Goal: Task Accomplishment & Management: Complete application form

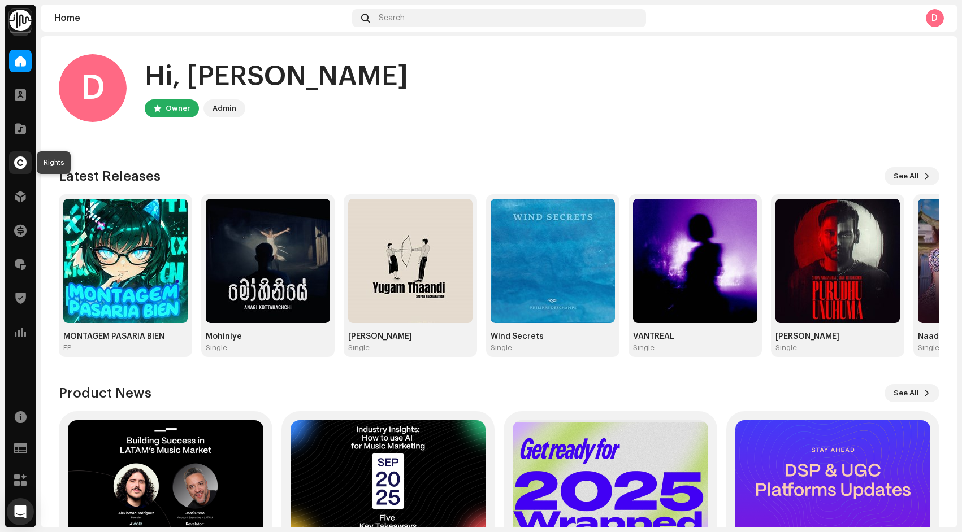
click at [23, 160] on span at bounding box center [20, 162] width 12 height 9
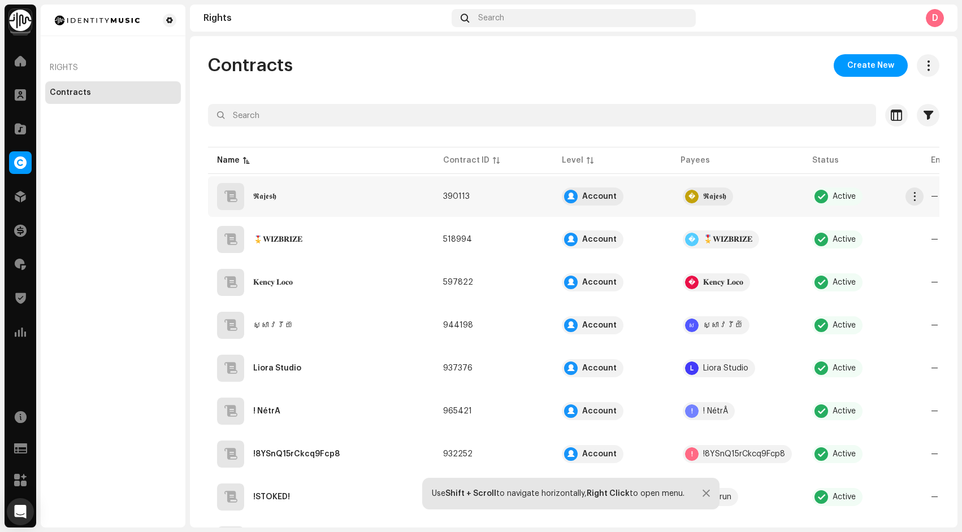
click at [333, 201] on div "𝕽𝖆𝖏𝖊𝖘𝖍" at bounding box center [321, 196] width 208 height 27
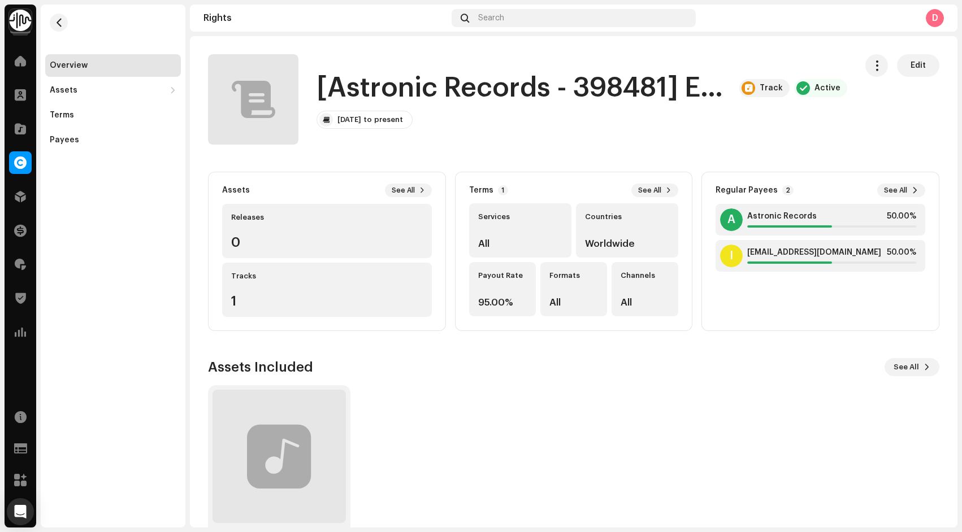
click at [714, 96] on h1 "[Astronic Records - 398481] Exogenesis - Quantum Assault - UKZGC2411127" at bounding box center [523, 88] width 414 height 36
click at [384, 90] on h1 "[Astronic Records - 398481] Exogenesis - Quantum Assault - UKZGC2411127" at bounding box center [523, 88] width 414 height 36
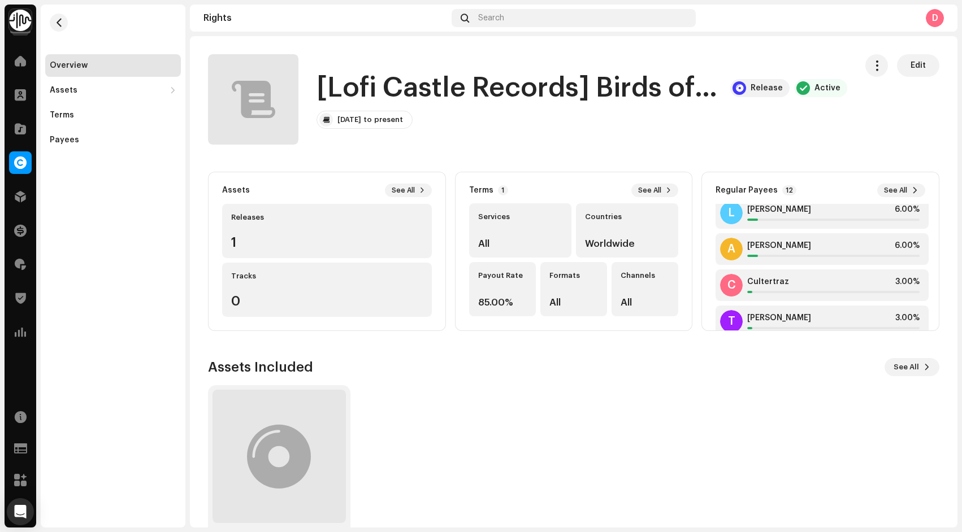
scroll to position [316, 0]
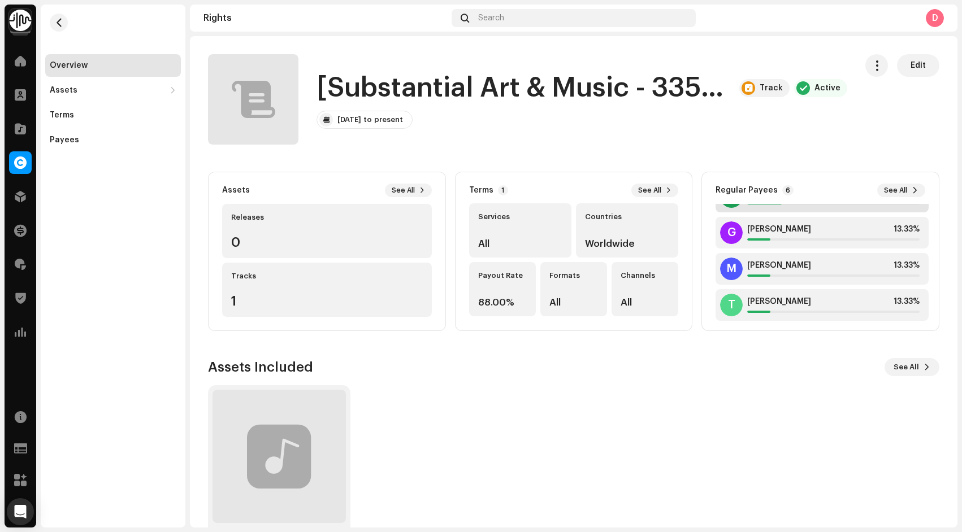
scroll to position [99, 0]
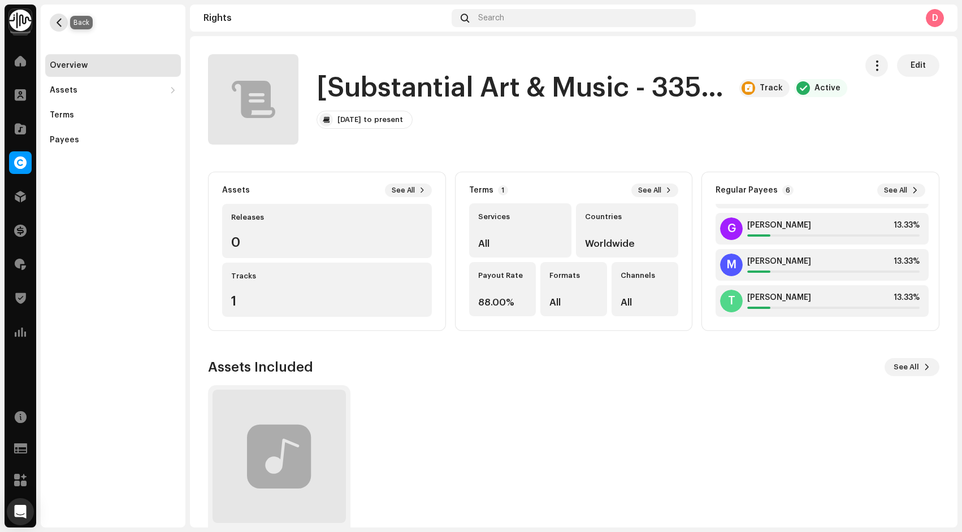
click at [62, 23] on span "button" at bounding box center [59, 22] width 8 height 9
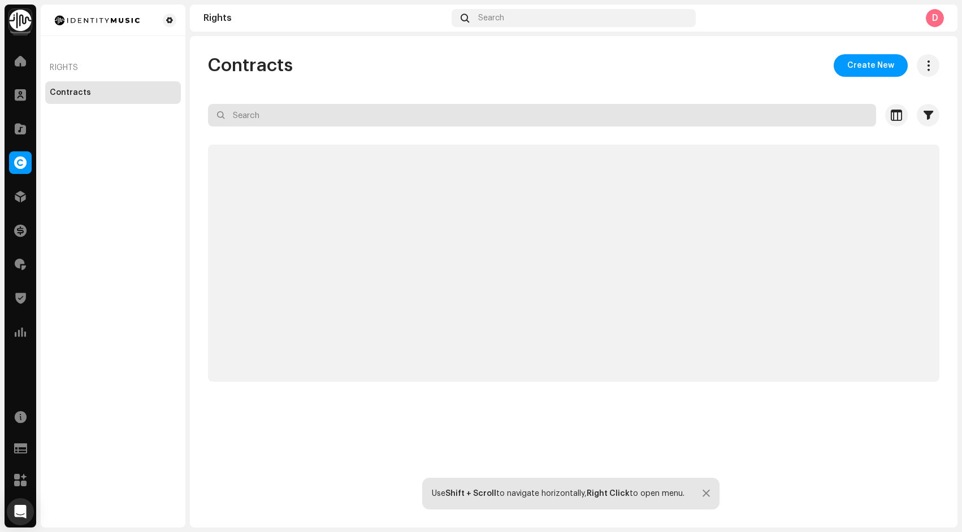
click at [314, 116] on input "text" at bounding box center [542, 115] width 668 height 23
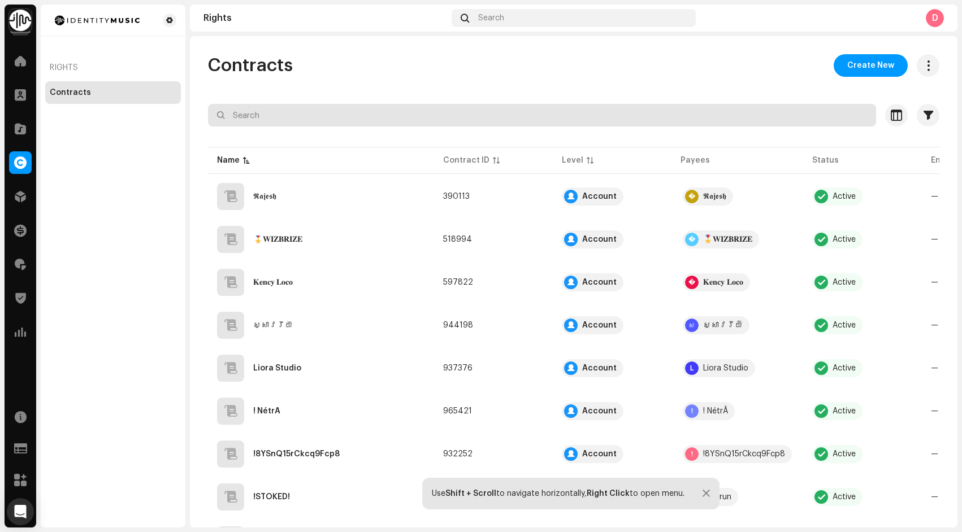
paste input "[Substantial Art & Music - 335934] Alright Now"
type input "[Substantial Art & Music - 335934] Alright Now"
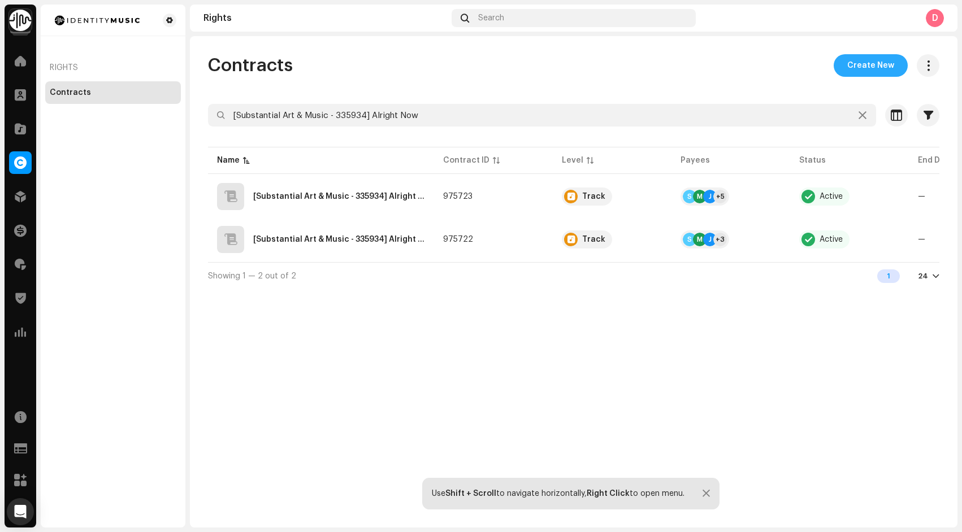
click at [867, 63] on span "Create New" at bounding box center [870, 65] width 47 height 23
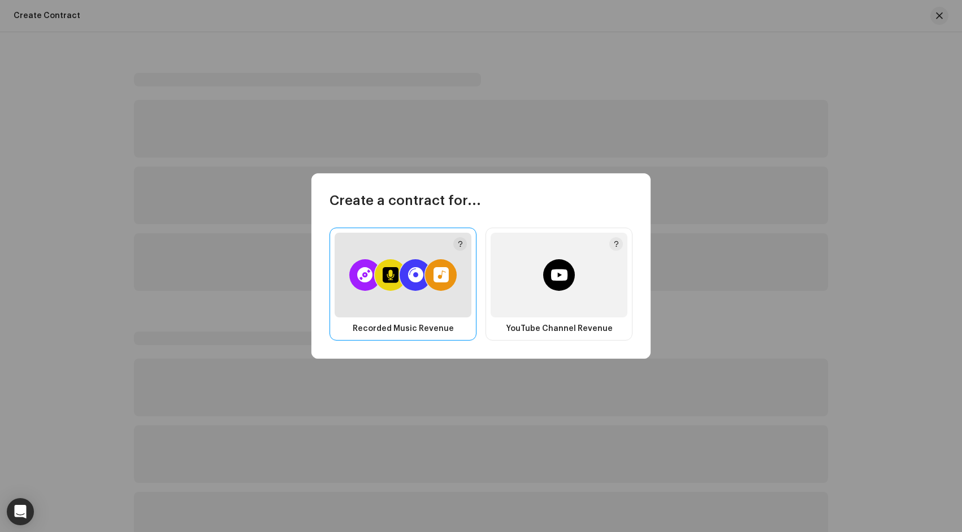
click at [454, 284] on p-avatargroup at bounding box center [402, 275] width 107 height 32
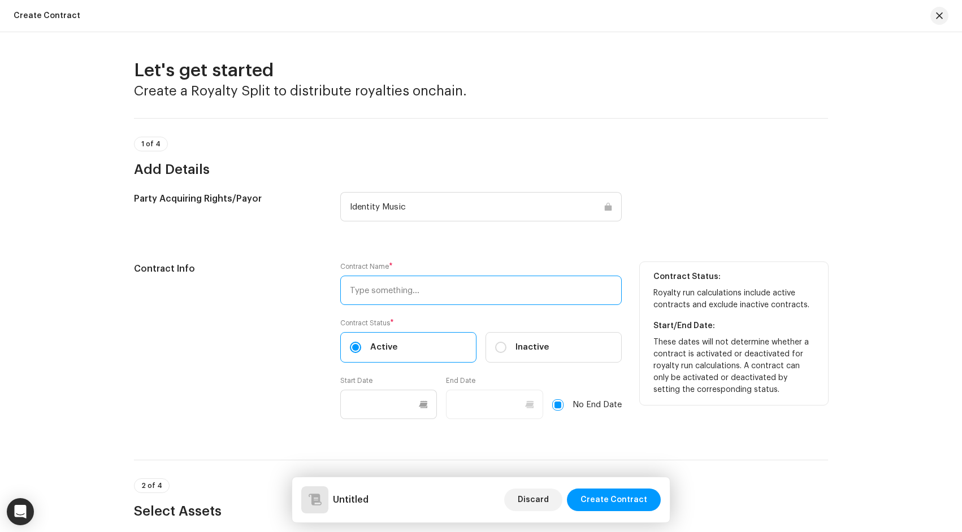
click at [375, 289] on input "text" at bounding box center [480, 290] width 281 height 29
paste input "[Substantial Art & Music - 335934] Alright Now"
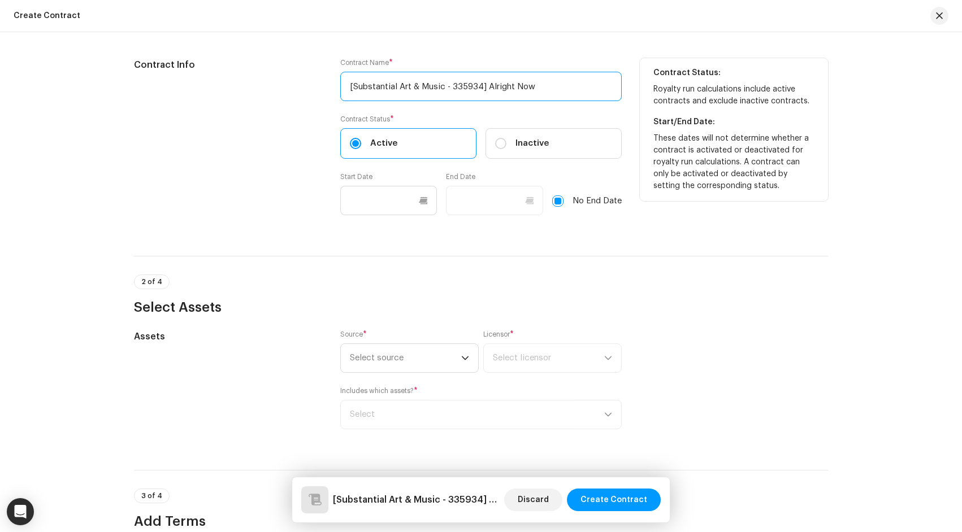
scroll to position [217, 0]
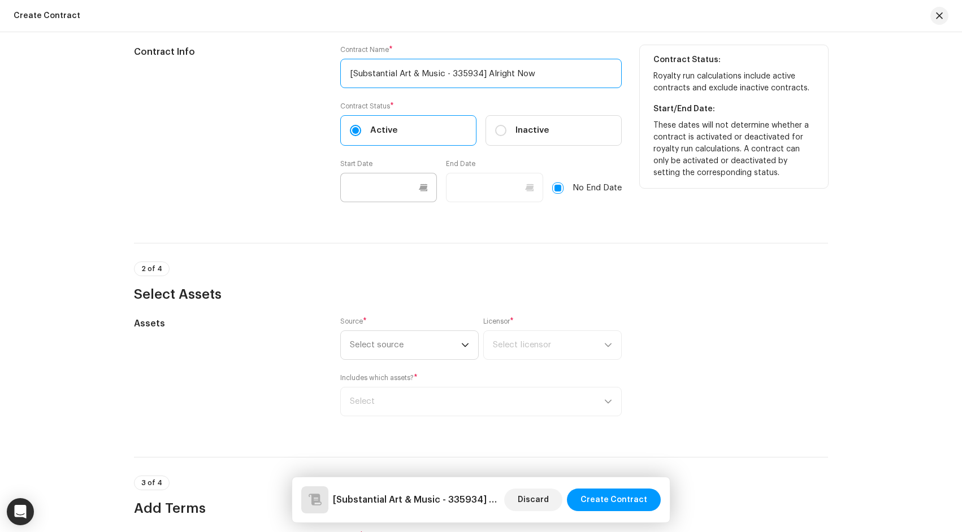
type input "[Substantial Art & Music - 335934] Alright Now"
click at [369, 190] on input "text" at bounding box center [388, 187] width 97 height 29
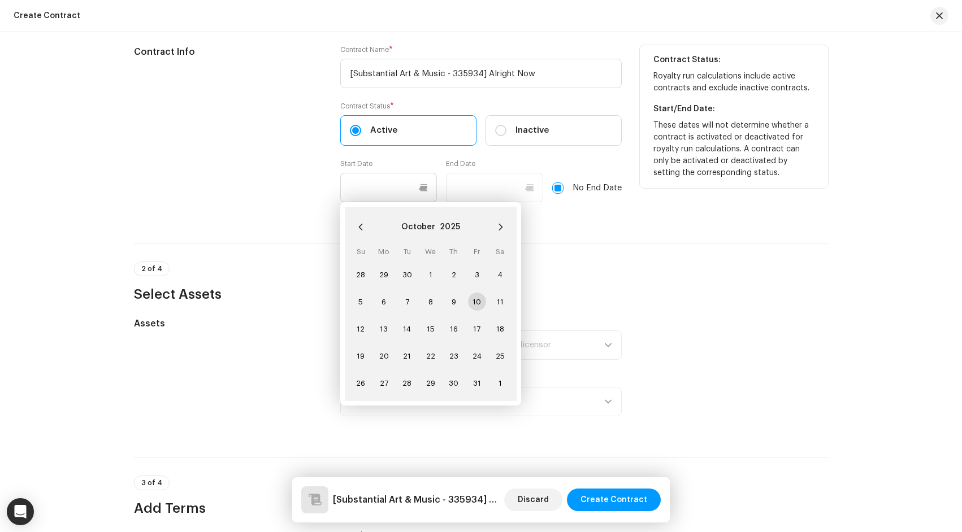
click at [470, 299] on span "10" at bounding box center [477, 302] width 18 height 18
type input "[DATE]"
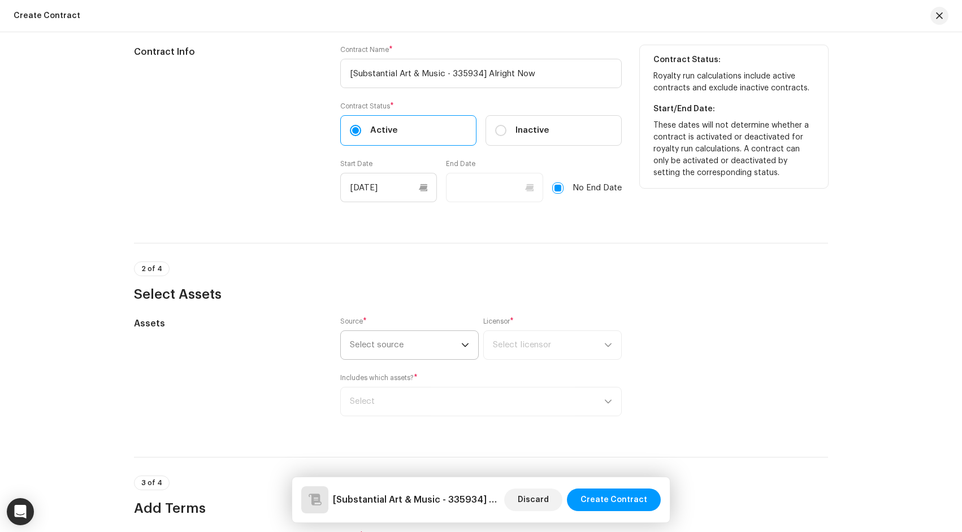
click at [436, 343] on span "Select source" at bounding box center [405, 345] width 111 height 28
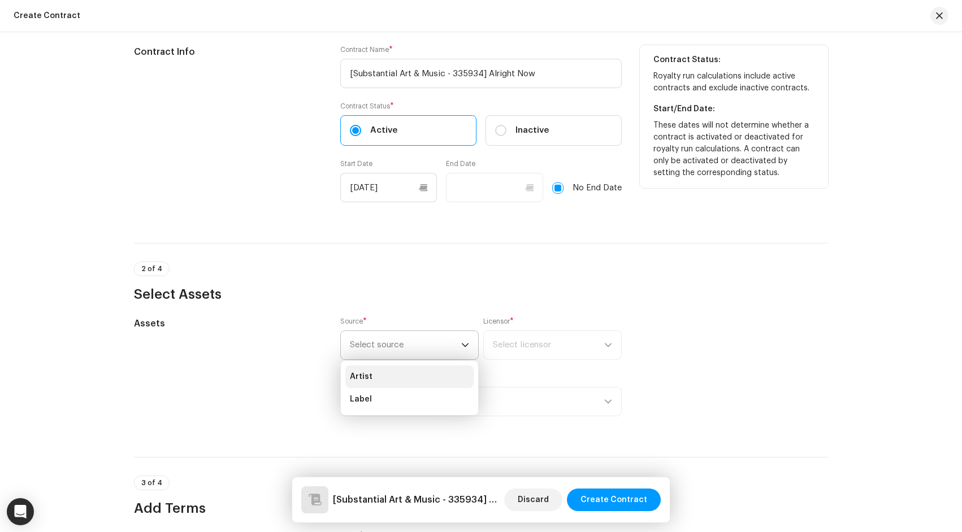
click at [396, 378] on li "Artist" at bounding box center [409, 377] width 128 height 23
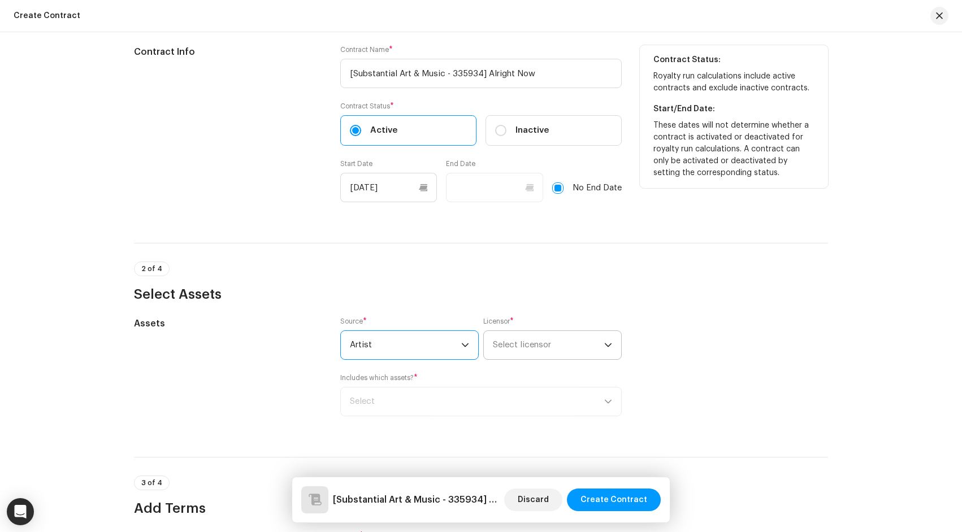
click at [526, 346] on span "Select licensor" at bounding box center [522, 345] width 58 height 8
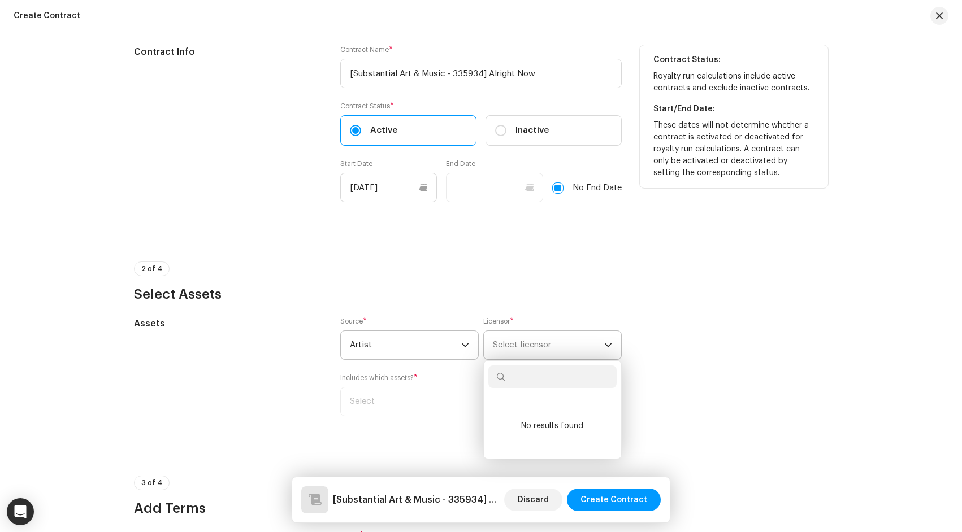
paste input "[PERSON_NAME]"
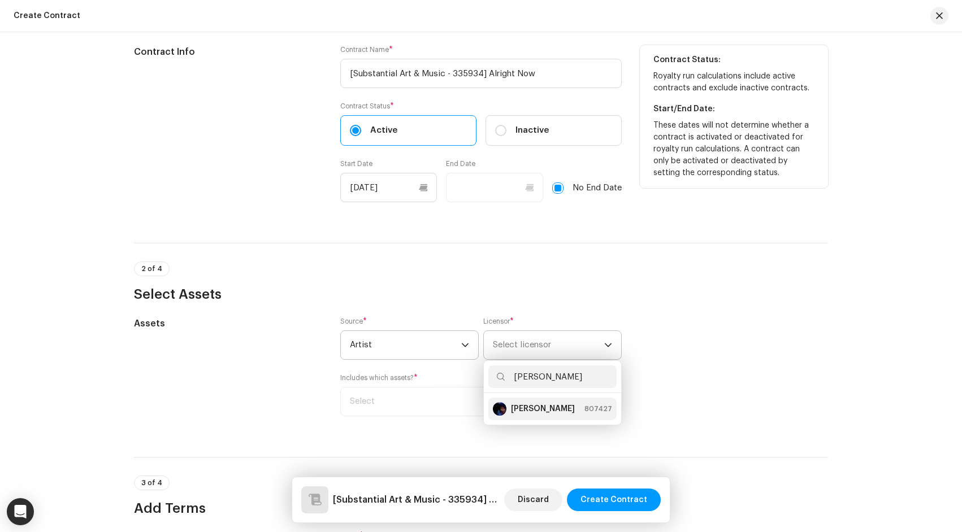
type input "[PERSON_NAME]"
click at [537, 407] on strong "[PERSON_NAME]" at bounding box center [543, 408] width 64 height 11
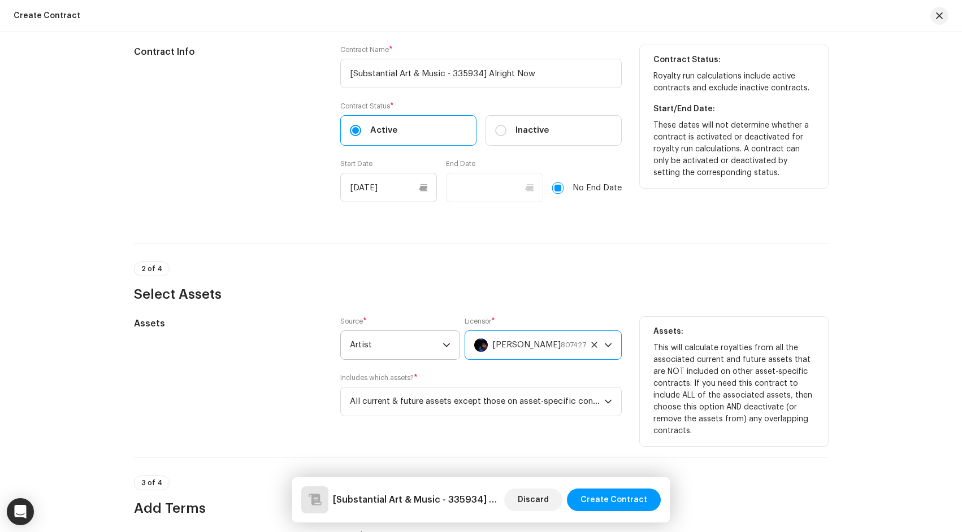
click at [537, 407] on span "All current & future assets except those on asset-specific contracts" at bounding box center [477, 402] width 254 height 28
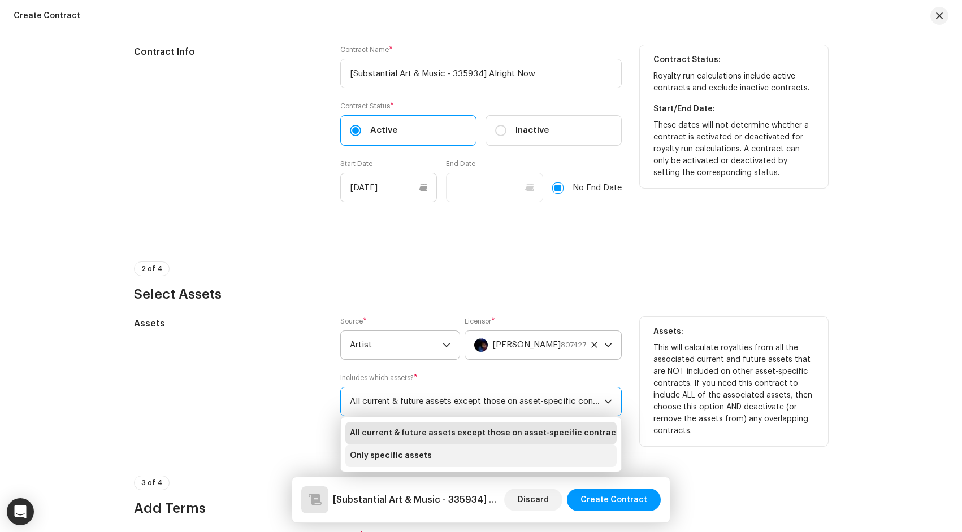
click at [524, 454] on li "Only specific assets" at bounding box center [480, 456] width 271 height 23
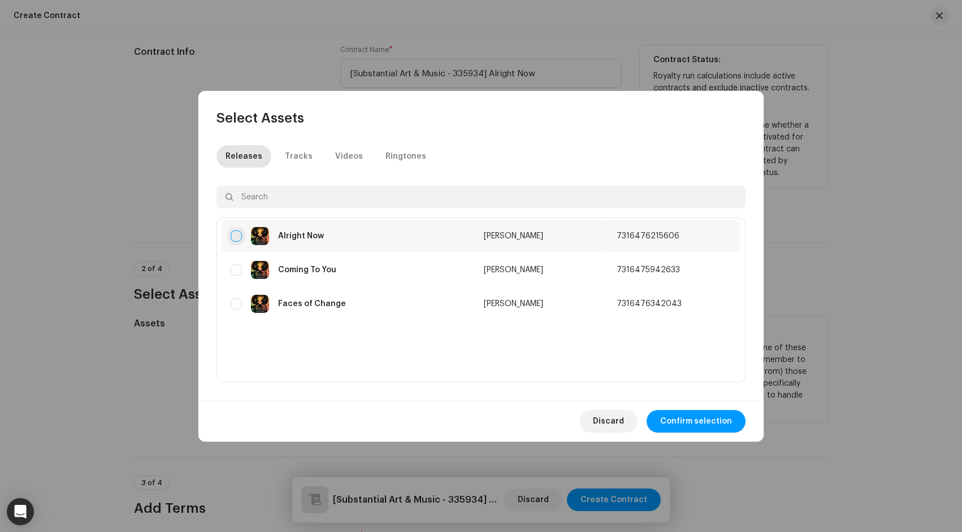
click at [235, 236] on input "checkbox" at bounding box center [236, 236] width 11 height 11
checkbox input "true"
click at [684, 418] on span "Confirm selection" at bounding box center [696, 421] width 72 height 23
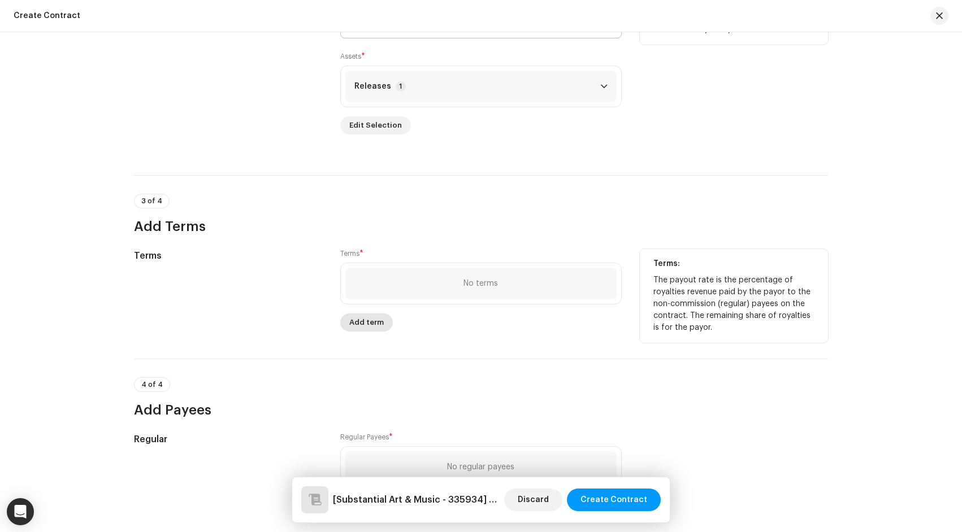
scroll to position [594, 0]
click at [359, 324] on span "Add term" at bounding box center [366, 323] width 34 height 23
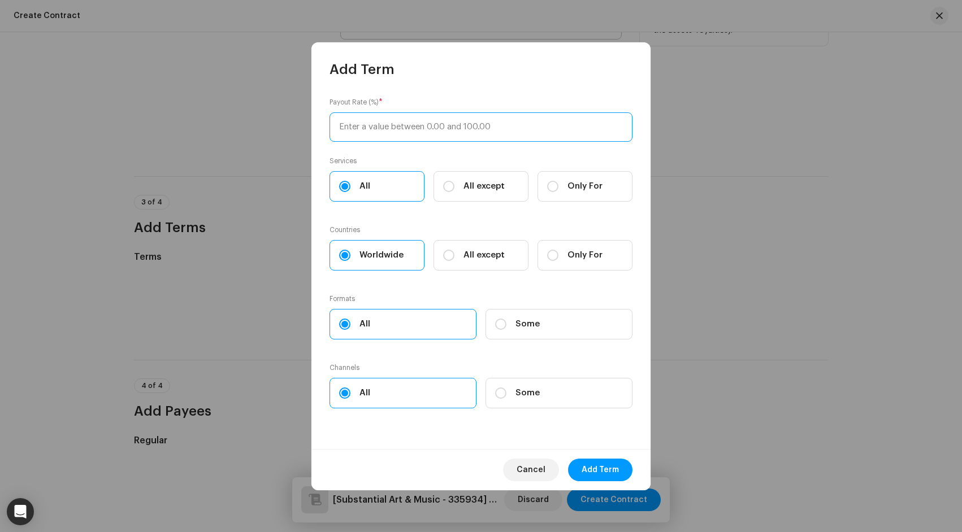
click at [422, 120] on input at bounding box center [480, 126] width 303 height 29
type input "88"
click at [597, 471] on span "Add Term" at bounding box center [599, 470] width 37 height 23
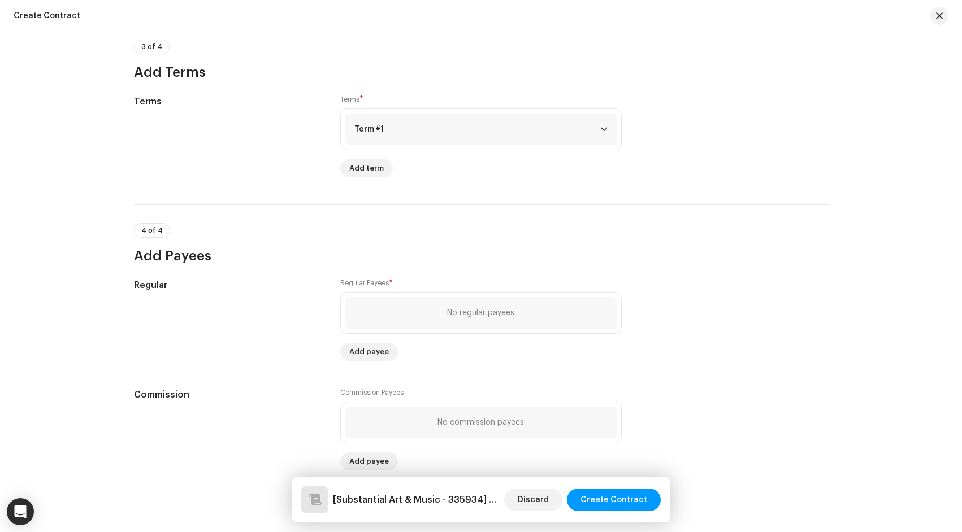
scroll to position [770, 0]
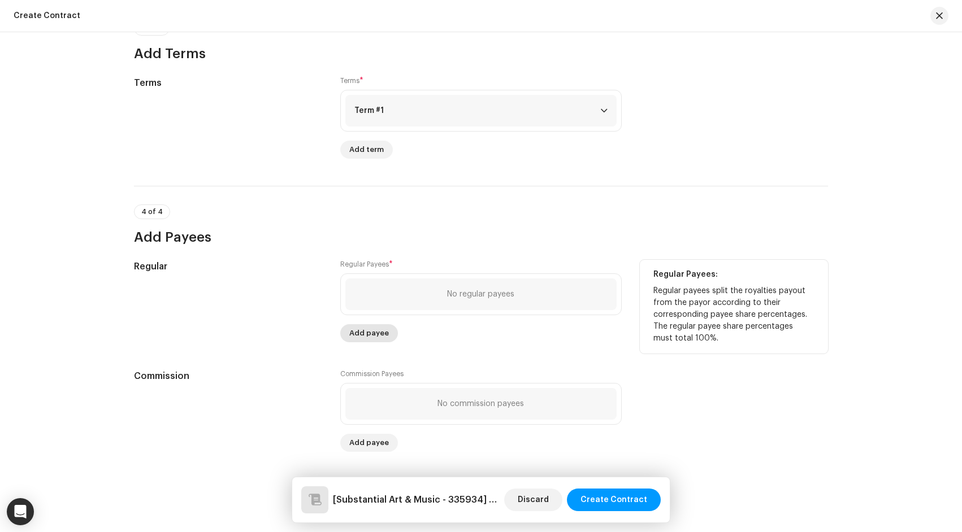
click at [374, 332] on span "Add payee" at bounding box center [369, 333] width 40 height 23
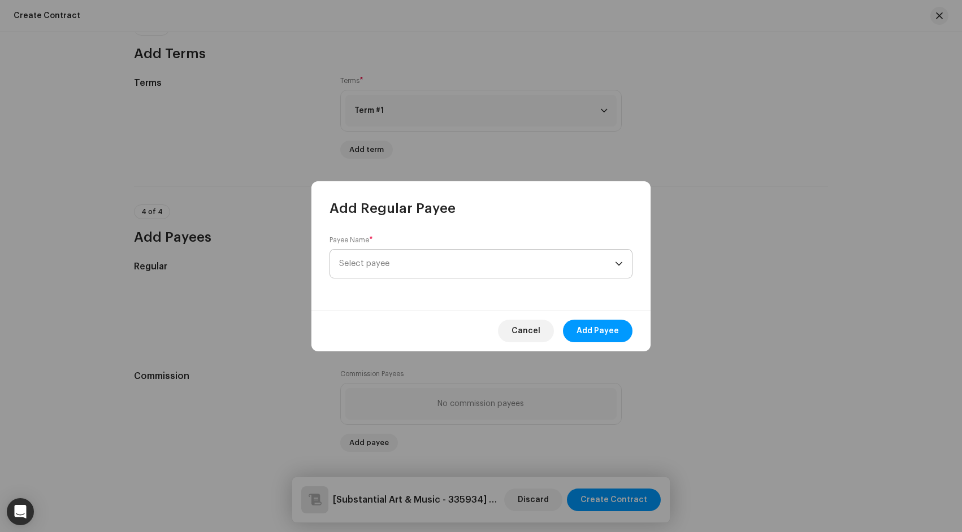
click at [378, 271] on span "Select payee" at bounding box center [477, 264] width 276 height 28
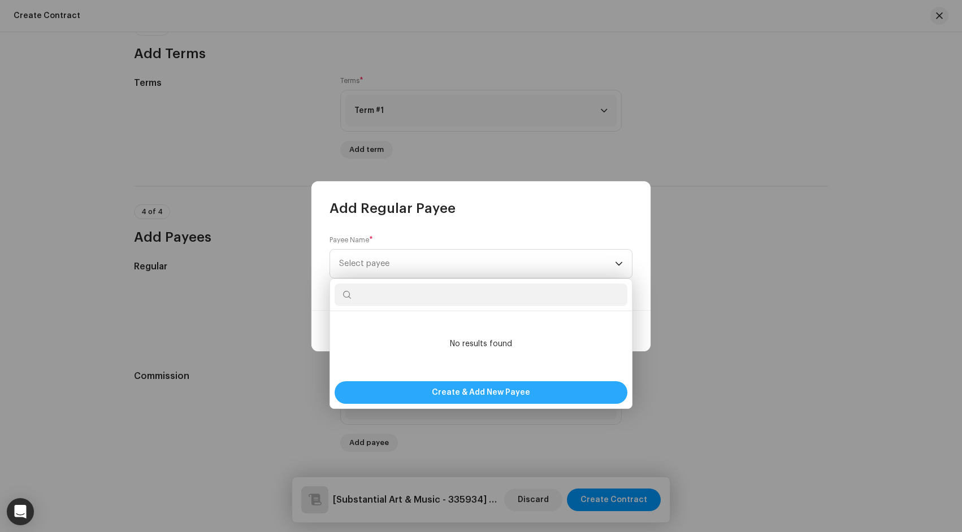
paste input "335934"
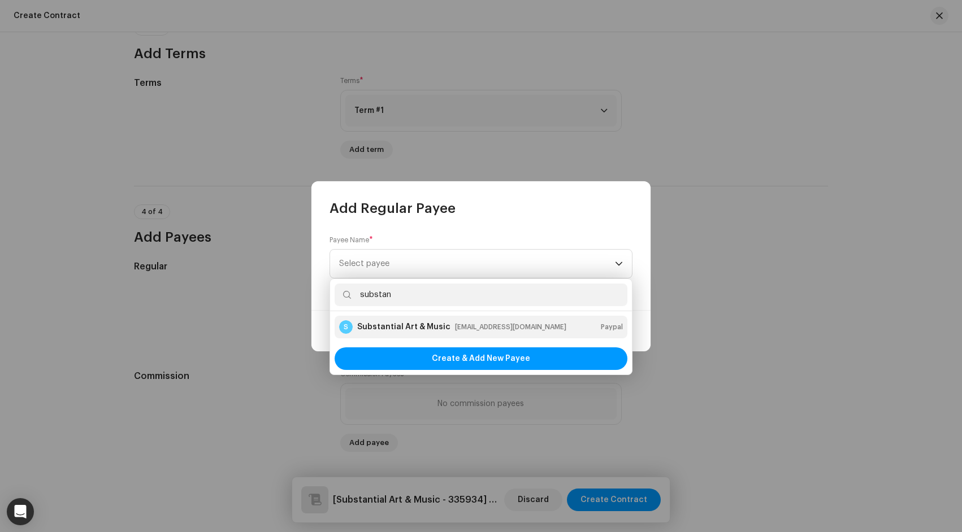
type input "substan"
click at [527, 329] on div "substantialmusic@gmail.com" at bounding box center [510, 327] width 111 height 11
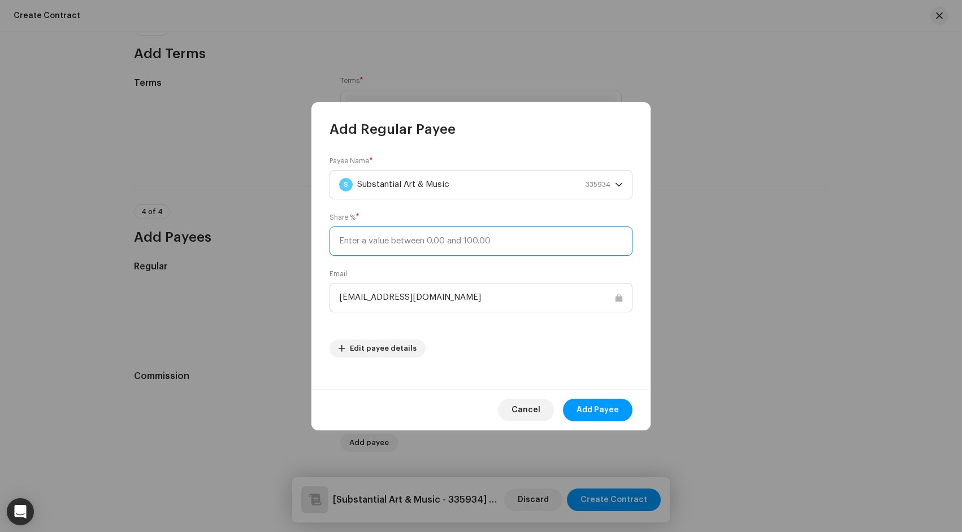
click at [435, 244] on input at bounding box center [480, 241] width 303 height 29
type input "20"
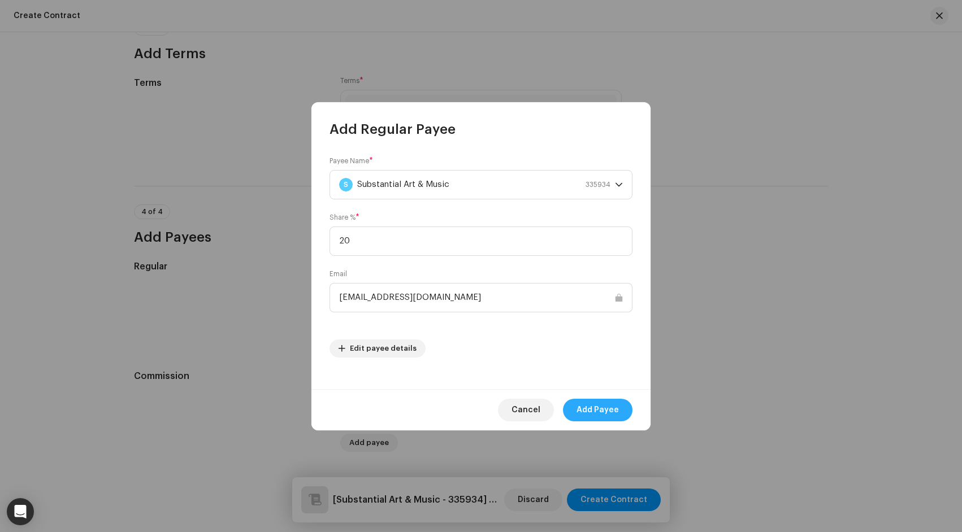
click at [597, 413] on span "Add Payee" at bounding box center [597, 410] width 42 height 23
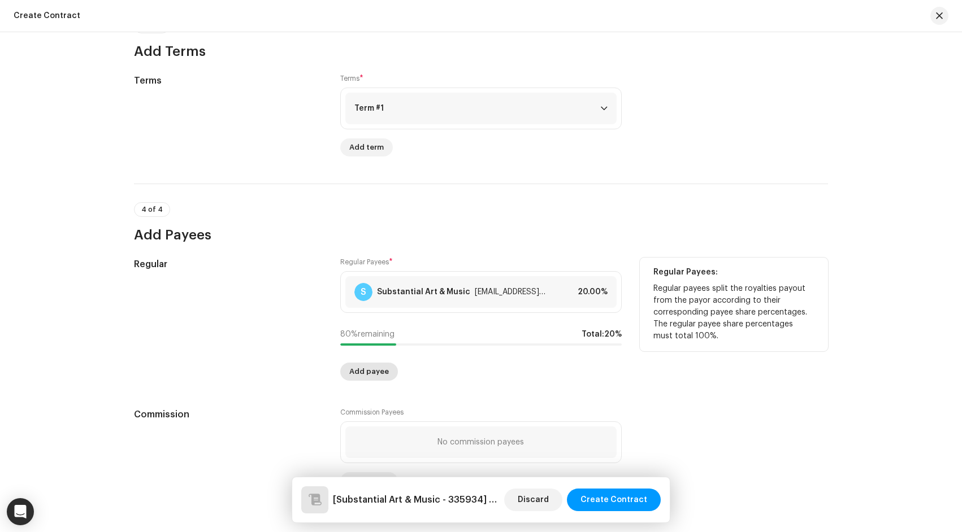
click at [373, 374] on span "Add payee" at bounding box center [369, 372] width 40 height 23
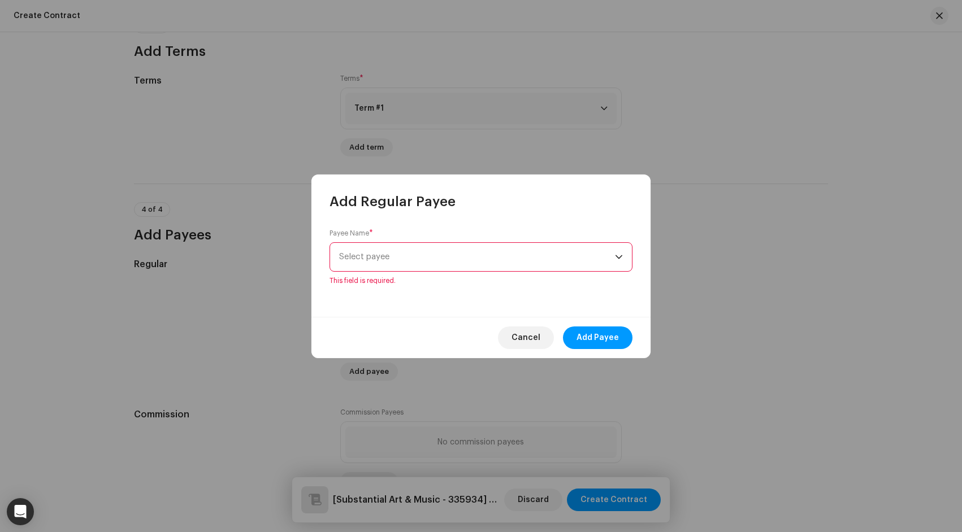
click at [368, 259] on span "Select payee" at bounding box center [364, 257] width 50 height 8
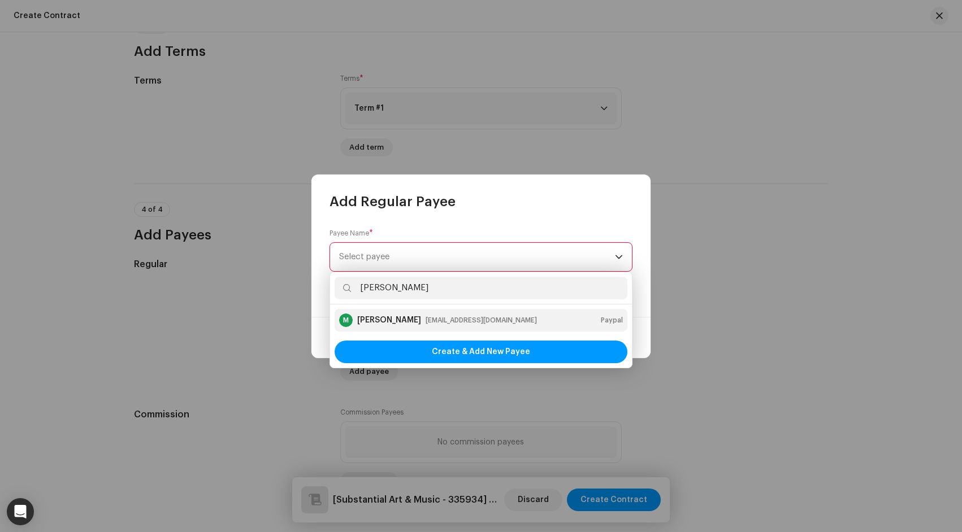
type input "Matthew Shell"
click at [405, 317] on div "Matthew Shell" at bounding box center [389, 320] width 64 height 11
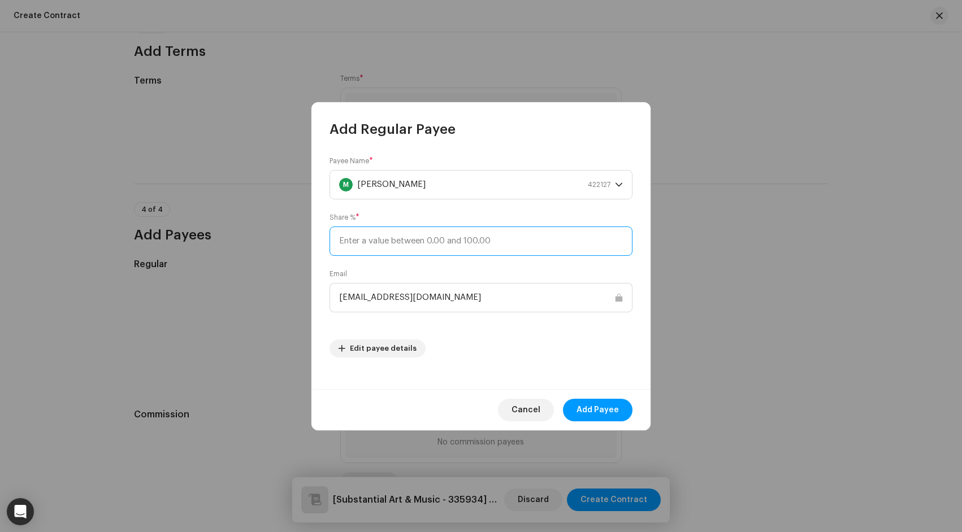
click at [446, 241] on input at bounding box center [480, 241] width 303 height 29
type input "17.5"
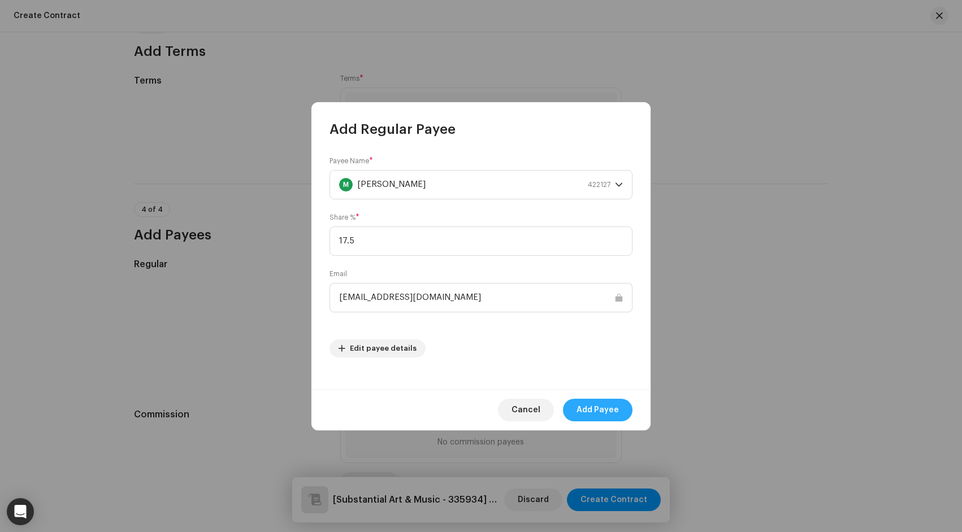
click at [592, 406] on span "Add Payee" at bounding box center [597, 410] width 42 height 23
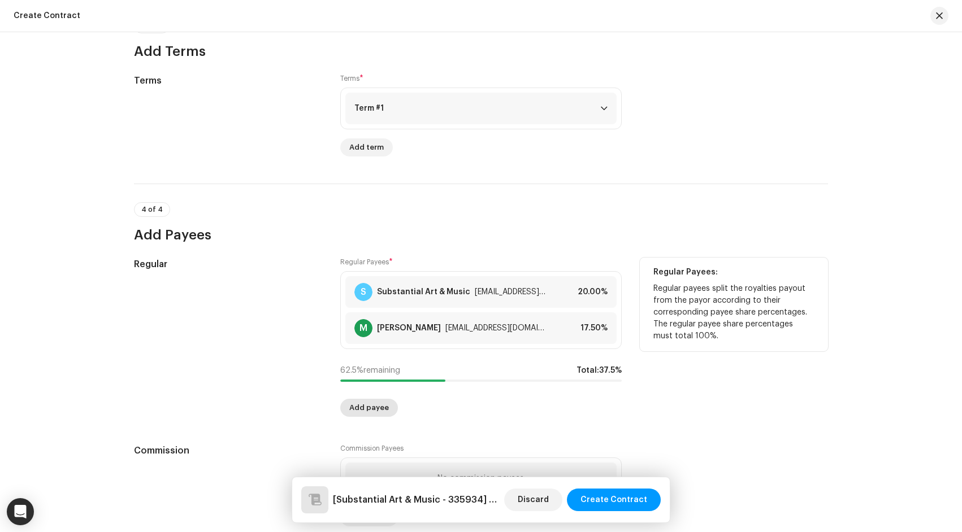
click at [373, 414] on span "Add payee" at bounding box center [369, 408] width 40 height 23
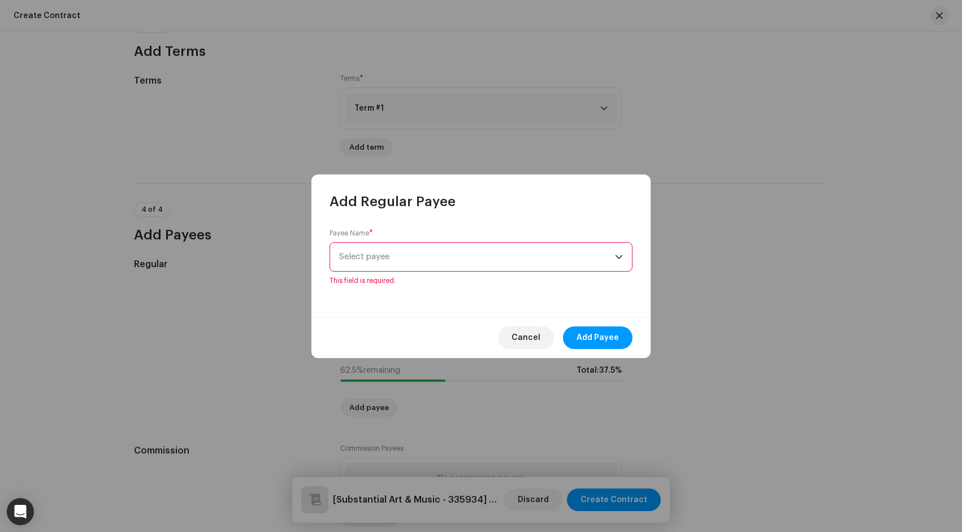
click at [393, 258] on span "Select payee" at bounding box center [477, 257] width 276 height 28
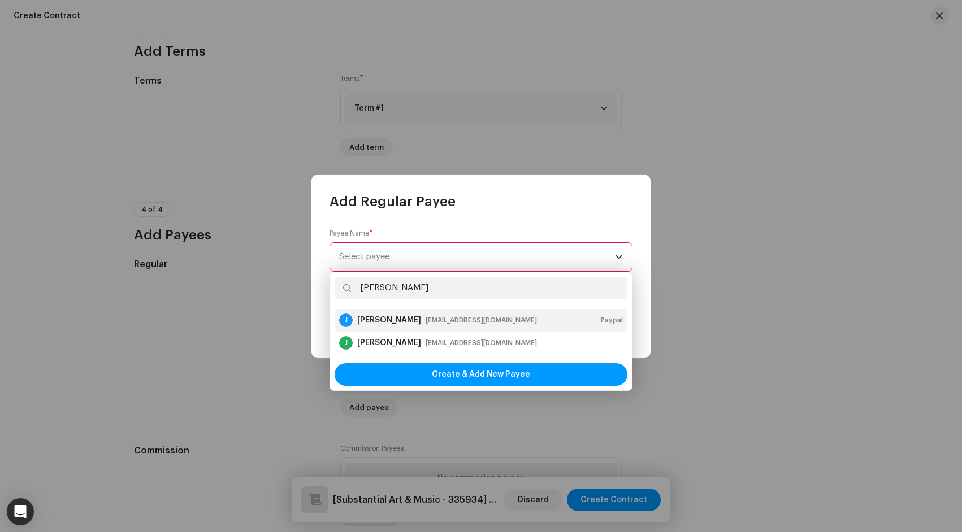
type input "Javier Starks"
click at [444, 320] on div "starksbusiness@gmail.com" at bounding box center [481, 320] width 111 height 11
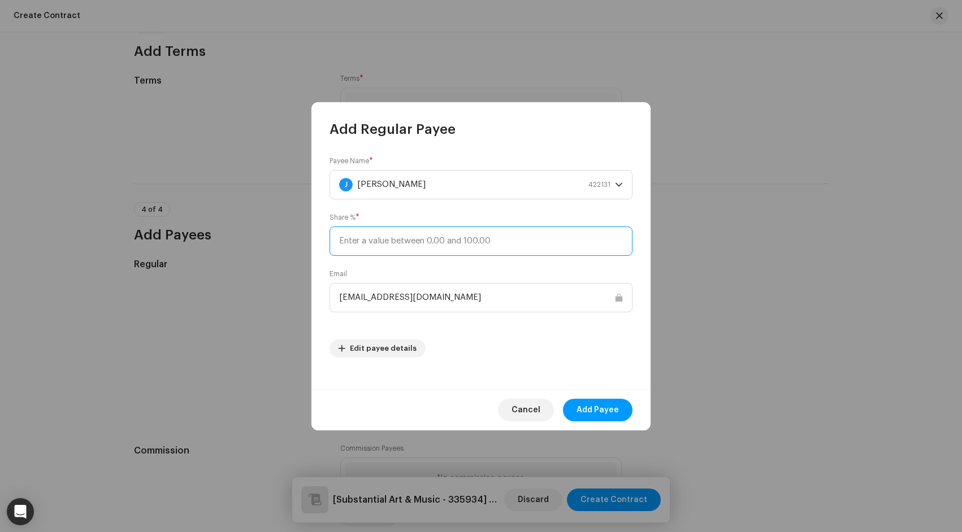
click at [445, 241] on input at bounding box center [480, 241] width 303 height 29
type input "17.5"
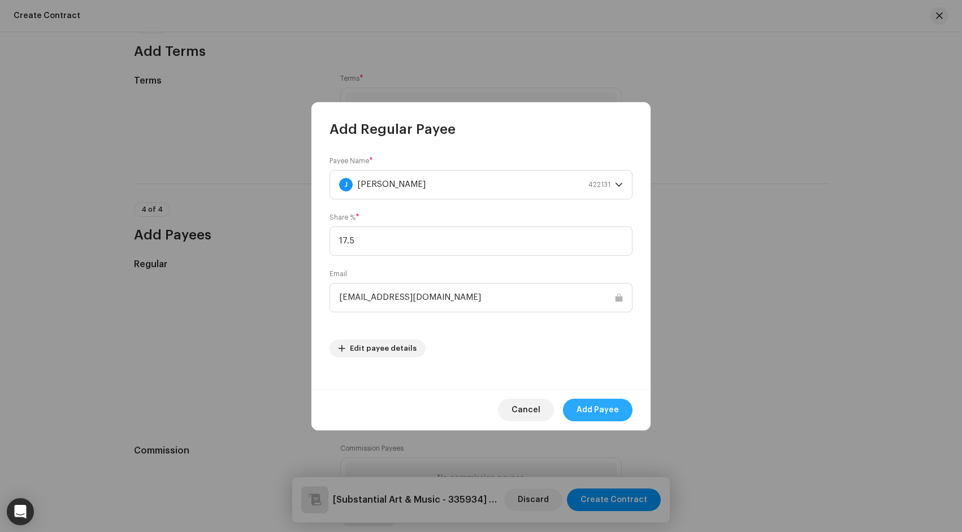
click at [604, 411] on span "Add Payee" at bounding box center [597, 410] width 42 height 23
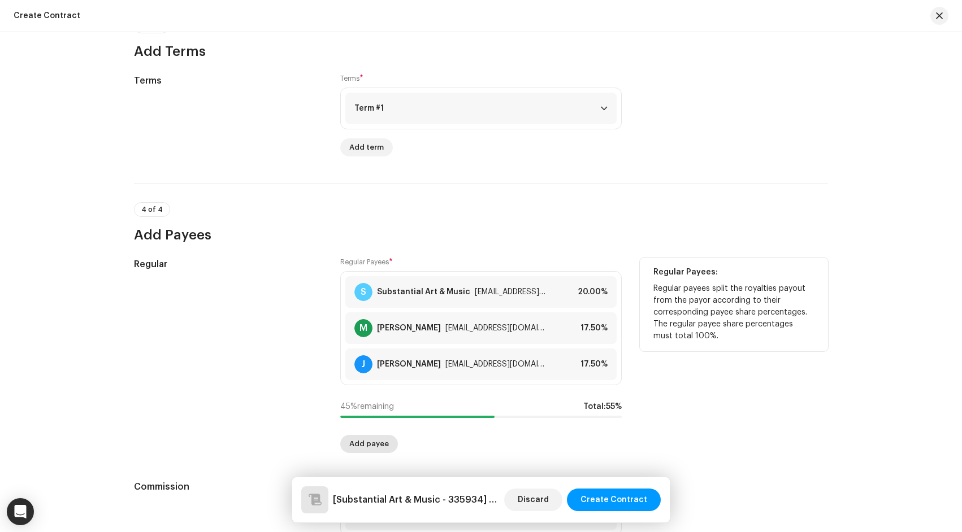
click at [373, 453] on span "Add payee" at bounding box center [369, 444] width 40 height 23
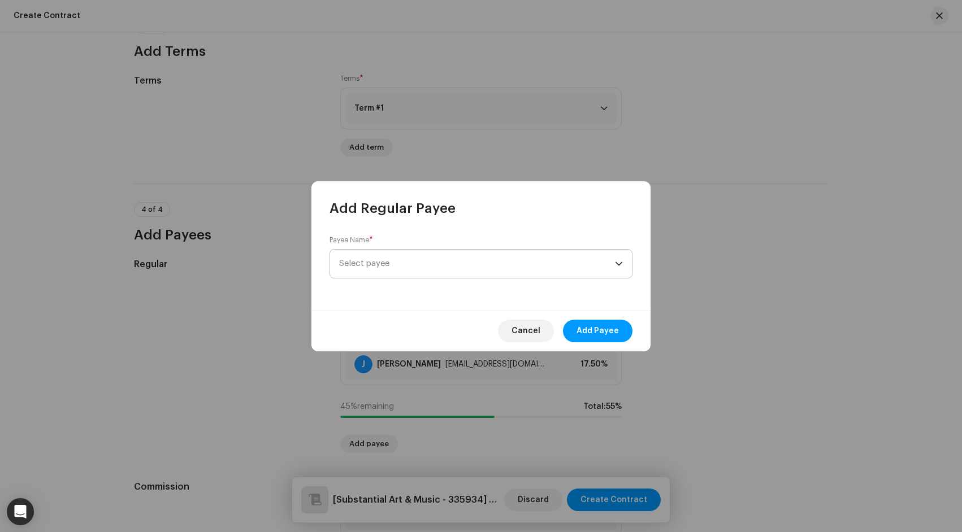
click at [494, 264] on span "Select payee" at bounding box center [477, 264] width 276 height 28
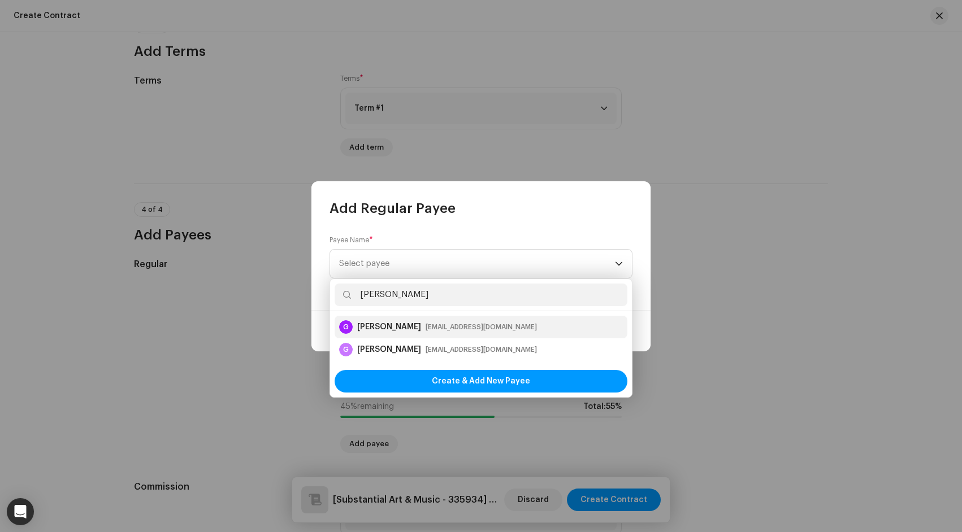
type input "Garrett Jackson"
click at [502, 325] on div "G Garrett Jackson gpjackson8@gmail.com" at bounding box center [481, 327] width 284 height 14
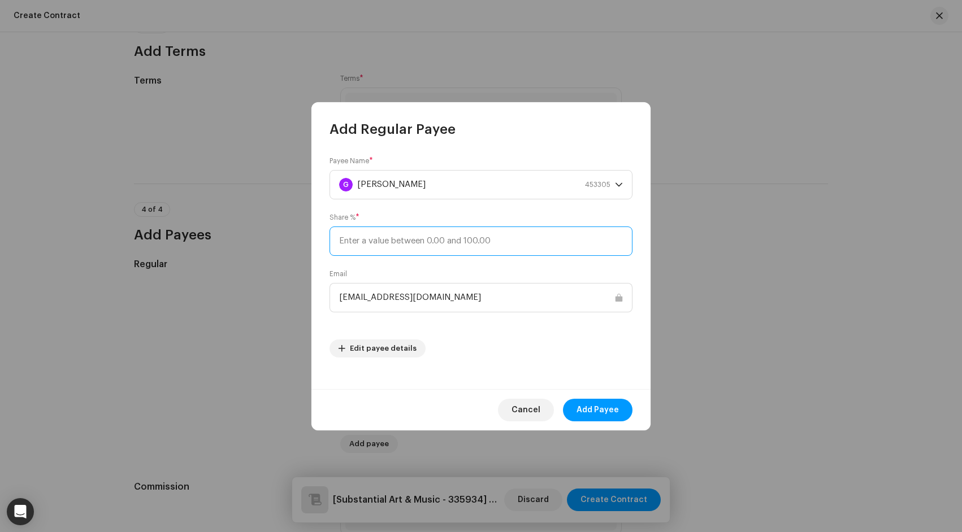
click at [483, 240] on input at bounding box center [480, 241] width 303 height 29
type input "6.7"
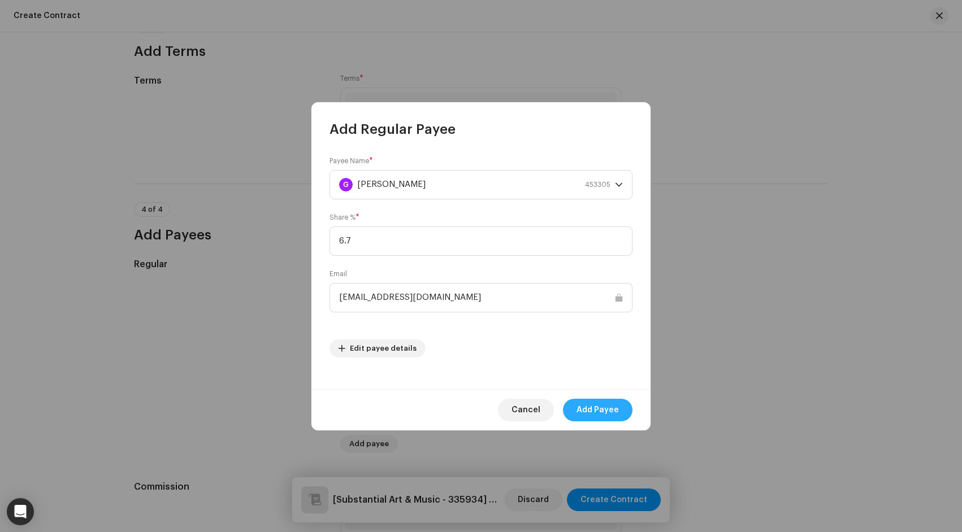
click at [593, 411] on span "Add Payee" at bounding box center [597, 410] width 42 height 23
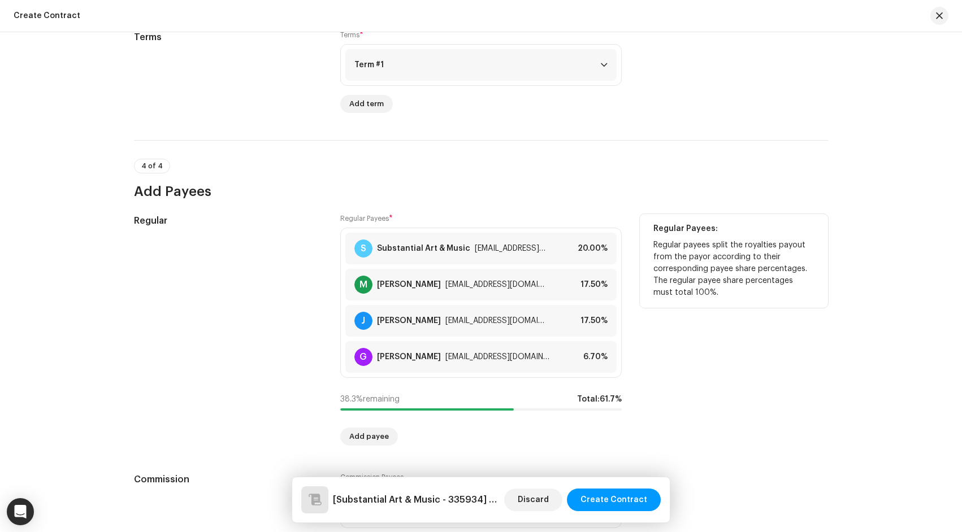
scroll to position [814, 0]
click at [358, 439] on span "Add payee" at bounding box center [369, 436] width 40 height 23
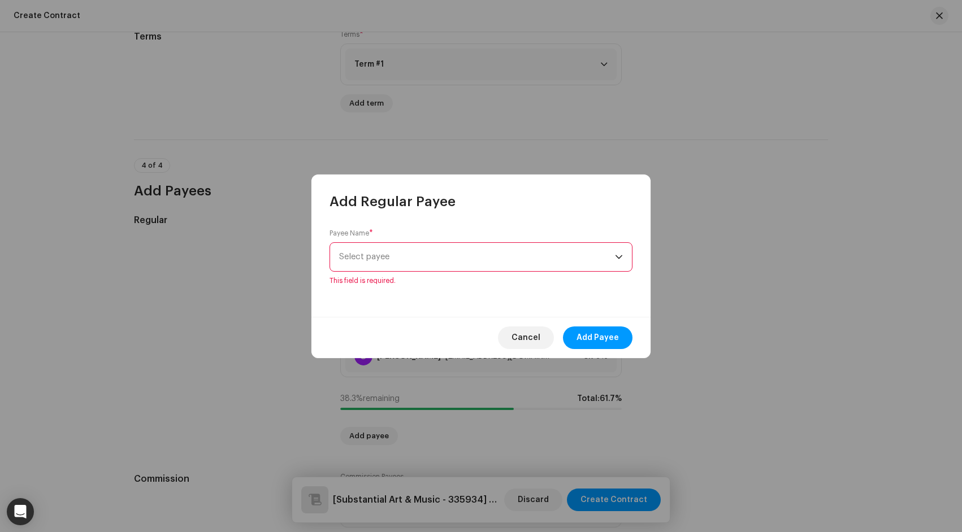
click at [386, 261] on span "Select payee" at bounding box center [364, 257] width 50 height 8
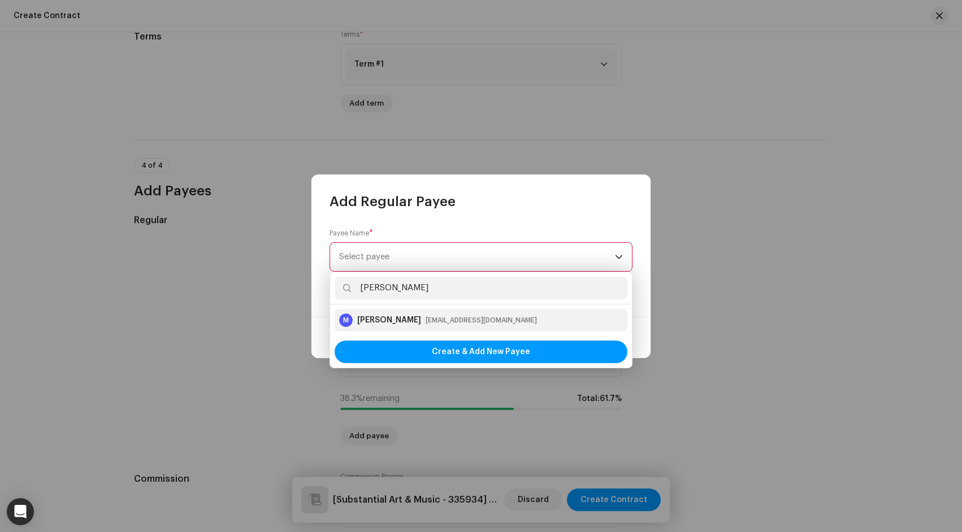
type input "Marcus Singleton"
click at [436, 318] on div "marcussingletonmusic@gmail.com" at bounding box center [481, 320] width 111 height 11
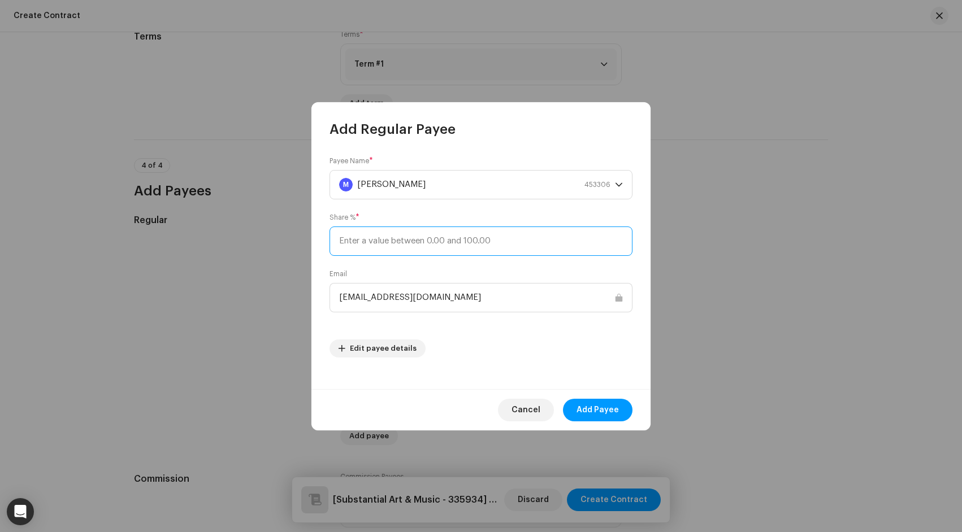
click at [459, 240] on input at bounding box center [480, 241] width 303 height 29
type input "11.7"
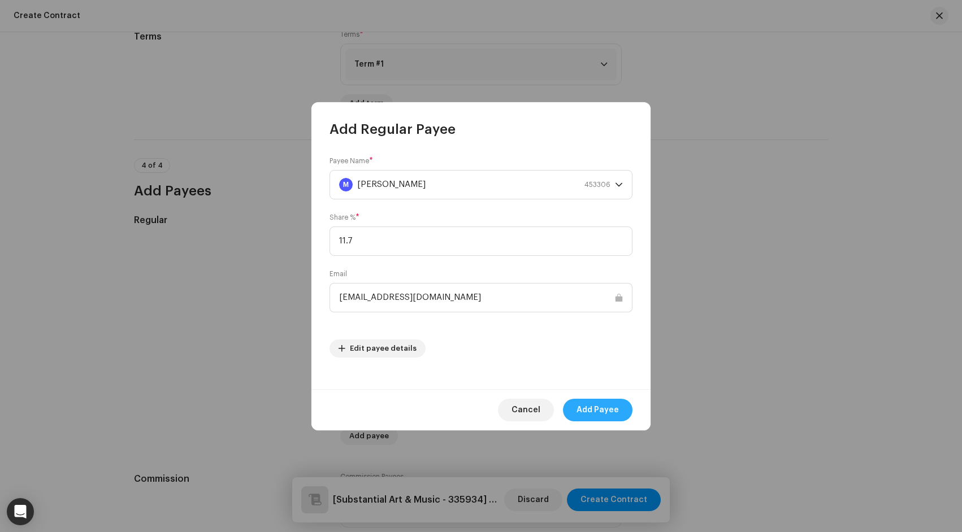
click at [591, 411] on span "Add Payee" at bounding box center [597, 410] width 42 height 23
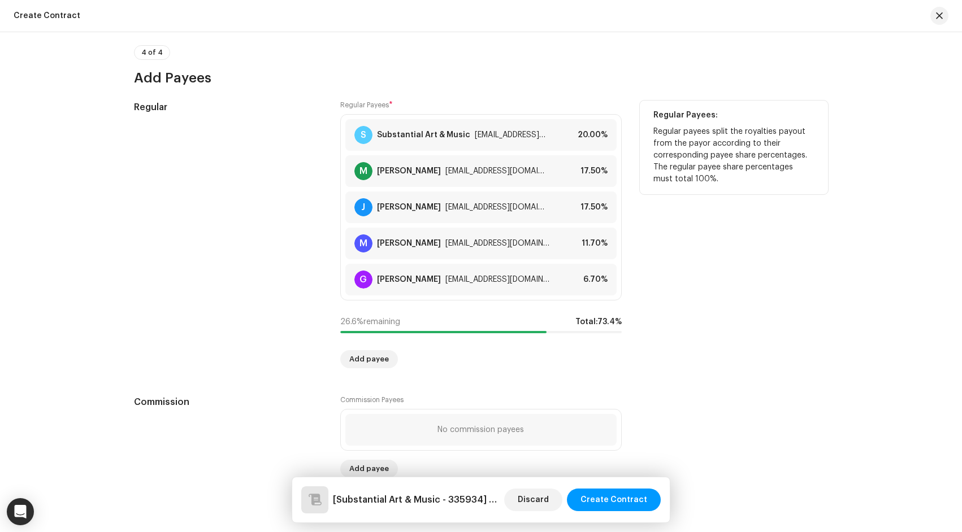
scroll to position [956, 0]
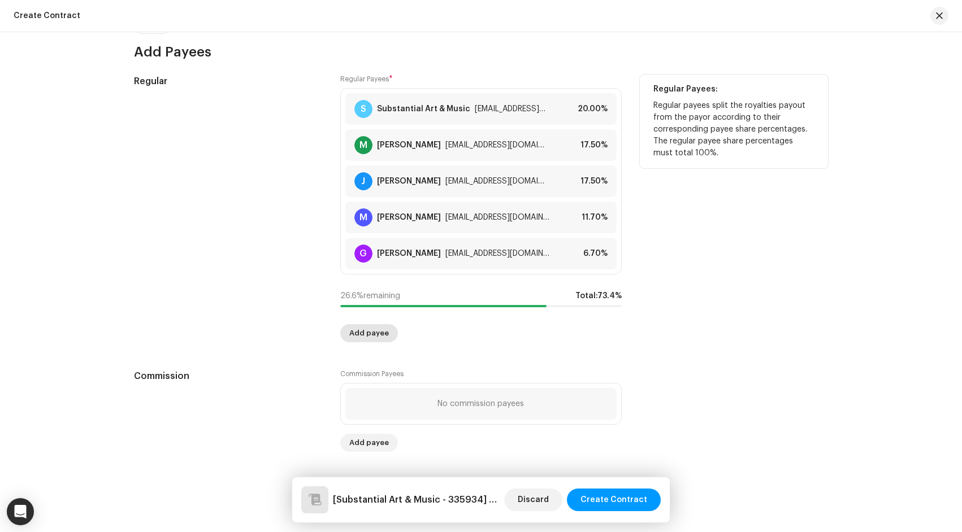
click at [374, 335] on span "Add payee" at bounding box center [369, 333] width 40 height 23
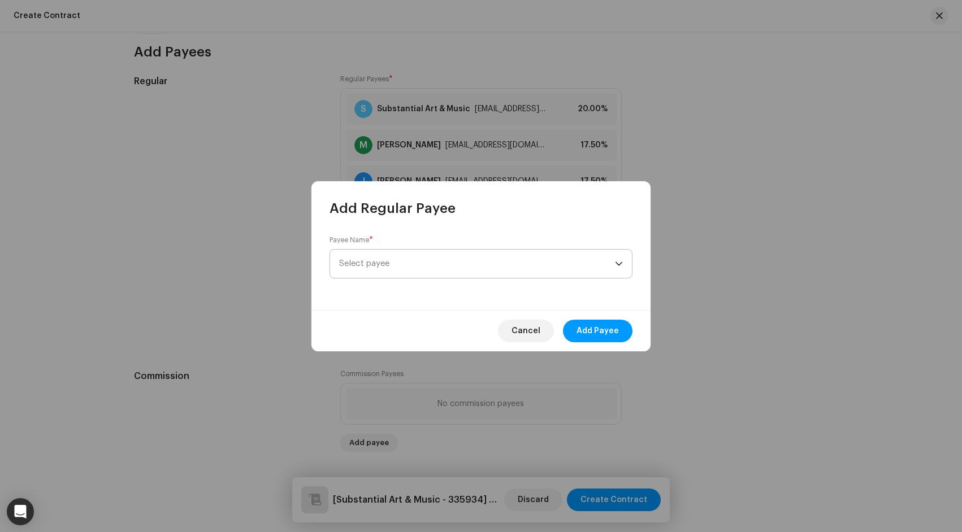
click at [413, 254] on span "Select payee" at bounding box center [477, 264] width 276 height 28
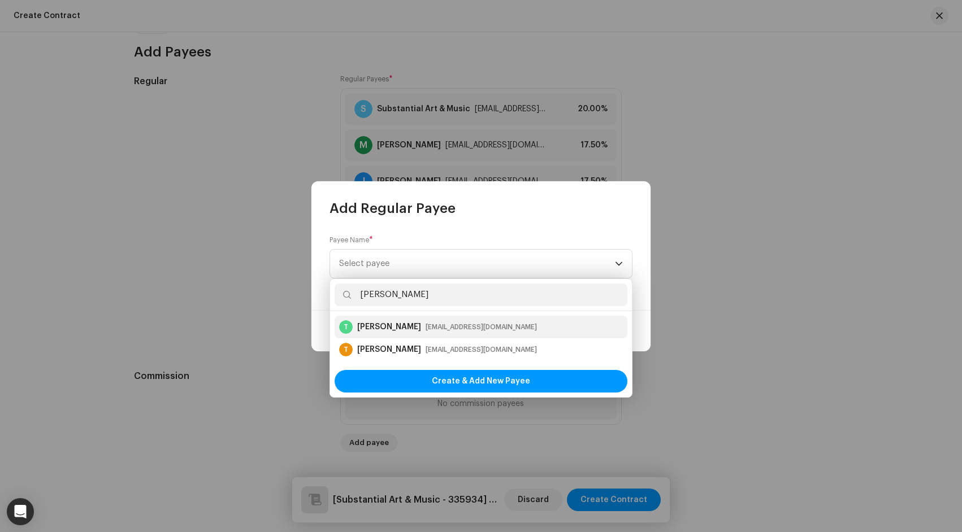
type input "Trey Eley"
click at [542, 332] on div "T Trey Eley flutebytrey@me.com" at bounding box center [481, 327] width 284 height 14
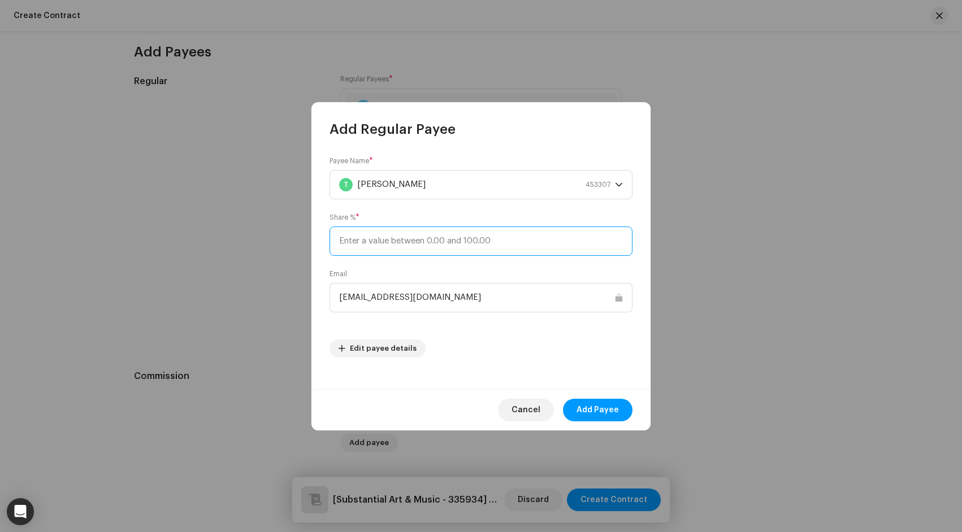
click at [505, 234] on input at bounding box center [480, 241] width 303 height 29
type input "11.7"
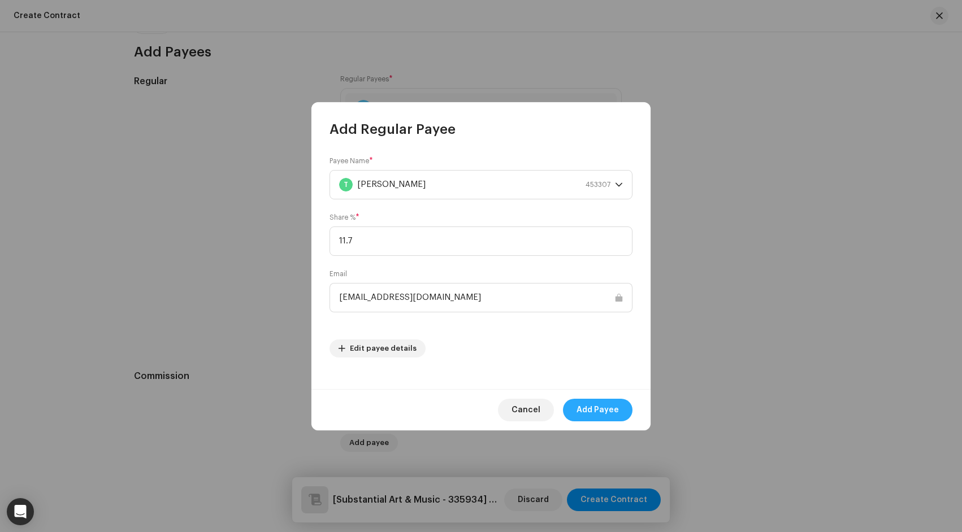
click at [582, 414] on span "Add Payee" at bounding box center [597, 410] width 42 height 23
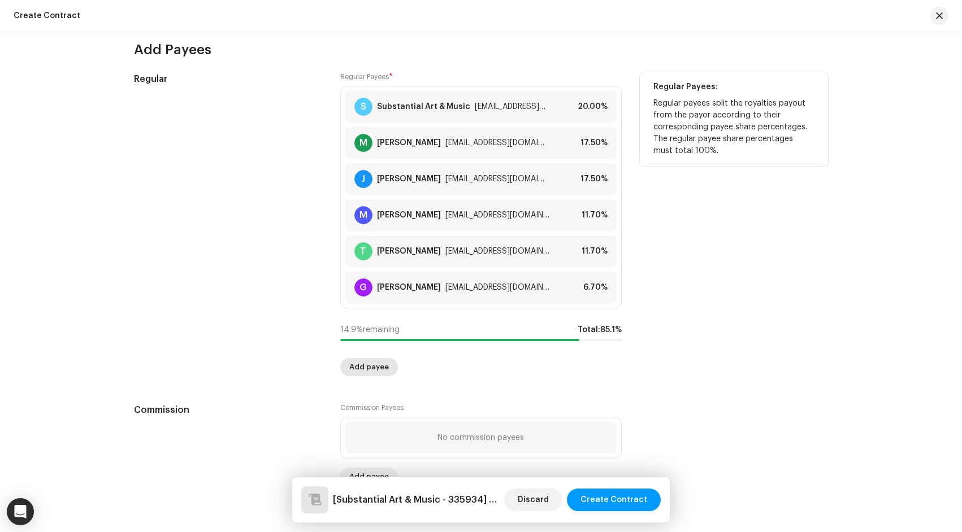
click at [374, 372] on span "Add payee" at bounding box center [369, 367] width 40 height 23
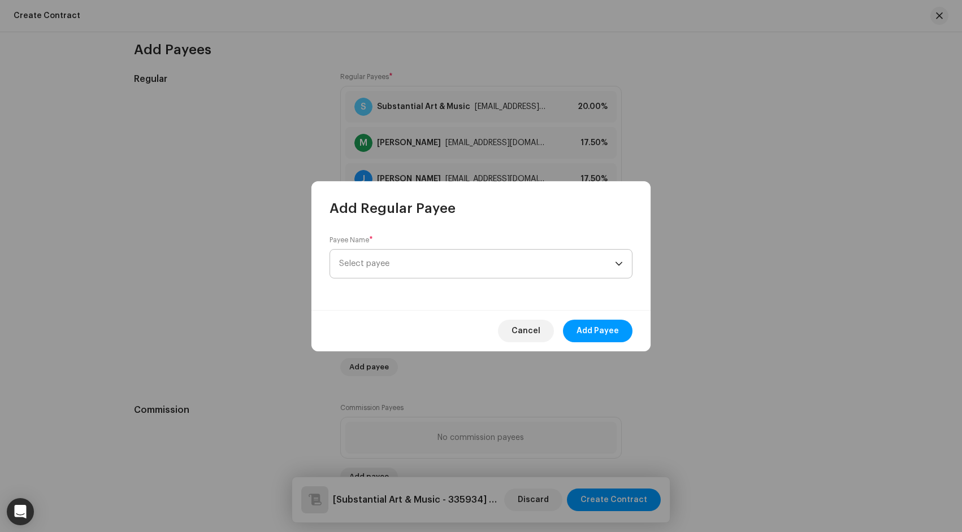
click at [409, 268] on span "Select payee" at bounding box center [477, 264] width 276 height 28
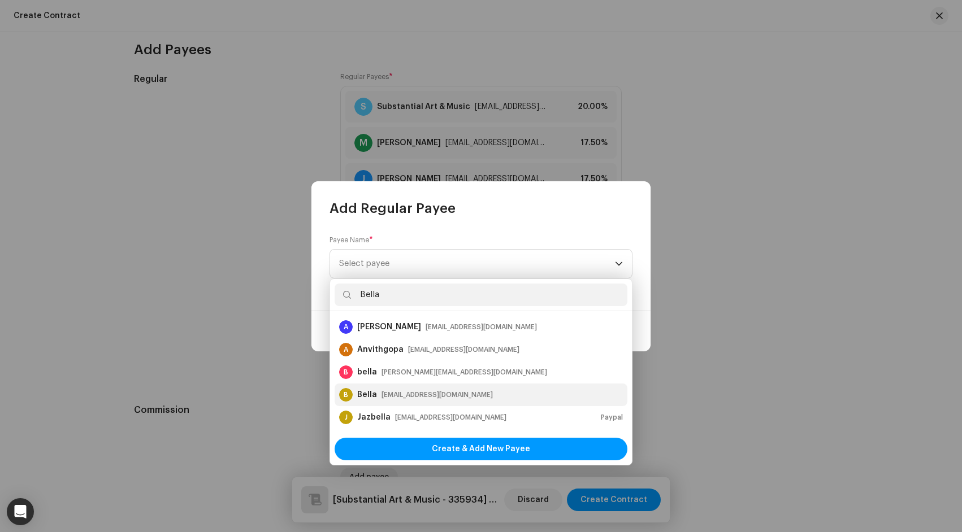
scroll to position [23, 0]
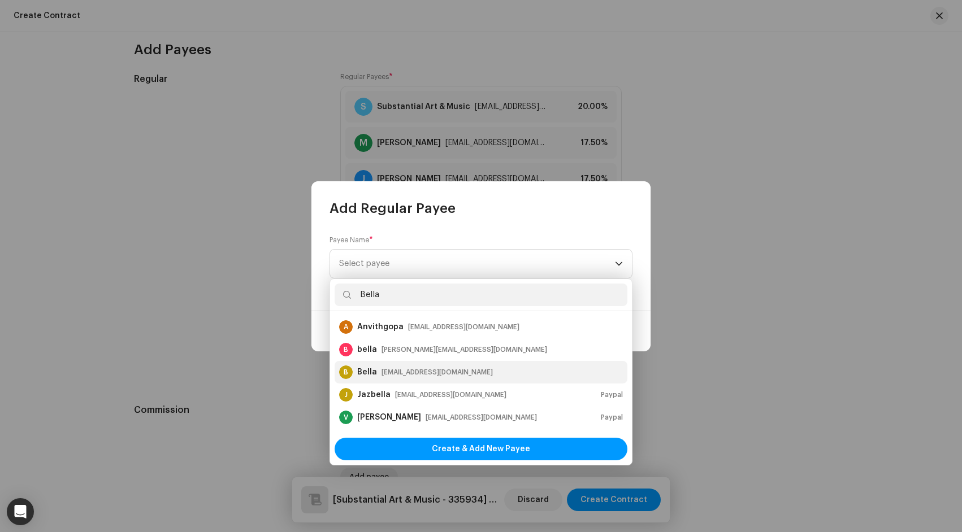
type input "Bella"
click at [419, 367] on div "youlovebellamusic@gmail.com" at bounding box center [436, 372] width 111 height 11
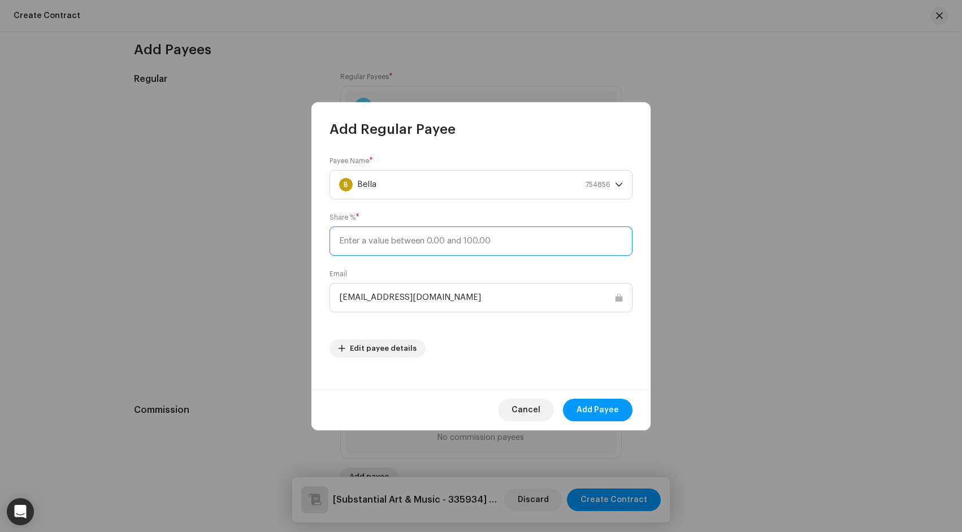
click at [505, 244] on input at bounding box center [480, 241] width 303 height 29
type input "5"
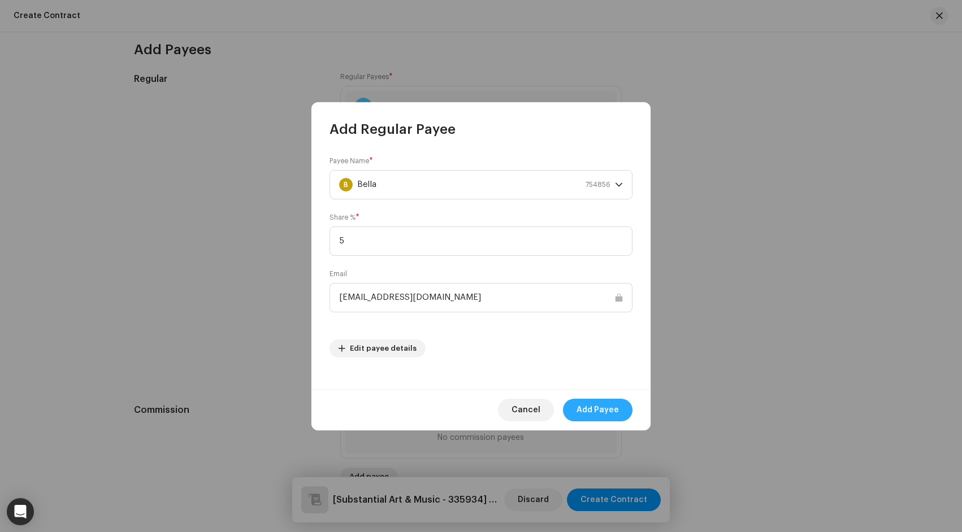
click at [600, 410] on span "Add Payee" at bounding box center [597, 410] width 42 height 23
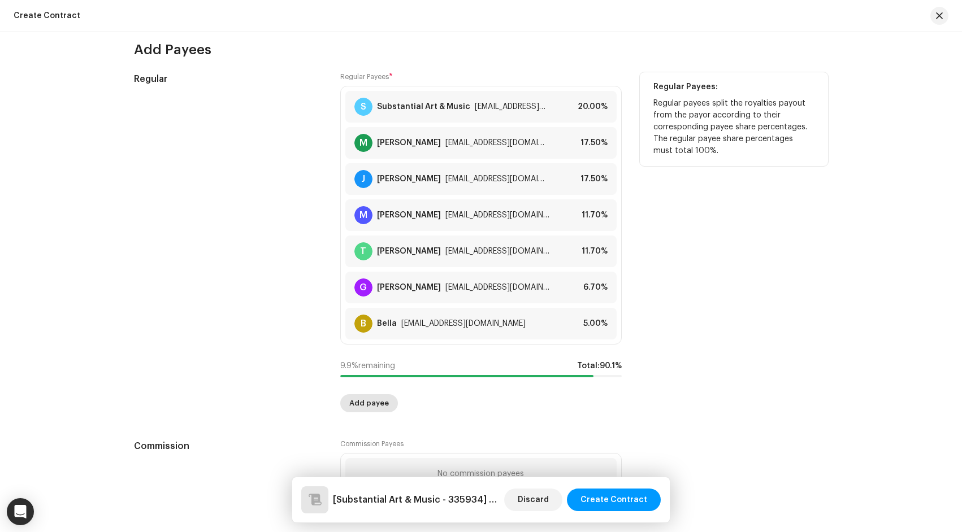
click at [364, 405] on span "Add payee" at bounding box center [369, 403] width 40 height 23
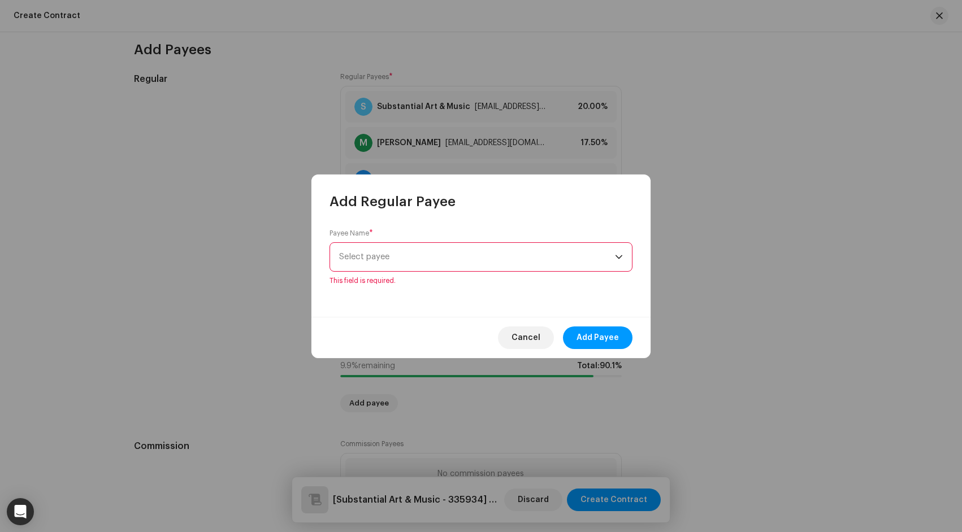
click at [427, 257] on span "Select payee" at bounding box center [477, 257] width 276 height 28
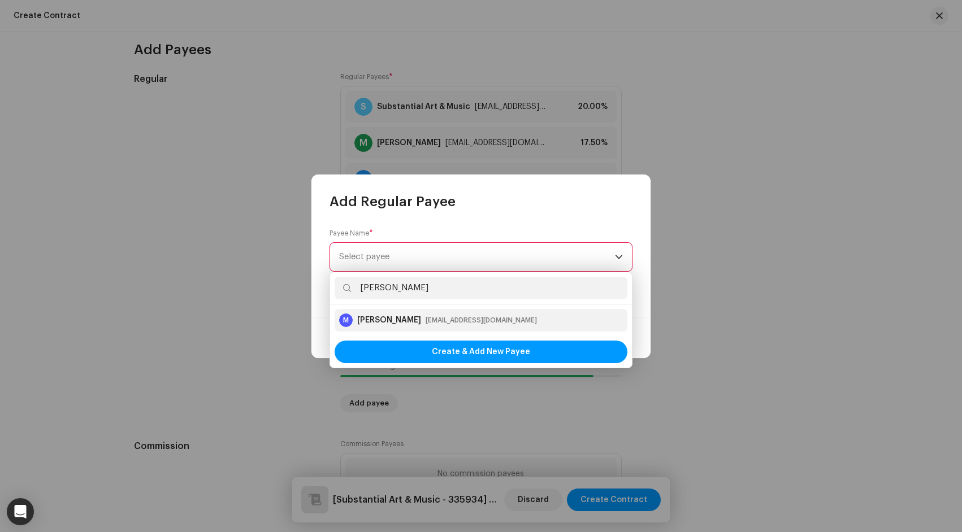
type input "Marcus Mitchell"
click at [445, 320] on div "mhm24thbrands@hotmail.com" at bounding box center [481, 320] width 111 height 11
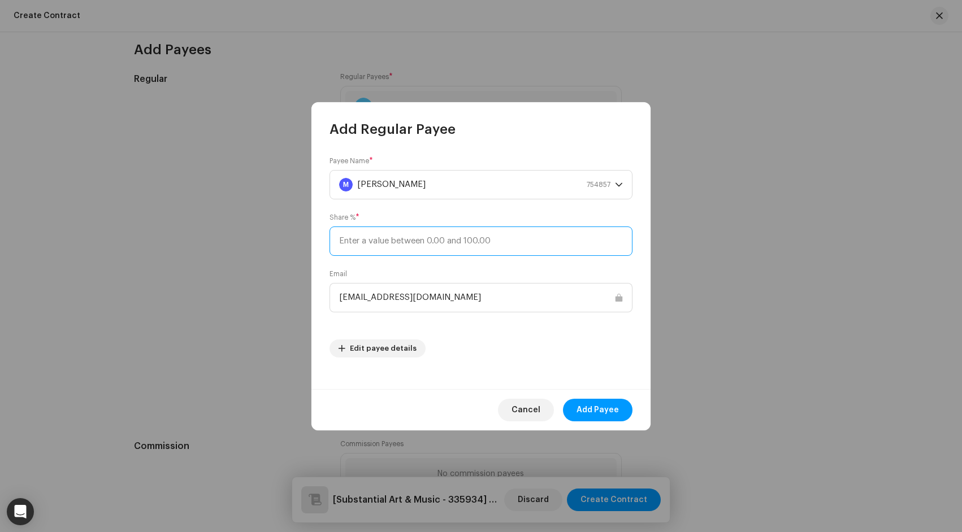
click at [495, 235] on input at bounding box center [480, 241] width 303 height 29
type input "5"
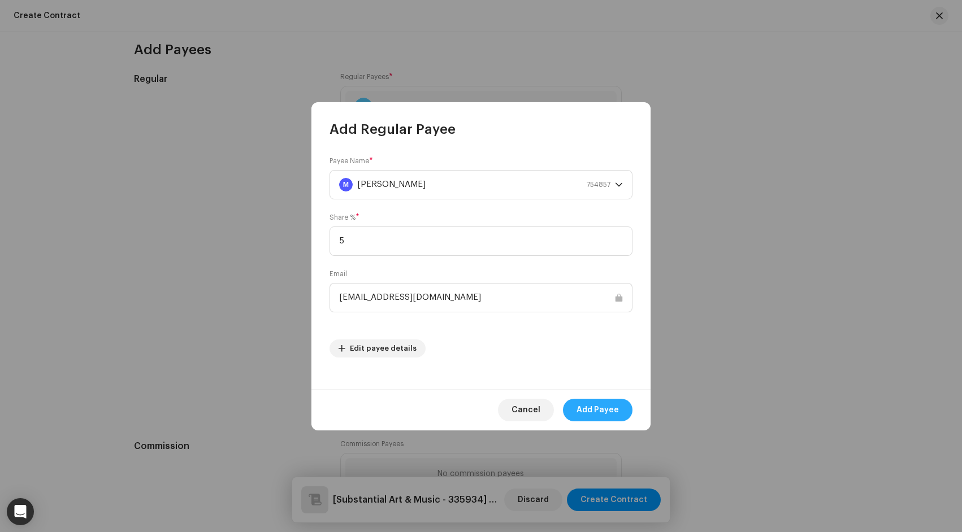
click at [601, 413] on span "Add Payee" at bounding box center [597, 410] width 42 height 23
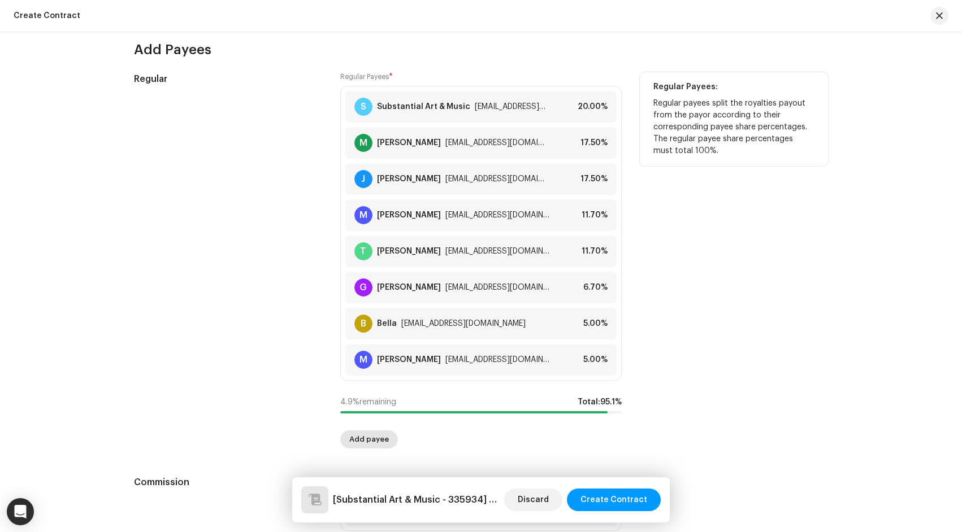
click at [355, 442] on span "Add payee" at bounding box center [369, 439] width 40 height 23
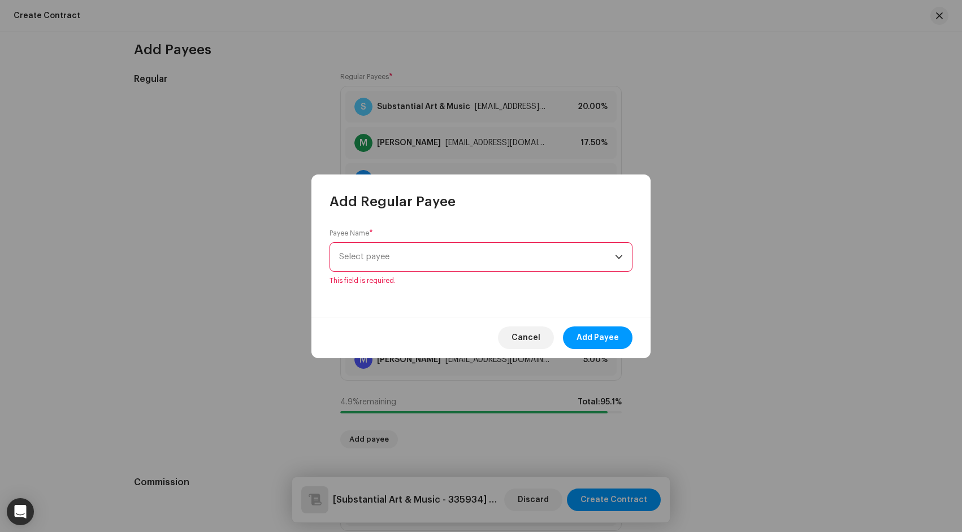
click at [416, 258] on span "Select payee" at bounding box center [477, 257] width 276 height 28
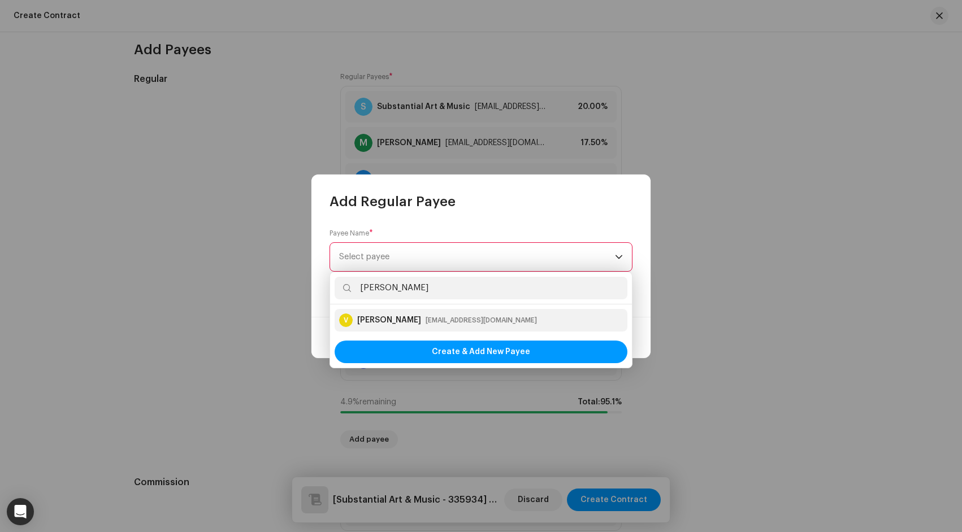
type input "Vahagn Stepanyan"
click at [439, 323] on div "vahstep@gmail.com" at bounding box center [481, 320] width 111 height 11
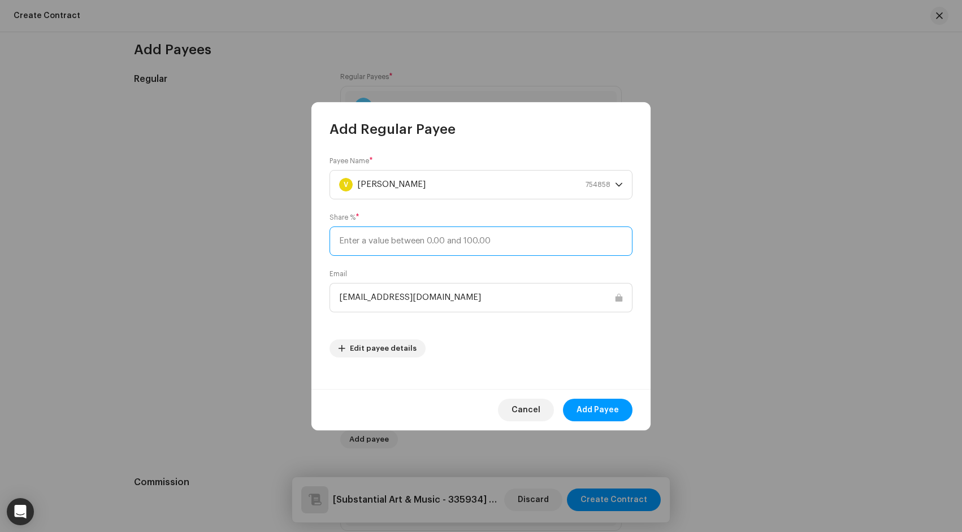
click at [478, 236] on input at bounding box center [480, 241] width 303 height 29
type input "5"
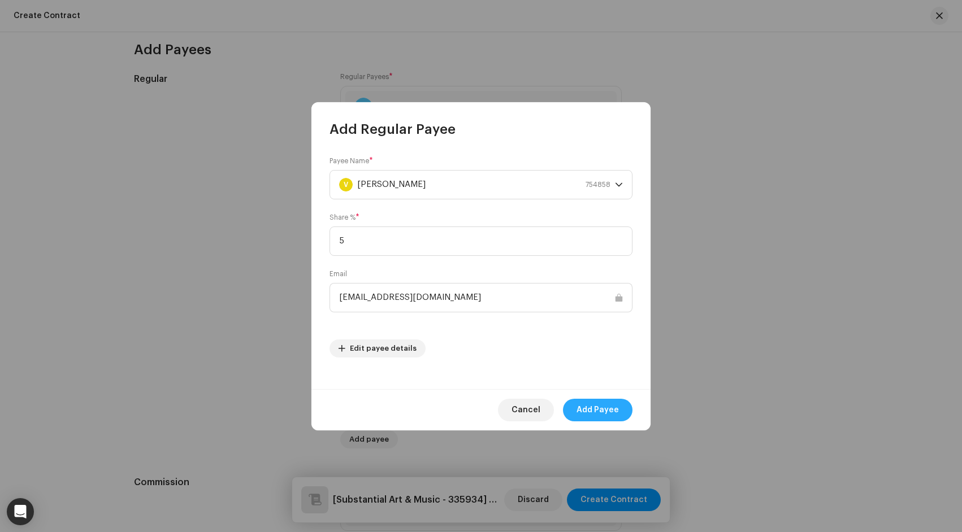
click at [592, 405] on span "Add Payee" at bounding box center [597, 410] width 42 height 23
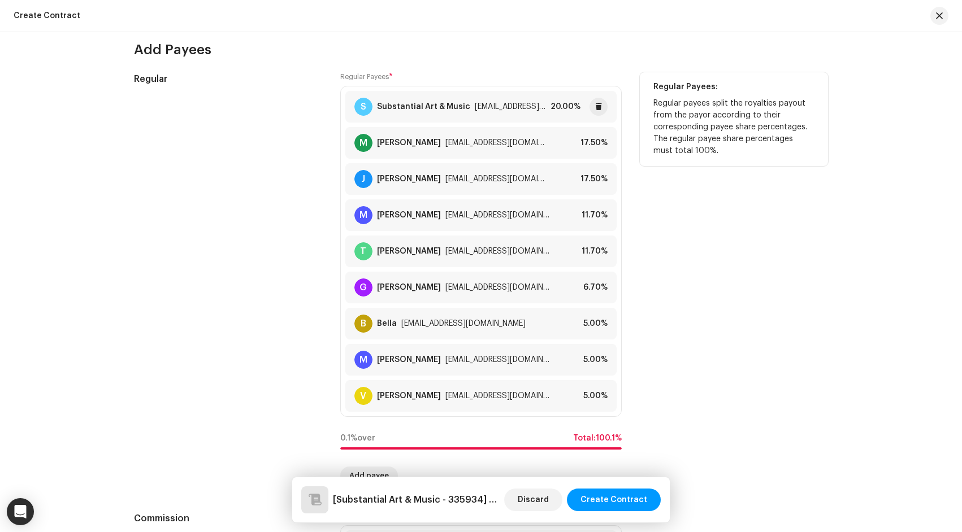
click at [560, 123] on div "S Substantial Art & Music substantialmusic@gmail.com 20.00%" at bounding box center [480, 107] width 271 height 32
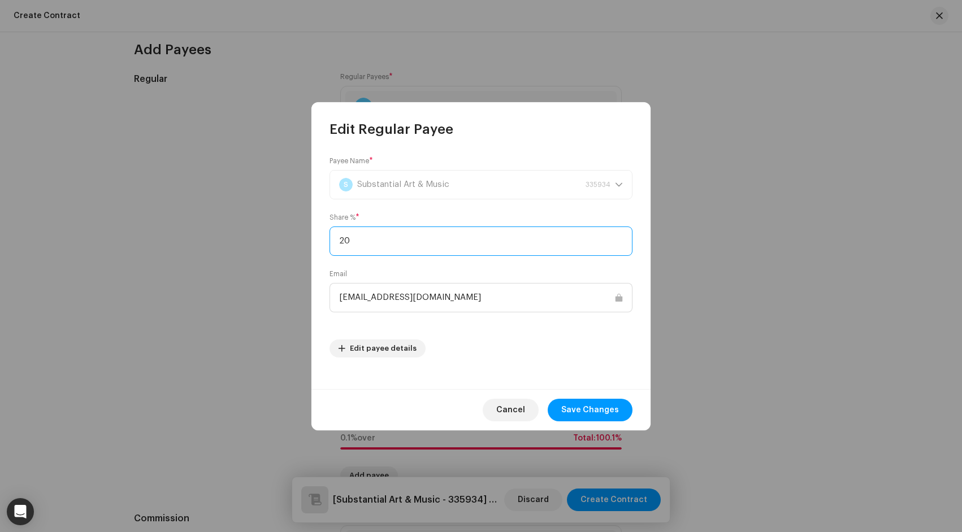
click at [434, 242] on input "20" at bounding box center [480, 241] width 303 height 29
type input "2"
type input "19.9"
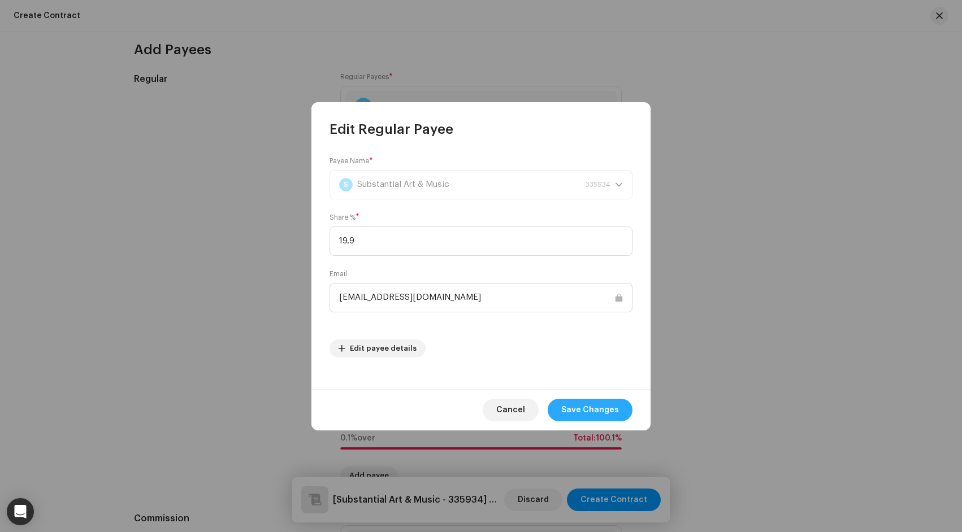
click at [572, 405] on span "Save Changes" at bounding box center [590, 410] width 58 height 23
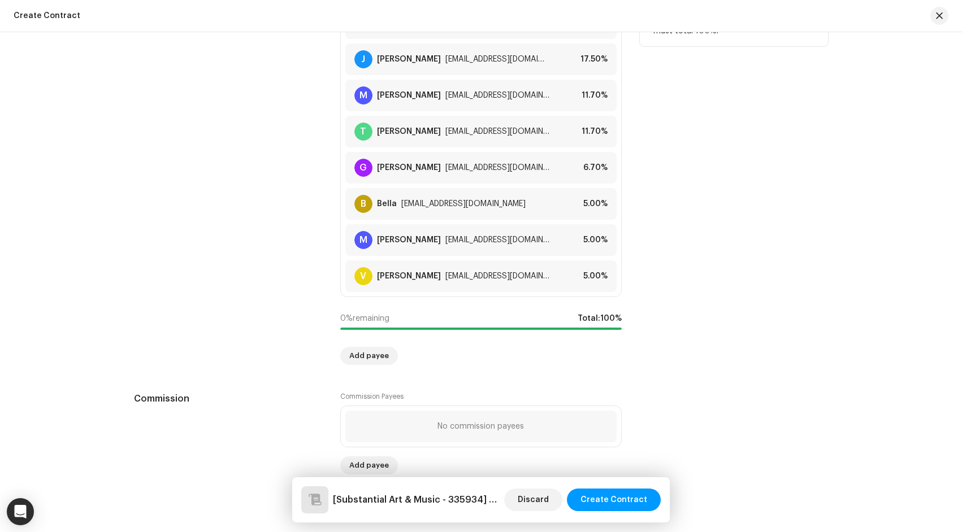
scroll to position [1100, 0]
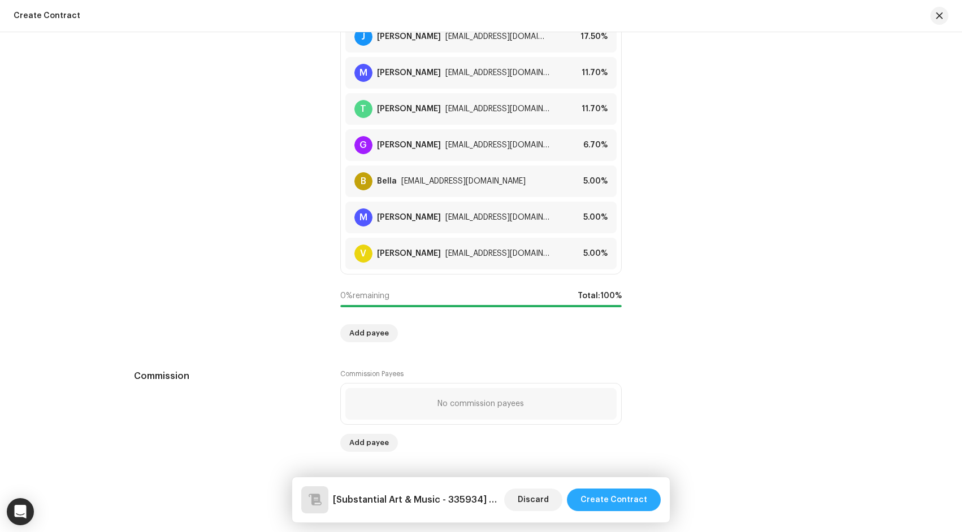
click at [617, 504] on span "Create Contract" at bounding box center [613, 500] width 67 height 23
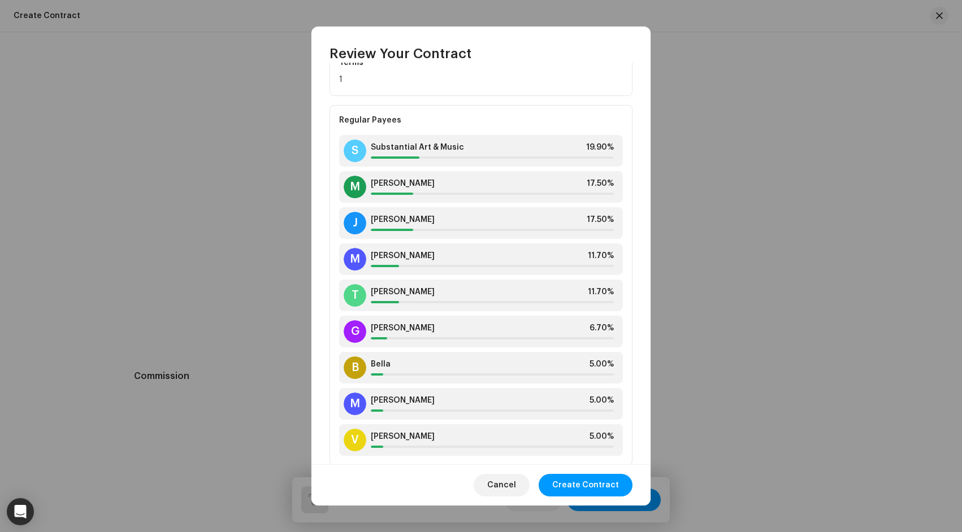
scroll to position [286, 0]
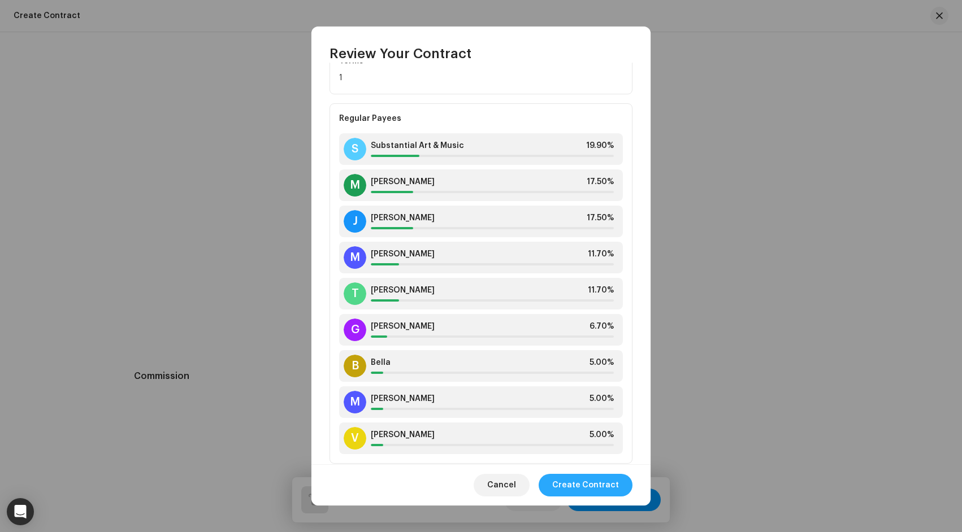
click at [582, 484] on span "Create Contract" at bounding box center [585, 485] width 67 height 23
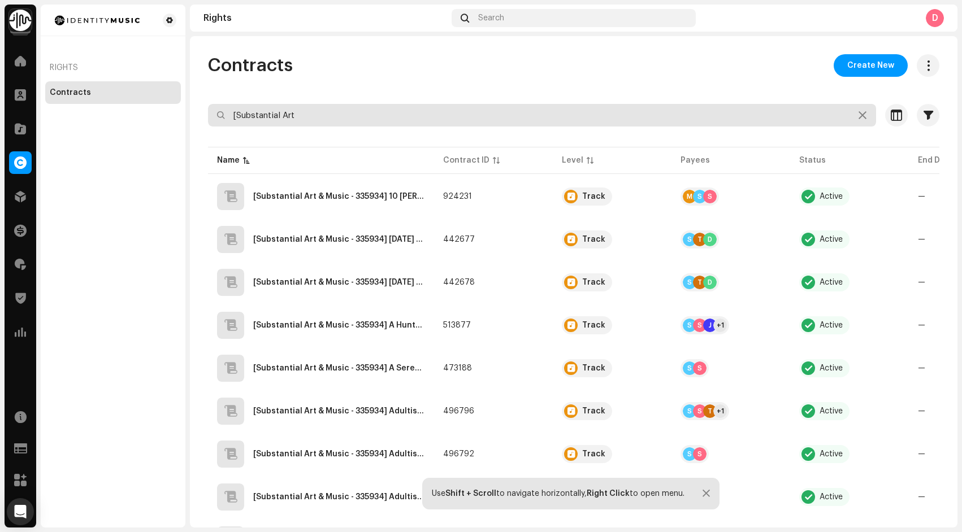
click at [396, 111] on input "[Substantial Art" at bounding box center [542, 115] width 668 height 23
paste input "& Music - 335934] Alright Now"
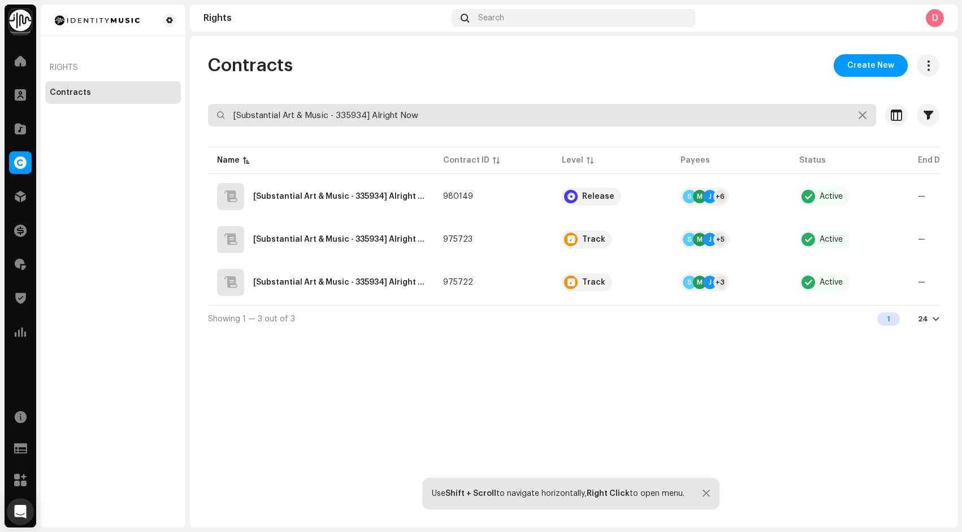
type input "[Substantial Art & Music - 335934] Alright Now"
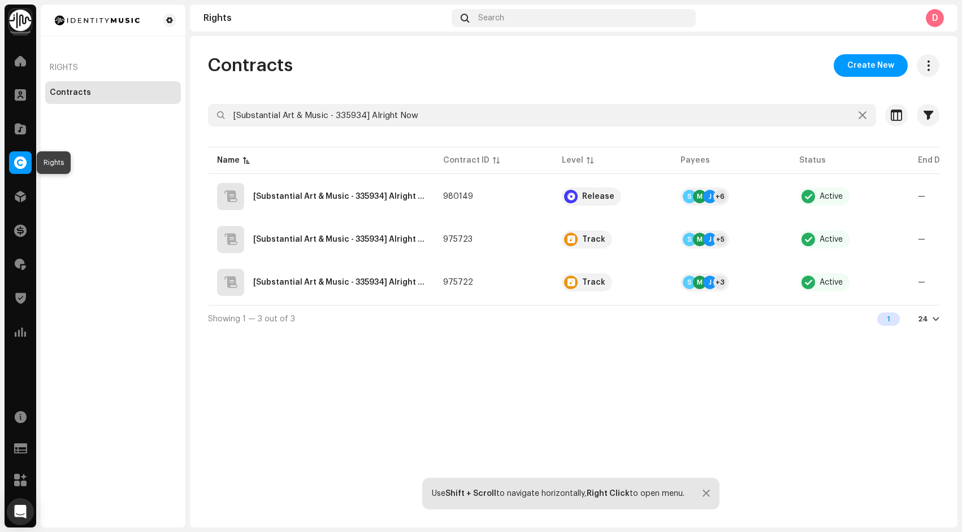
click at [19, 160] on span at bounding box center [20, 162] width 12 height 9
click at [426, 191] on td "[Substantial Art & Music - 335934] Alright Now" at bounding box center [321, 196] width 226 height 41
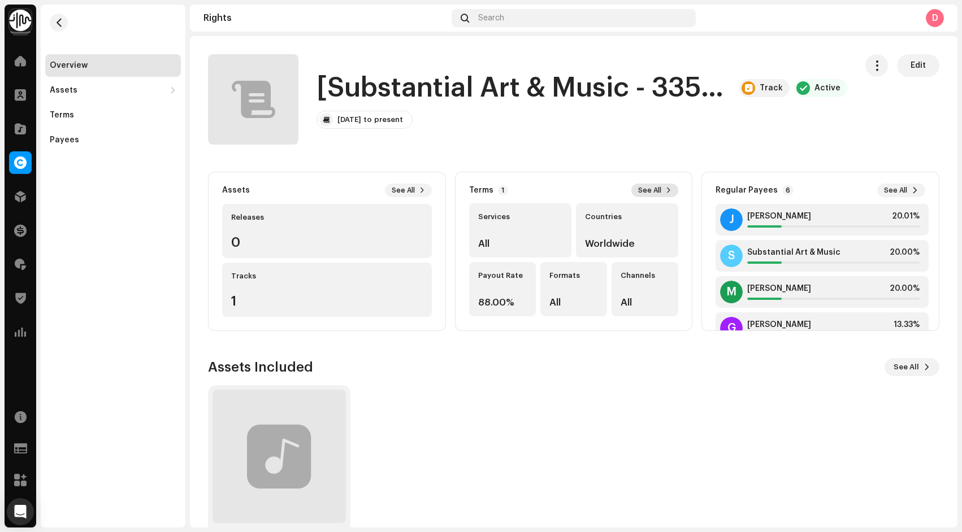
click at [646, 188] on span "See All" at bounding box center [649, 190] width 23 height 9
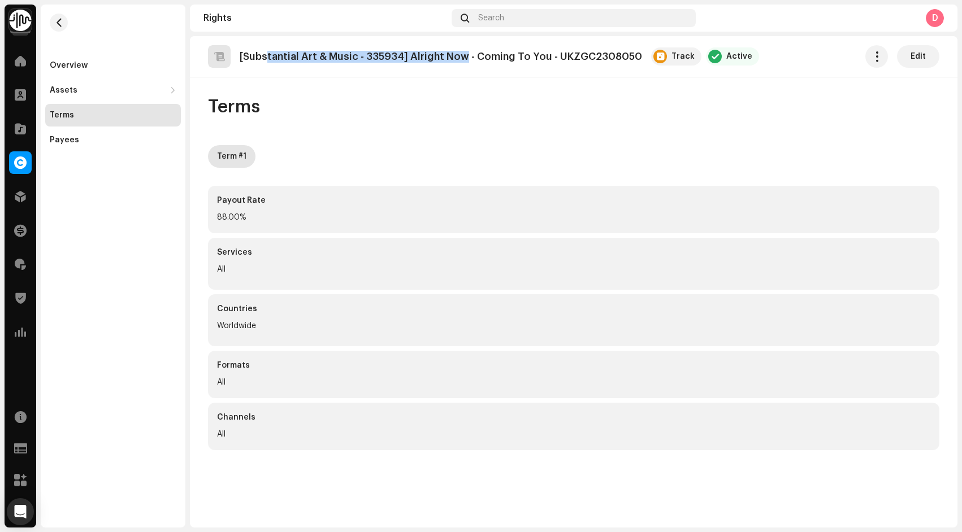
drag, startPoint x: 466, startPoint y: 57, endPoint x: 267, endPoint y: 53, distance: 199.0
click at [267, 53] on p "[Substantial Art & Music - 335934] Alright Now - Coming To You - UKZGC2308050" at bounding box center [441, 57] width 402 height 12
click at [472, 55] on p "[Substantial Art & Music - 335934] Alright Now - Coming To You - UKZGC2308050" at bounding box center [441, 57] width 402 height 12
drag, startPoint x: 465, startPoint y: 55, endPoint x: 327, endPoint y: 49, distance: 138.6
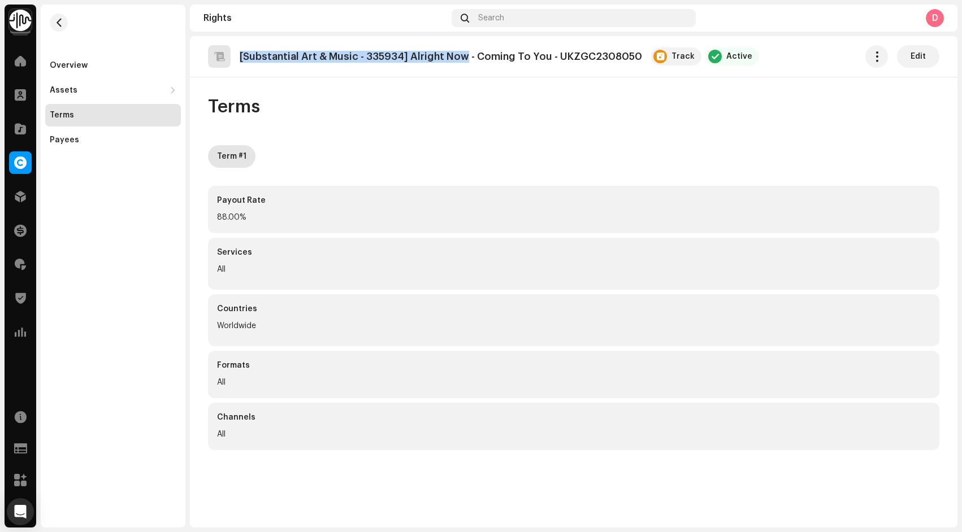
click at [327, 49] on div "[Substantial Art & Music - 335934] Alright Now - Coming To You - UKZGC2308050 T…" at bounding box center [483, 56] width 551 height 23
copy p "[Substantial Art & Music - 335934] Alright Now"
click at [59, 19] on span "button" at bounding box center [59, 22] width 8 height 9
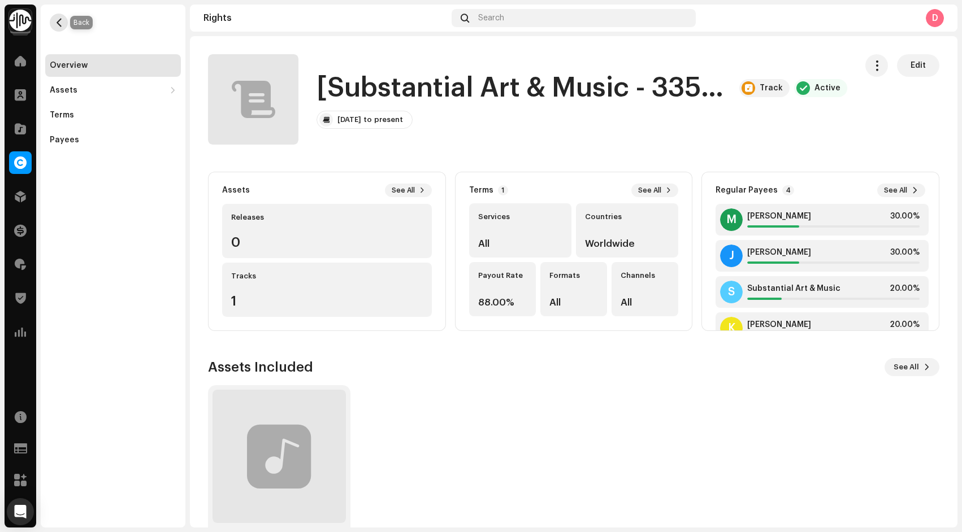
click at [55, 24] on span "button" at bounding box center [59, 22] width 8 height 9
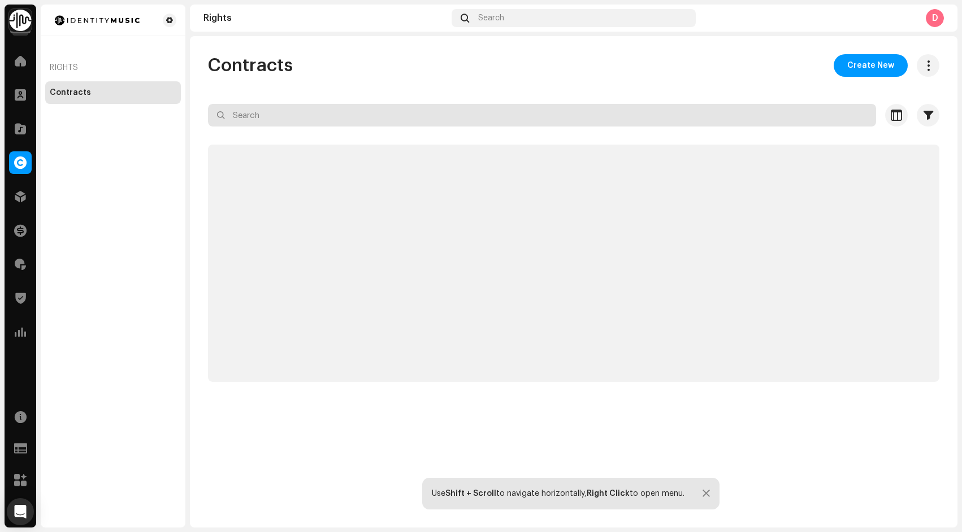
click at [387, 121] on input "text" at bounding box center [542, 115] width 668 height 23
paste input "[Substantial Art & Music - 335934]"
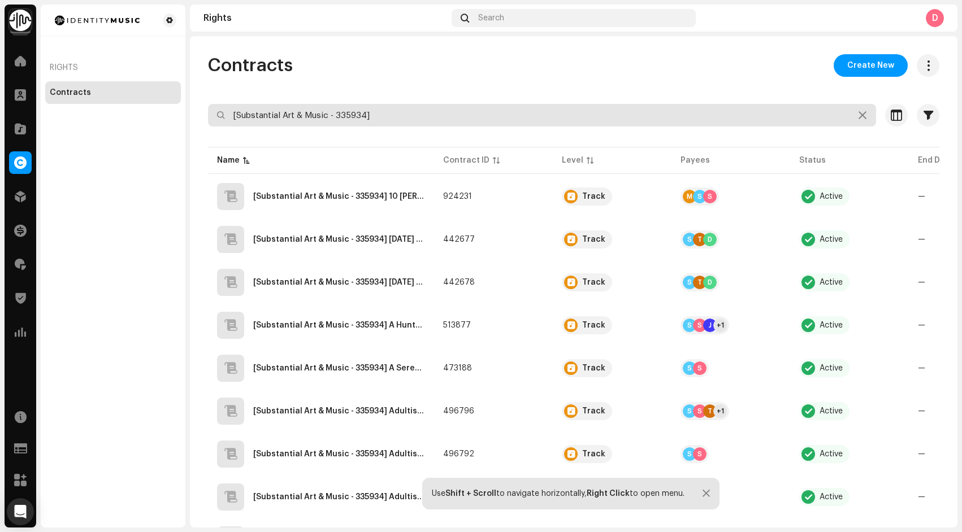
click at [393, 116] on input "[Substantial Art & Music - 335934]" at bounding box center [542, 115] width 668 height 23
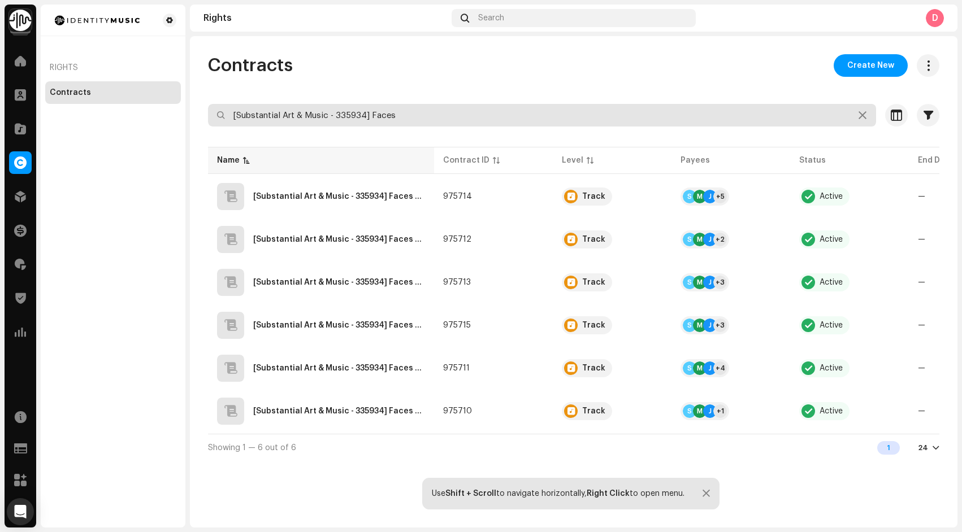
type input "[Substantial Art & Music - 335934] Faces"
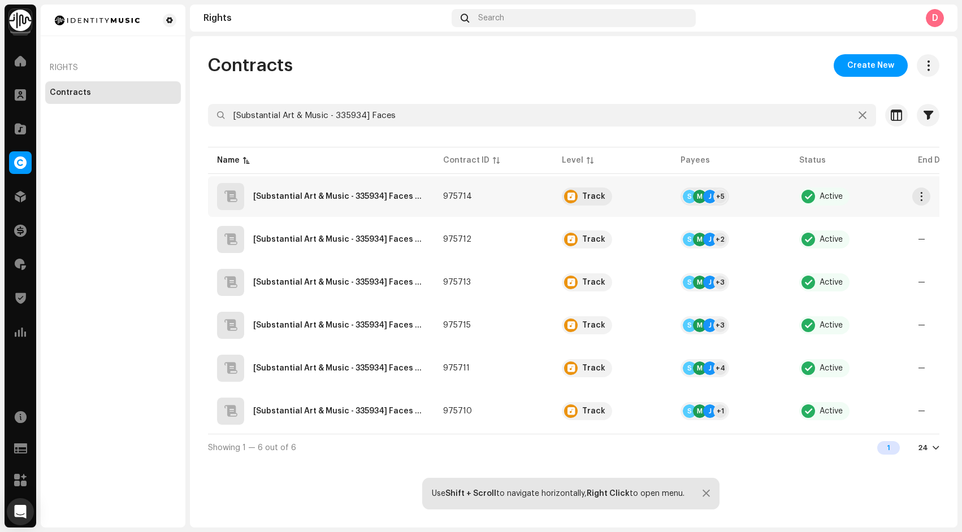
click at [446, 193] on span "975714" at bounding box center [457, 197] width 29 height 8
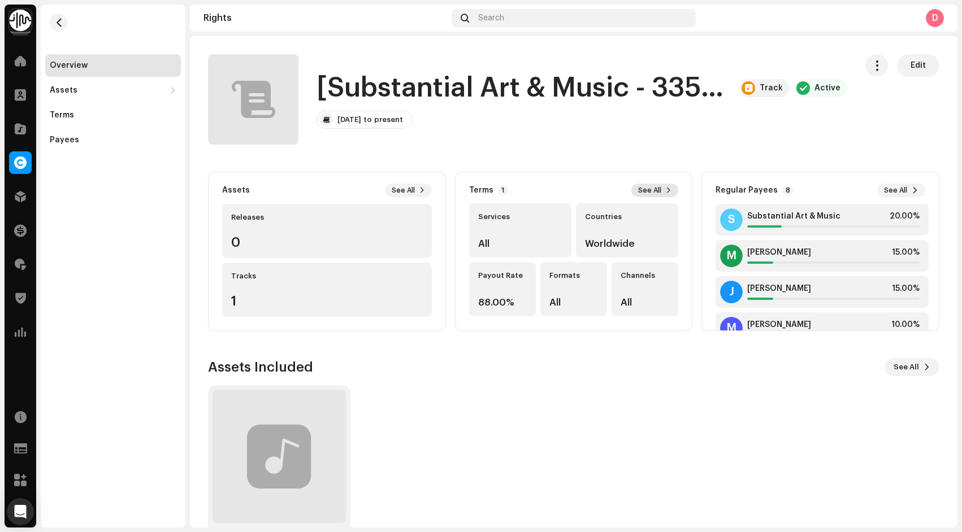
click at [648, 192] on span "See All" at bounding box center [649, 190] width 23 height 9
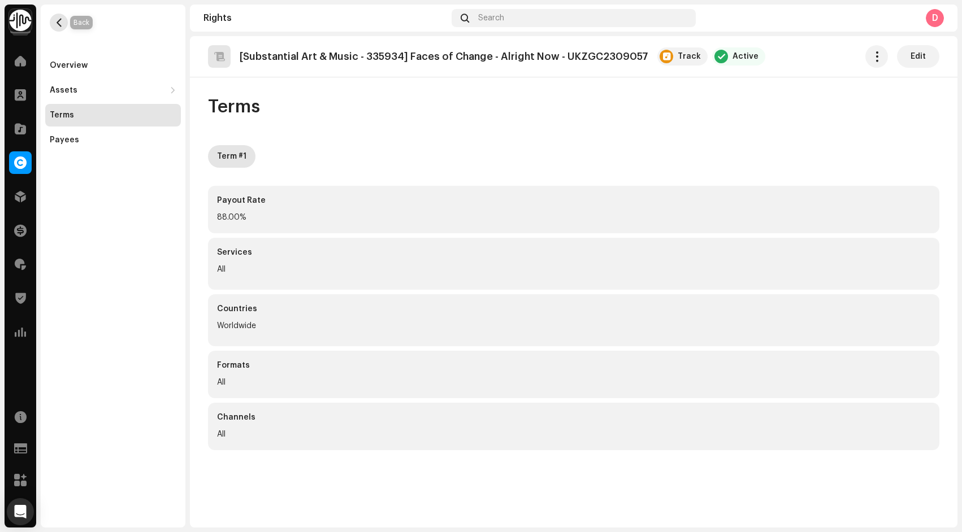
click at [60, 21] on span "button" at bounding box center [59, 22] width 8 height 9
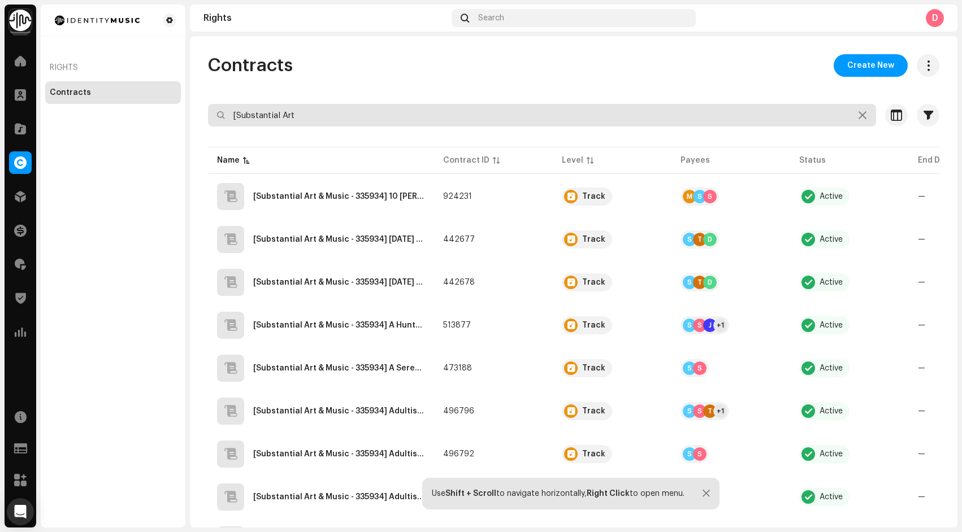
click at [337, 112] on input "[Substantial Art" at bounding box center [542, 115] width 668 height 23
paste input "& Music - 335934] Faces of Change"
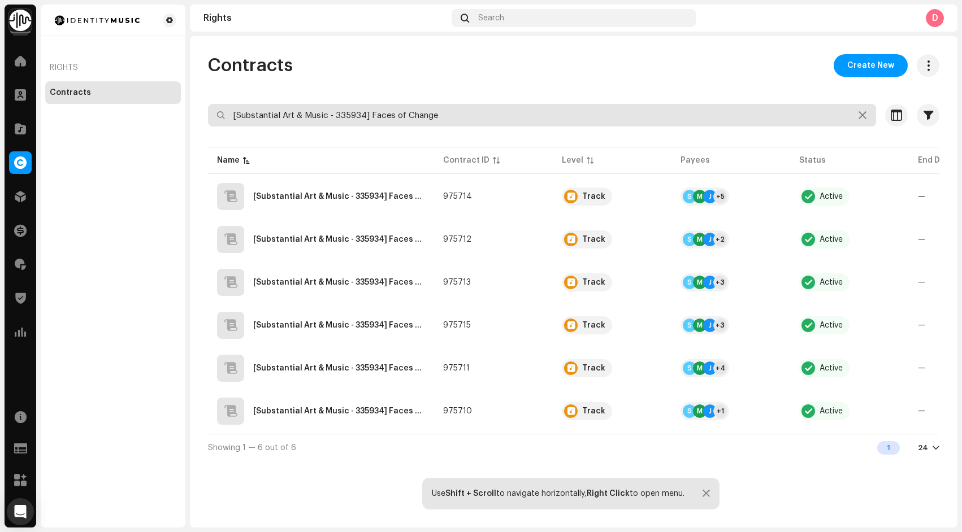
type input "[Substantial Art & Music - 335934] Faces of Change"
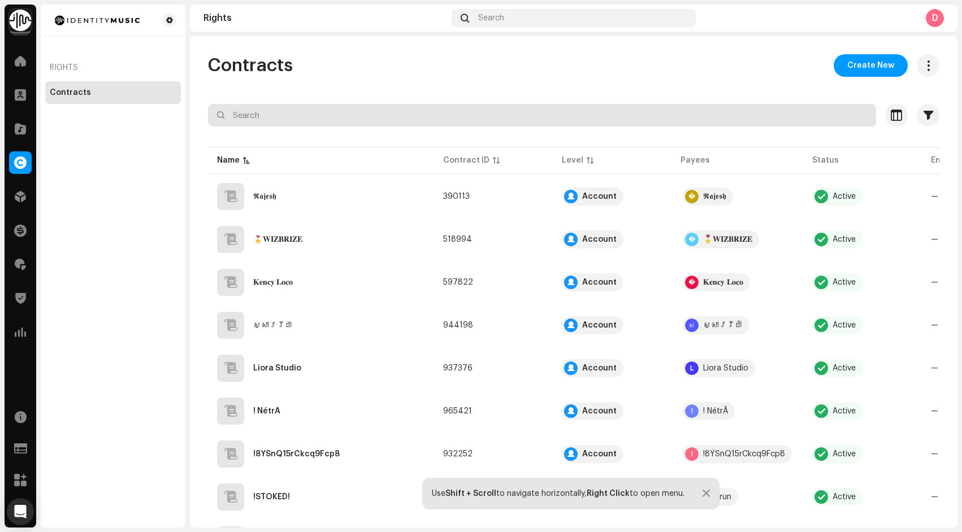
type input "[Substantial Art & Music - 335934] Faces of Change"
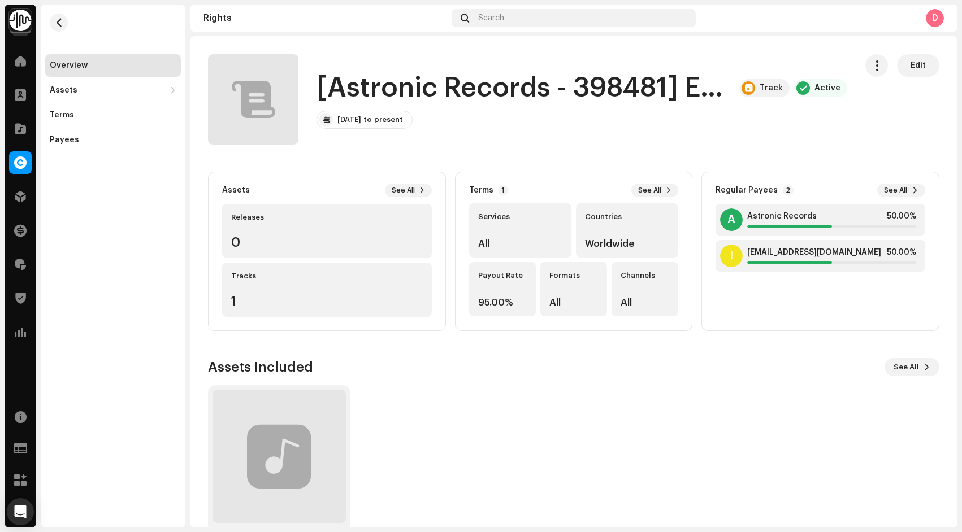
click at [78, 63] on div "Overview" at bounding box center [69, 65] width 38 height 9
click at [11, 159] on div at bounding box center [20, 162] width 23 height 23
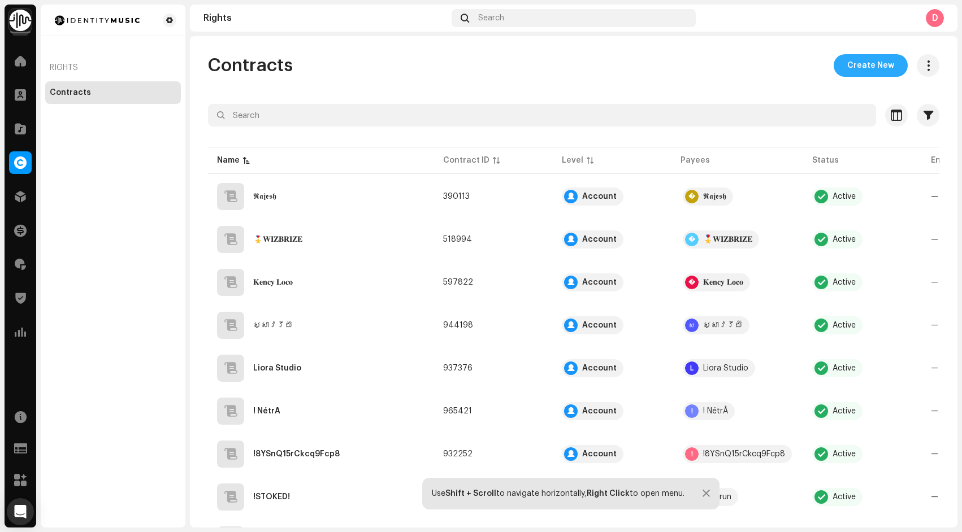
click at [879, 66] on span "Create New" at bounding box center [870, 65] width 47 height 23
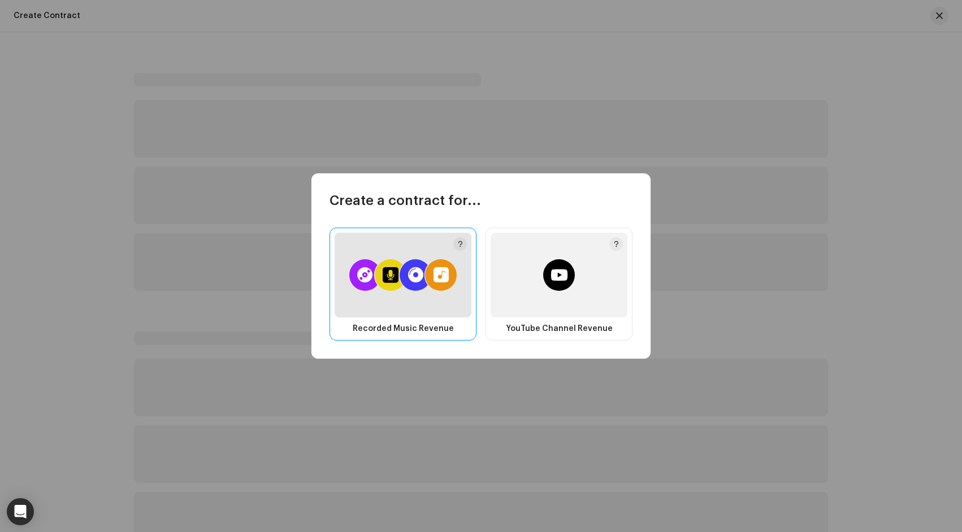
click at [424, 276] on div at bounding box center [416, 275] width 32 height 32
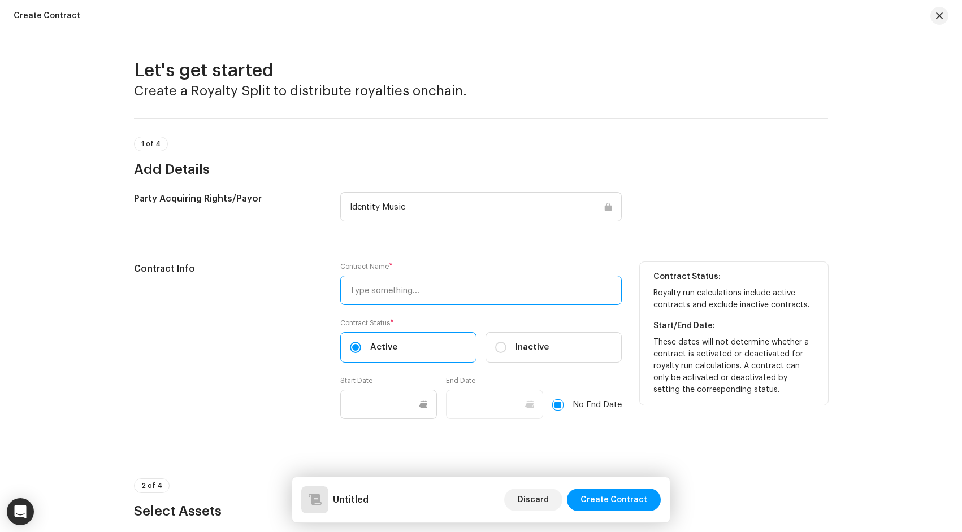
click at [407, 292] on input "text" at bounding box center [480, 290] width 281 height 29
paste input "[Substantial Art & Music - 335934] Faces of Change"
type input "[Substantial Art & Music - 335934] Faces of Change"
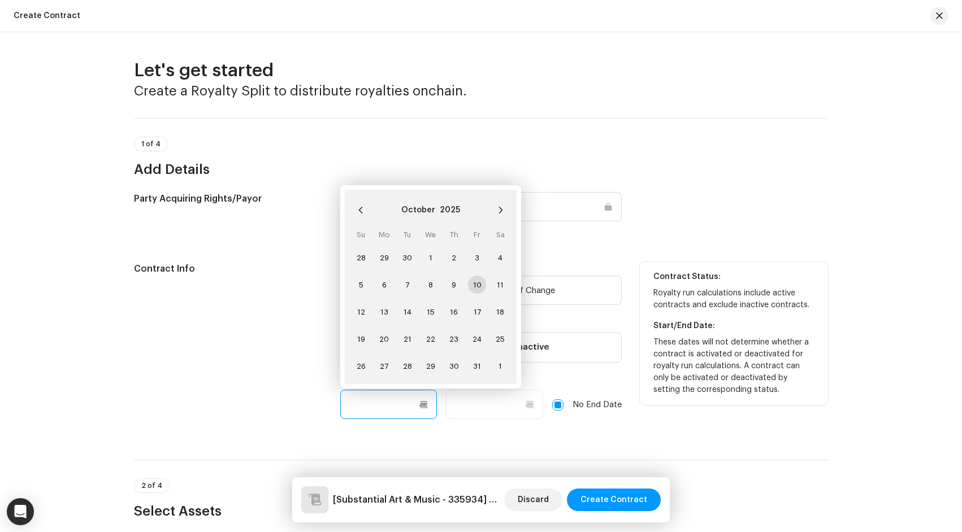
click at [392, 406] on input "text" at bounding box center [388, 404] width 97 height 29
click at [476, 280] on span "10" at bounding box center [477, 285] width 18 height 18
type input "[DATE]"
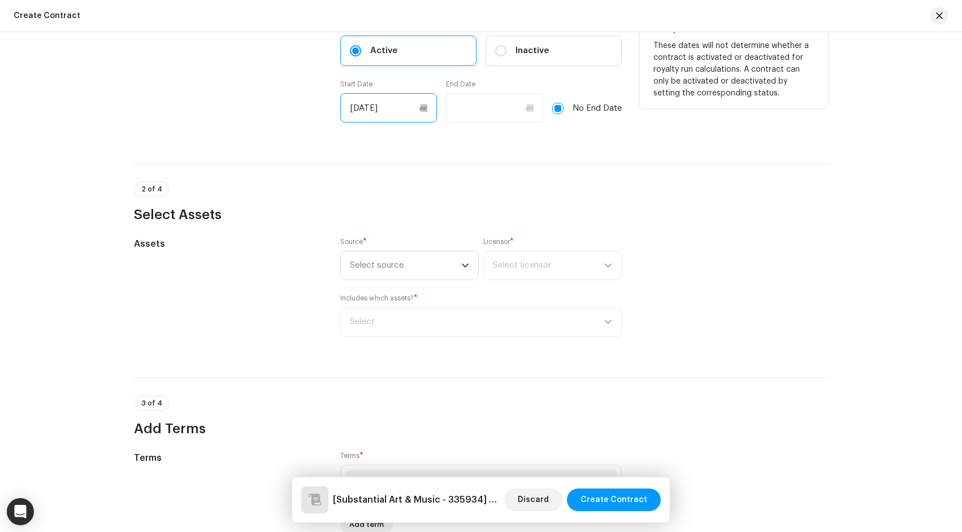
scroll to position [297, 0]
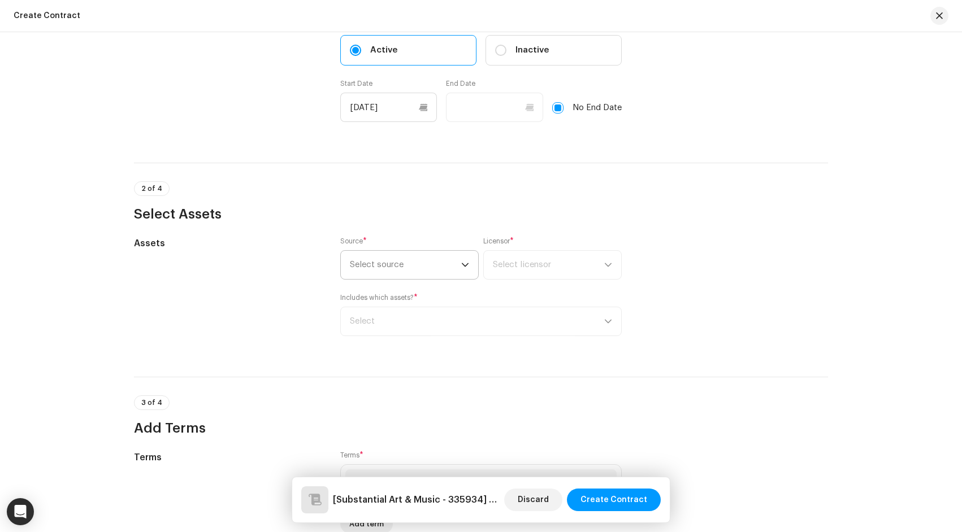
click at [368, 260] on span "Select source" at bounding box center [405, 265] width 111 height 28
click at [368, 292] on li "Artist" at bounding box center [409, 296] width 128 height 23
click at [527, 257] on span "Select licensor" at bounding box center [548, 265] width 111 height 28
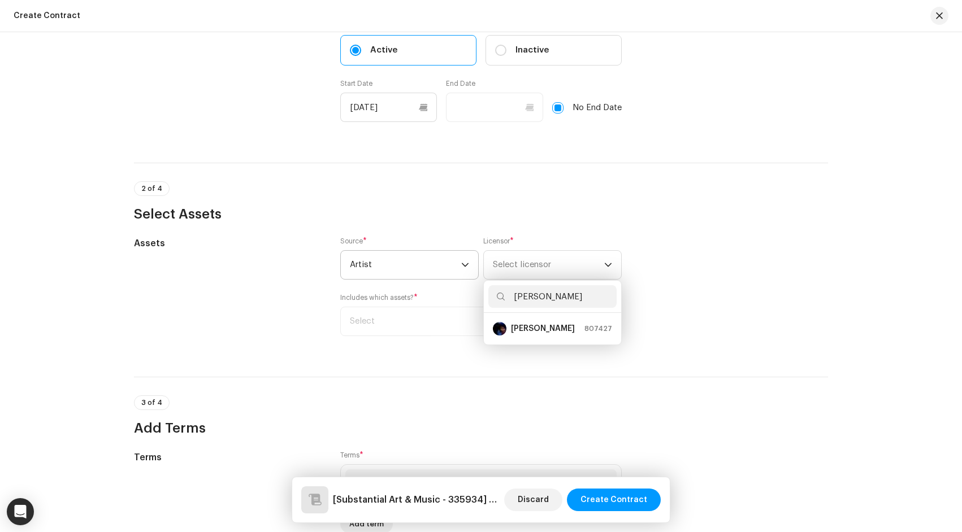
type input "[PERSON_NAME]"
click at [546, 329] on strong "[PERSON_NAME]" at bounding box center [543, 328] width 64 height 11
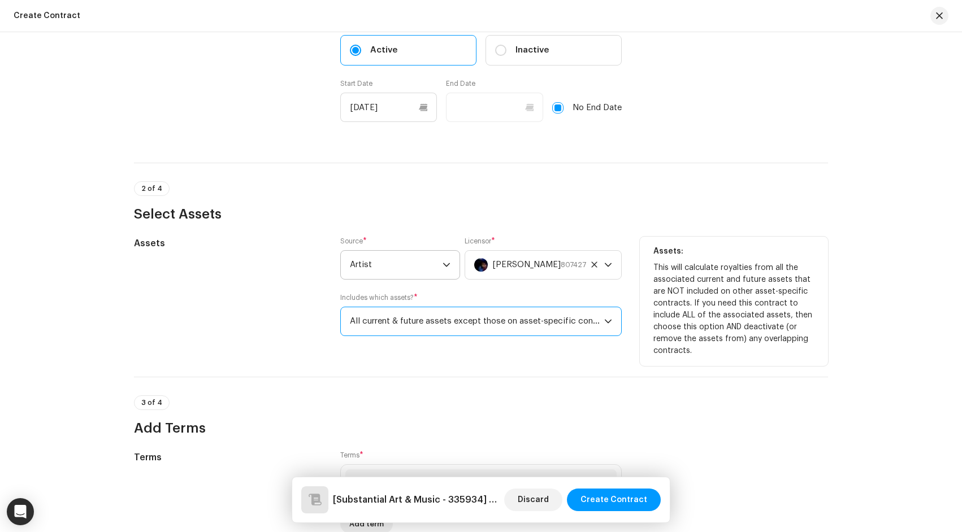
click at [546, 328] on span "All current & future assets except those on asset-specific contracts" at bounding box center [477, 321] width 254 height 28
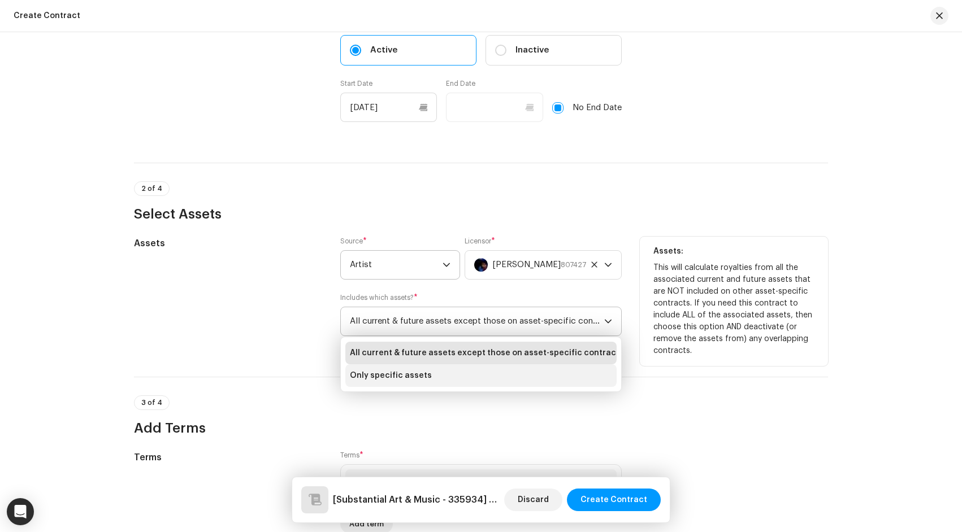
click at [533, 374] on li "Only specific assets" at bounding box center [480, 375] width 271 height 23
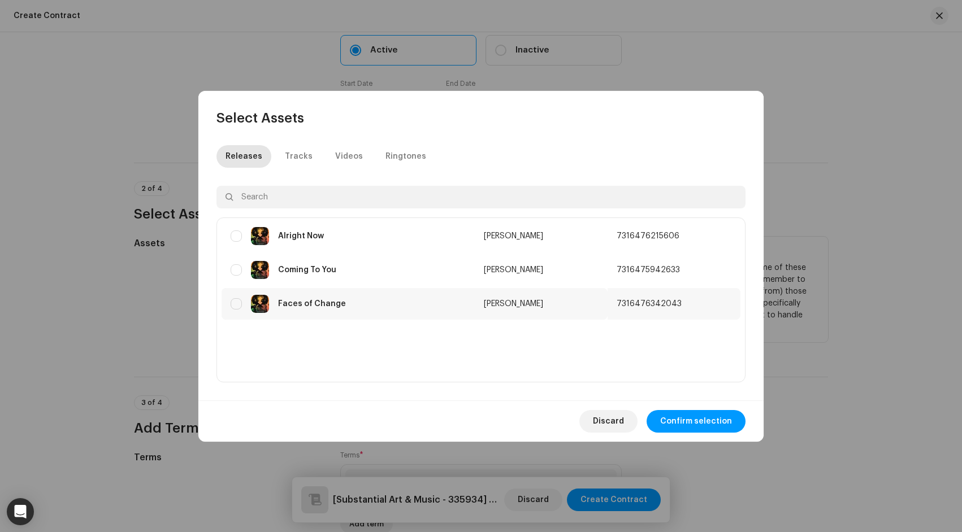
click at [316, 309] on div "Faces of Change" at bounding box center [348, 304] width 235 height 18
click at [239, 302] on input "checkbox" at bounding box center [236, 303] width 11 height 11
checkbox input "true"
click at [691, 417] on span "Confirm selection" at bounding box center [696, 421] width 72 height 23
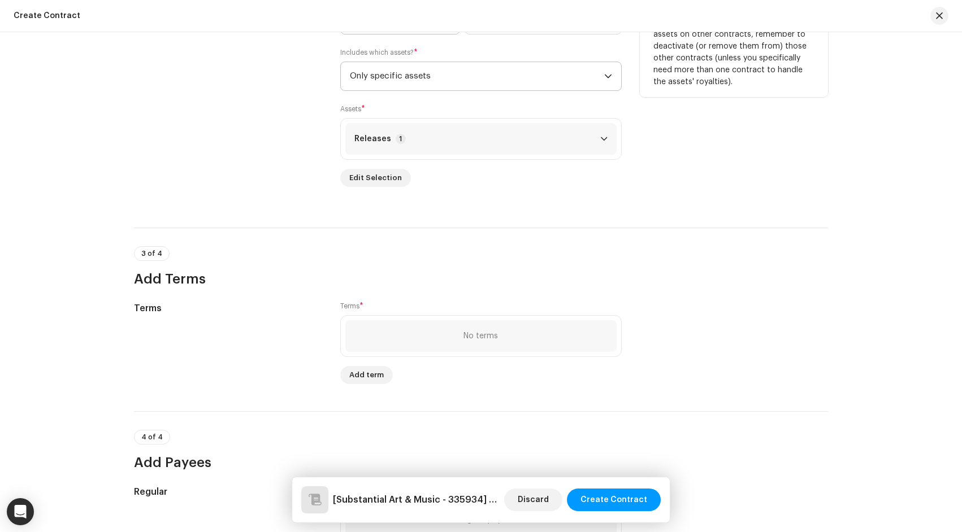
scroll to position [493, 0]
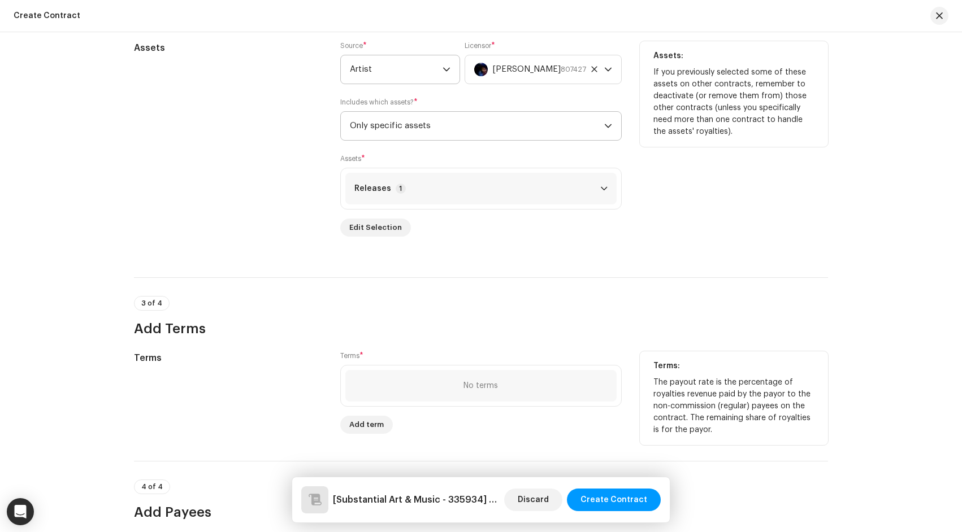
click at [421, 386] on div "No terms" at bounding box center [480, 386] width 271 height 32
click at [374, 429] on span "Add term" at bounding box center [366, 425] width 34 height 23
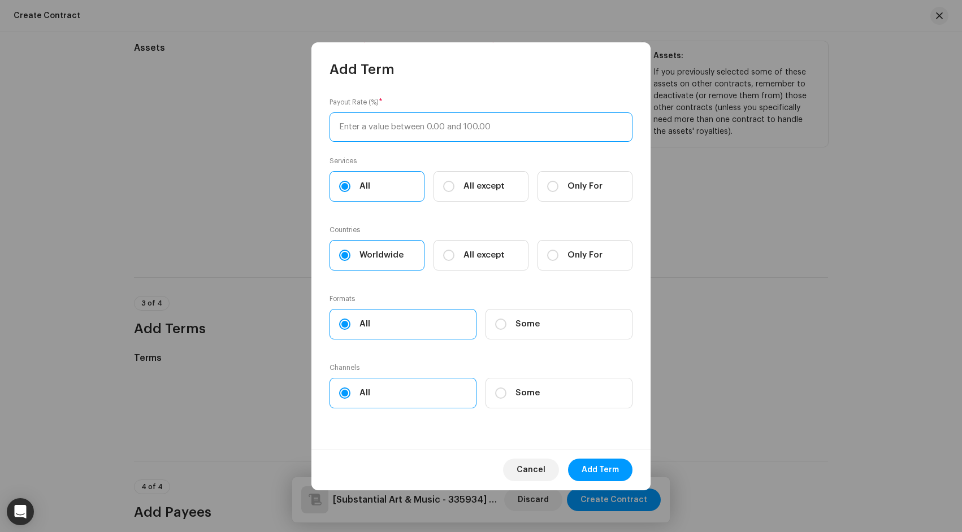
click at [405, 133] on input at bounding box center [480, 126] width 303 height 29
type input "88"
click at [600, 473] on span "Add Term" at bounding box center [599, 470] width 37 height 23
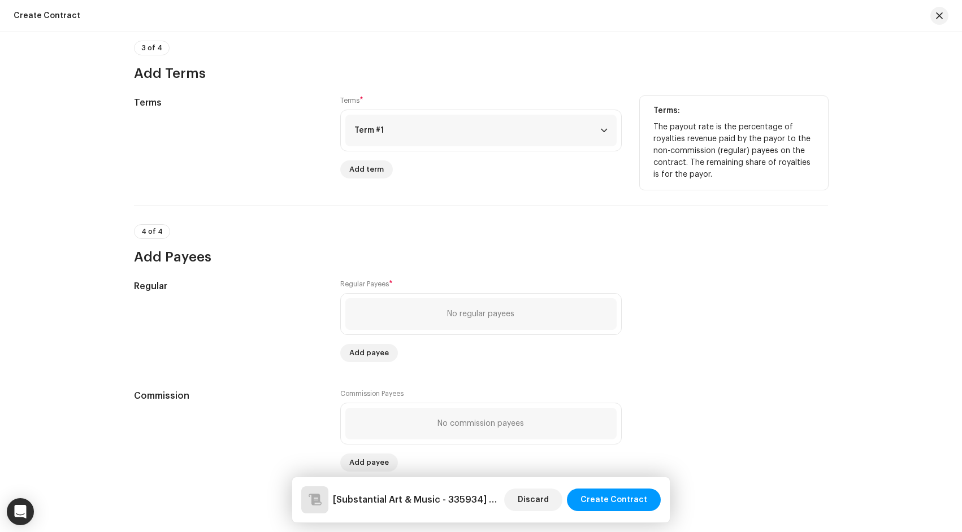
scroll to position [770, 0]
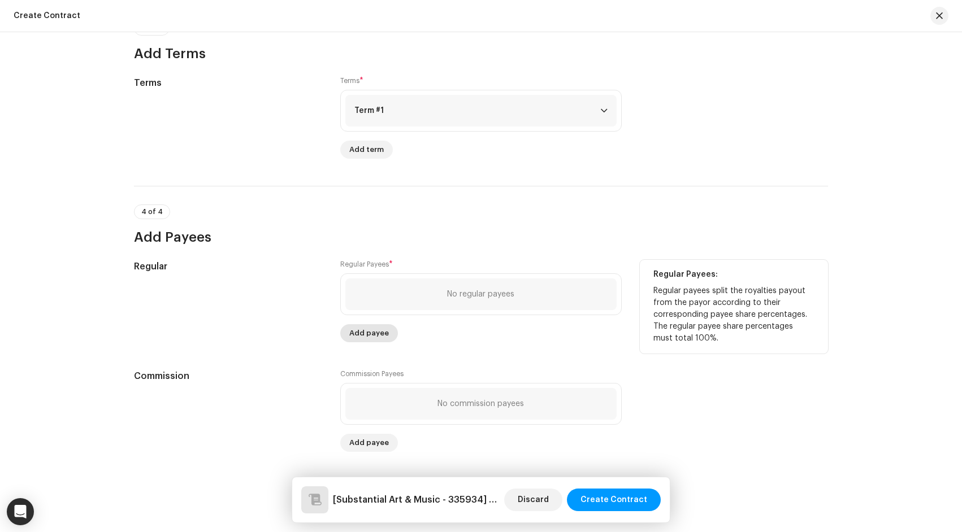
click at [371, 331] on span "Add payee" at bounding box center [369, 333] width 40 height 23
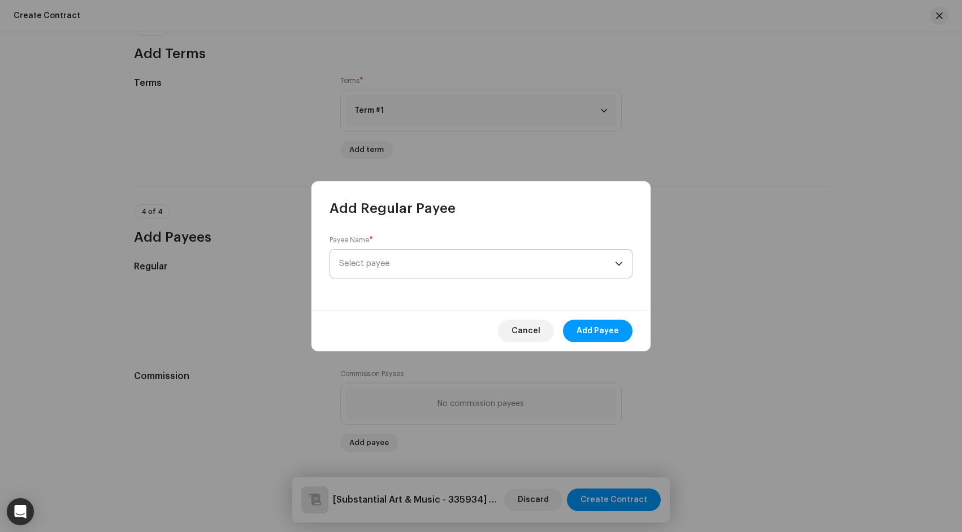
click at [383, 257] on span "Select payee" at bounding box center [477, 264] width 276 height 28
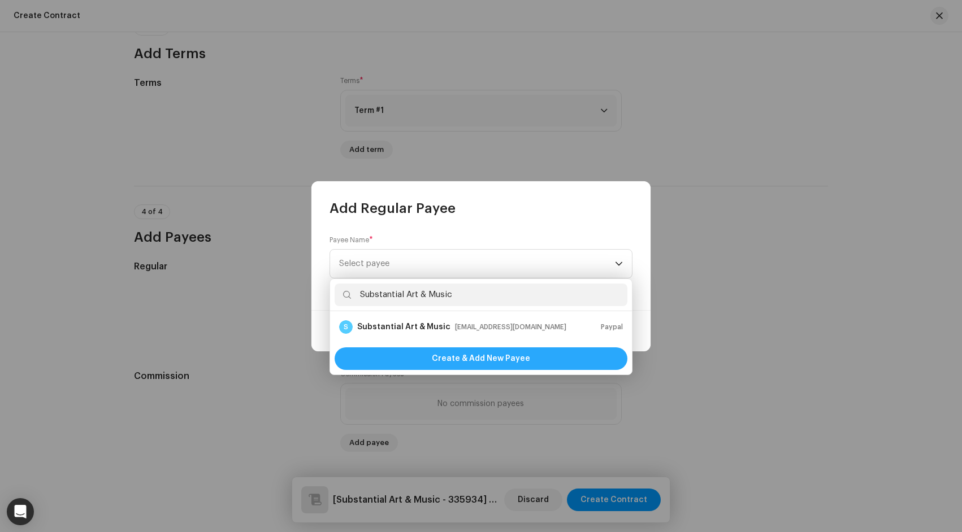
type input "Substantial Art & Music"
click at [424, 354] on div "Create & Add New Payee" at bounding box center [481, 359] width 293 height 23
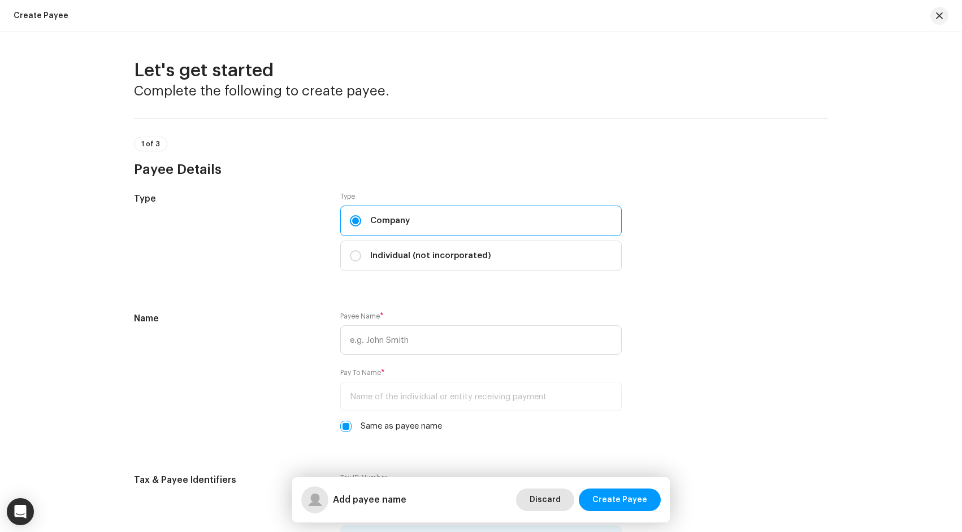
click at [552, 492] on span "Discard" at bounding box center [544, 500] width 31 height 23
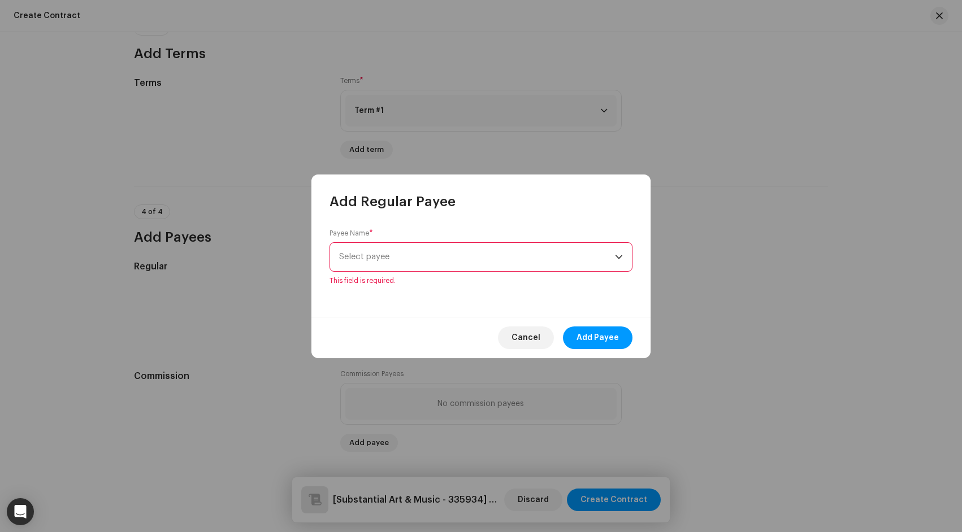
click at [439, 249] on span "Select payee" at bounding box center [477, 257] width 276 height 28
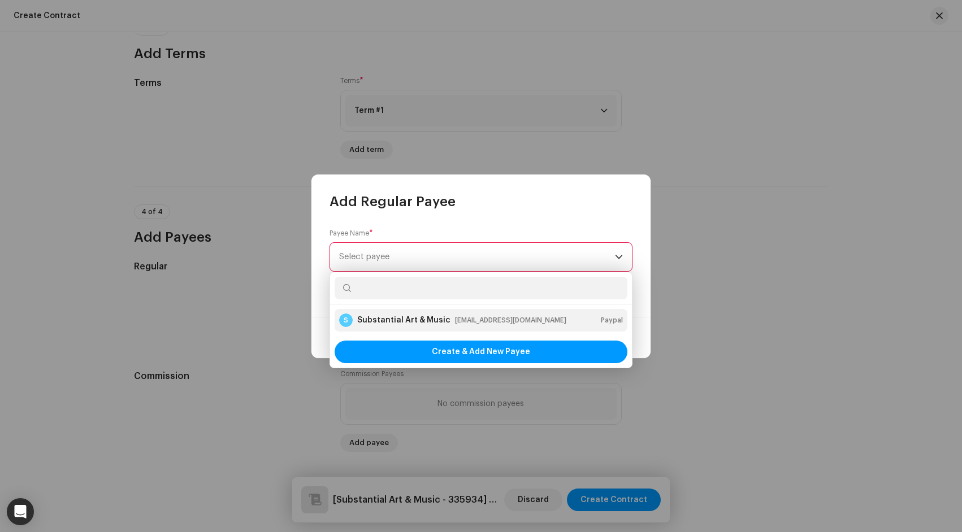
click at [455, 316] on div "substantialmusic@gmail.com" at bounding box center [510, 320] width 111 height 11
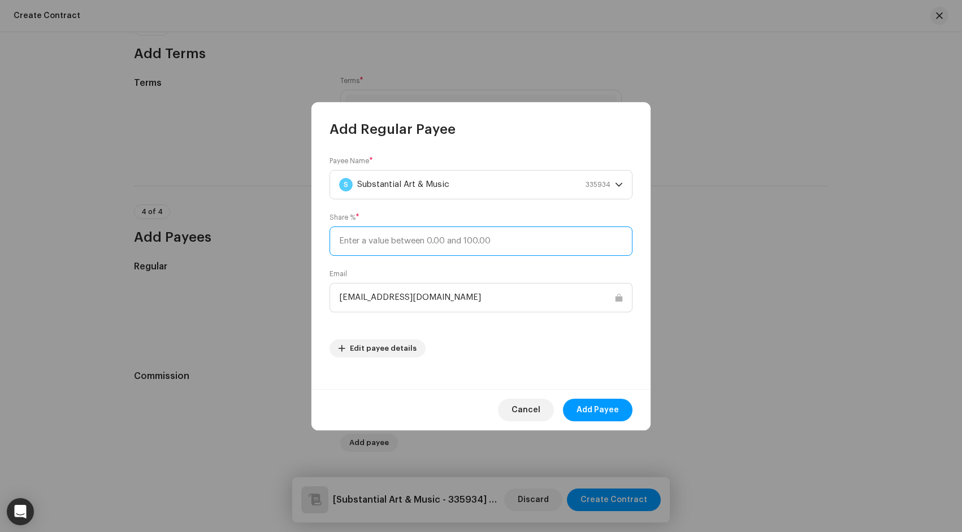
click at [446, 236] on input at bounding box center [480, 241] width 303 height 29
type input "100"
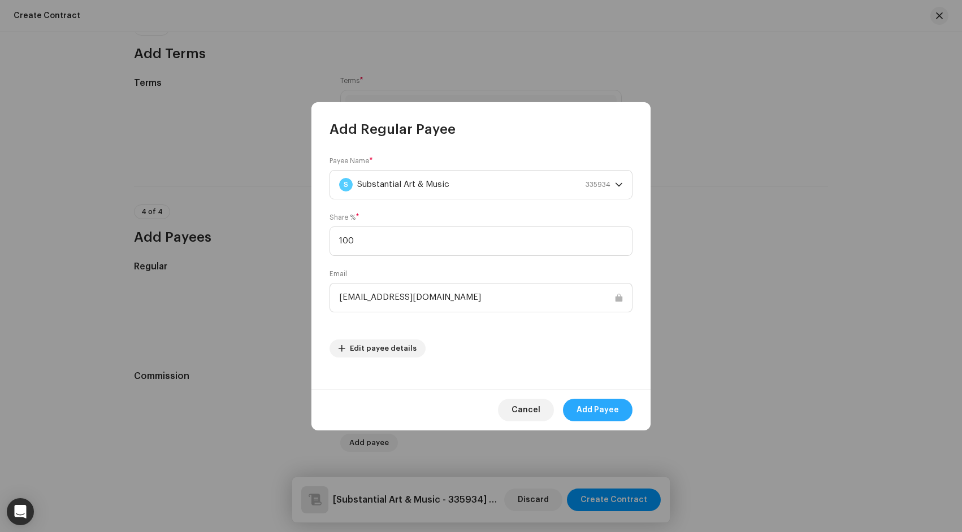
click at [590, 414] on span "Add Payee" at bounding box center [597, 410] width 42 height 23
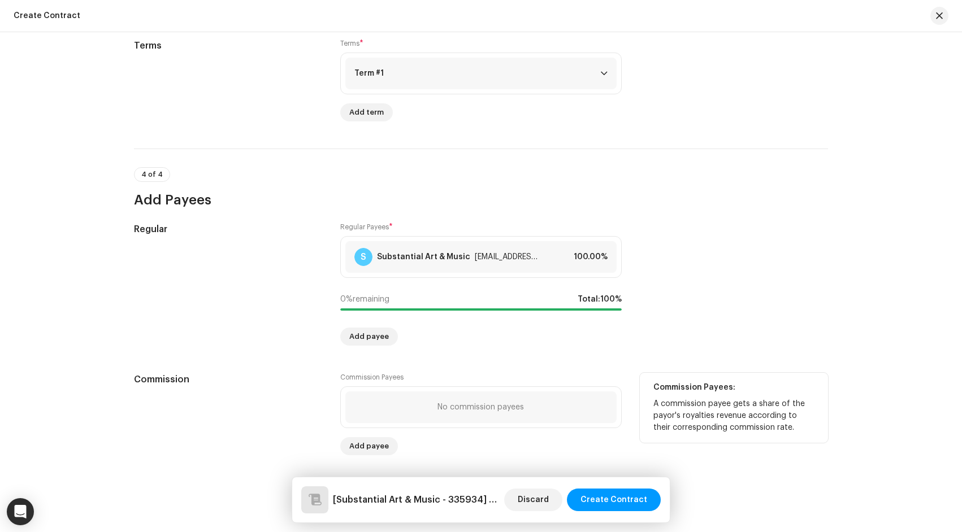
scroll to position [811, 0]
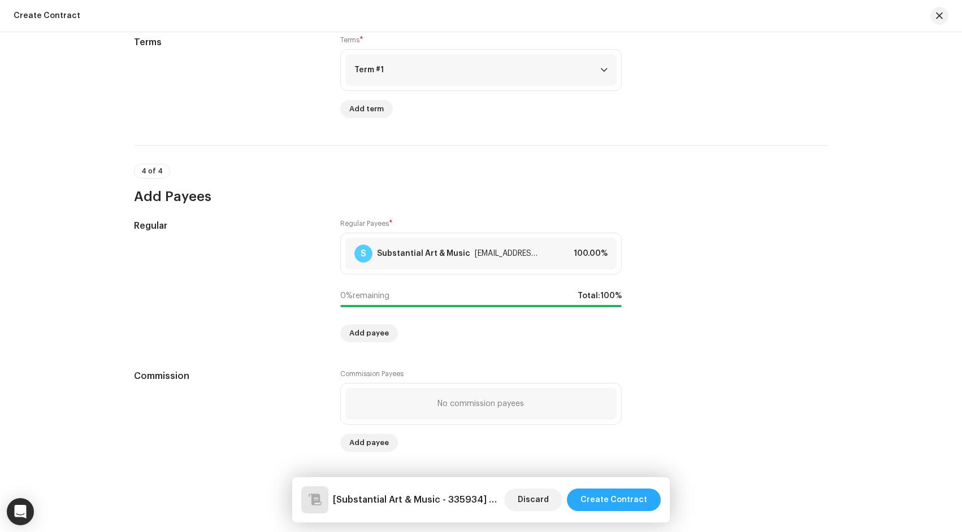
click at [635, 498] on span "Create Contract" at bounding box center [613, 500] width 67 height 23
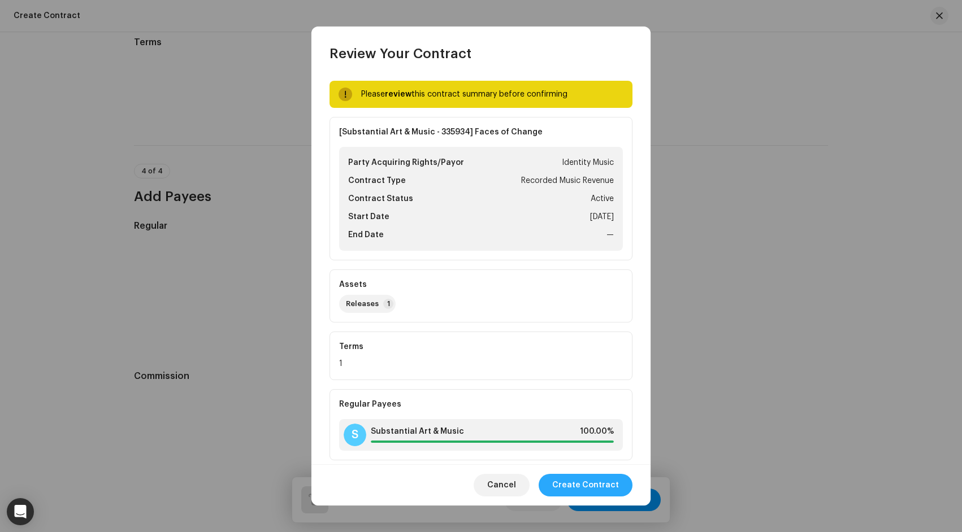
click at [592, 481] on span "Create Contract" at bounding box center [585, 485] width 67 height 23
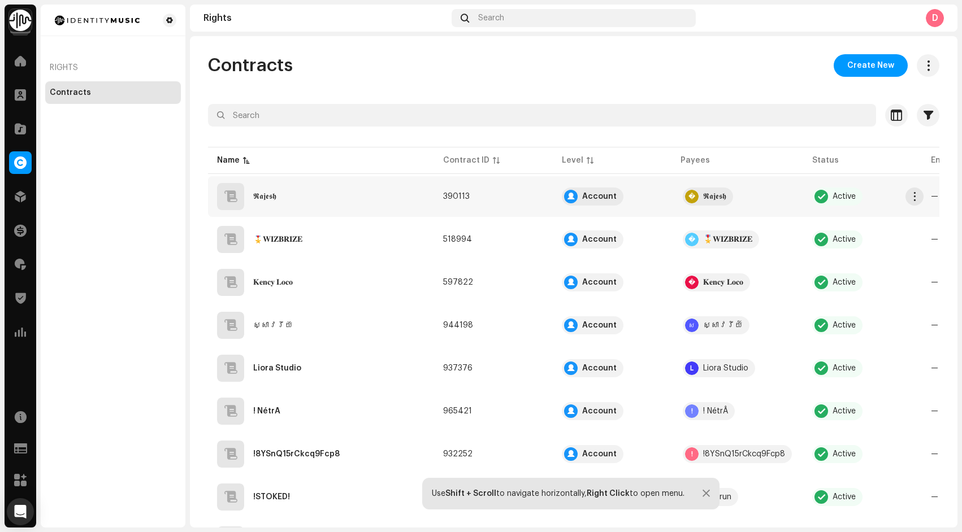
click at [464, 187] on td "390113" at bounding box center [493, 196] width 119 height 41
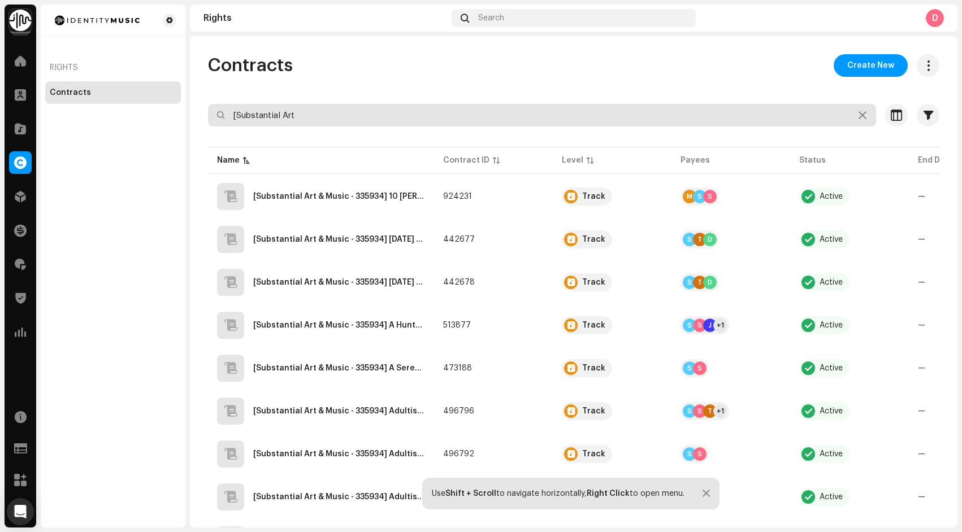
click at [487, 108] on input "[Substantial Art" at bounding box center [542, 115] width 668 height 23
paste input "& Music - 335934] Faces of Change"
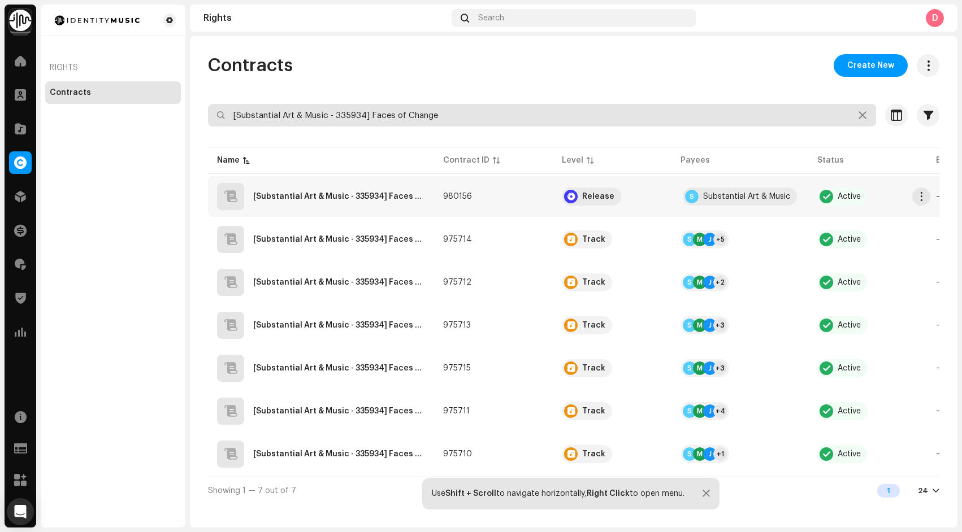
type input "[Substantial Art & Music - 335934] Faces of Change"
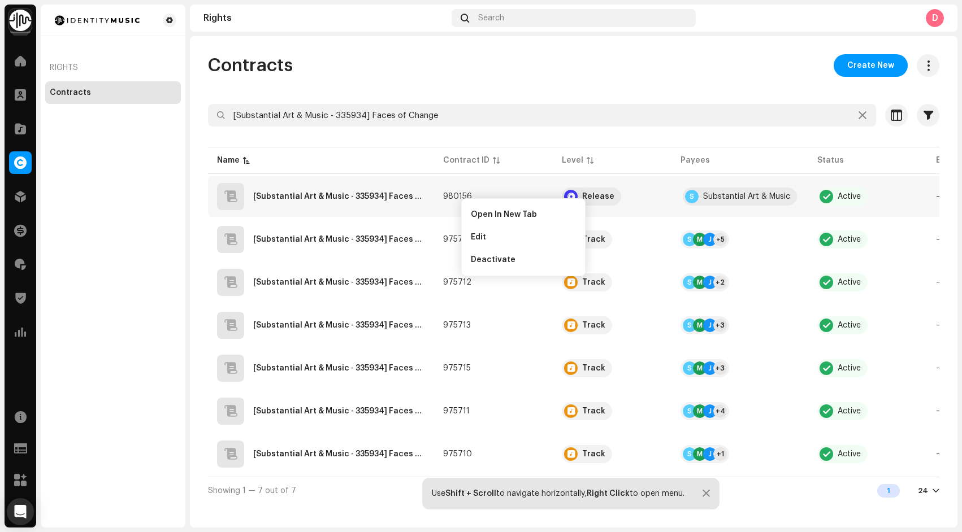
click at [493, 80] on div "Contracts Create New [Substantial Art & Music - 335934] Faces of Change Selecte…" at bounding box center [573, 279] width 767 height 450
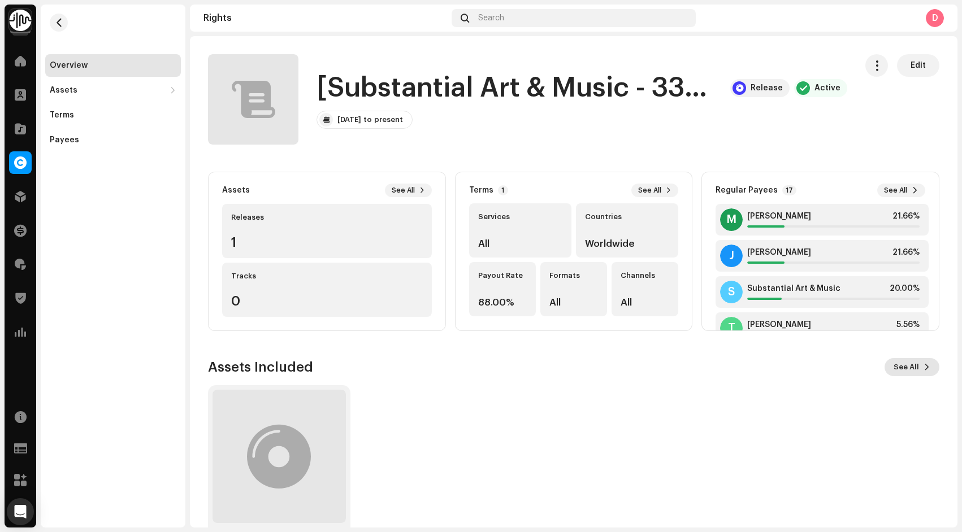
click at [893, 371] on span "See All" at bounding box center [905, 367] width 25 height 23
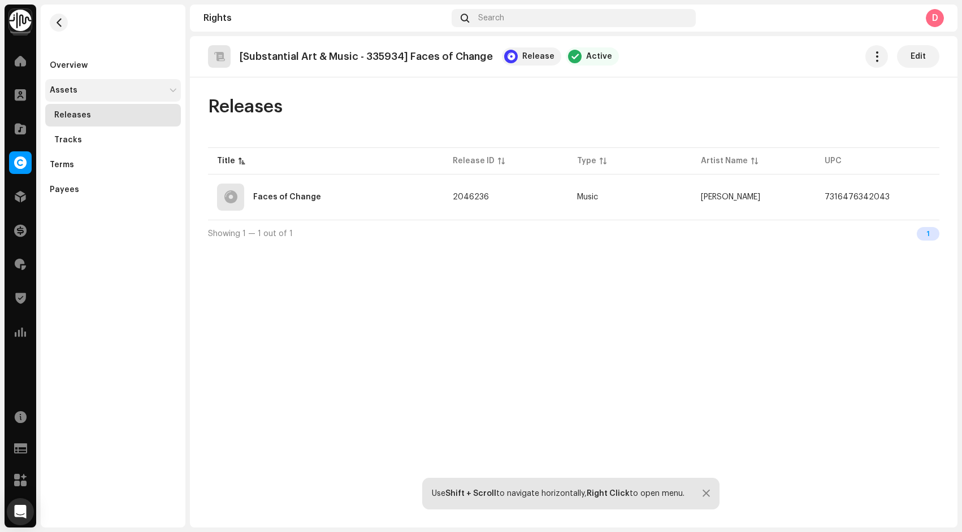
click at [109, 88] on div "Assets" at bounding box center [107, 90] width 115 height 9
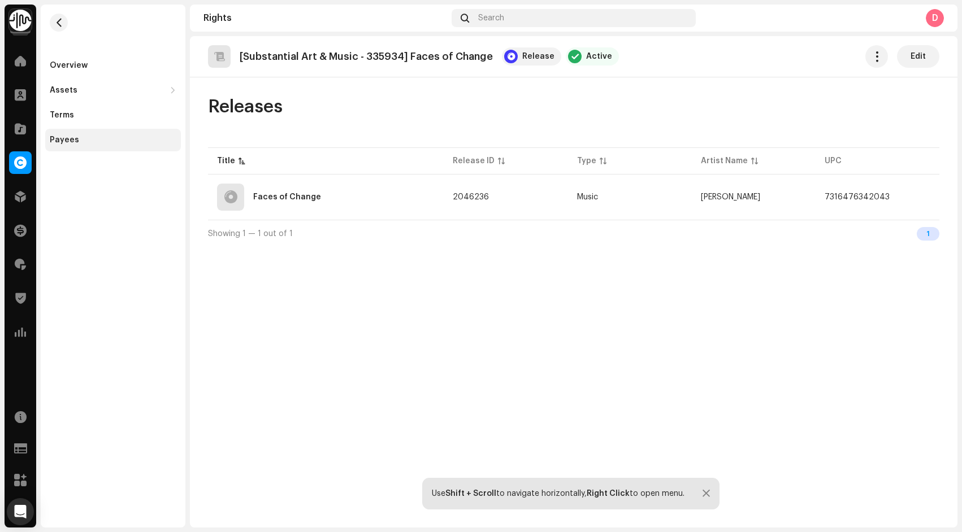
click at [131, 134] on div "Payees" at bounding box center [113, 140] width 136 height 23
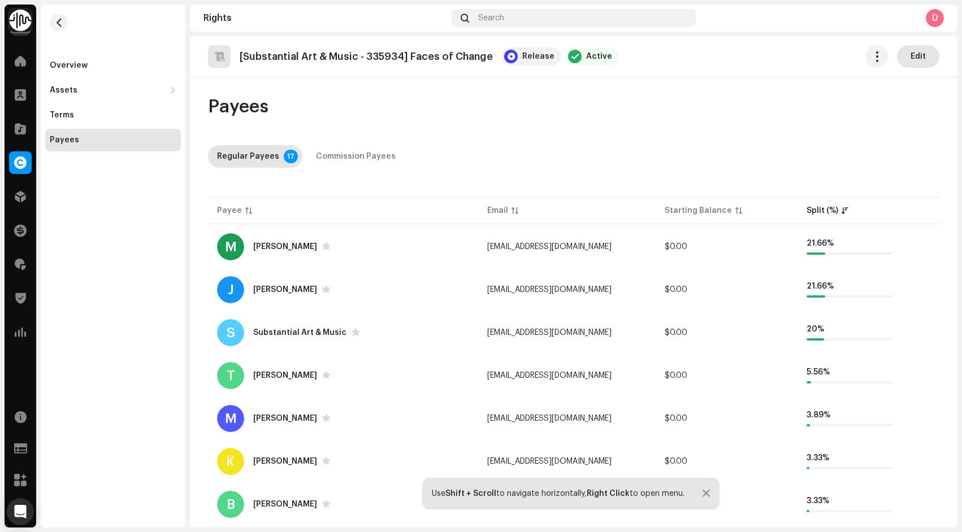
click at [910, 53] on span "Edit" at bounding box center [917, 56] width 15 height 23
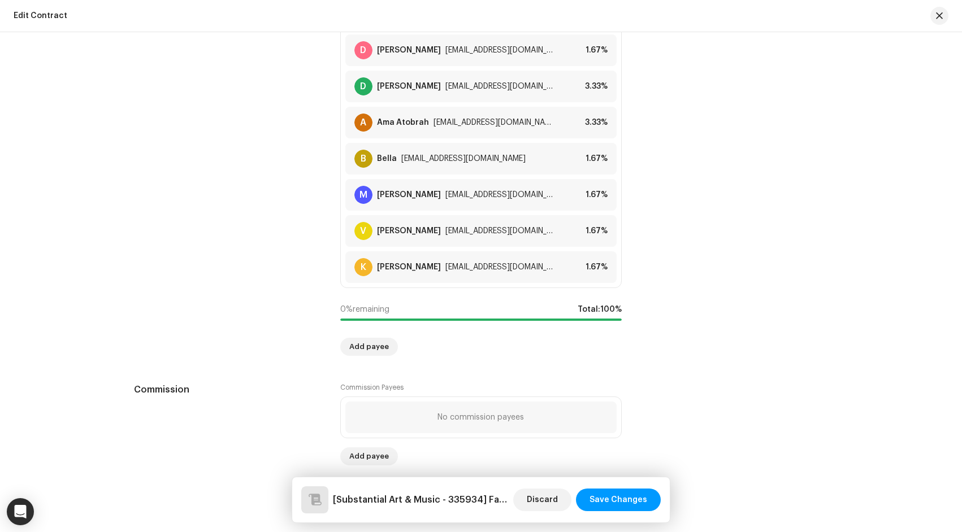
scroll to position [1374, 0]
click at [548, 505] on span "Discard" at bounding box center [542, 500] width 31 height 23
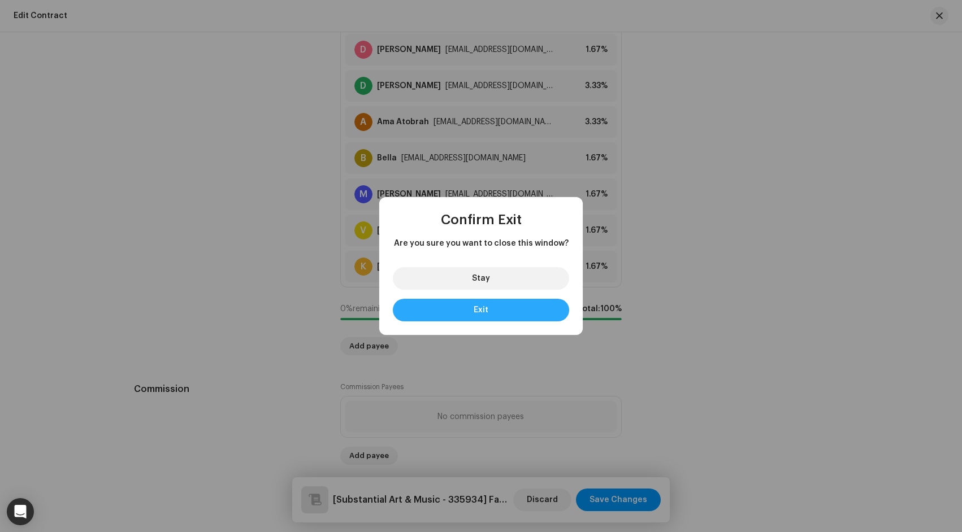
click at [490, 307] on button "Exit" at bounding box center [481, 310] width 176 height 23
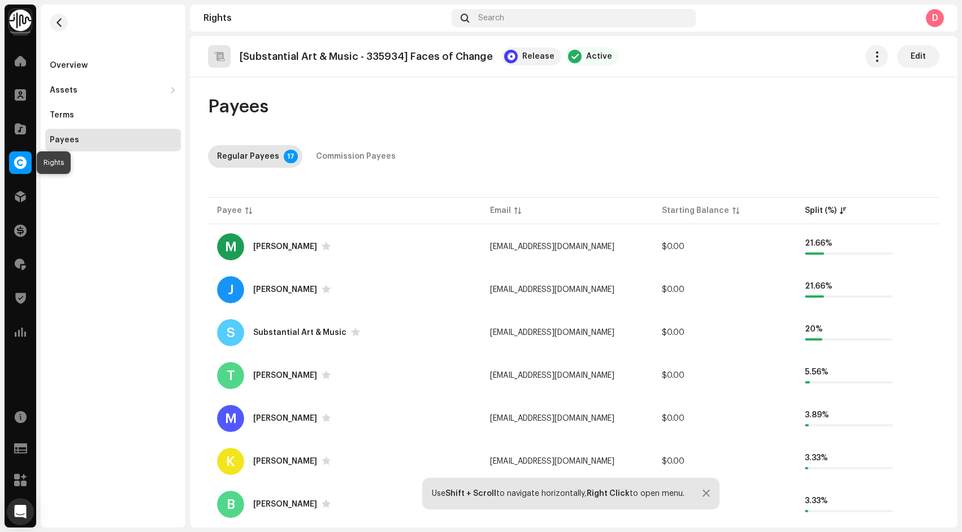
click at [23, 158] on span at bounding box center [20, 162] width 12 height 9
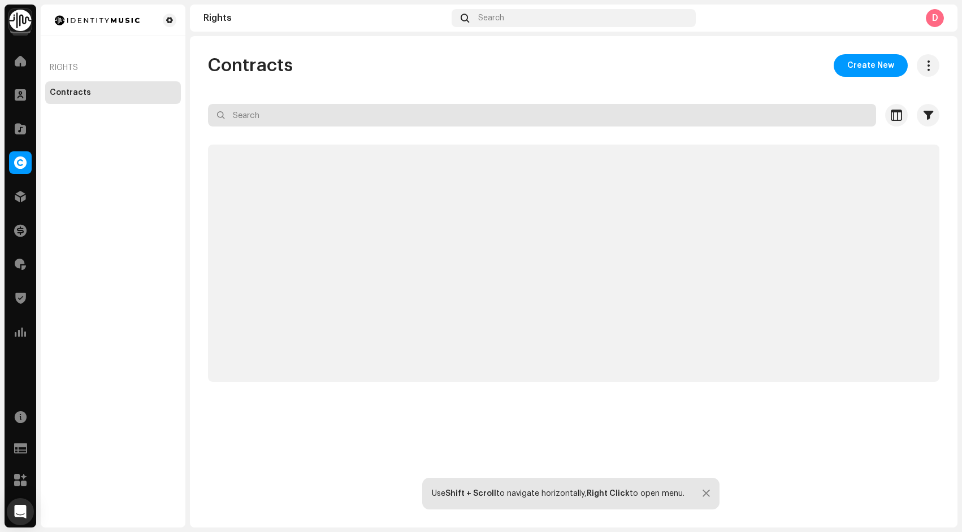
click at [362, 118] on input "text" at bounding box center [542, 115] width 668 height 23
paste input "[Lo-fi Records] Dreamstate"
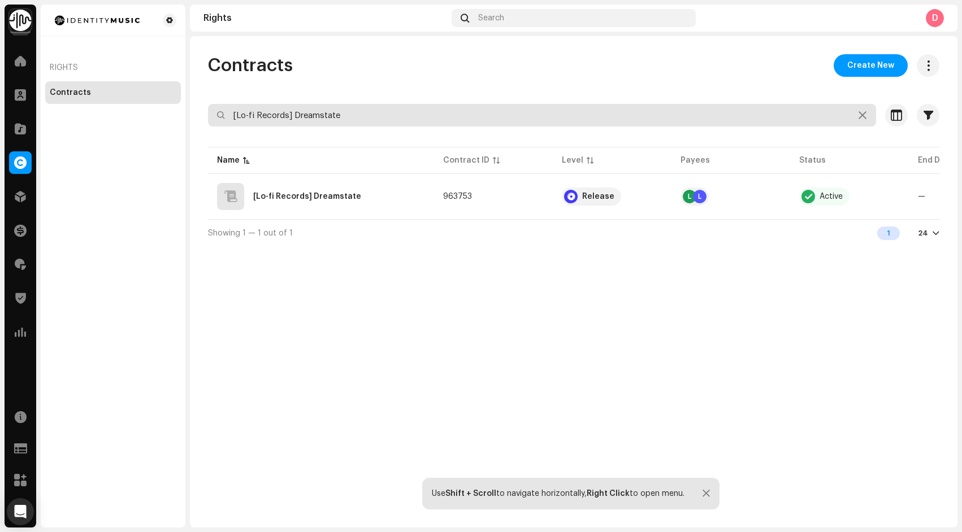
paste input "Cuddly Records] Yottaby"
paste input "Echoes Blue Music Limited] a space to pause and exhal"
paste input "Cuddly Records] Seasonal Cyc"
paste input "Lofi Castle Records] Birds of Fall"
paste input "SILENT SONIC] Shades Of Gold"
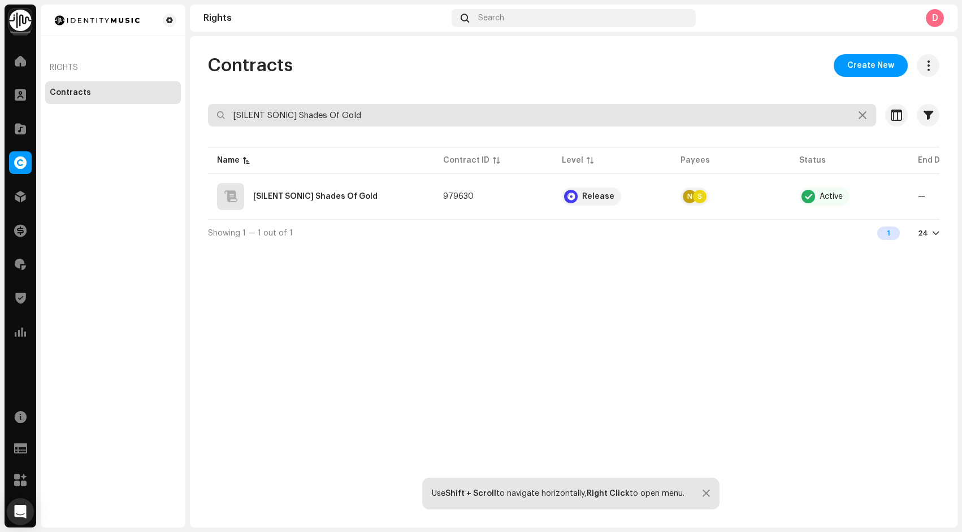
paste input "igns, Vol.2"
paste input "Astronic Records] Exogenesis"
type input "[Astronic Records] Exogenesis"
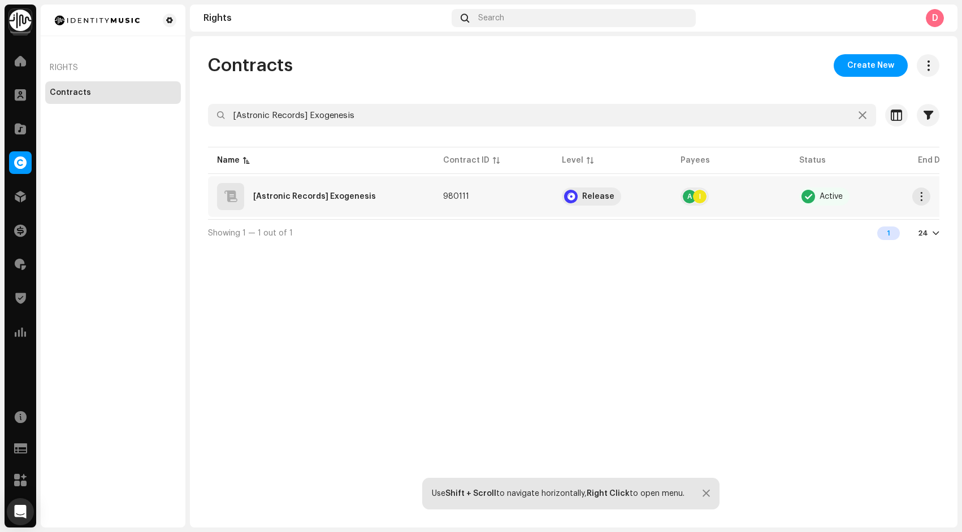
click at [740, 197] on re-a-table-payees "A I" at bounding box center [730, 197] width 101 height 18
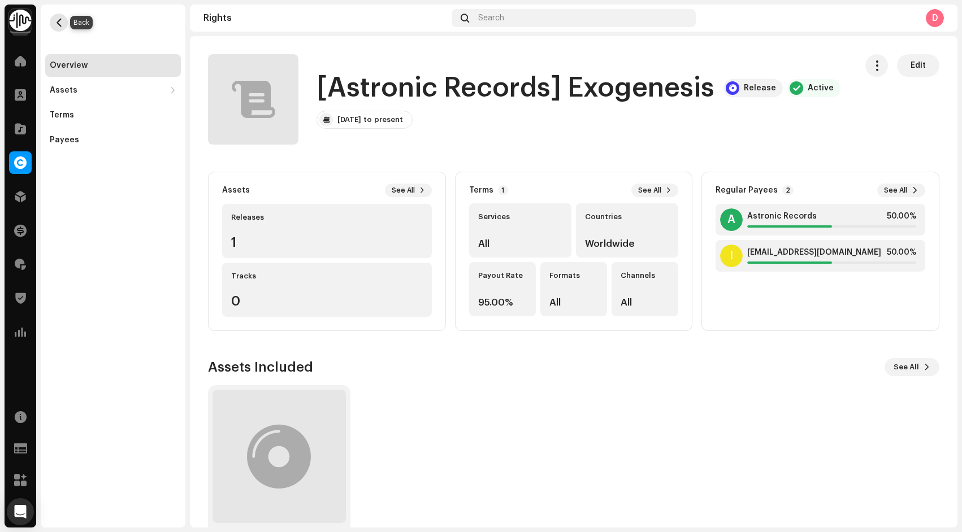
click at [59, 20] on span "button" at bounding box center [59, 22] width 8 height 9
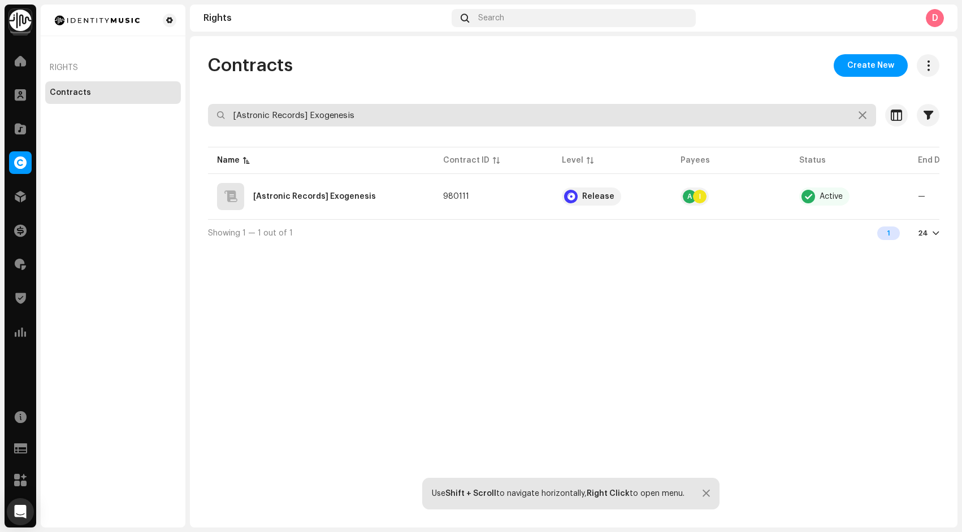
click at [401, 111] on input "[Astronic Records] Exogenesis" at bounding box center [542, 115] width 668 height 23
paste input "Undertow"
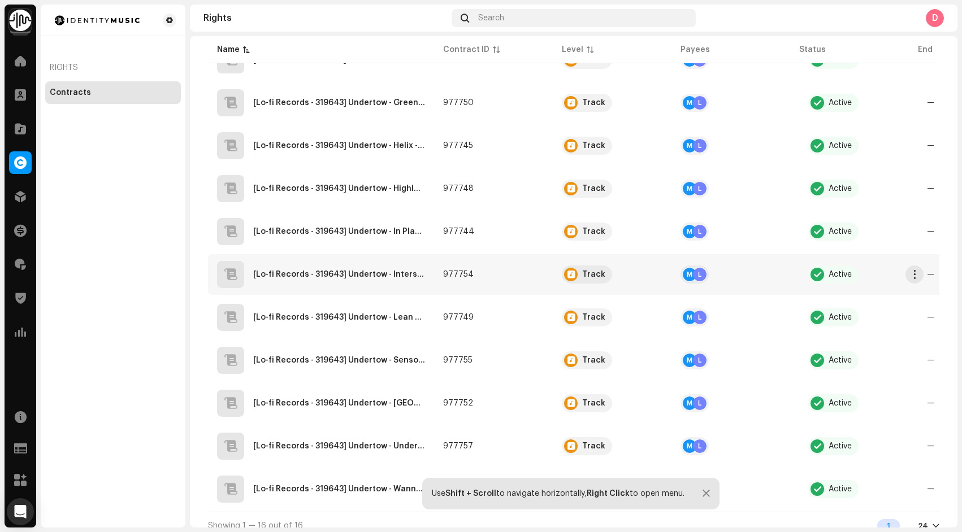
scroll to position [353, 0]
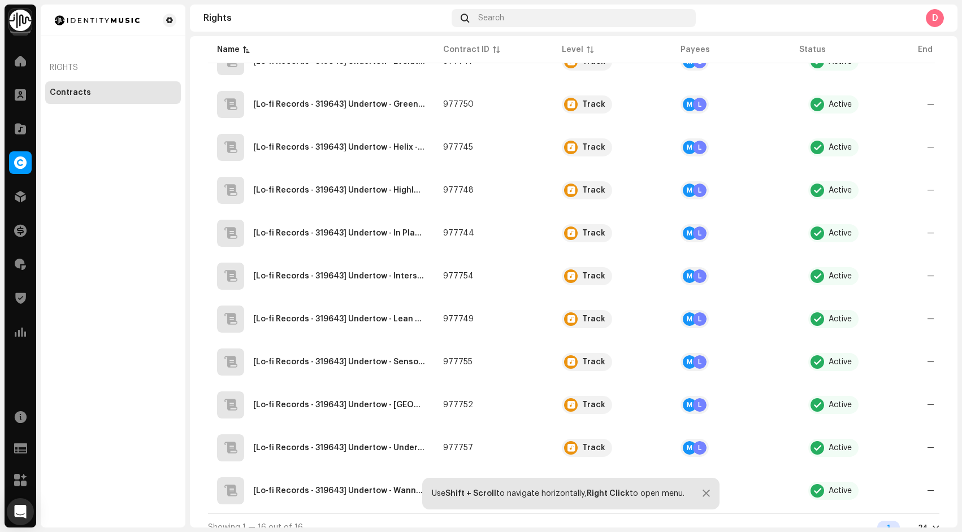
type input "Undertow"
click at [707, 494] on div at bounding box center [705, 493] width 7 height 9
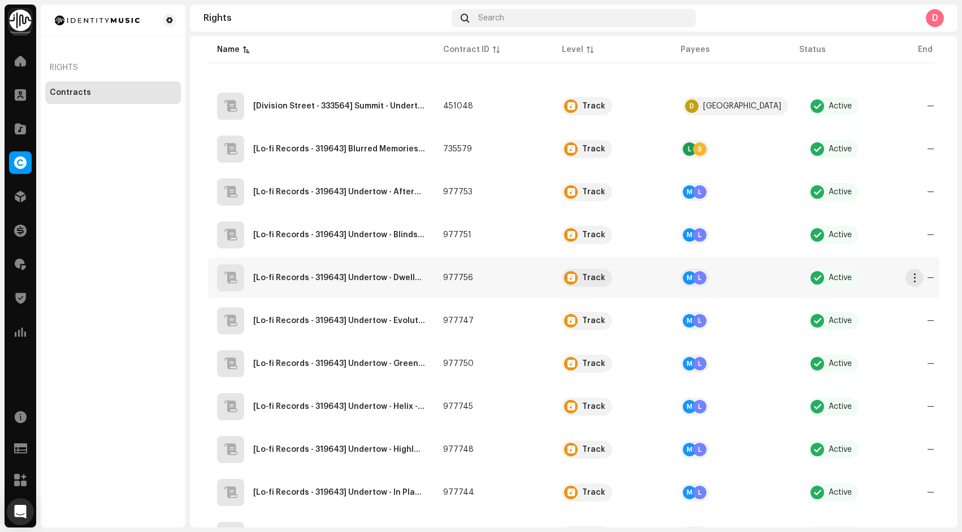
scroll to position [370, 0]
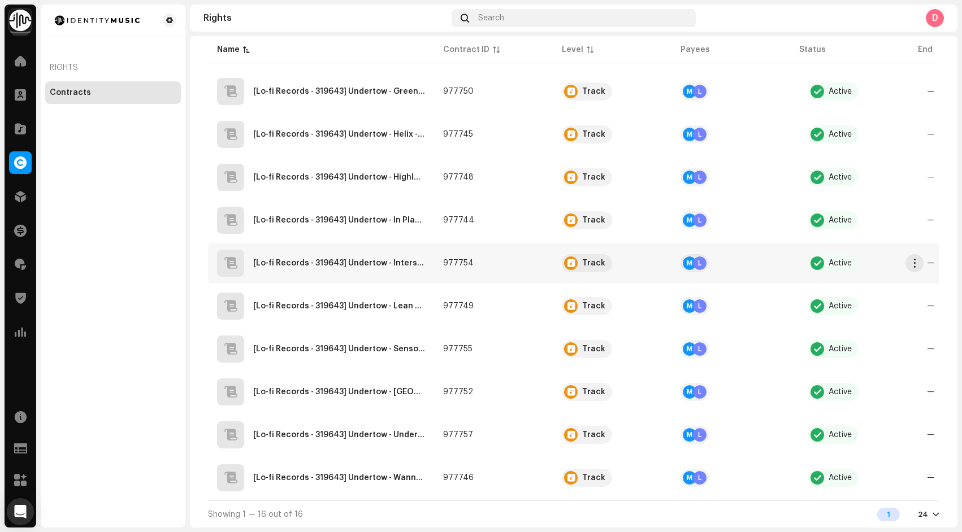
drag, startPoint x: 435, startPoint y: 51, endPoint x: 391, endPoint y: 275, distance: 228.6
click at [391, 275] on table "Name Contract ID Level Payees Status End Date Created Date [Division Street - 3…" at bounding box center [681, 140] width 947 height 721
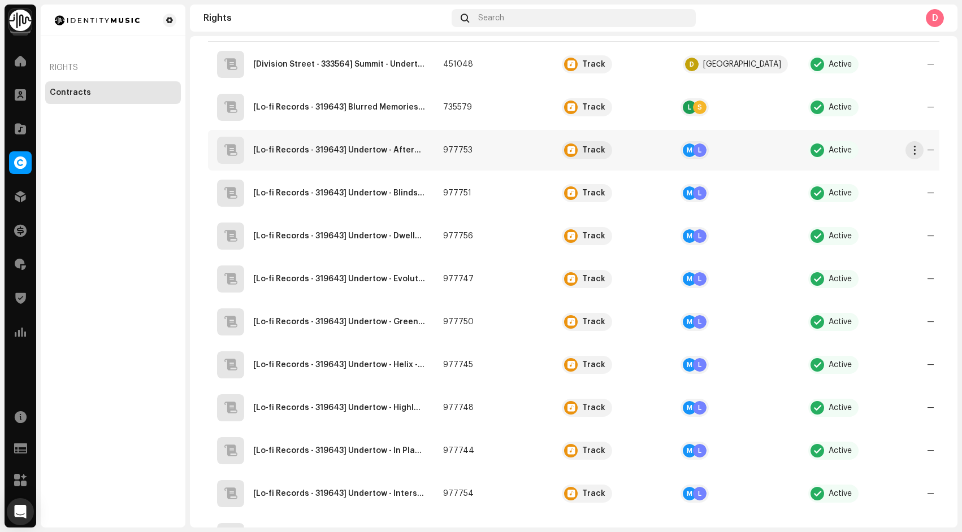
scroll to position [0, 0]
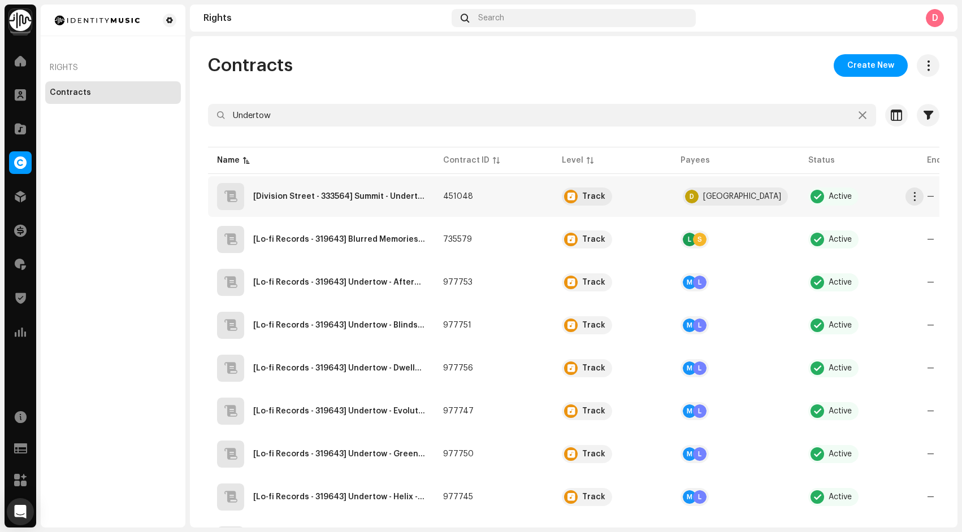
click at [362, 193] on SE6SA2224372"] "[Division Street - 333564] Summit - Undertow - SE6SA2224372" at bounding box center [339, 197] width 172 height 8
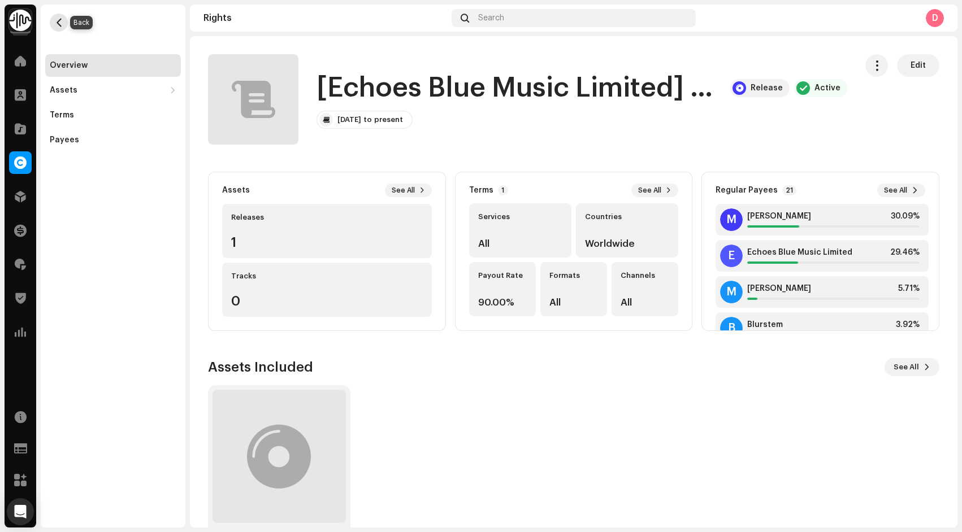
click at [57, 27] on span "button" at bounding box center [59, 22] width 8 height 9
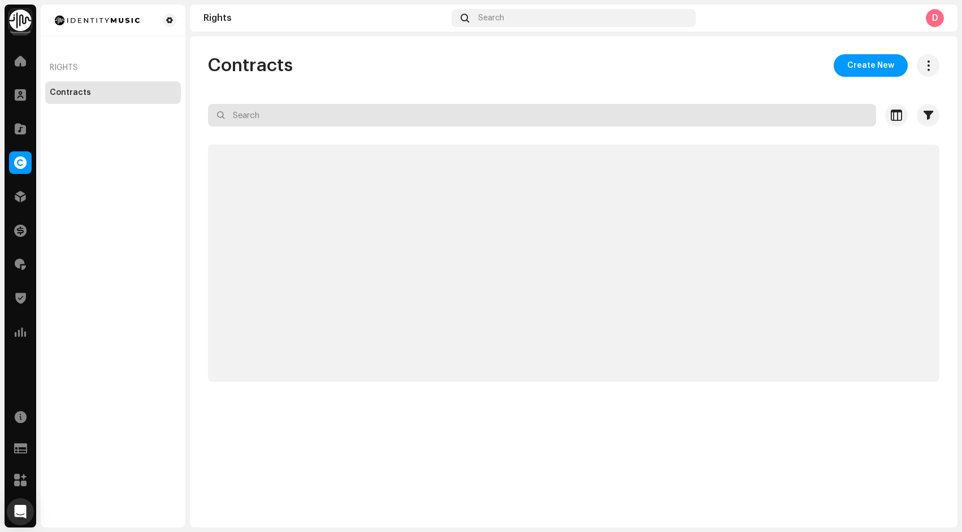
click at [312, 112] on input "text" at bounding box center [542, 115] width 668 height 23
paste input "[Lo-fi Records - 319643] Undertow"
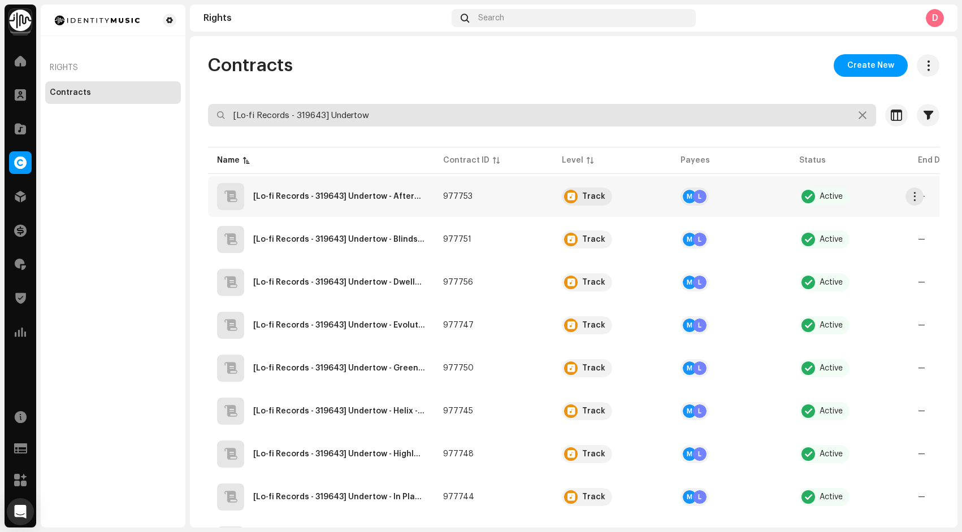
type input "[Lo-fi Records - 319643] Undertow"
drag, startPoint x: 388, startPoint y: 113, endPoint x: 316, endPoint y: 86, distance: 77.1
click at [316, 86] on div "Contracts Create New [Lo-fi Records - 319643] Undertow Selected 0 Select all Op…" at bounding box center [573, 429] width 767 height 750
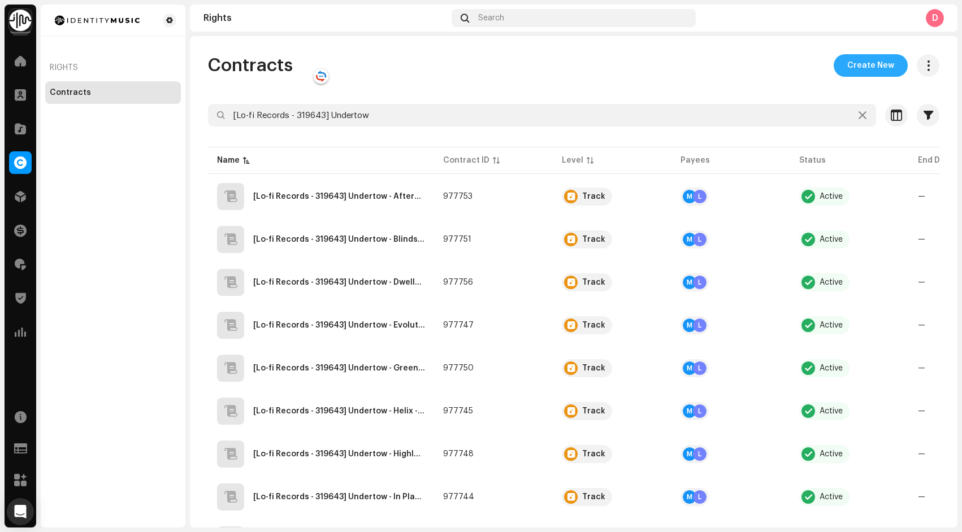
click at [862, 64] on span "Create New" at bounding box center [870, 65] width 47 height 23
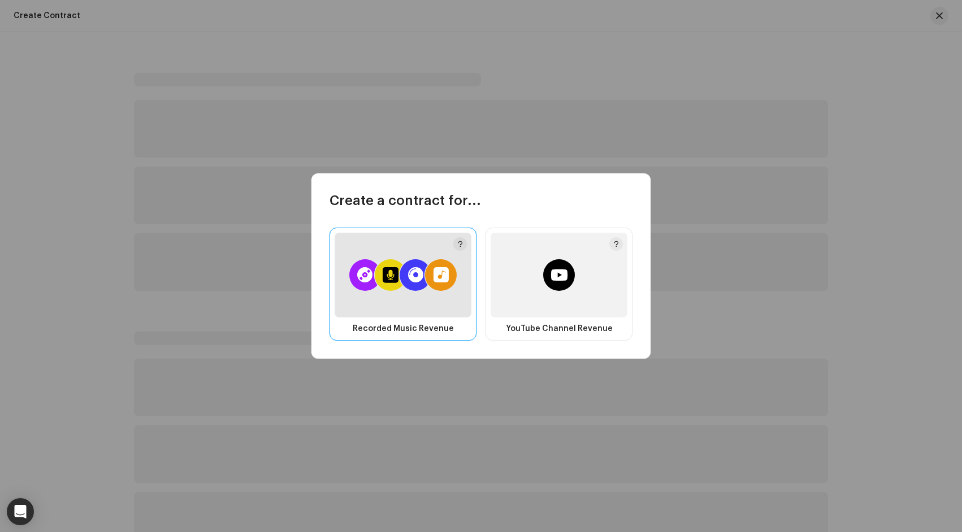
click at [363, 240] on div at bounding box center [403, 275] width 137 height 85
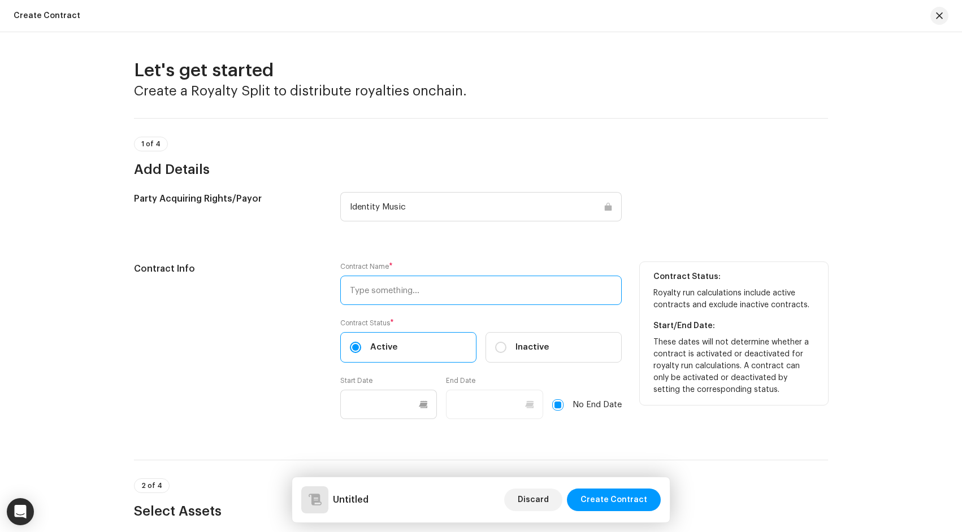
click at [381, 286] on input "text" at bounding box center [480, 290] width 281 height 29
paste input "[Lo-fi Records - 319643] Undertow"
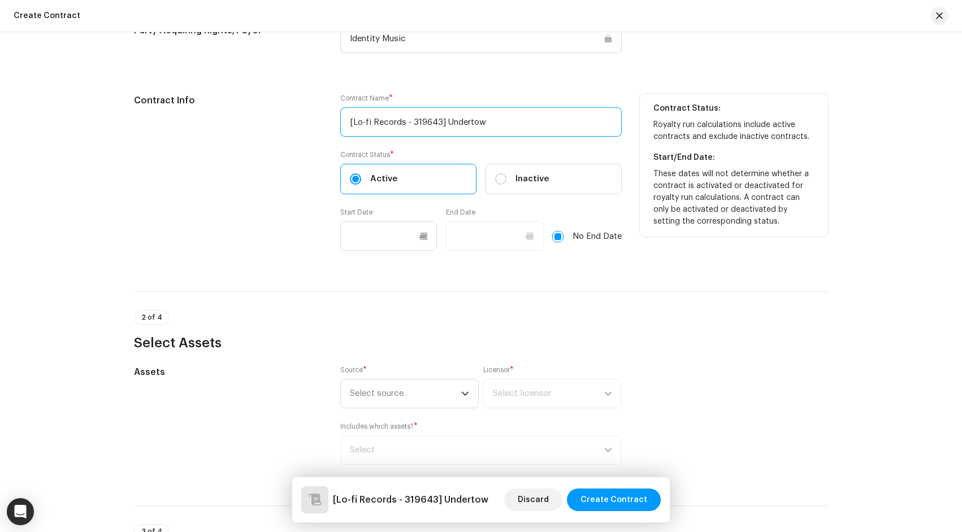
scroll to position [209, 0]
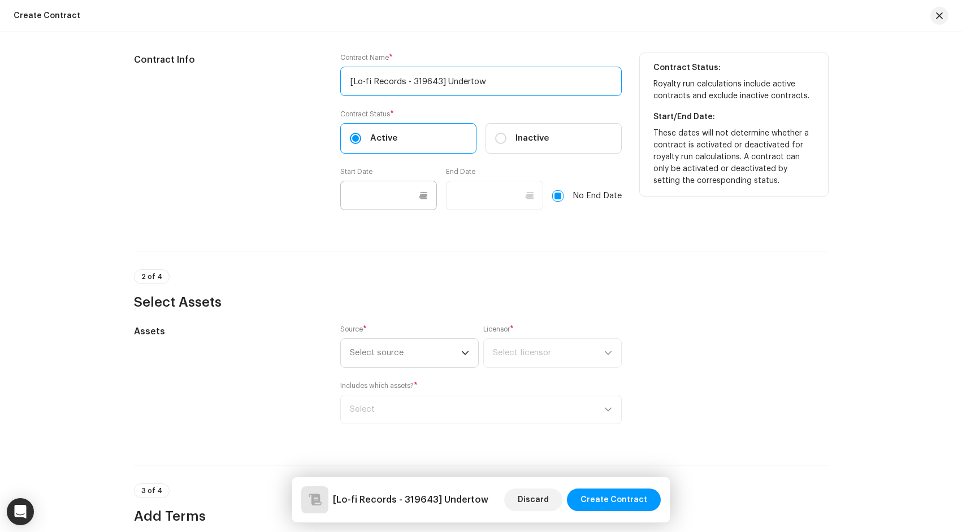
type input "[Lo-fi Records - 319643] Undertow"
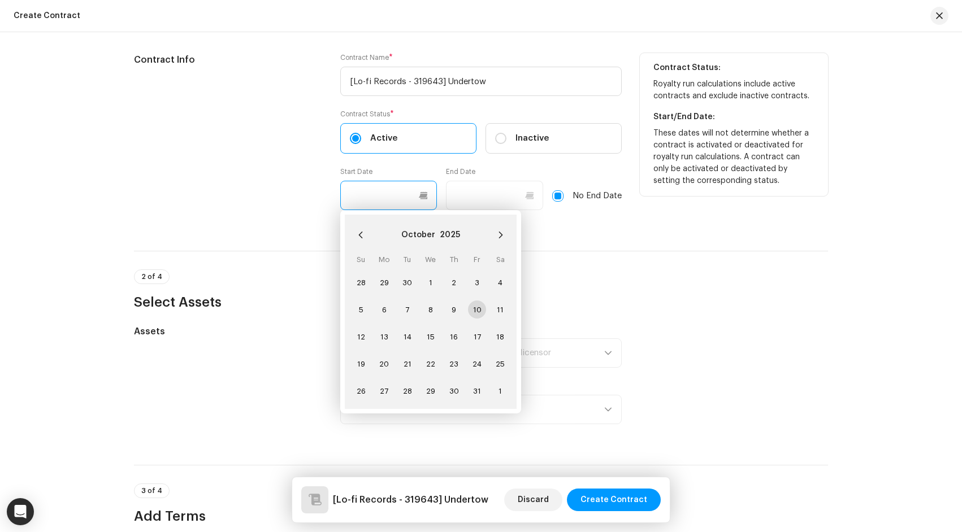
click at [375, 200] on input "text" at bounding box center [388, 195] width 97 height 29
click at [472, 308] on span "10" at bounding box center [477, 310] width 18 height 18
type input "[DATE]"
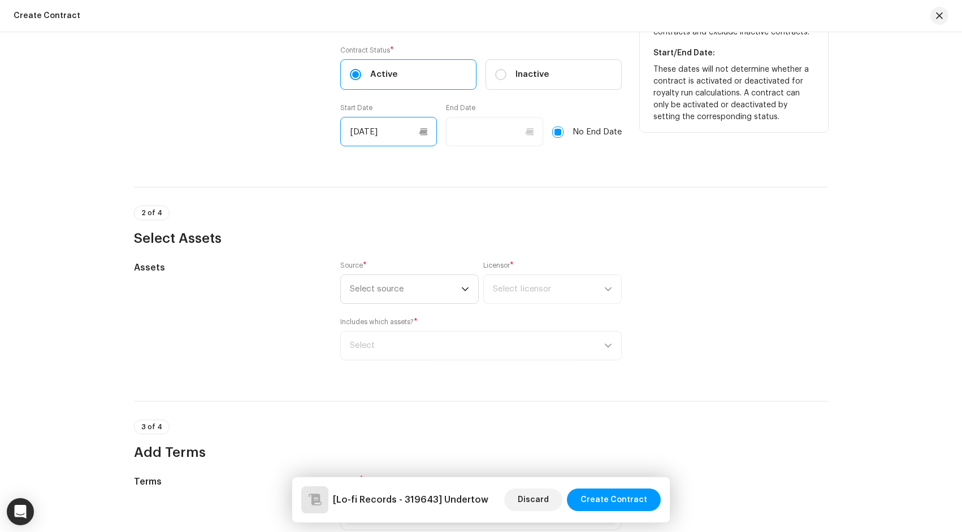
scroll to position [324, 0]
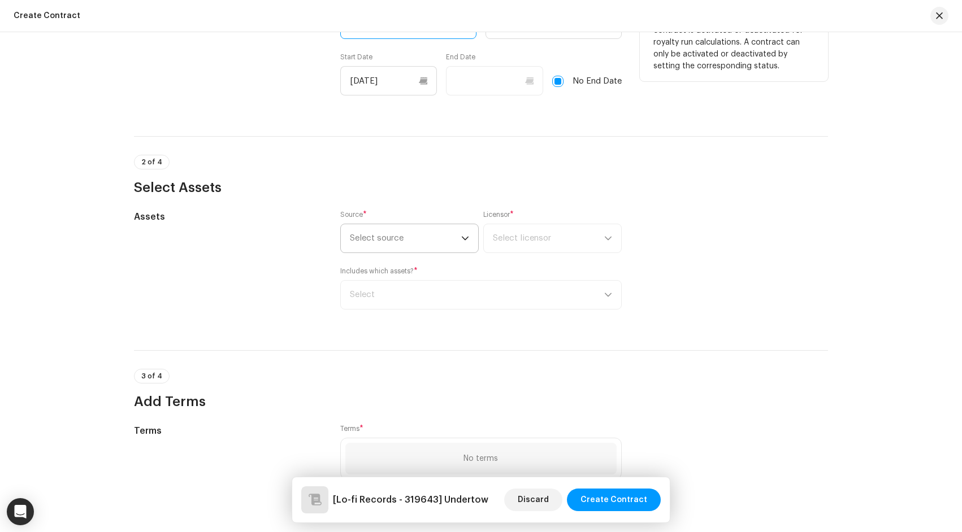
click at [396, 240] on span "Select source" at bounding box center [405, 238] width 111 height 28
click at [385, 266] on li "Artist" at bounding box center [409, 270] width 128 height 23
click at [523, 238] on span "Select licensor" at bounding box center [522, 238] width 58 height 8
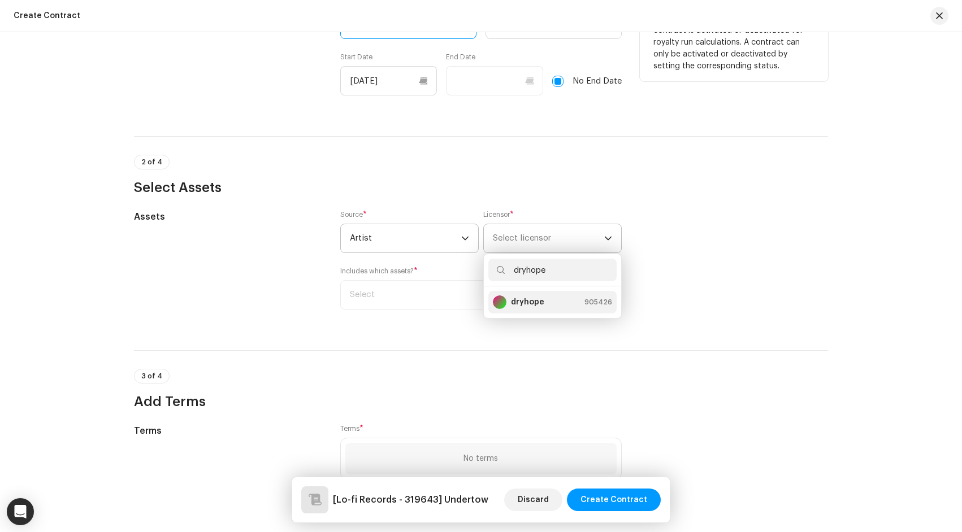
type input "dryhope"
click at [513, 302] on strong "dryhope" at bounding box center [527, 302] width 33 height 11
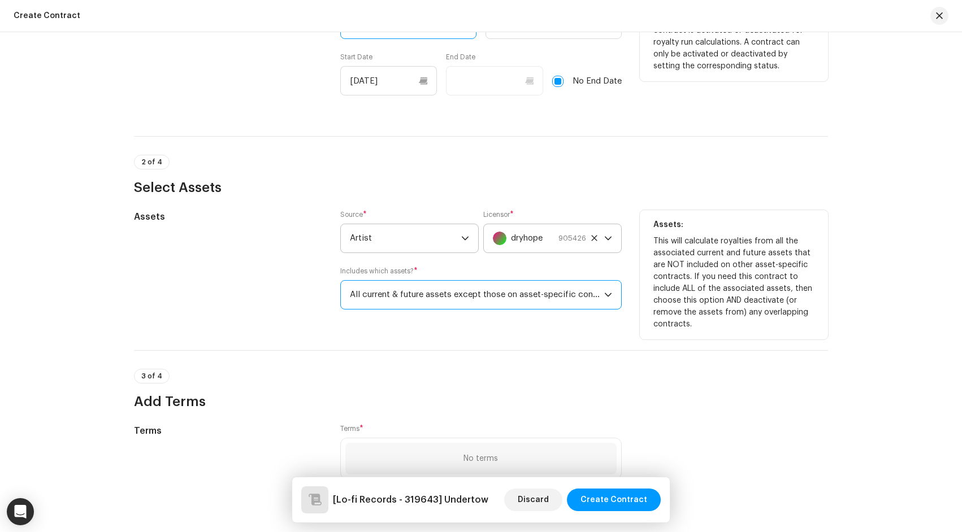
click at [468, 294] on span "All current & future assets except those on asset-specific contracts" at bounding box center [477, 295] width 254 height 28
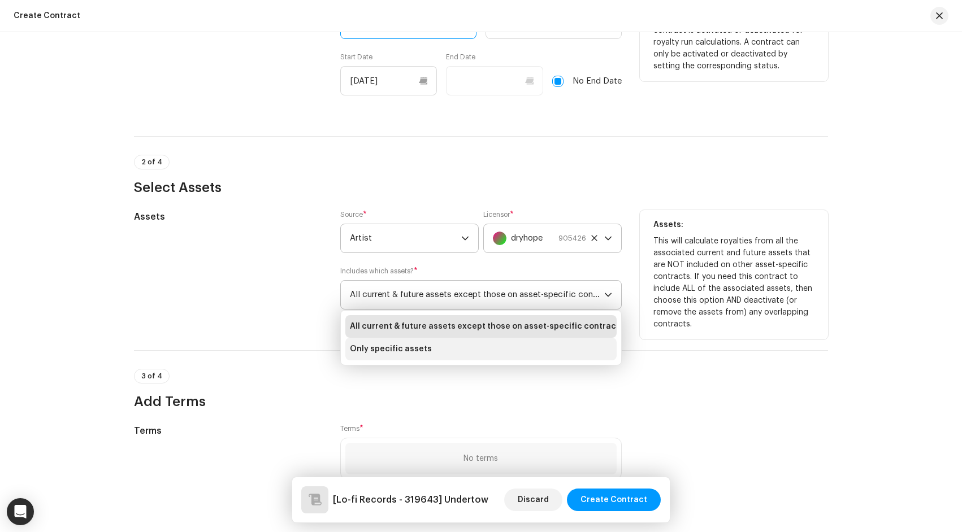
click at [457, 356] on li "Only specific assets" at bounding box center [480, 349] width 271 height 23
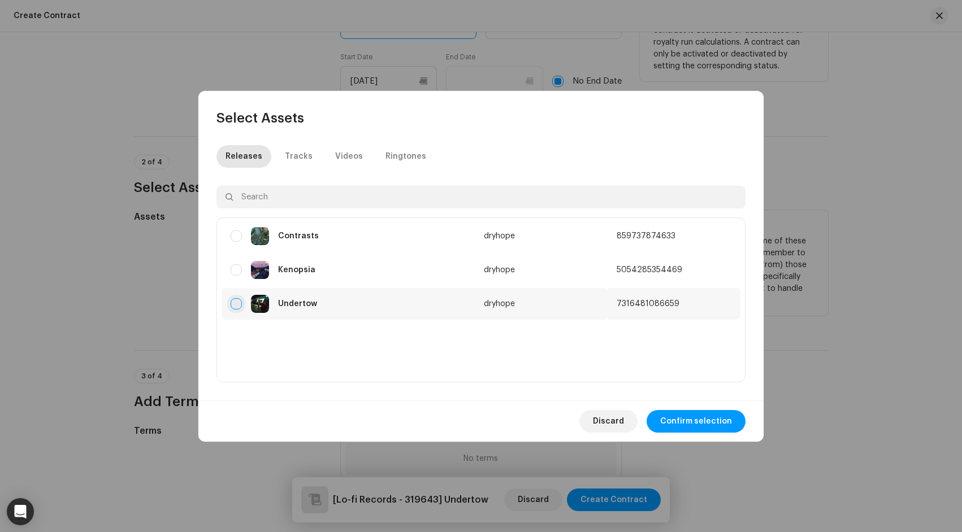
click at [235, 304] on input "checkbox" at bounding box center [236, 303] width 11 height 11
checkbox input "true"
click at [713, 422] on span "Confirm selection" at bounding box center [696, 421] width 72 height 23
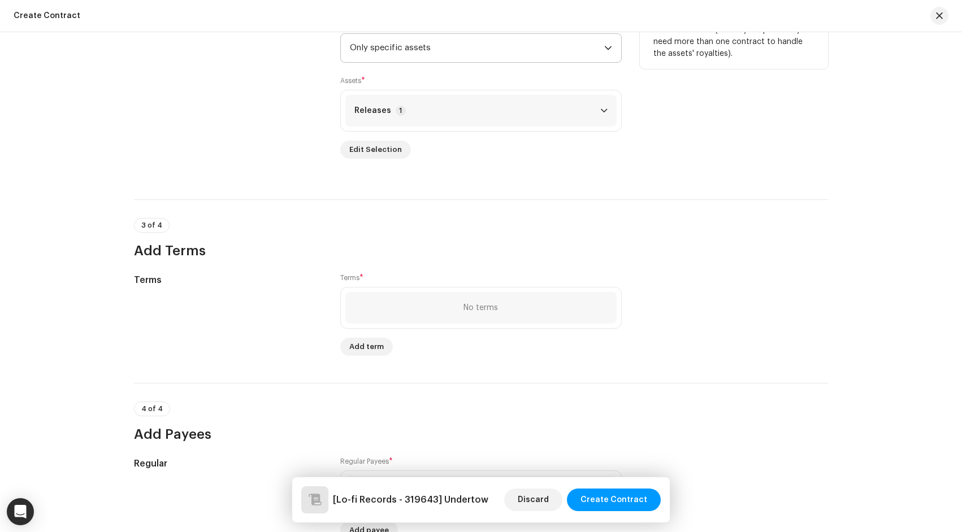
scroll to position [573, 0]
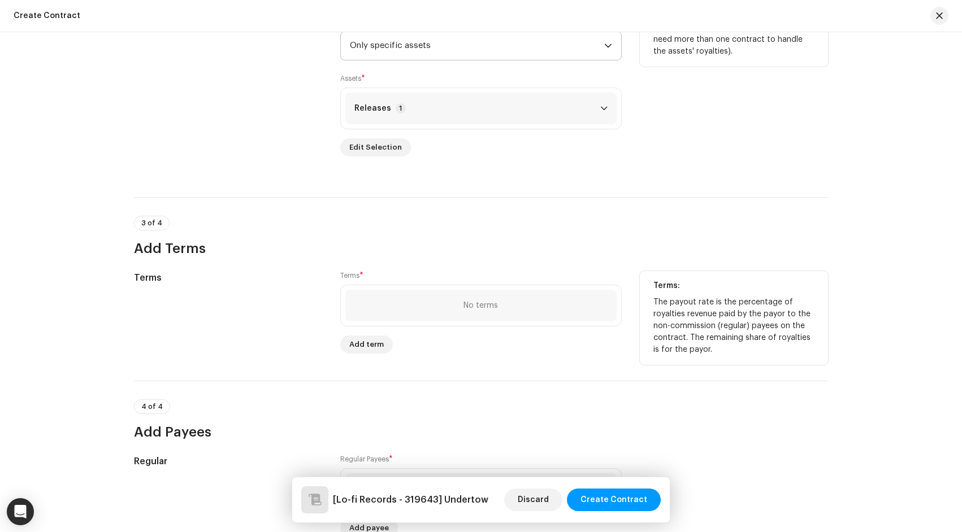
click at [409, 309] on div "No terms" at bounding box center [480, 306] width 271 height 32
click at [366, 349] on span "Add term" at bounding box center [366, 344] width 34 height 23
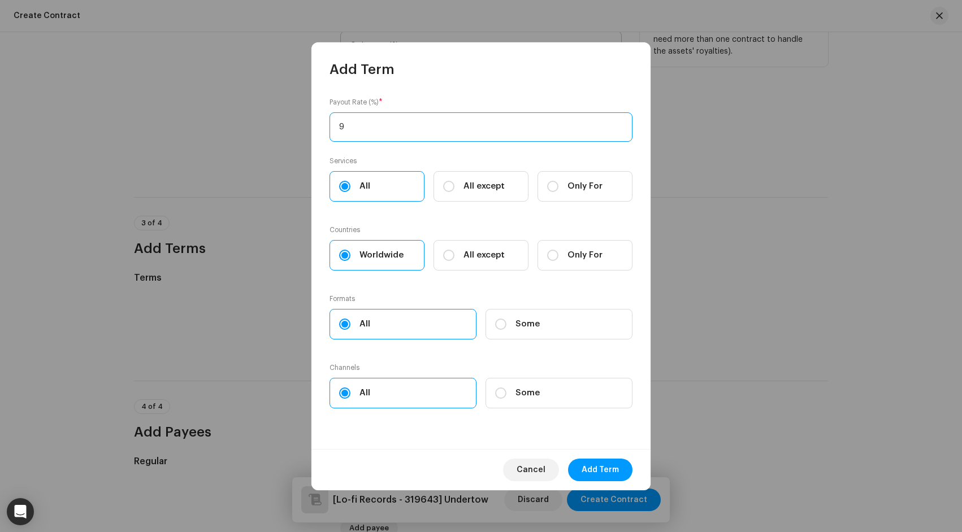
type input "98"
click at [585, 467] on span "Add Term" at bounding box center [599, 470] width 37 height 23
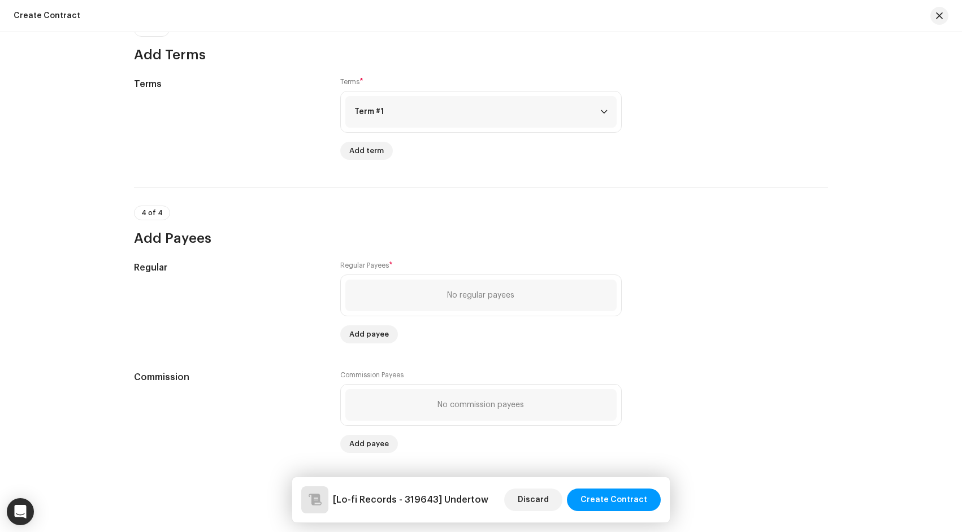
scroll to position [770, 0]
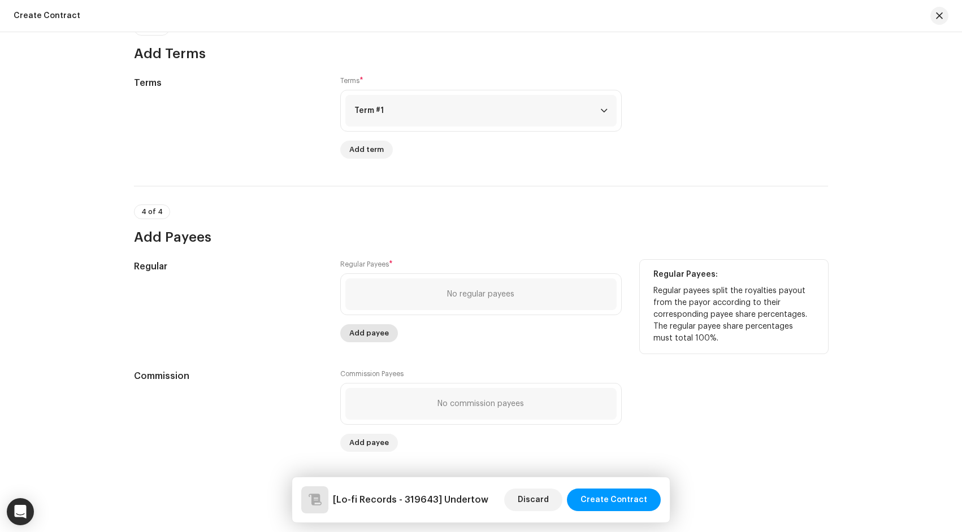
click at [375, 334] on span "Add payee" at bounding box center [369, 333] width 40 height 23
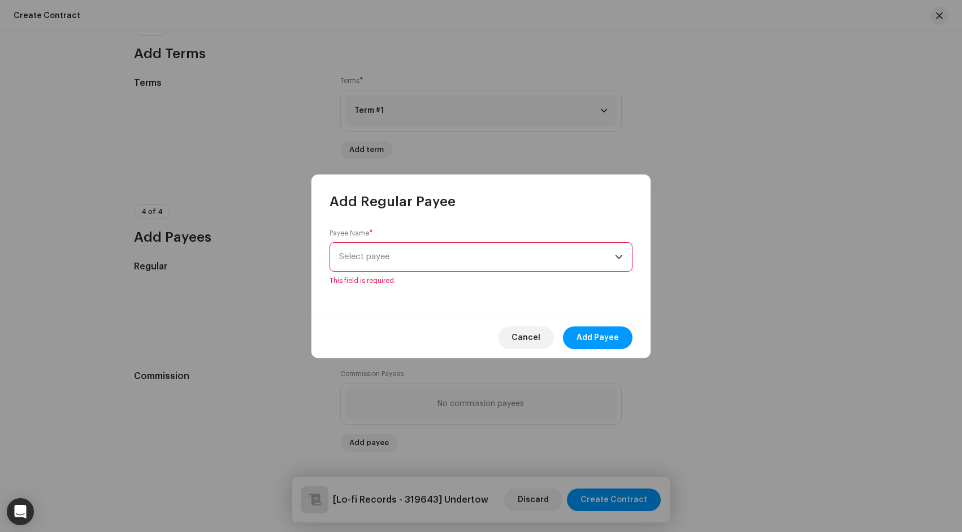
click at [580, 248] on span "Select payee" at bounding box center [477, 257] width 276 height 28
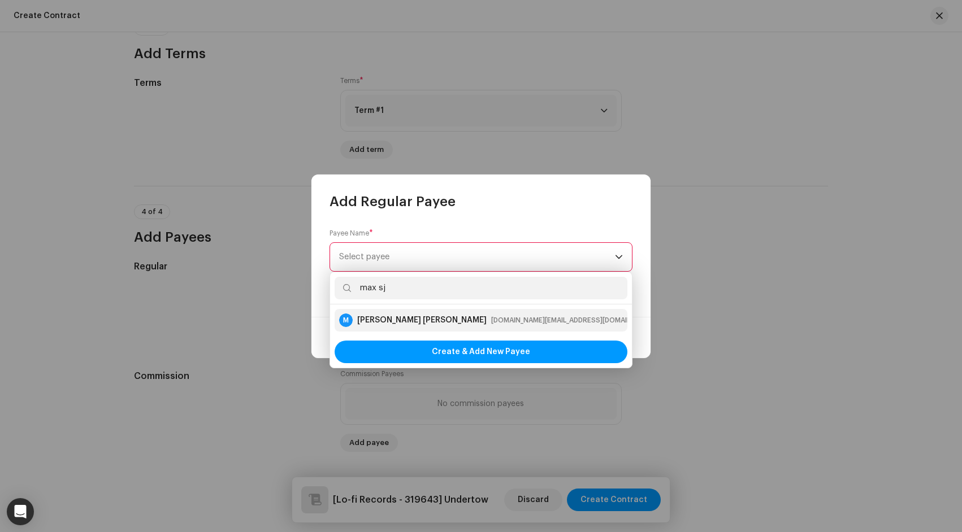
type input "max sj"
click at [526, 320] on div "dryhope.beats@gmail.com" at bounding box center [573, 320] width 165 height 11
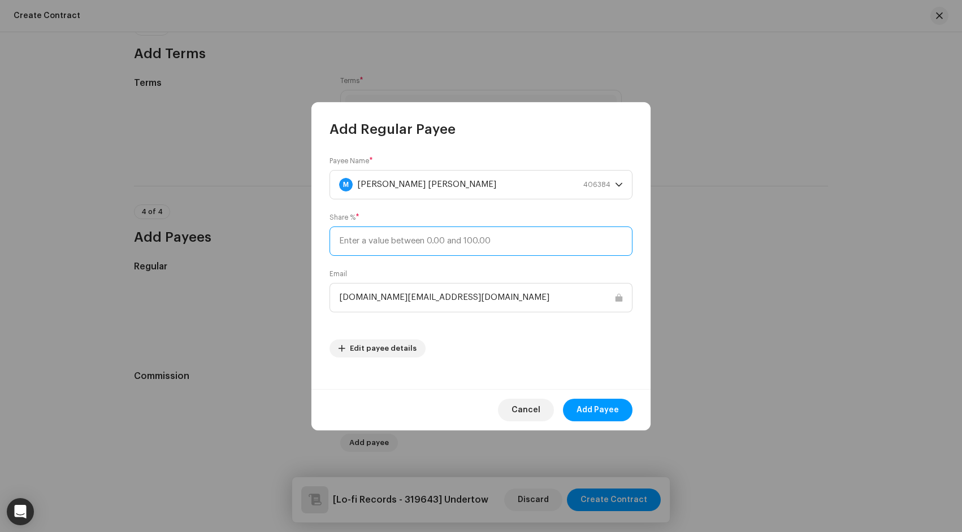
click at [492, 241] on input at bounding box center [480, 241] width 303 height 29
type input "50"
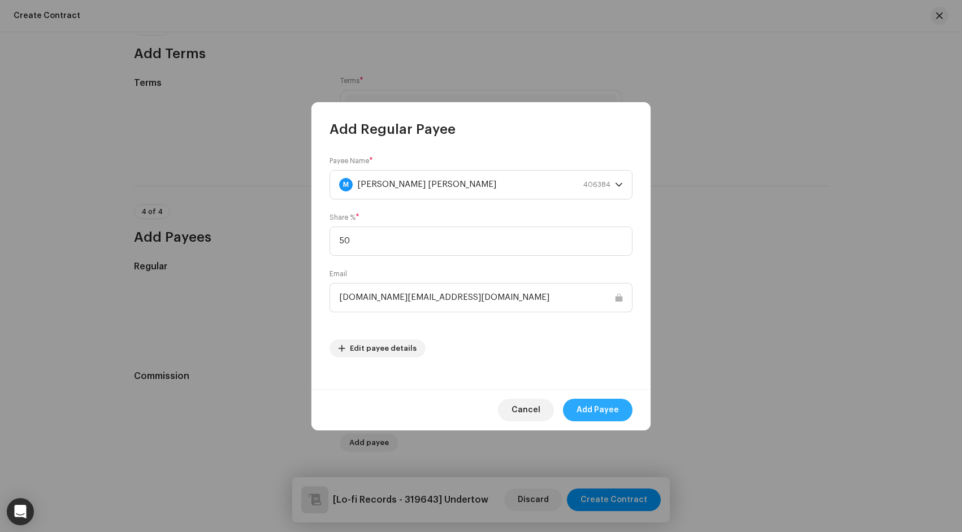
click at [588, 416] on span "Add Payee" at bounding box center [597, 410] width 42 height 23
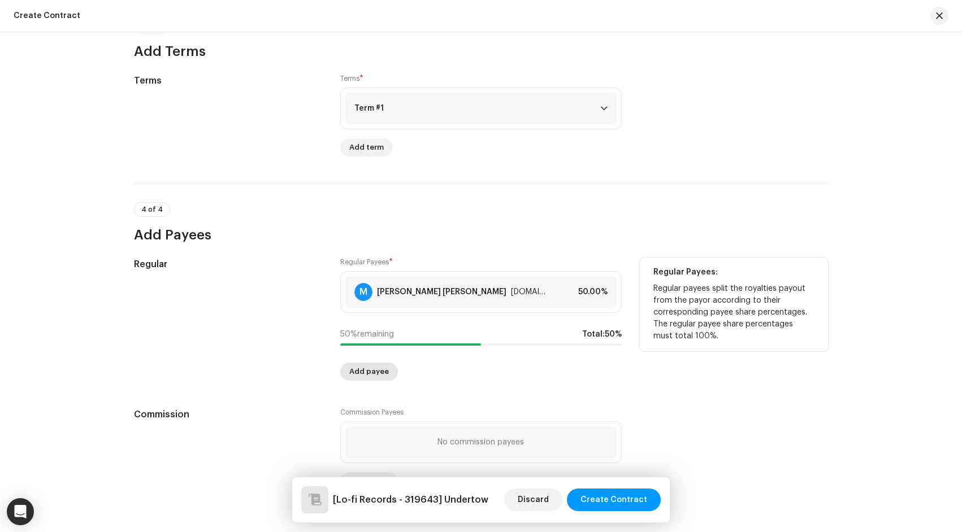
click at [379, 372] on span "Add payee" at bounding box center [369, 372] width 40 height 23
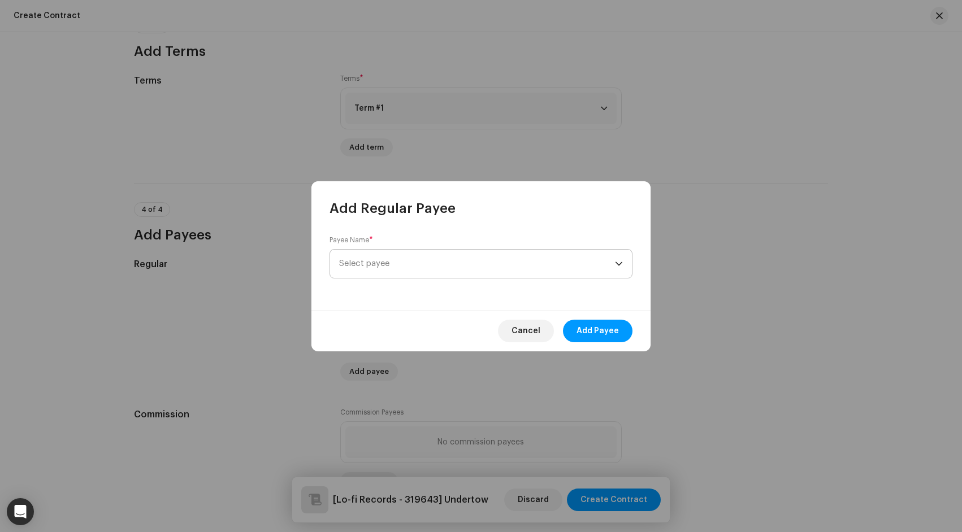
click at [451, 263] on span "Select payee" at bounding box center [477, 264] width 276 height 28
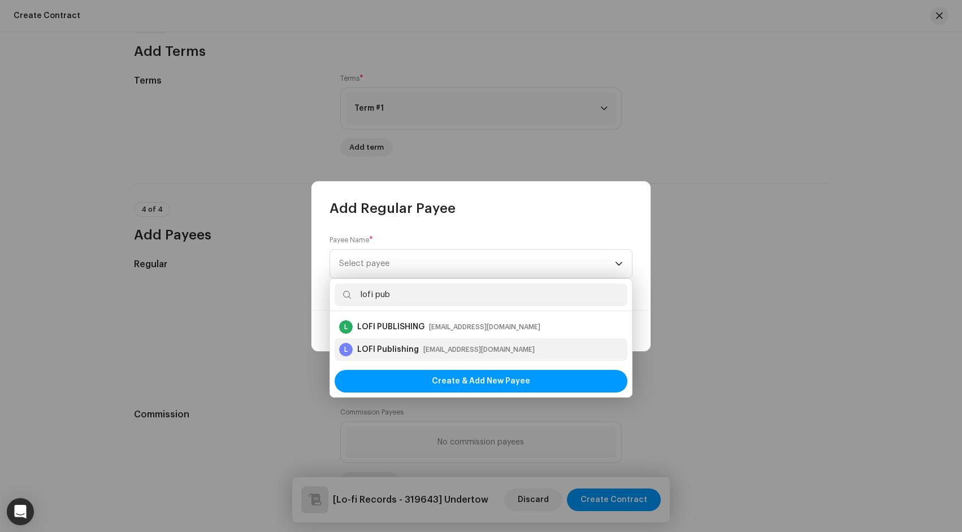
type input "lofi pub"
click at [471, 353] on div "[EMAIL_ADDRESS][DOMAIN_NAME]" at bounding box center [478, 349] width 111 height 11
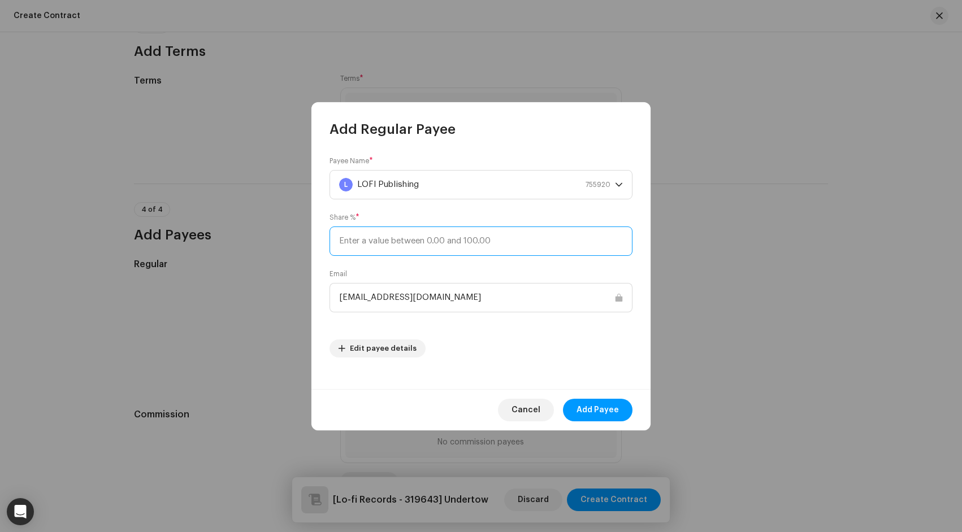
click at [462, 245] on input at bounding box center [480, 241] width 303 height 29
type input "50"
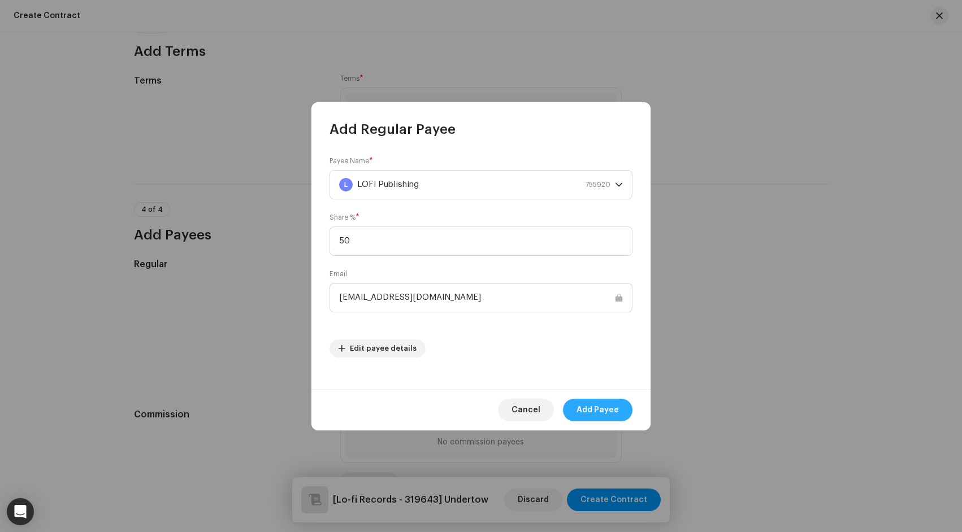
click at [592, 406] on span "Add Payee" at bounding box center [597, 410] width 42 height 23
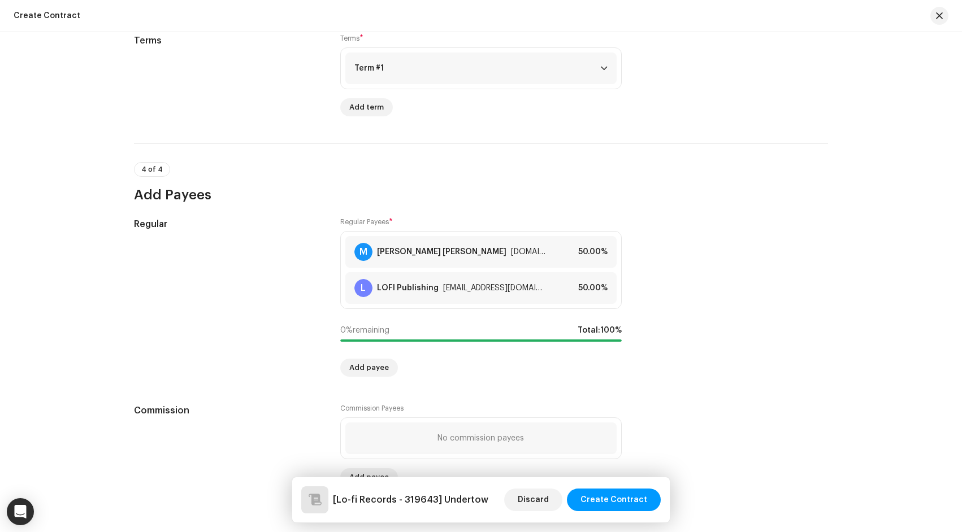
scroll to position [847, 0]
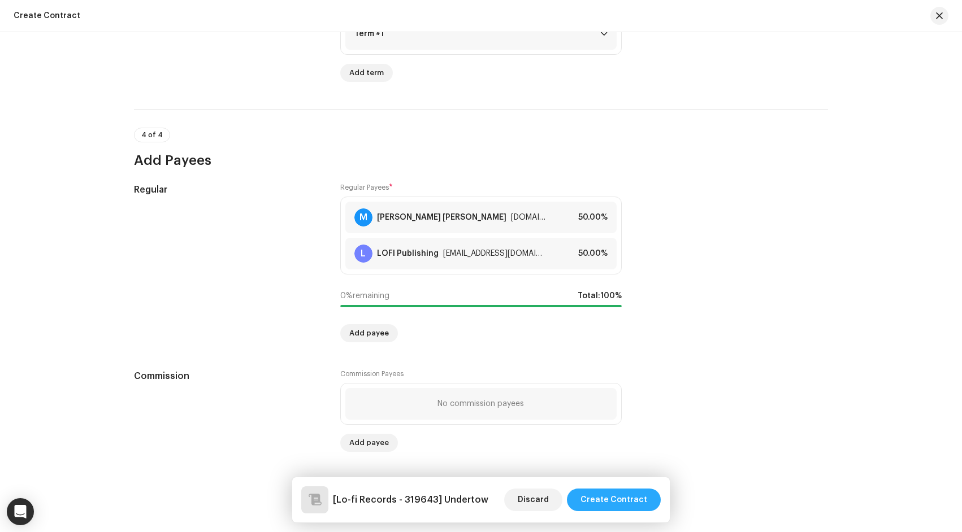
click at [609, 507] on span "Create Contract" at bounding box center [613, 500] width 67 height 23
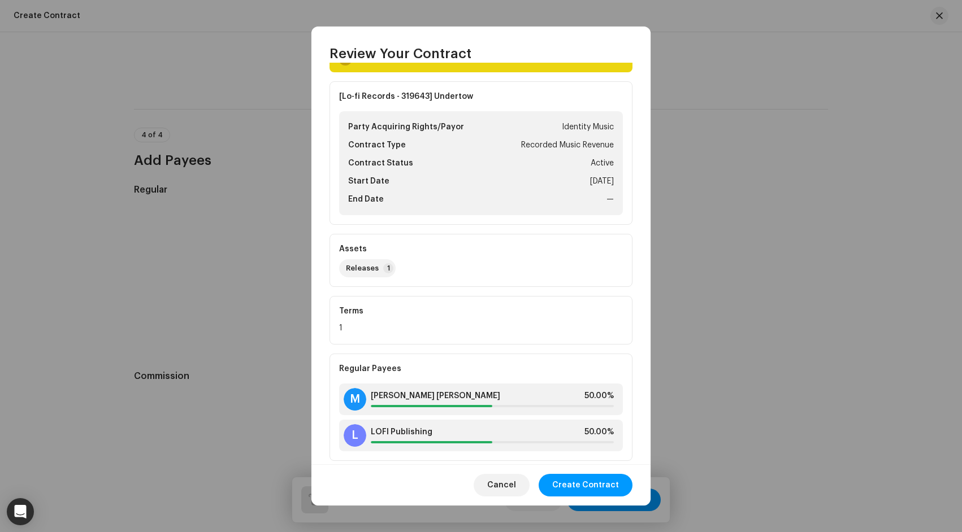
scroll to position [50, 0]
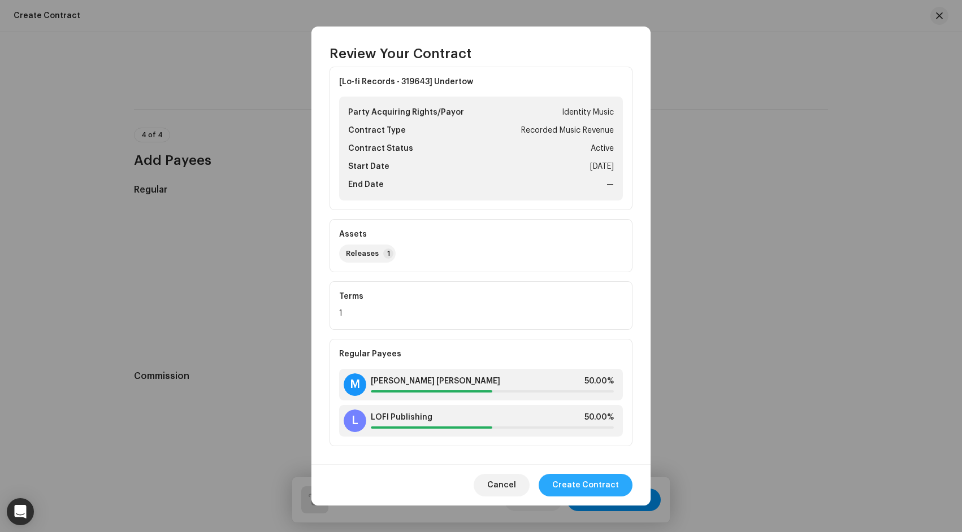
click at [569, 481] on span "Create Contract" at bounding box center [585, 485] width 67 height 23
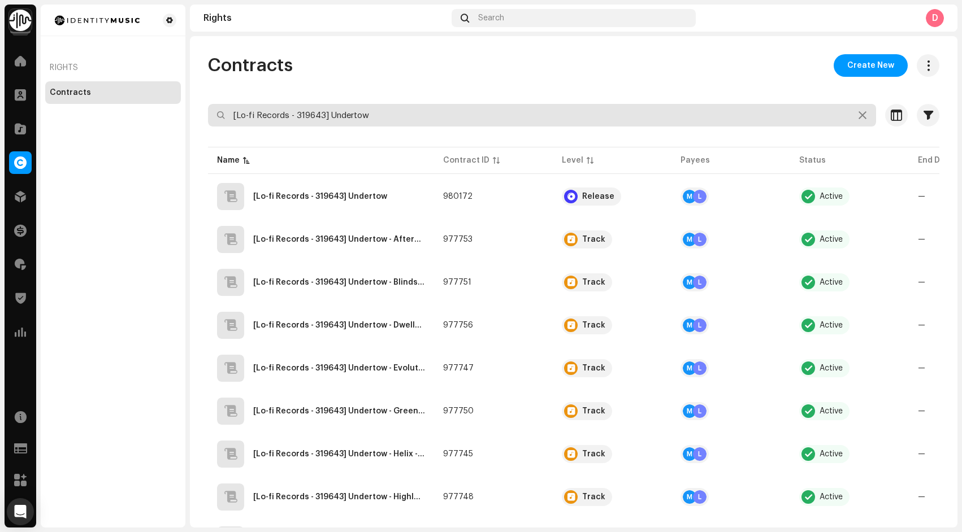
click at [350, 111] on input "[Lo-fi Records - 319643] Undertow" at bounding box center [542, 115] width 668 height 23
paste input "Belles Rives"
type input "[Lo-fi Records - 319643] Belles [PERSON_NAME]"
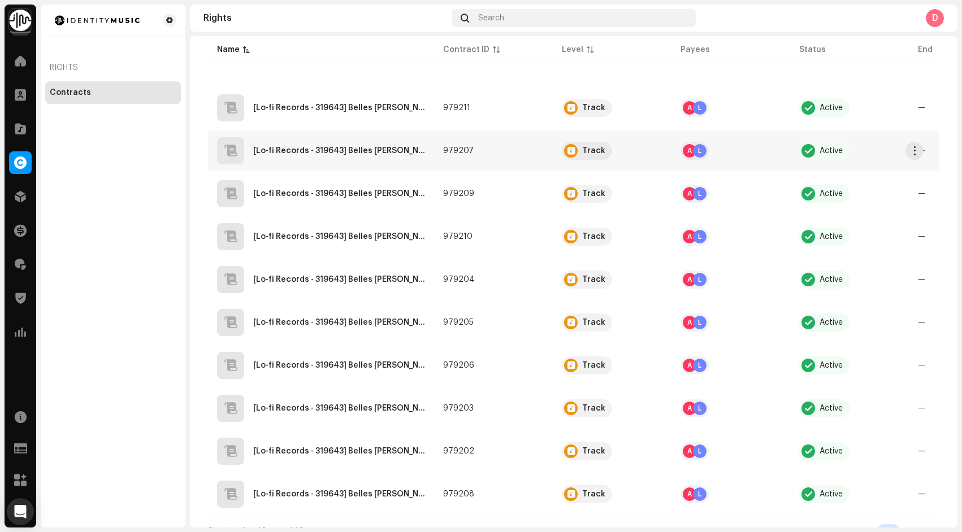
scroll to position [112, 0]
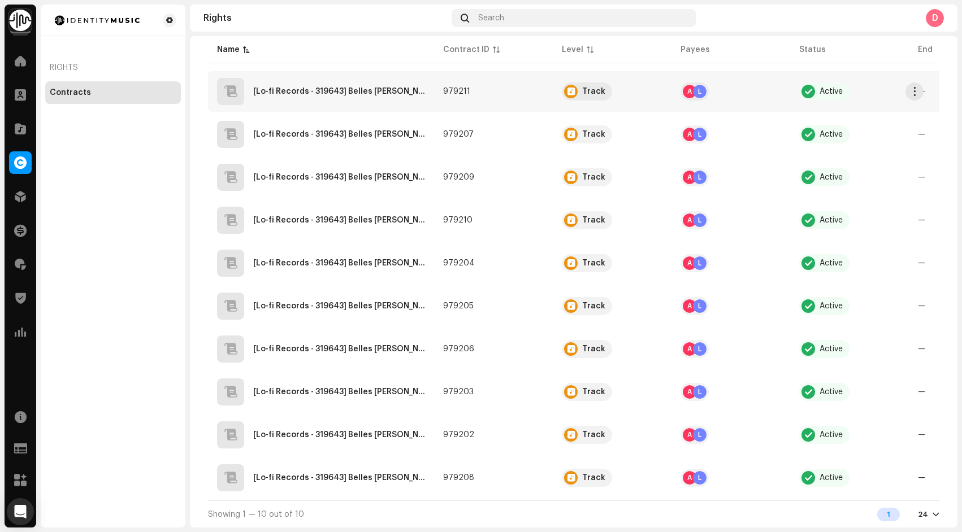
click at [389, 90] on UKZGC2507189"] "[Lo-fi Records - 319643] Belles [PERSON_NAME] - A Quiet Mind - UKZGC2507189" at bounding box center [339, 92] width 172 height 8
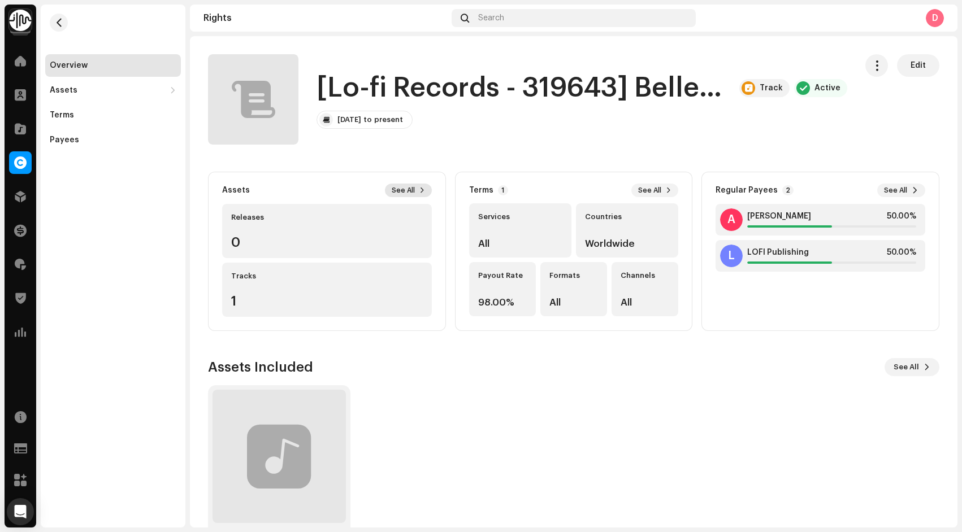
click at [409, 188] on span "See All" at bounding box center [403, 190] width 23 height 9
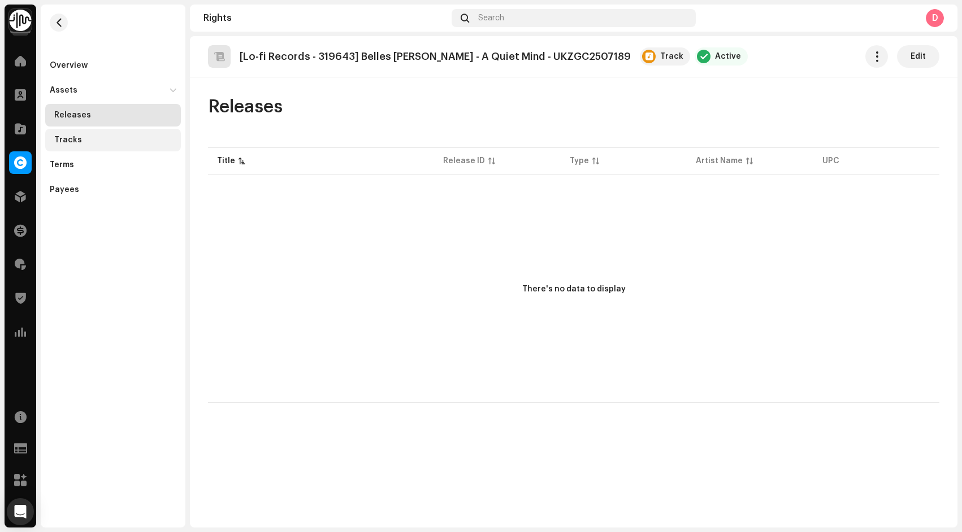
click at [120, 136] on div "Tracks" at bounding box center [115, 140] width 122 height 9
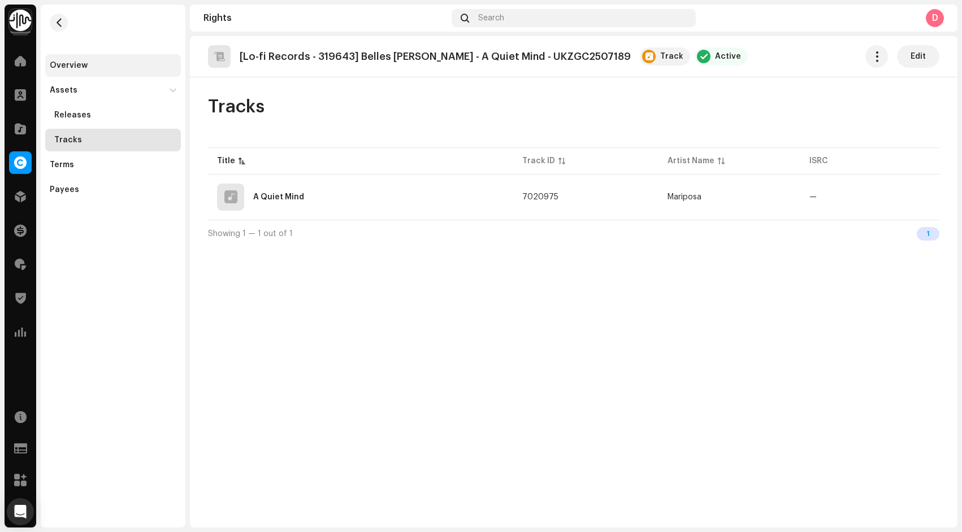
click at [114, 69] on div "Overview" at bounding box center [113, 65] width 127 height 9
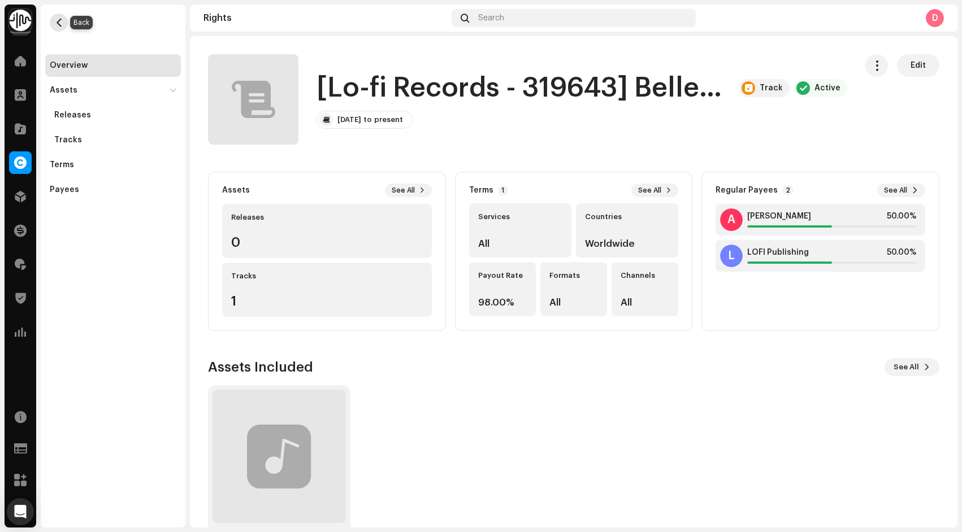
click at [59, 23] on span "button" at bounding box center [59, 22] width 8 height 9
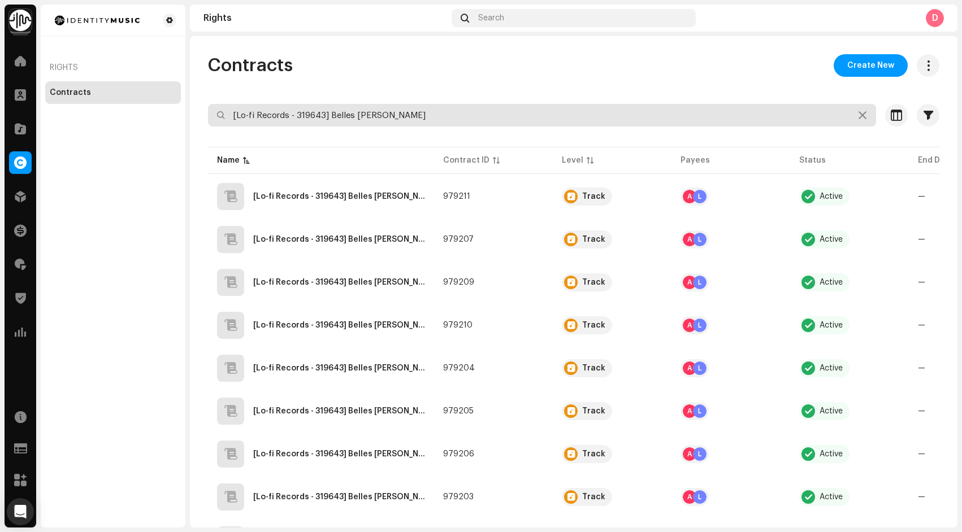
click at [394, 106] on input "[Lo-fi Records - 319643] Belles [PERSON_NAME]" at bounding box center [542, 115] width 668 height 23
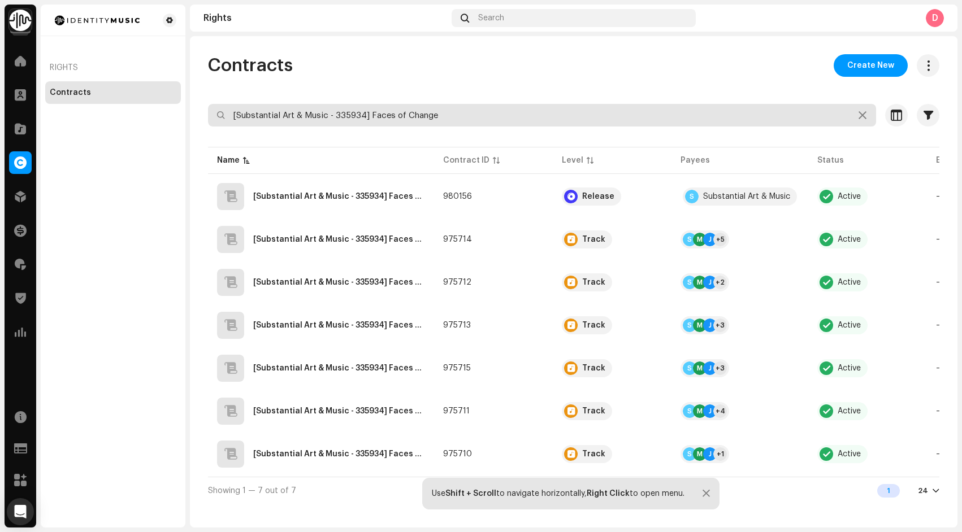
drag, startPoint x: 449, startPoint y: 108, endPoint x: 407, endPoint y: 86, distance: 46.8
click at [407, 86] on div "Contracts Create New [Substantial Art & Music - 335934] Faces of Change Selecte…" at bounding box center [573, 279] width 767 height 450
click at [437, 115] on input "[Substantial Art & Music - 335934] Faces of Change" at bounding box center [542, 115] width 668 height 23
paste input "Lo-fi Records - 319643] Undertow"
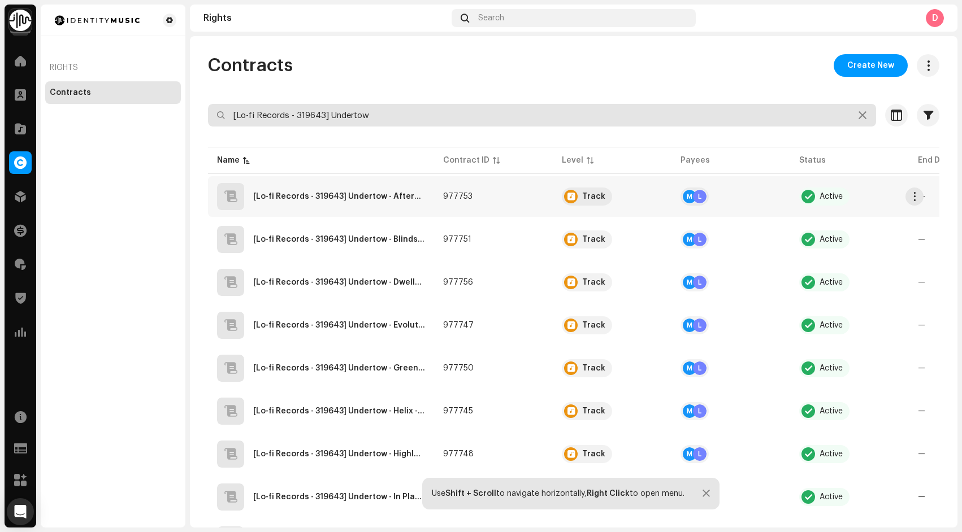
type input "[Lo-fi Records - 319643] Undertow"
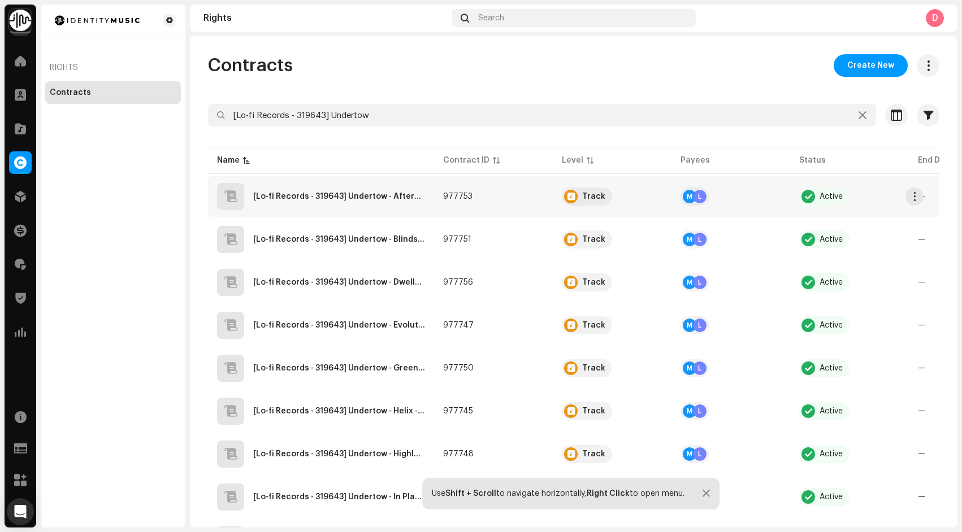
click at [379, 203] on div "[Lo-fi Records - 319643] Undertow - Aftercare - UKZGC2506951" at bounding box center [321, 196] width 208 height 27
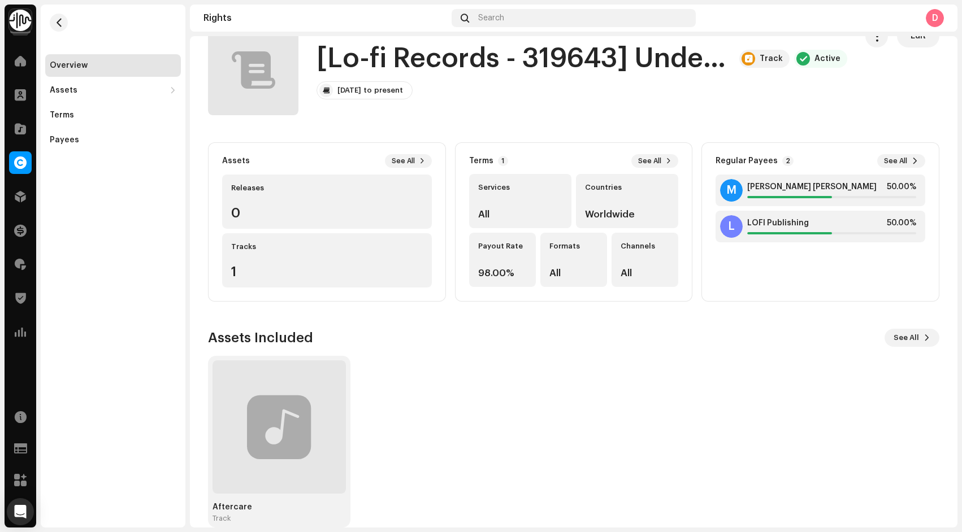
scroll to position [47, 0]
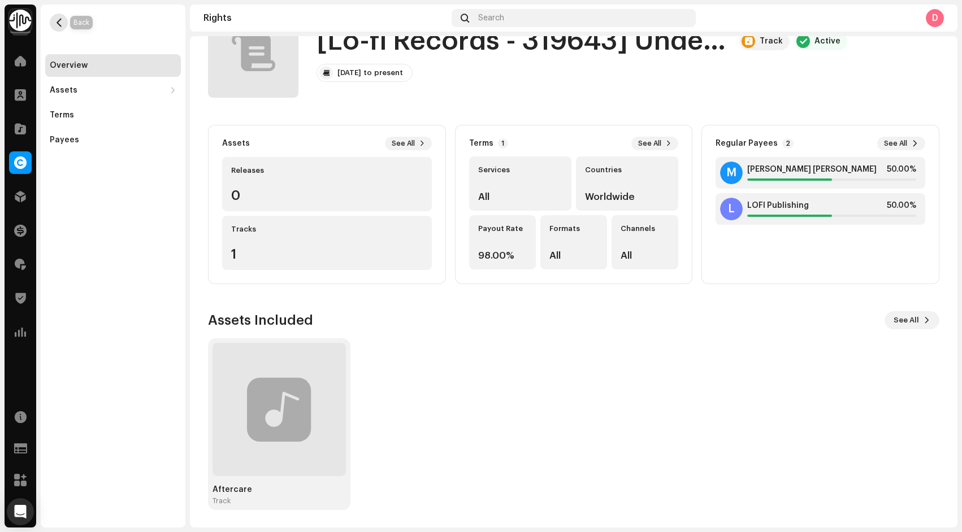
click at [58, 21] on span "button" at bounding box center [59, 22] width 8 height 9
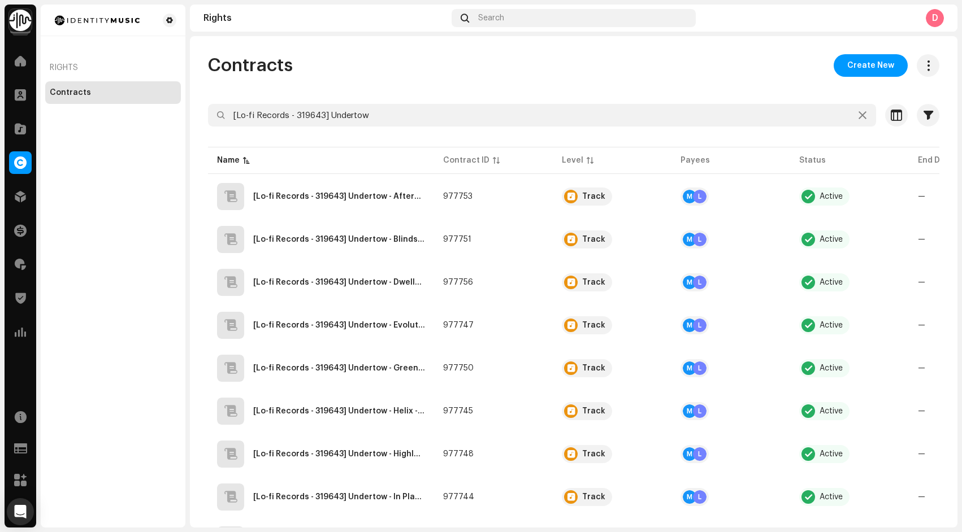
scroll to position [284, 0]
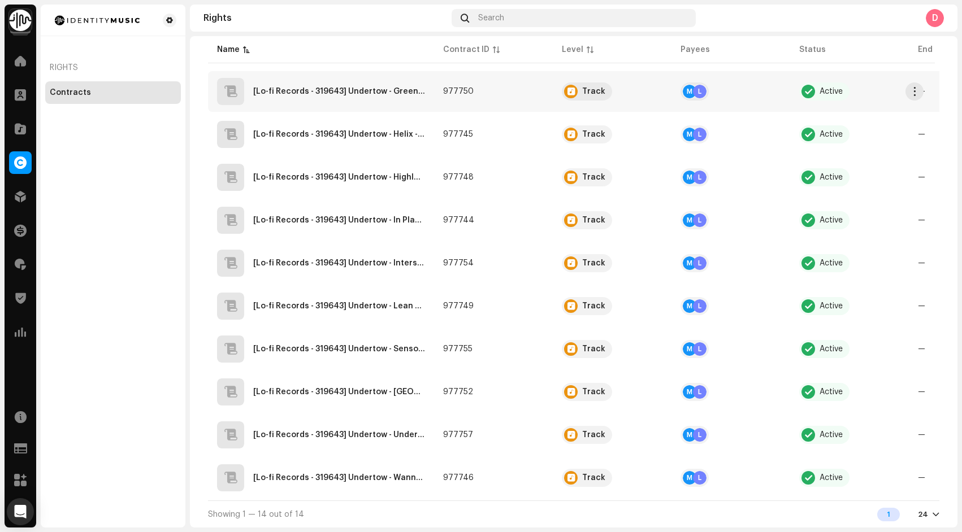
click at [338, 91] on div "[Lo-fi Records - 319643] Undertow - Green Hands - UKZGC2506948" at bounding box center [321, 91] width 208 height 27
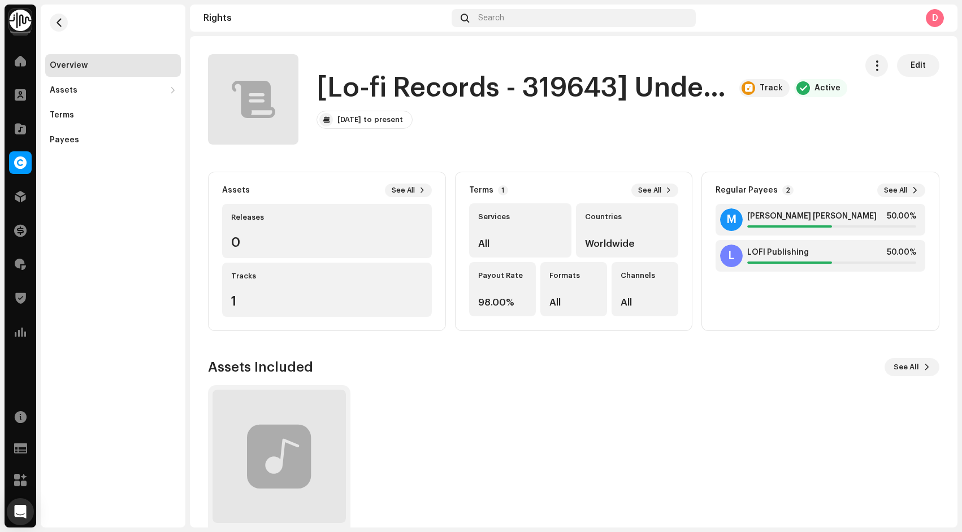
click at [47, 26] on re-m-nav-back at bounding box center [58, 30] width 27 height 50
click at [55, 25] on span "button" at bounding box center [59, 22] width 8 height 9
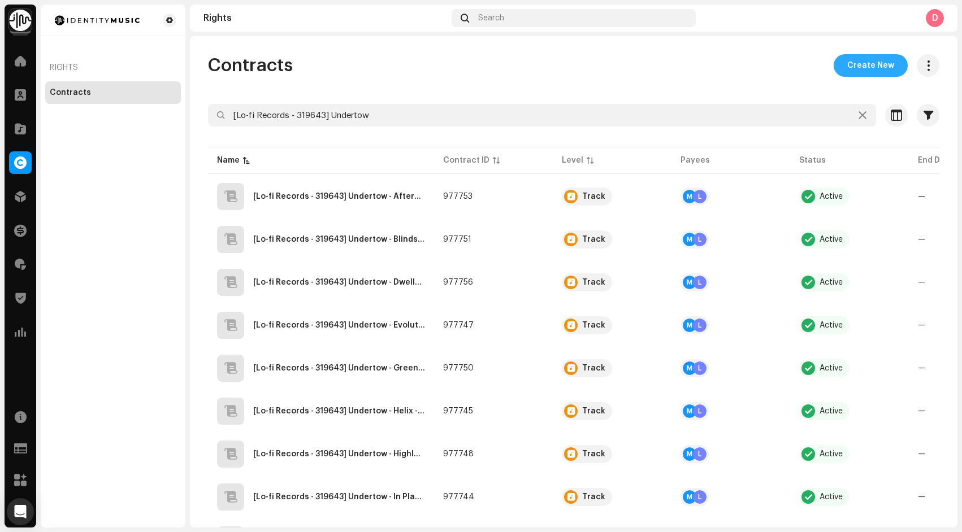
click at [870, 63] on span "Create New" at bounding box center [870, 65] width 47 height 23
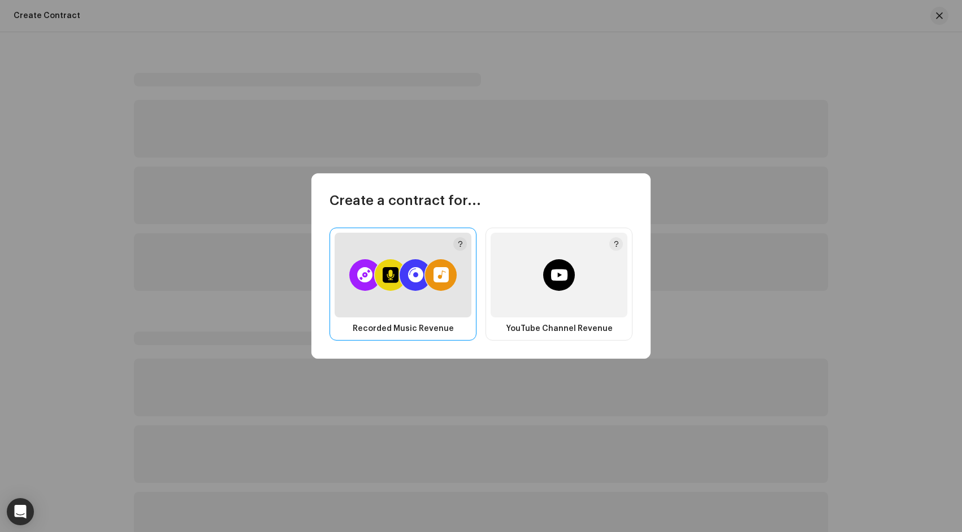
click at [401, 290] on p-avatargroup at bounding box center [402, 275] width 107 height 32
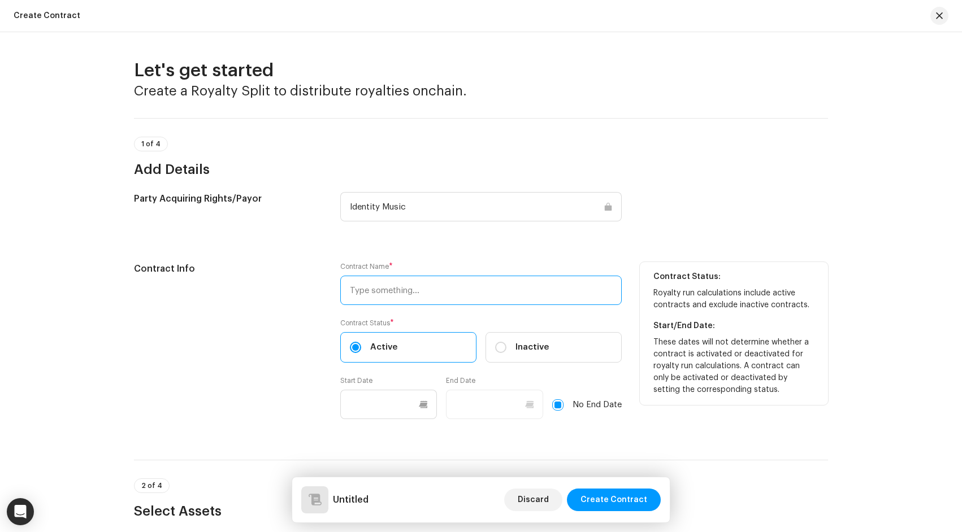
click at [384, 298] on input "text" at bounding box center [480, 290] width 281 height 29
paste input "[Lo-fi Records - 319643] Belles [PERSON_NAME]"
type input "[Lo-fi Records - 319643] Belles [PERSON_NAME]"
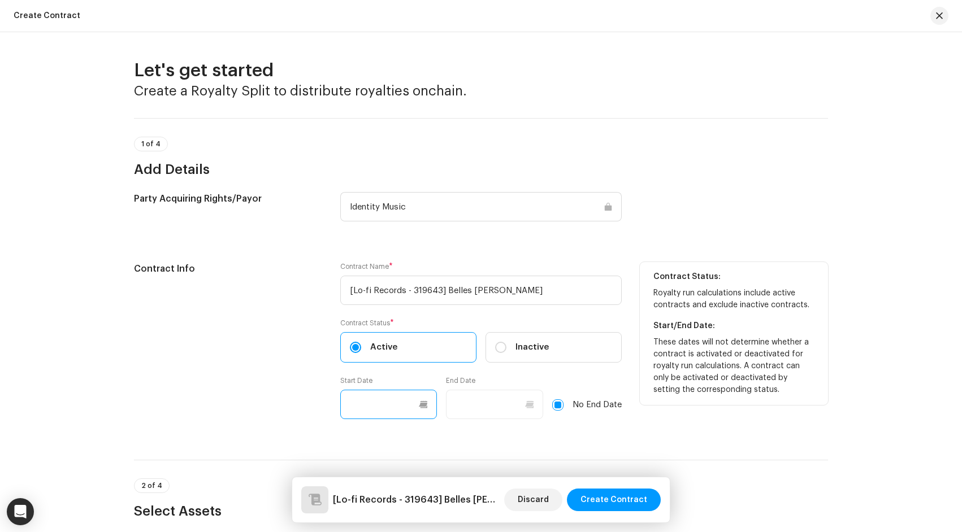
click at [376, 413] on input "text" at bounding box center [388, 404] width 97 height 29
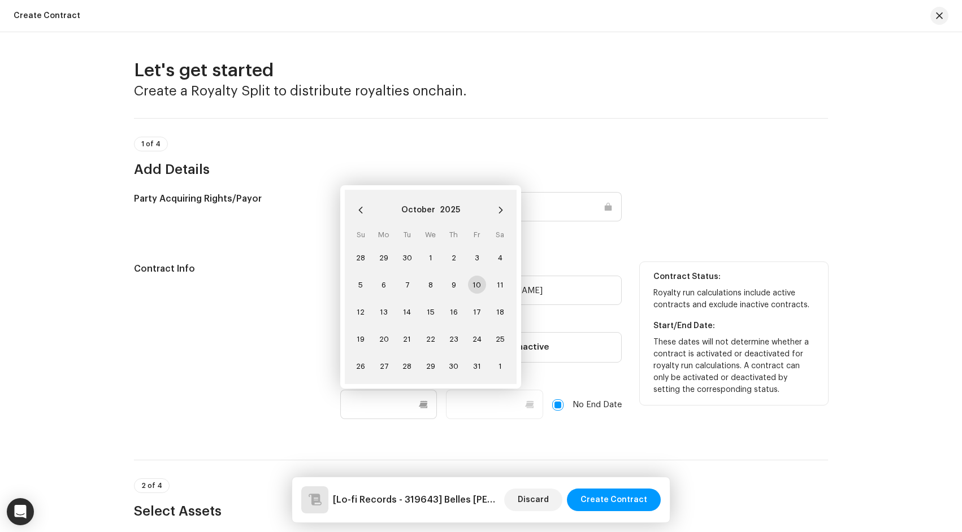
click at [474, 284] on span "10" at bounding box center [477, 285] width 18 height 18
type input "[DATE]"
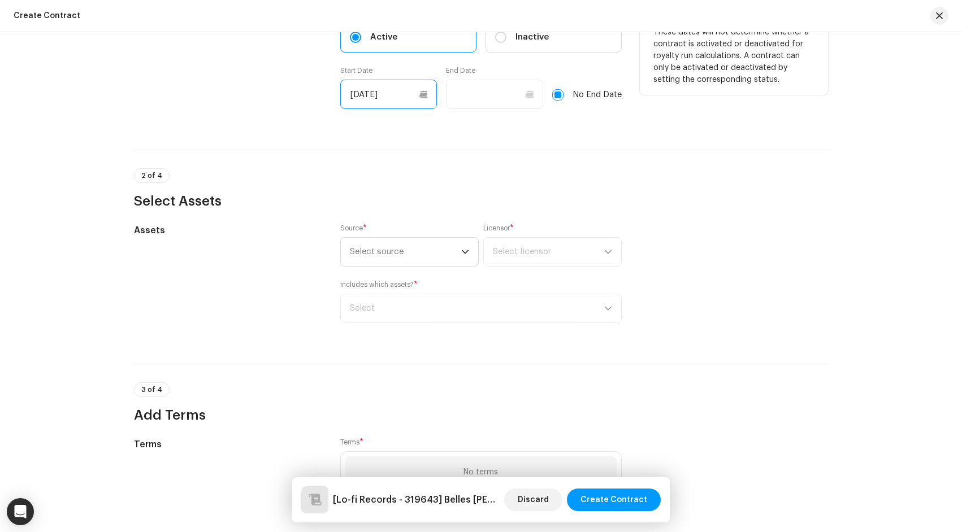
scroll to position [415, 0]
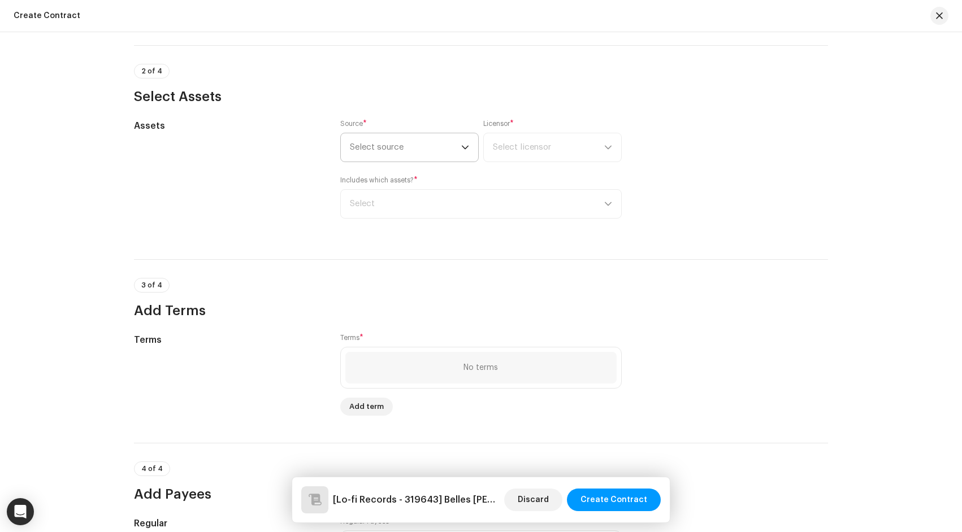
click at [405, 144] on span "Select source" at bounding box center [405, 147] width 111 height 28
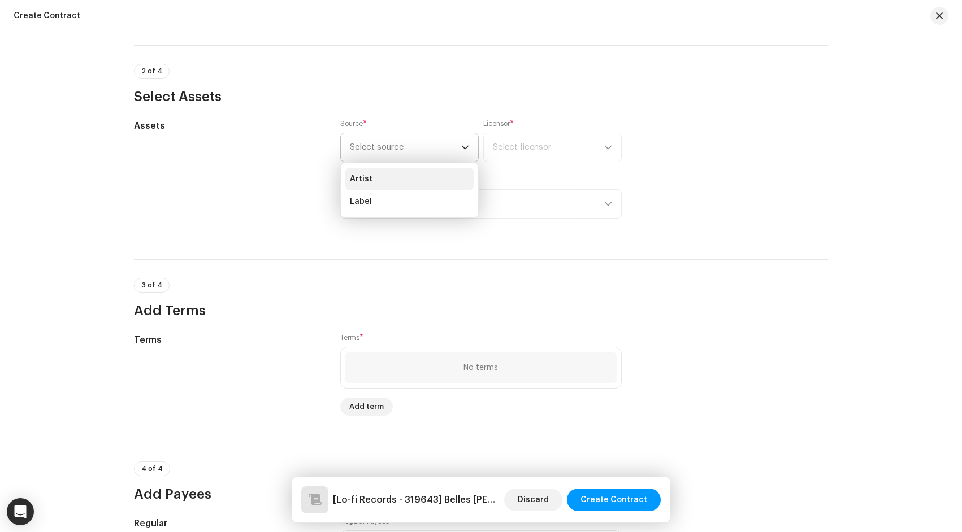
click at [403, 179] on li "Artist" at bounding box center [409, 179] width 128 height 23
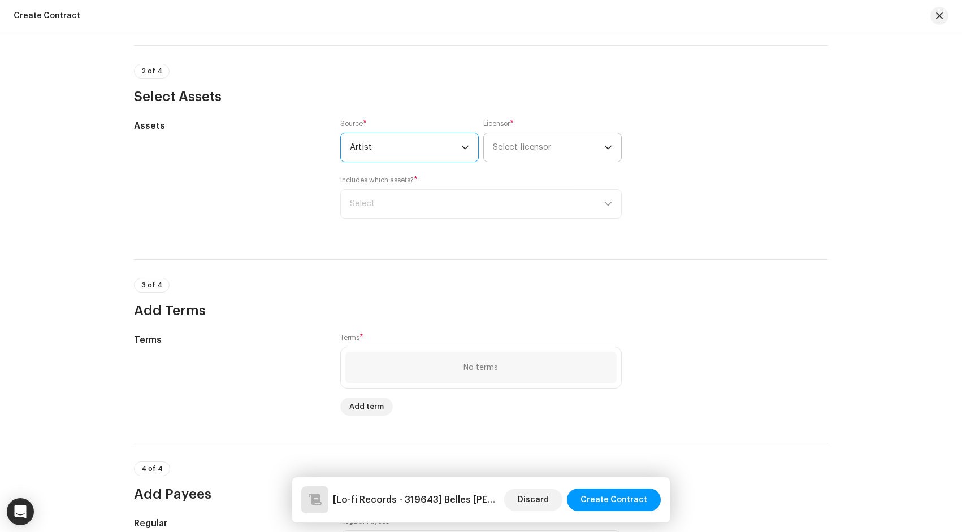
click at [537, 153] on span "Select licensor" at bounding box center [548, 147] width 111 height 28
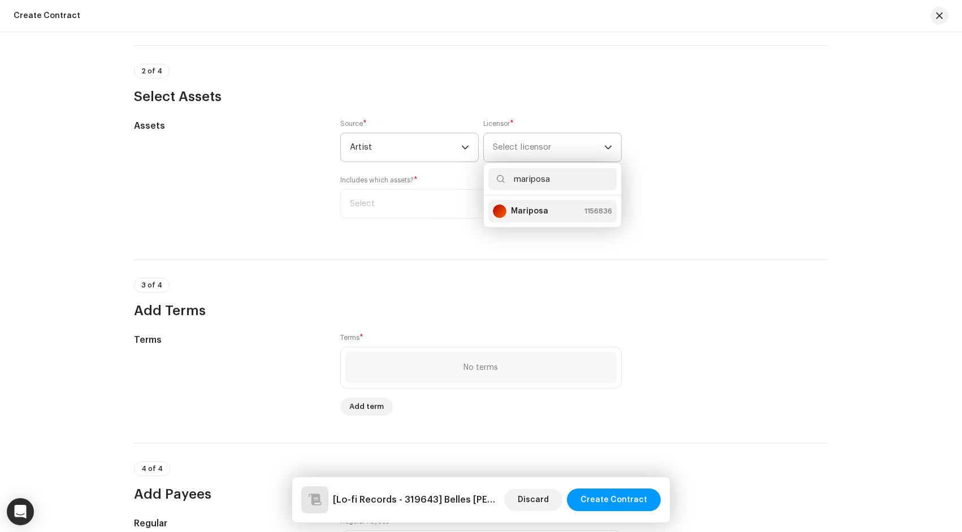
type input "mariposa"
click at [536, 215] on strong "Mariposa" at bounding box center [529, 211] width 37 height 11
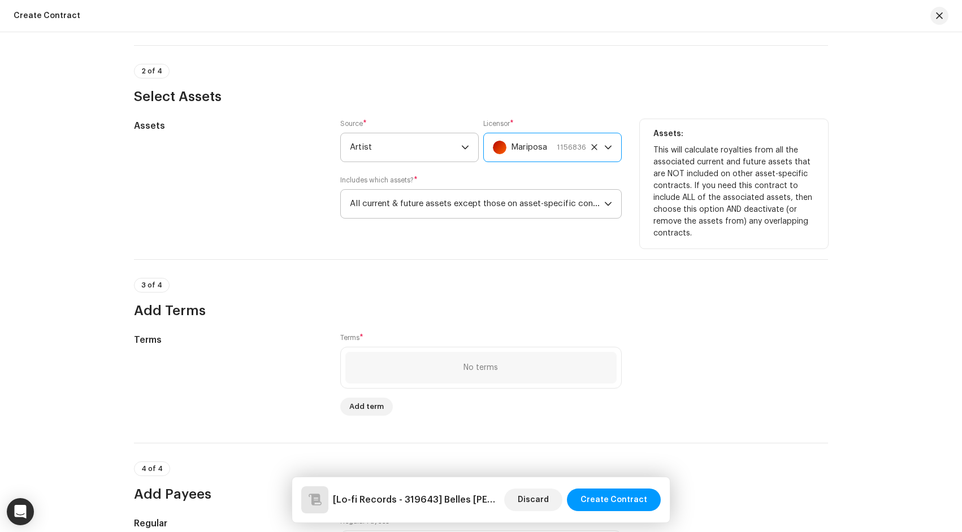
click at [461, 207] on span "All current & future assets except those on asset-specific contracts" at bounding box center [477, 204] width 254 height 28
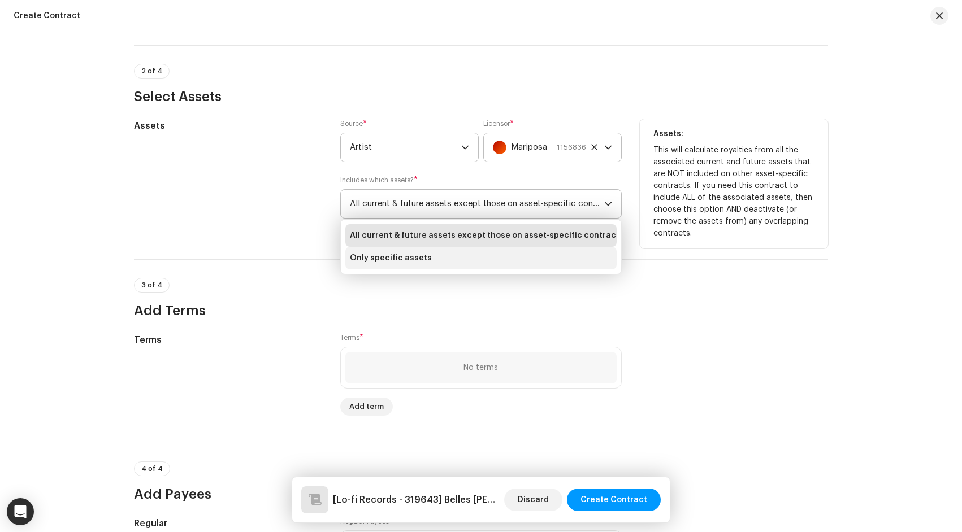
click at [457, 254] on li "Only specific assets" at bounding box center [480, 258] width 271 height 23
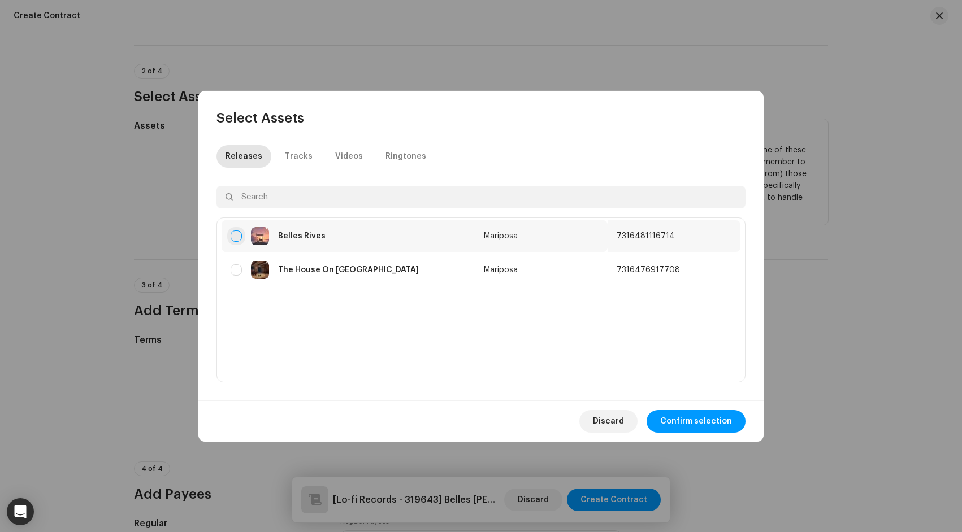
click at [239, 234] on input "checkbox" at bounding box center [236, 236] width 11 height 11
checkbox input "true"
click at [674, 417] on span "Confirm selection" at bounding box center [696, 421] width 72 height 23
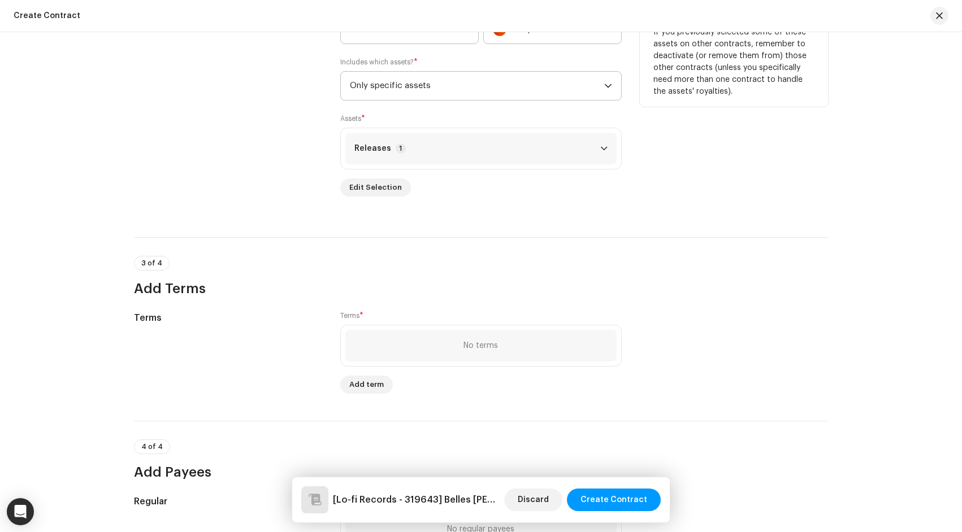
scroll to position [546, 0]
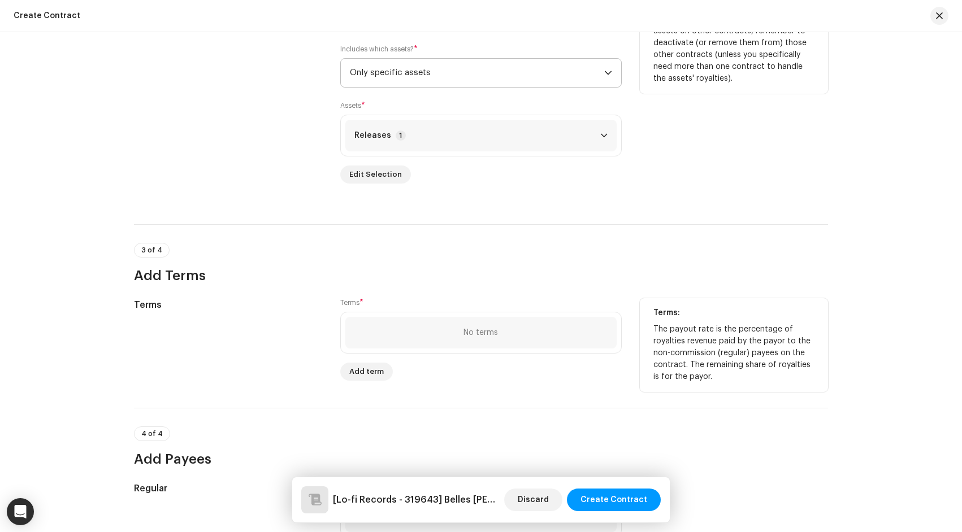
click at [479, 332] on div "No terms" at bounding box center [480, 332] width 34 height 9
click at [376, 366] on span "Add term" at bounding box center [366, 372] width 34 height 23
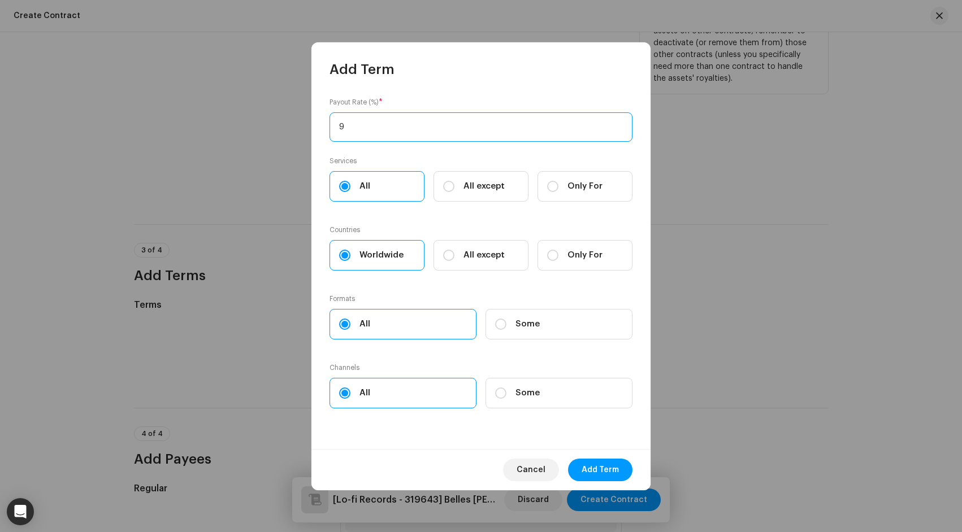
type input "98"
click at [601, 466] on span "Add Term" at bounding box center [599, 470] width 37 height 23
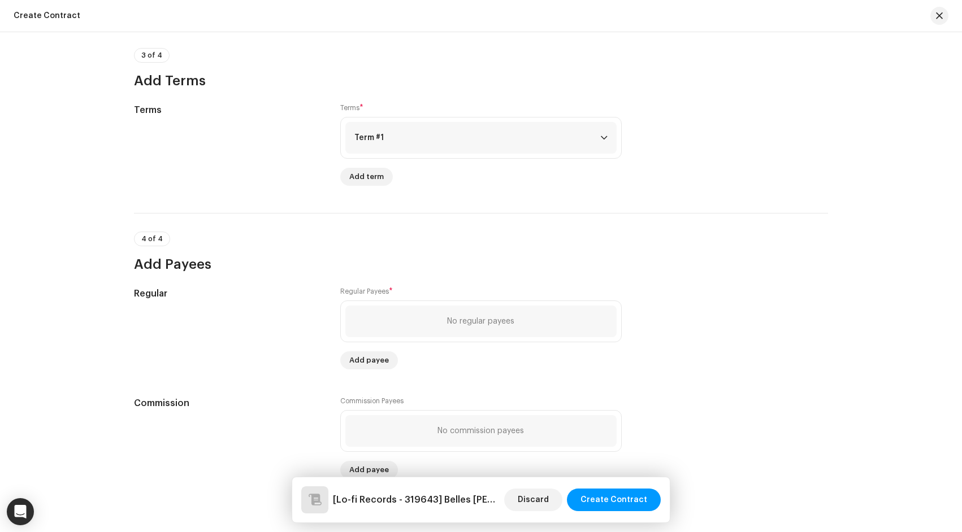
scroll to position [744, 0]
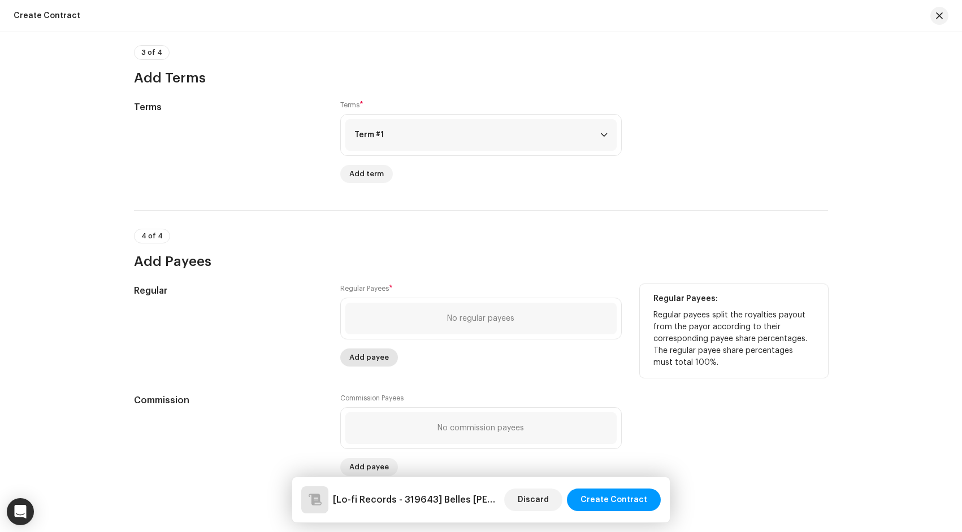
click at [364, 362] on span "Add payee" at bounding box center [369, 357] width 40 height 23
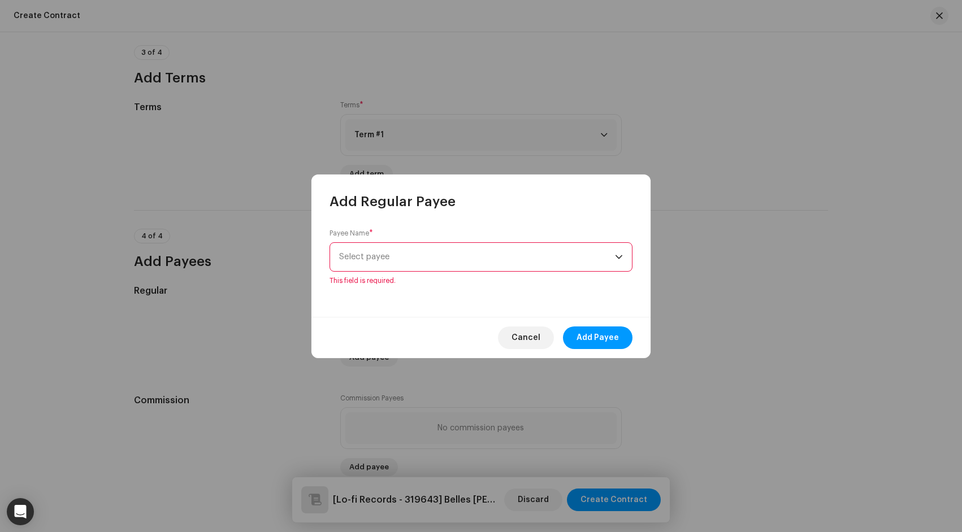
click at [523, 264] on span "Select payee" at bounding box center [477, 257] width 276 height 28
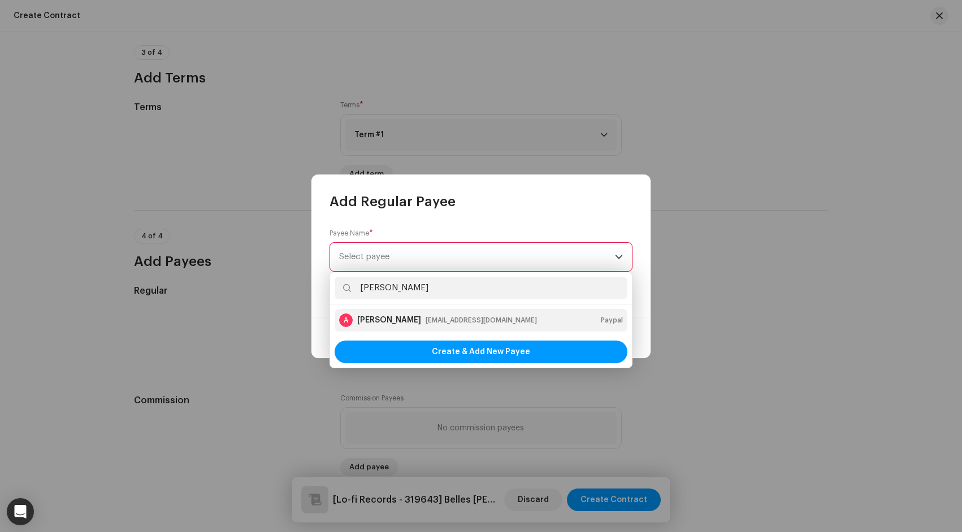
type input "augustin char"
click at [496, 321] on div "mariposapianomusic@gmail.com" at bounding box center [481, 320] width 111 height 11
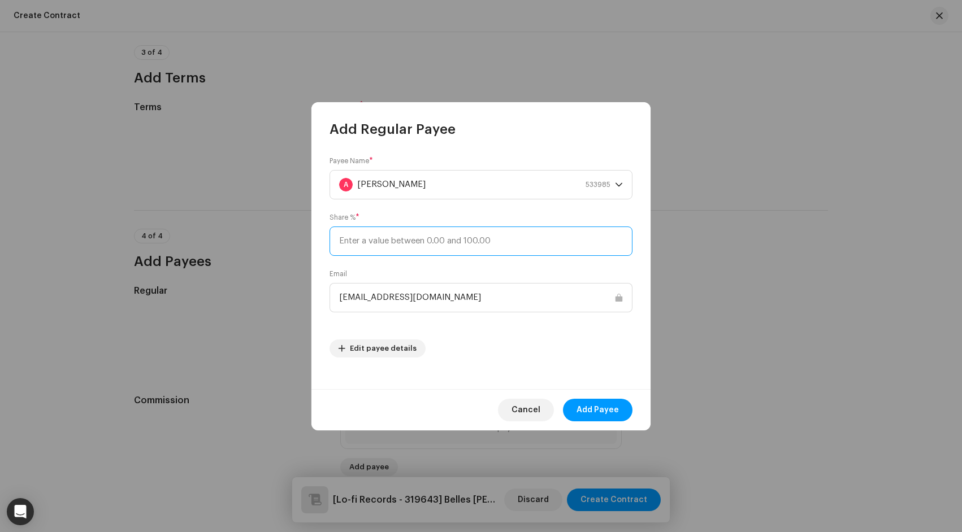
click at [491, 249] on input at bounding box center [480, 241] width 303 height 29
type input "50"
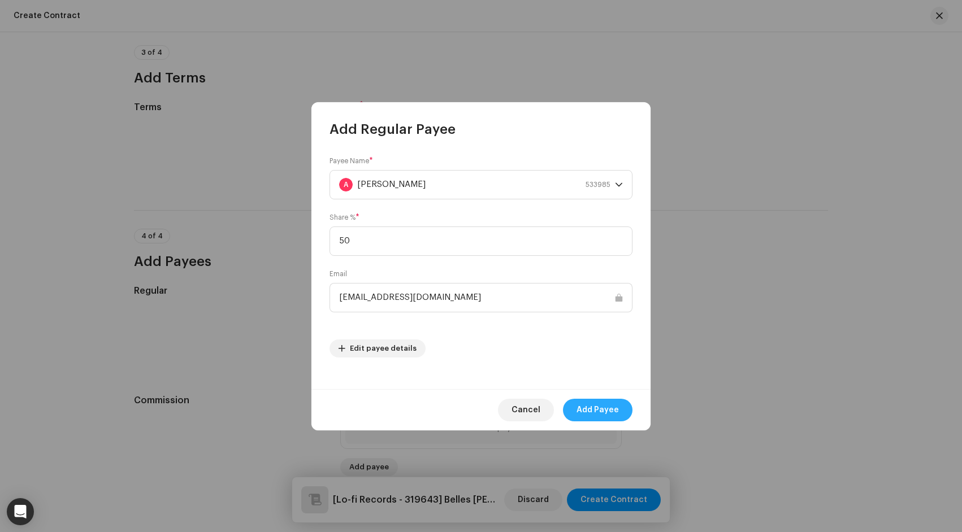
click at [580, 404] on span "Add Payee" at bounding box center [597, 410] width 42 height 23
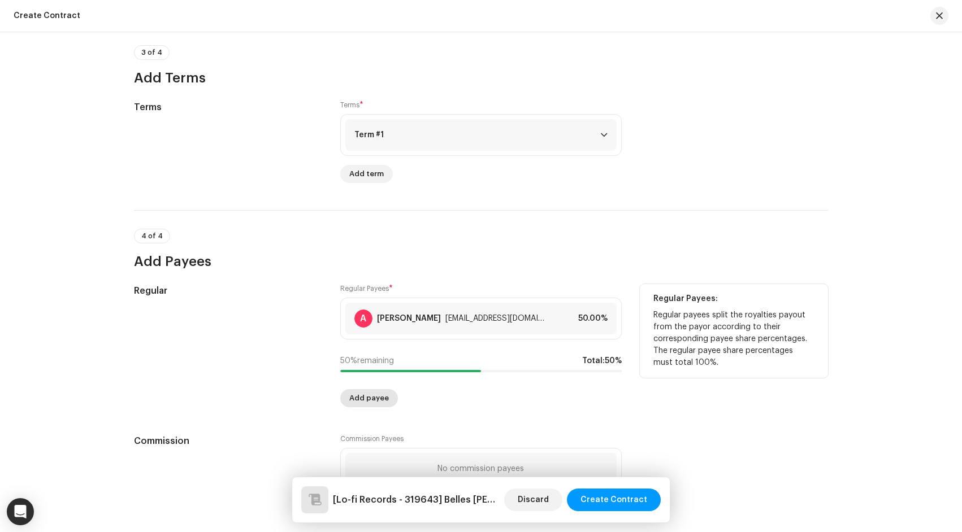
click at [354, 404] on span "Add payee" at bounding box center [369, 398] width 40 height 23
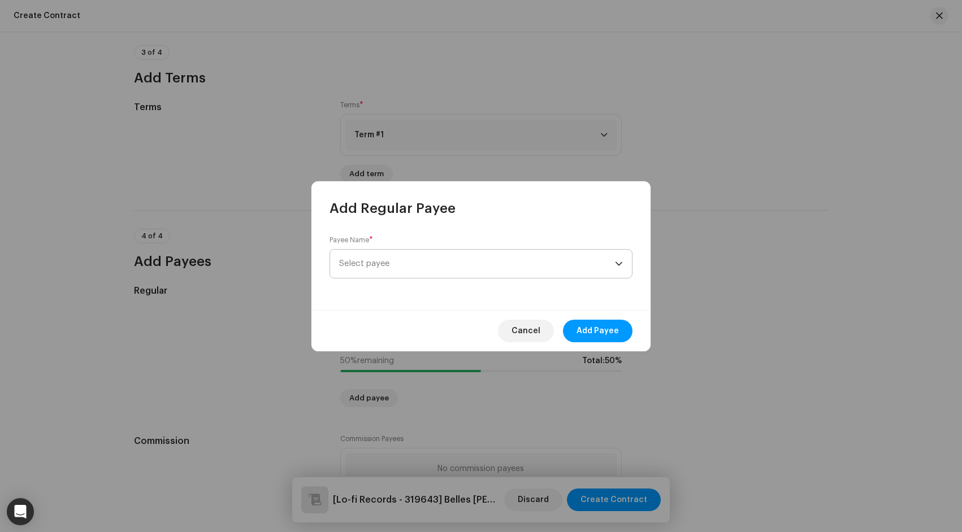
click at [512, 258] on span "Select payee" at bounding box center [477, 264] width 276 height 28
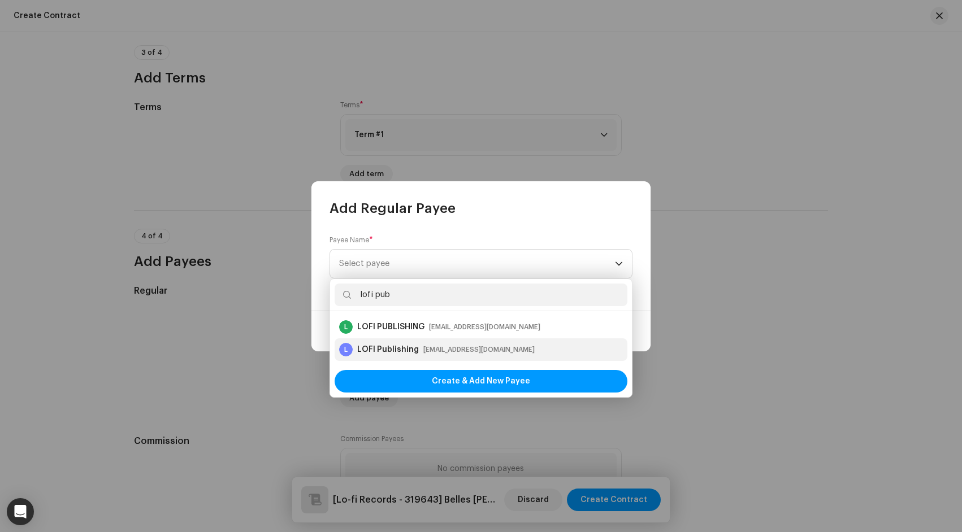
type input "lofi pub"
click at [530, 345] on div "L LOFI Publishing contact@lofirecords.com" at bounding box center [481, 350] width 284 height 14
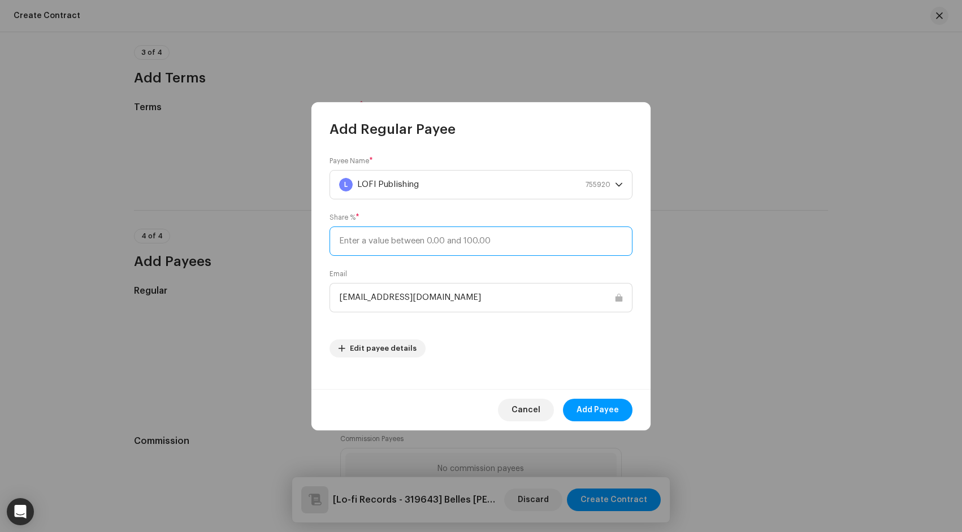
click at [502, 236] on input at bounding box center [480, 241] width 303 height 29
type input "50"
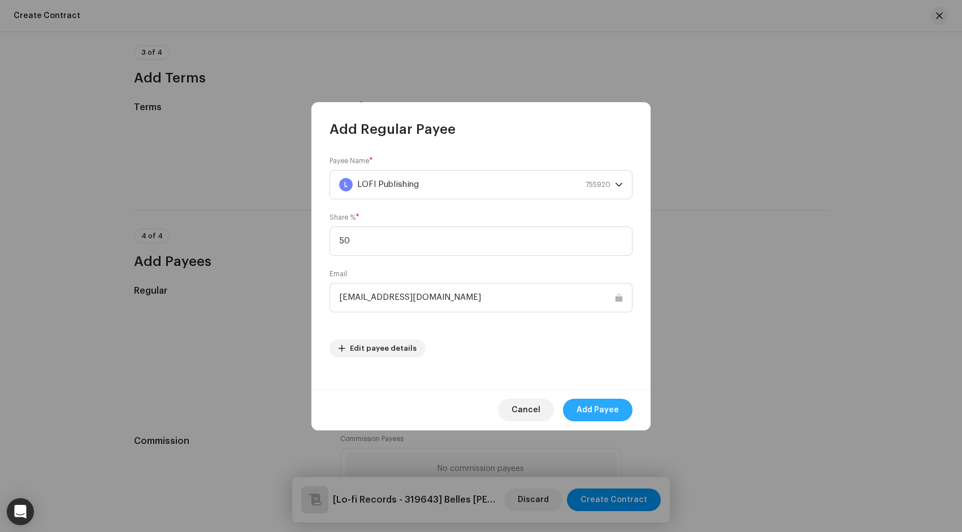
click at [609, 409] on span "Add Payee" at bounding box center [597, 410] width 42 height 23
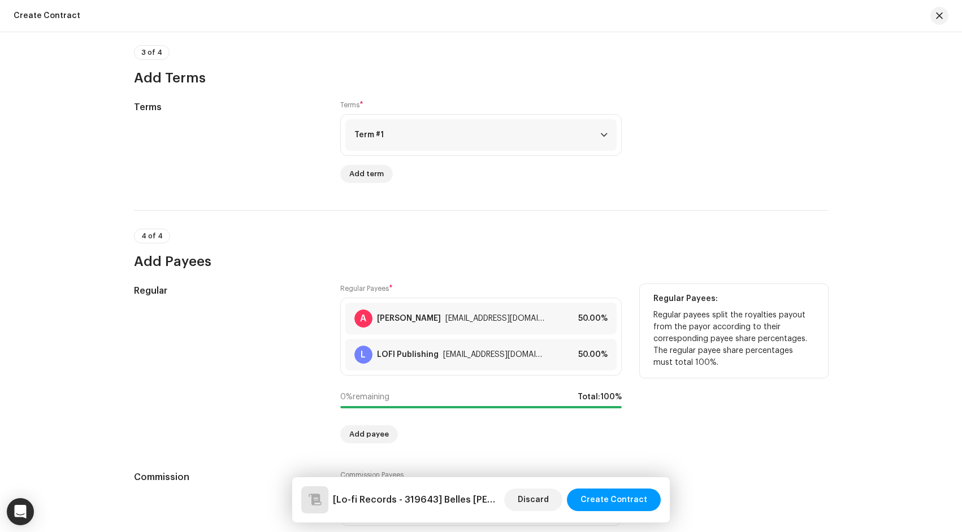
scroll to position [847, 0]
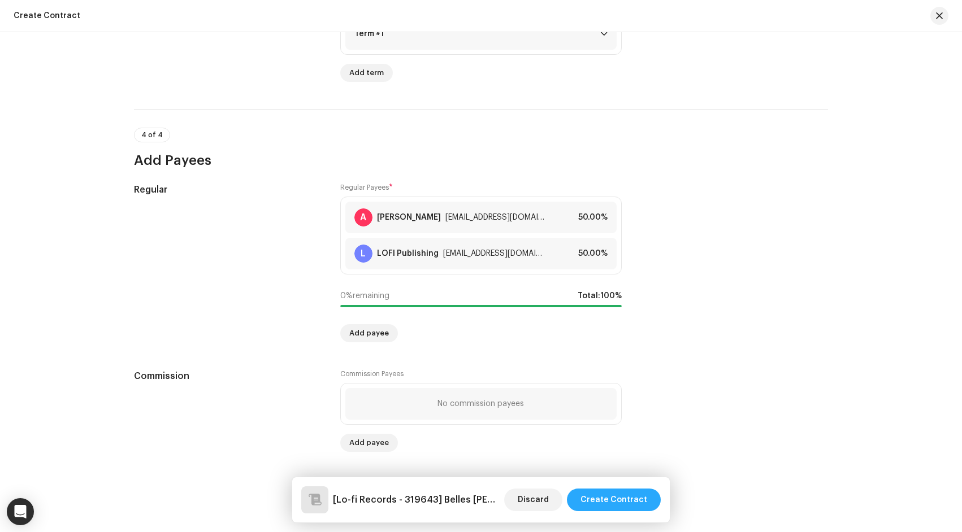
click at [632, 505] on span "Create Contract" at bounding box center [613, 500] width 67 height 23
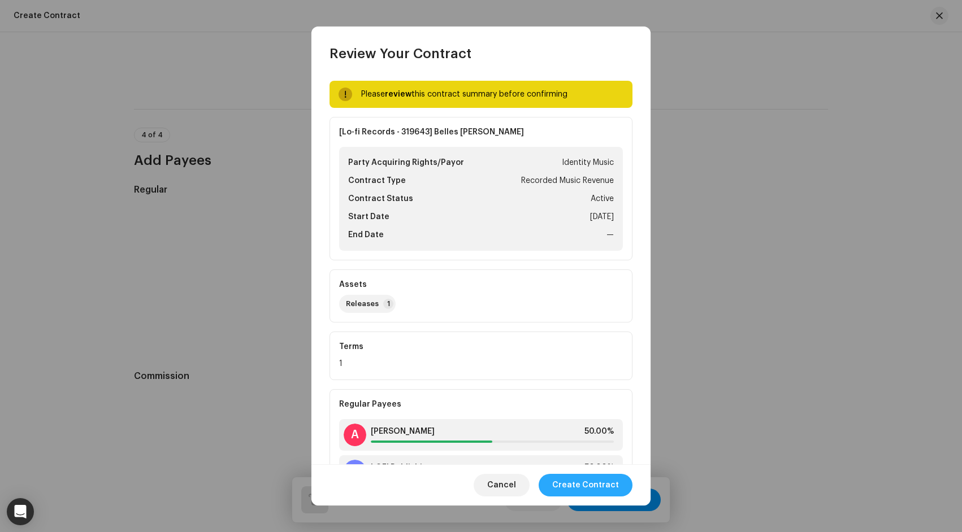
click at [604, 483] on span "Create Contract" at bounding box center [585, 485] width 67 height 23
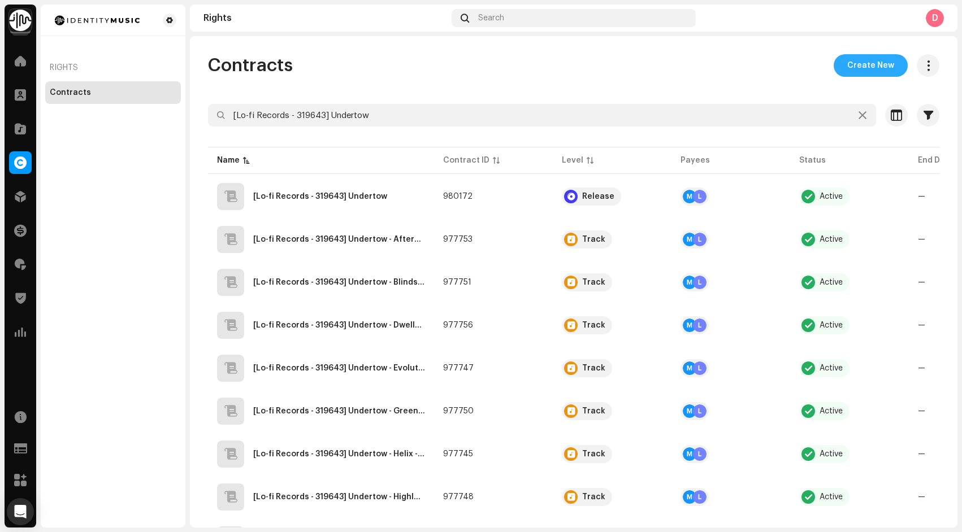
click at [866, 59] on span "Create New" at bounding box center [870, 65] width 47 height 23
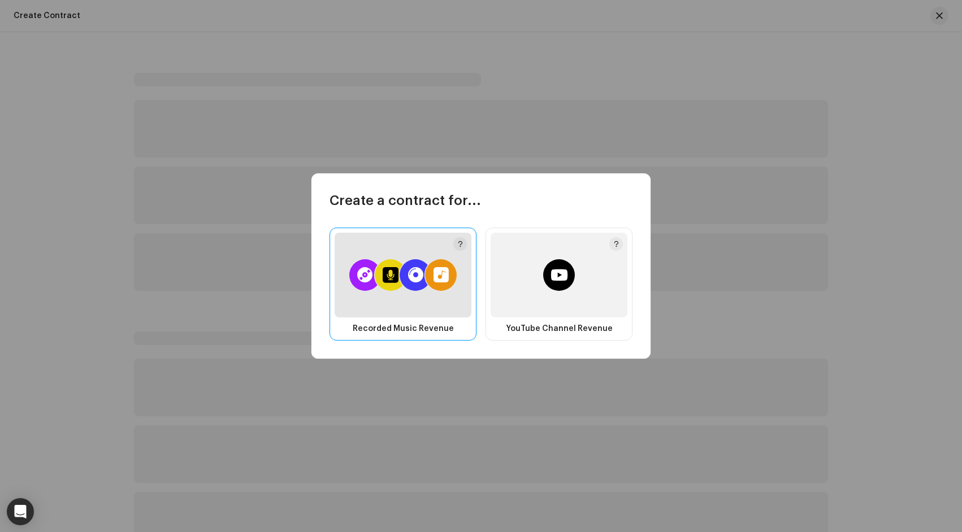
click at [438, 293] on div at bounding box center [403, 275] width 137 height 85
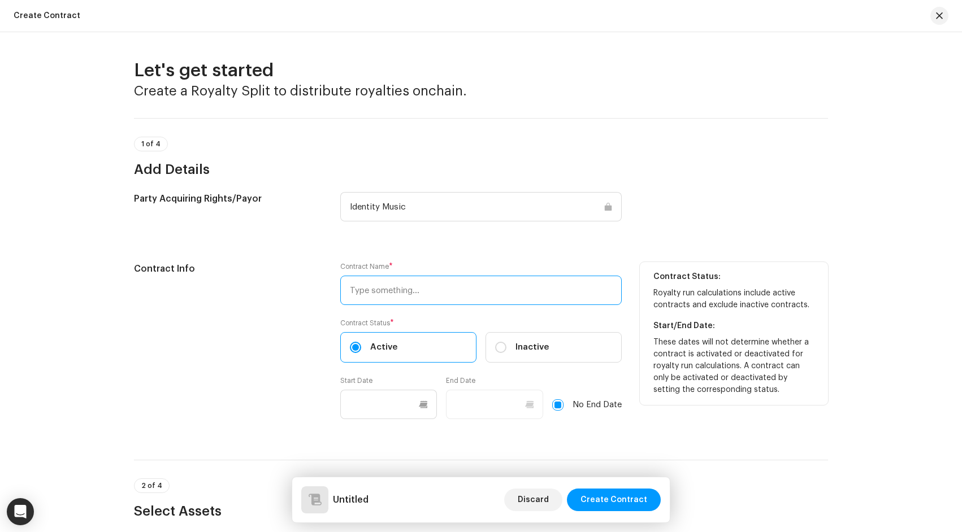
click at [431, 292] on input "text" at bounding box center [480, 290] width 281 height 29
paste input "[Violet Crown - 544361] disguise"
type input "[Violet Crown - 544361] disguise"
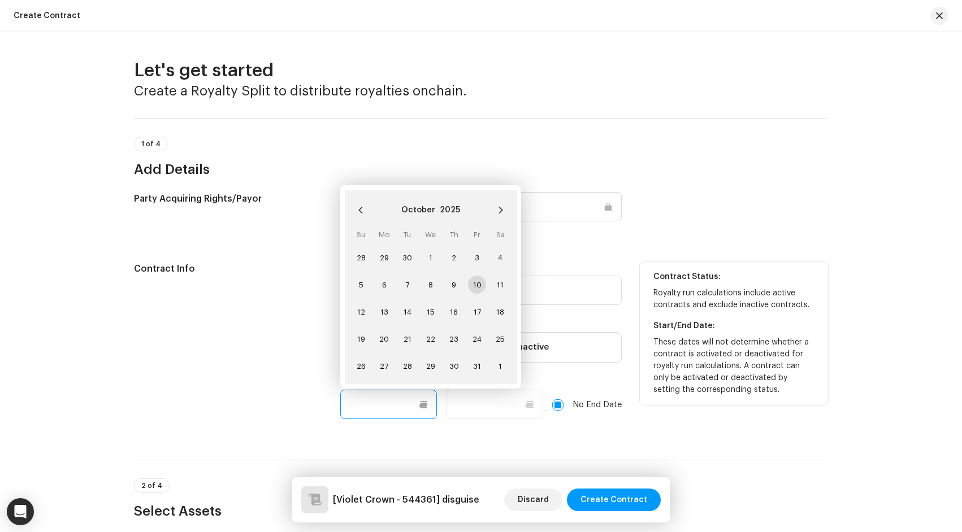
click at [394, 401] on input "text" at bounding box center [388, 404] width 97 height 29
click at [472, 290] on span "10" at bounding box center [477, 285] width 18 height 18
type input "10/10/2025"
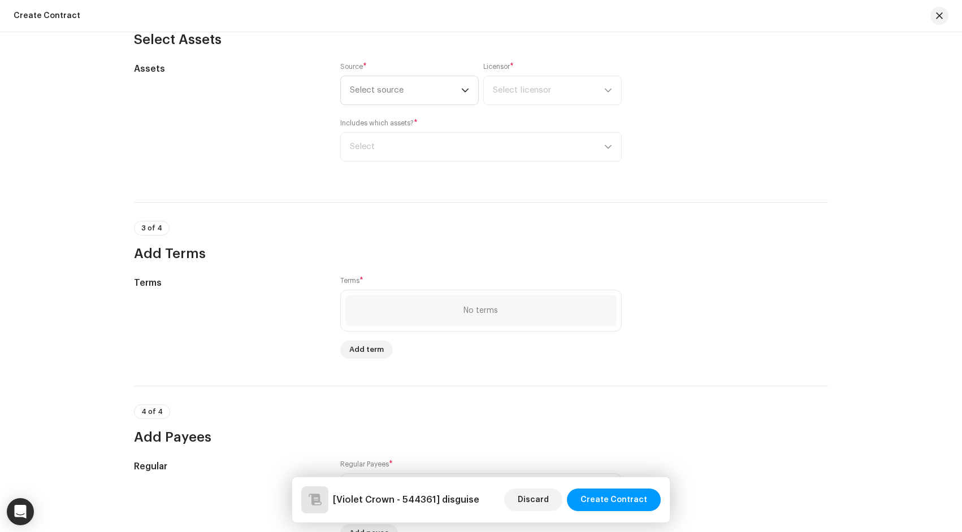
scroll to position [480, 0]
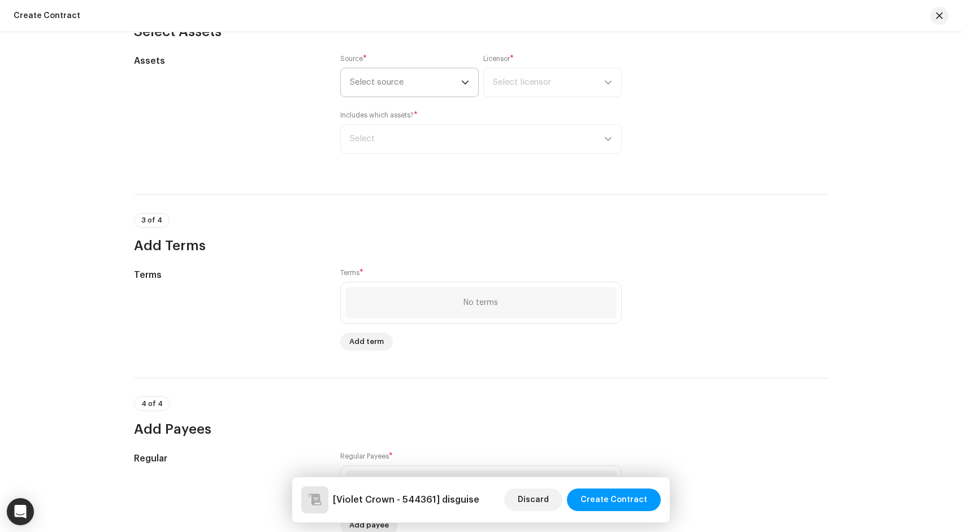
click at [397, 81] on span "Select source" at bounding box center [405, 82] width 111 height 28
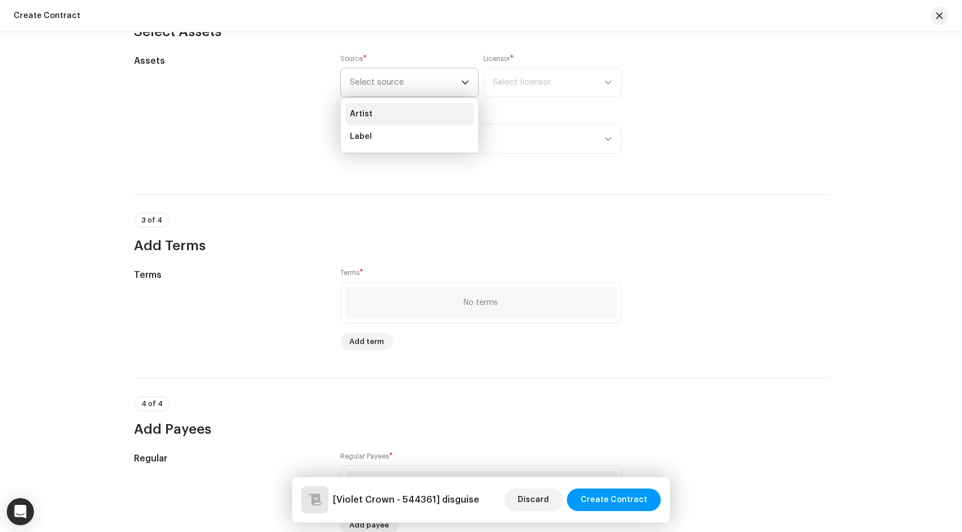
click at [396, 124] on li "Artist" at bounding box center [409, 114] width 128 height 23
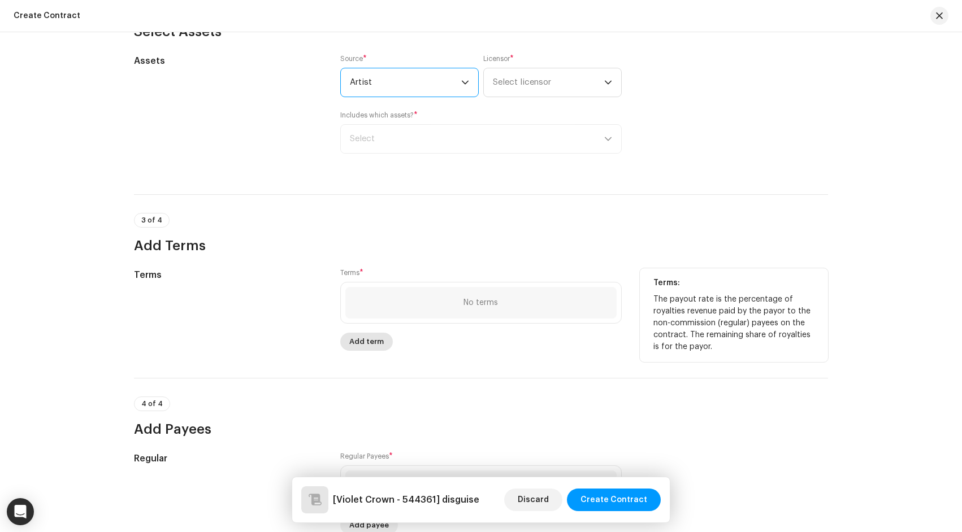
click at [368, 344] on span "Add term" at bounding box center [366, 342] width 34 height 23
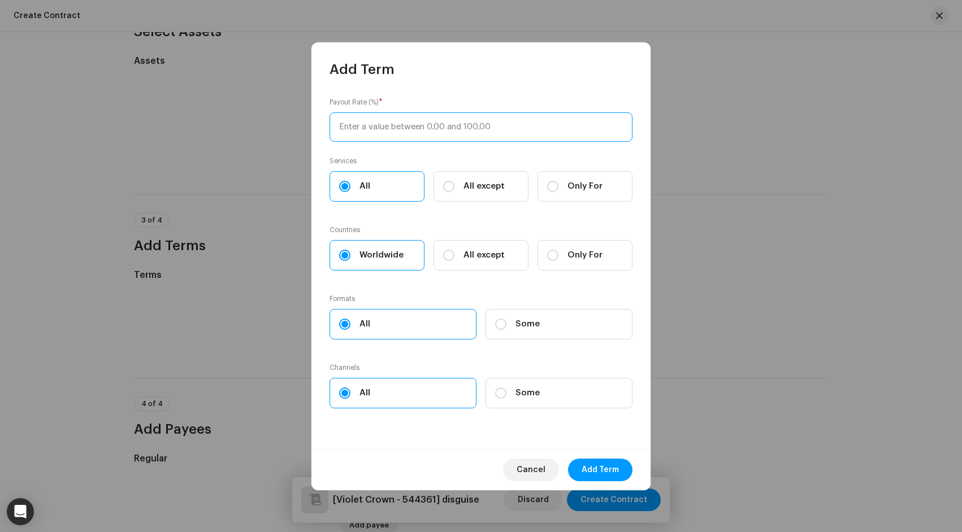
click at [414, 129] on input at bounding box center [480, 126] width 303 height 29
type input "90"
click at [608, 462] on span "Add Term" at bounding box center [599, 470] width 37 height 23
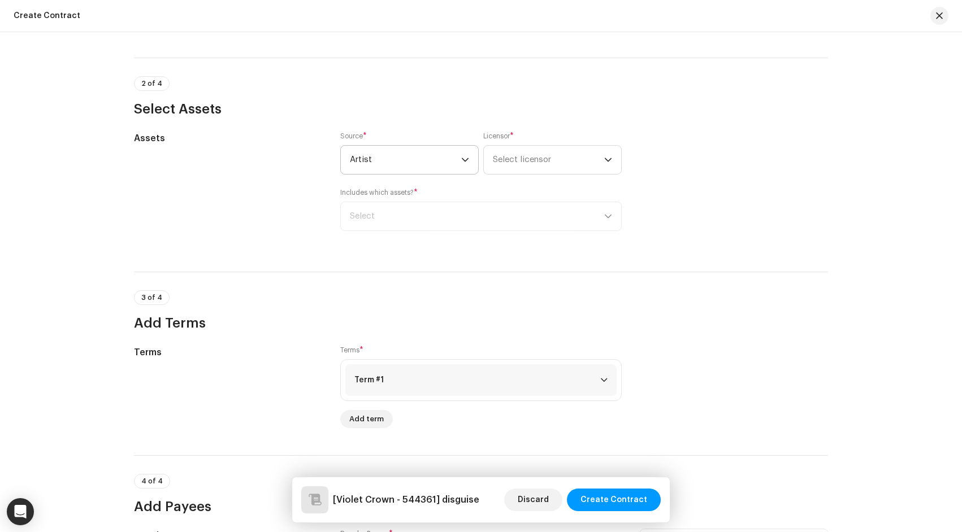
scroll to position [273, 0]
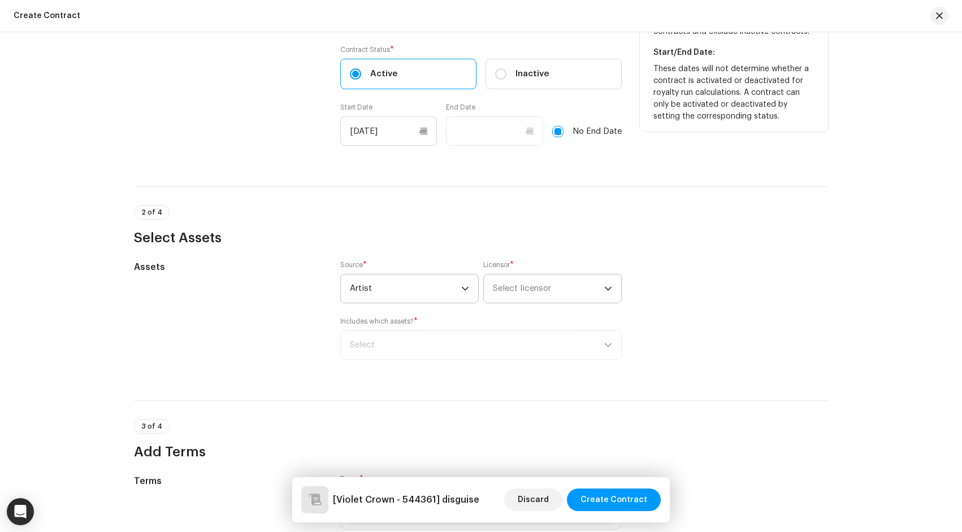
click at [524, 293] on span "Select licensor" at bounding box center [522, 288] width 58 height 8
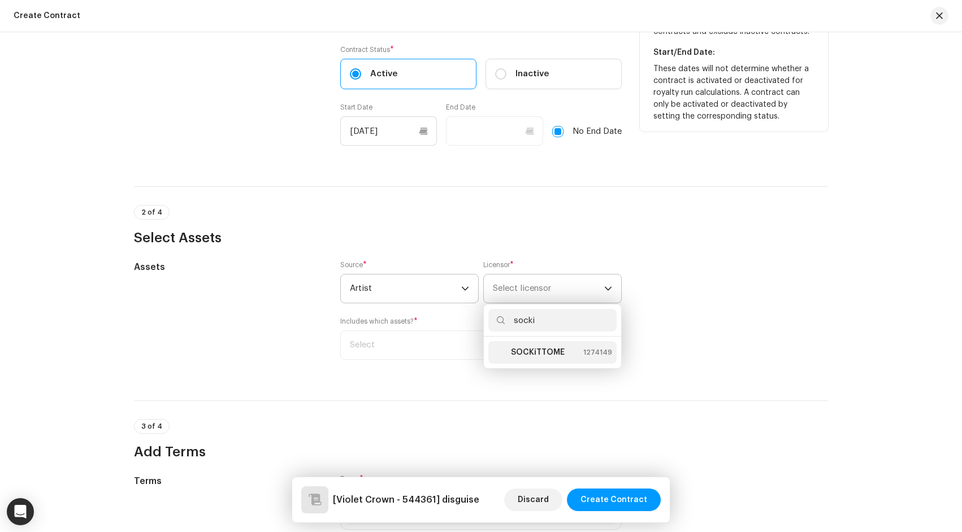
type input "socki"
click at [535, 358] on strong "SOCKiTTOME" at bounding box center [538, 352] width 54 height 11
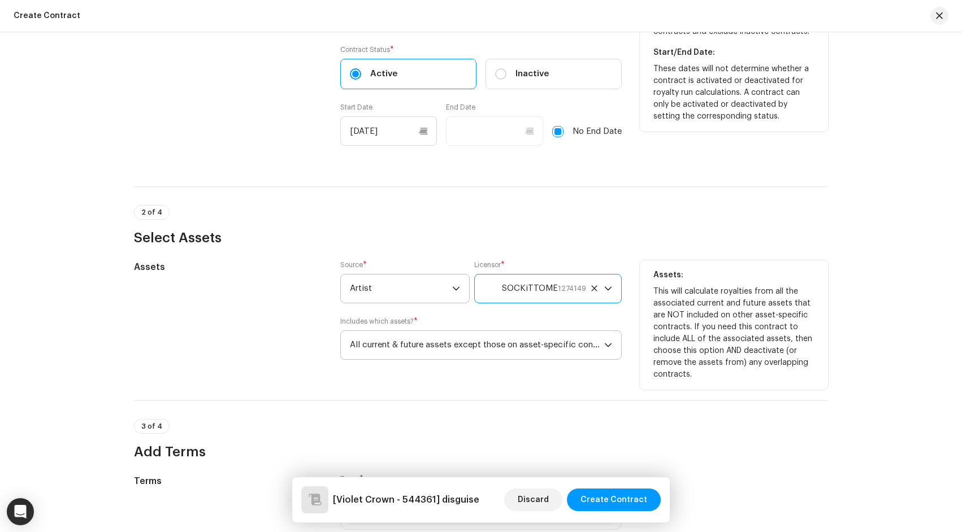
click at [489, 355] on span "All current & future assets except those on asset-specific contracts" at bounding box center [477, 345] width 254 height 28
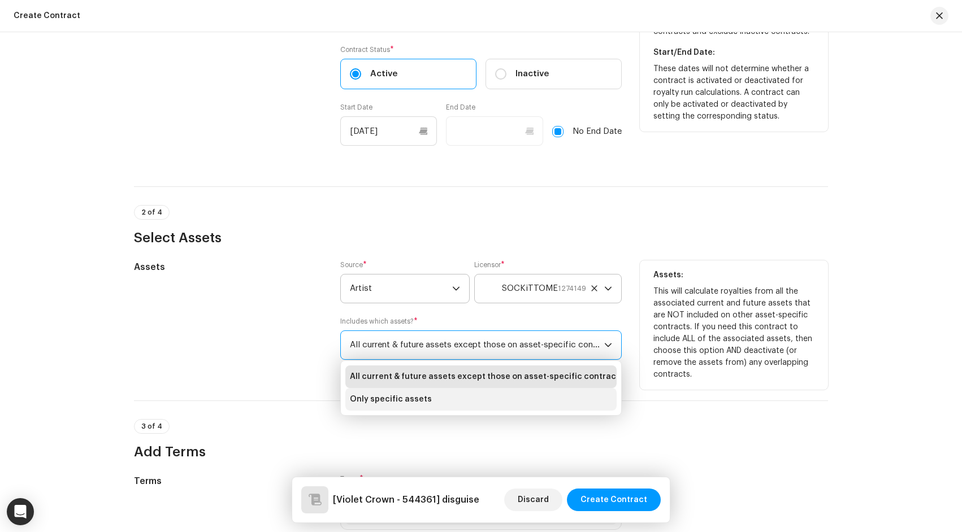
click at [480, 394] on li "Only specific assets" at bounding box center [480, 399] width 271 height 23
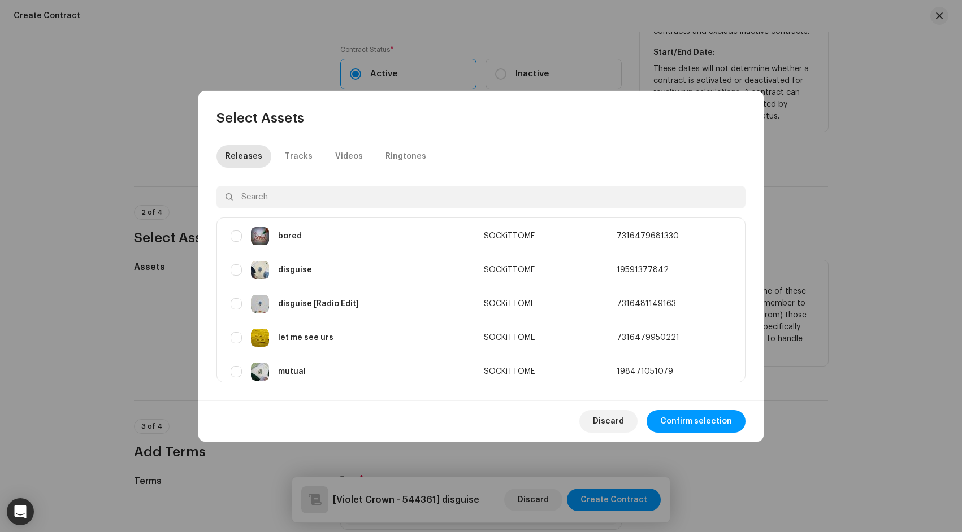
click at [253, 105] on div "Select Assets" at bounding box center [480, 109] width 565 height 36
click at [238, 269] on input "checkbox" at bounding box center [236, 269] width 11 height 11
checkbox input "true"
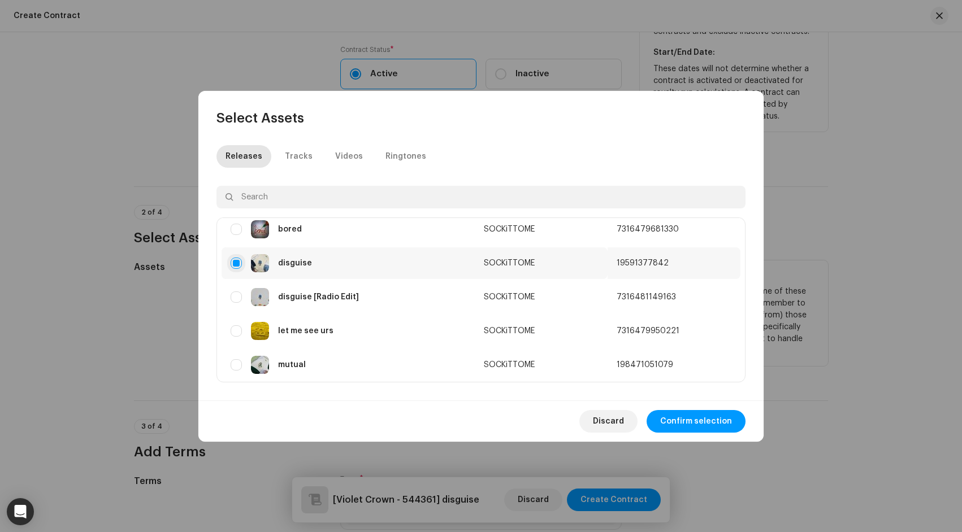
scroll to position [0, 0]
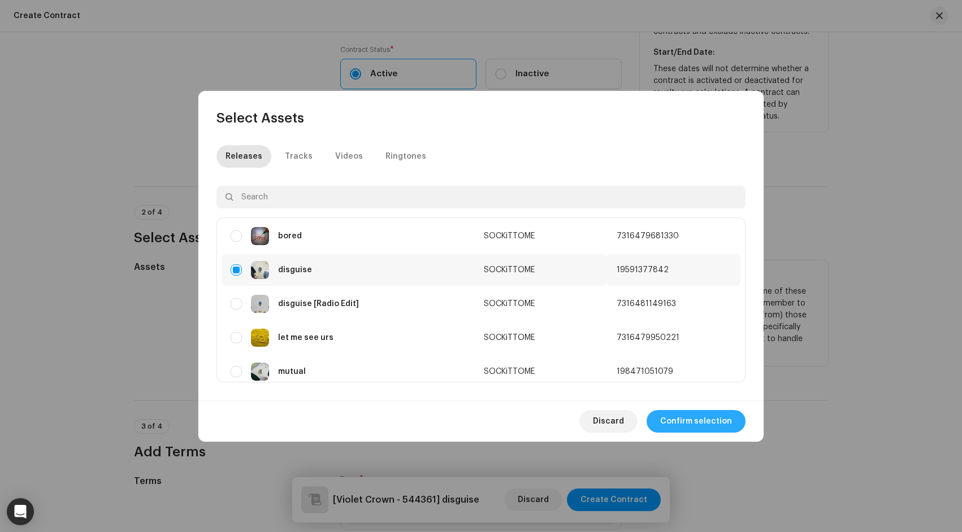
click at [728, 425] on span "Confirm selection" at bounding box center [696, 421] width 72 height 23
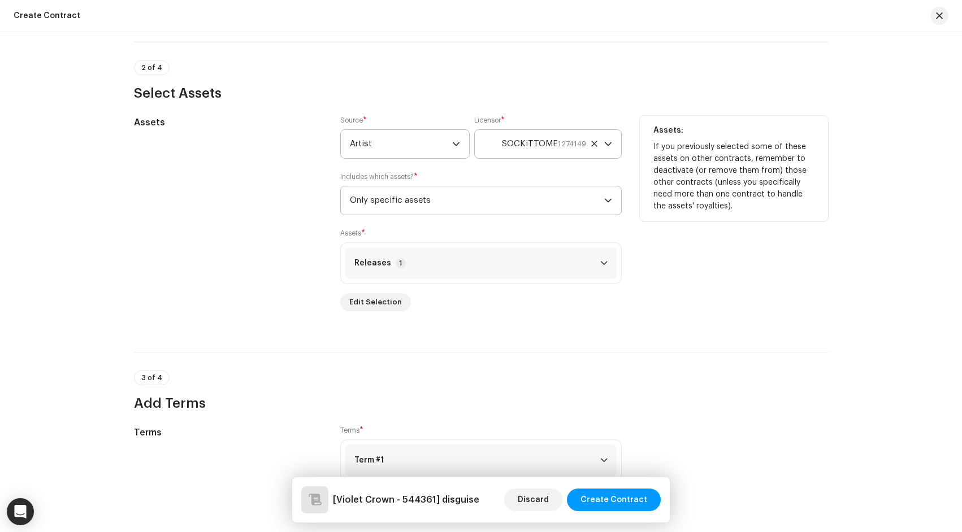
scroll to position [427, 0]
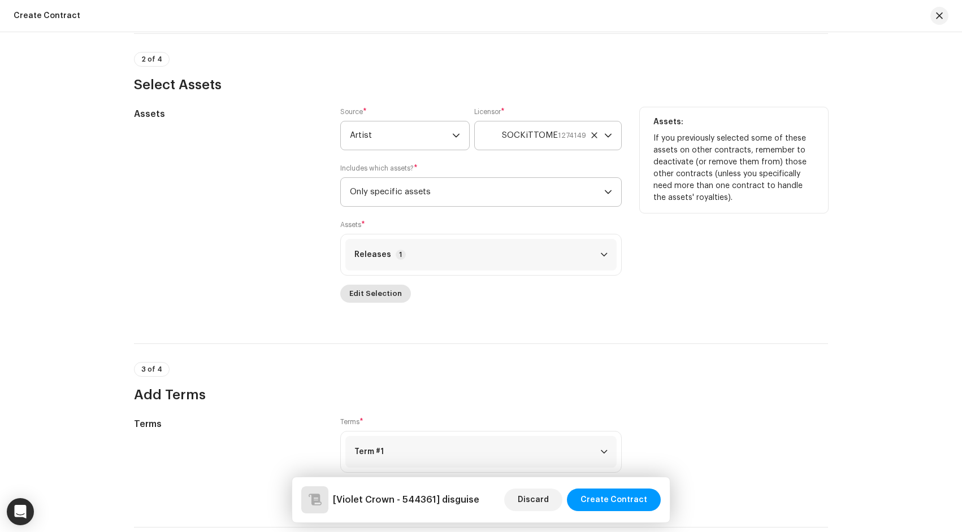
click at [391, 292] on span "Edit Selection" at bounding box center [375, 294] width 53 height 23
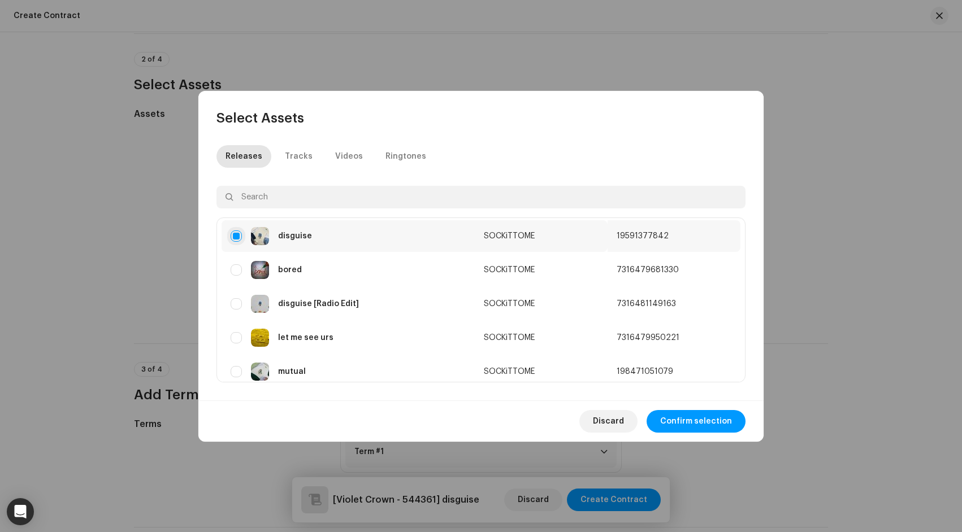
click at [232, 233] on input "checkbox" at bounding box center [236, 236] width 11 height 11
checkbox input "false"
click at [238, 303] on input "Row Unselected" at bounding box center [236, 303] width 11 height 11
checkbox input "true"
click at [679, 424] on span "Confirm selection" at bounding box center [696, 421] width 72 height 23
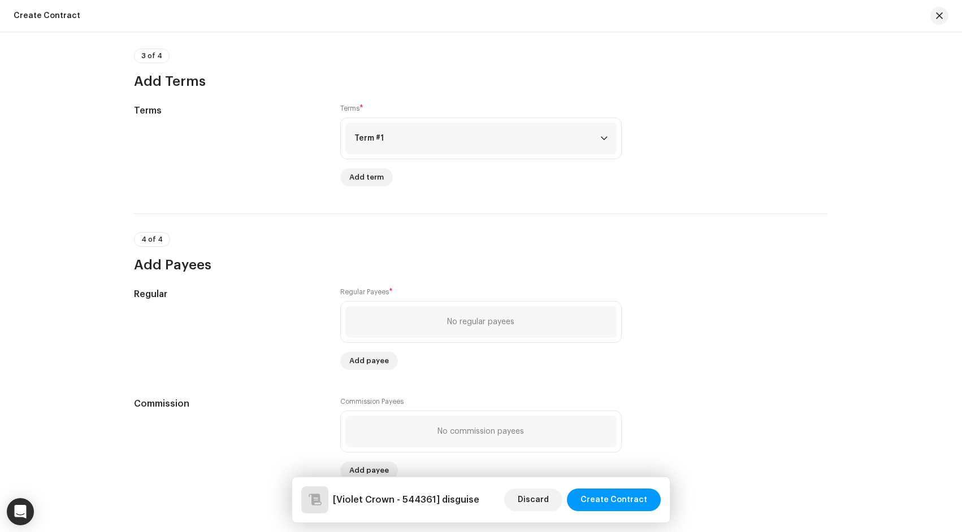
scroll to position [741, 0]
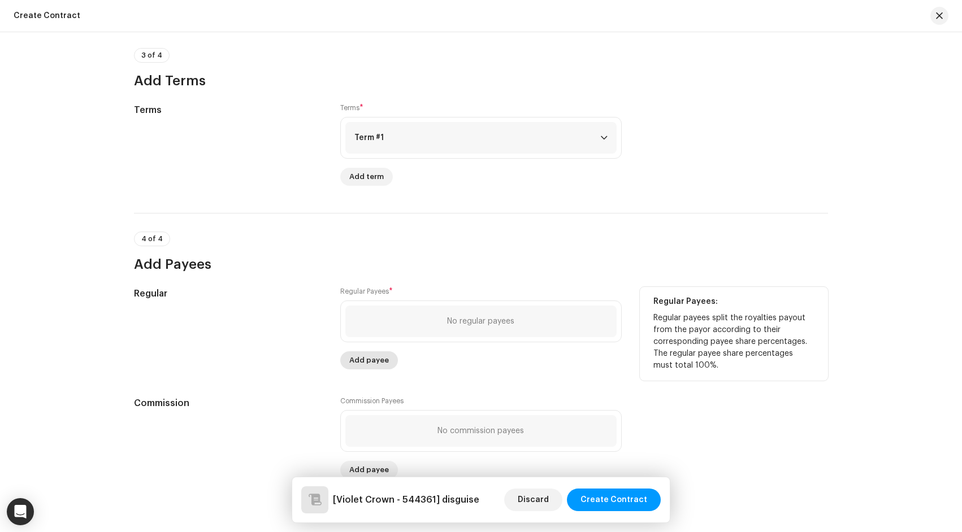
click at [385, 361] on button "Add payee" at bounding box center [369, 360] width 58 height 18
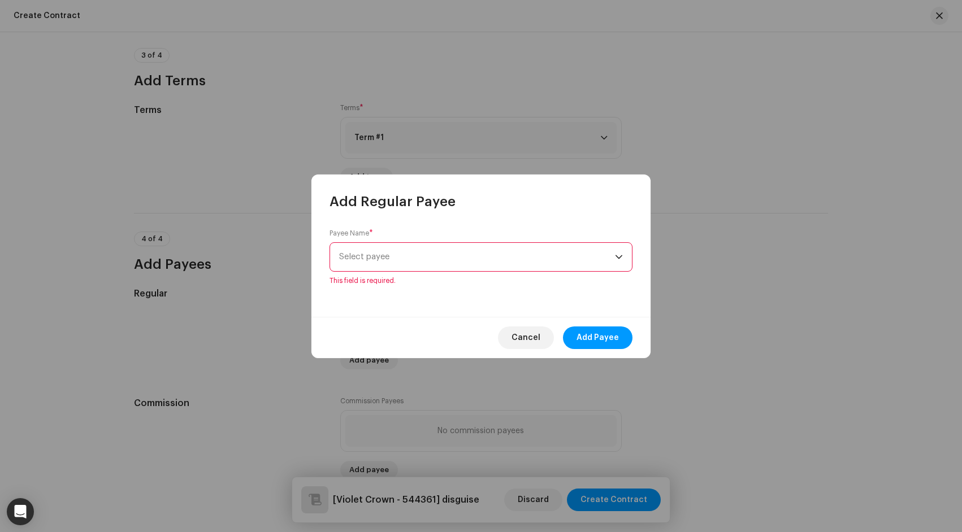
click at [546, 254] on span "Select payee" at bounding box center [477, 257] width 276 height 28
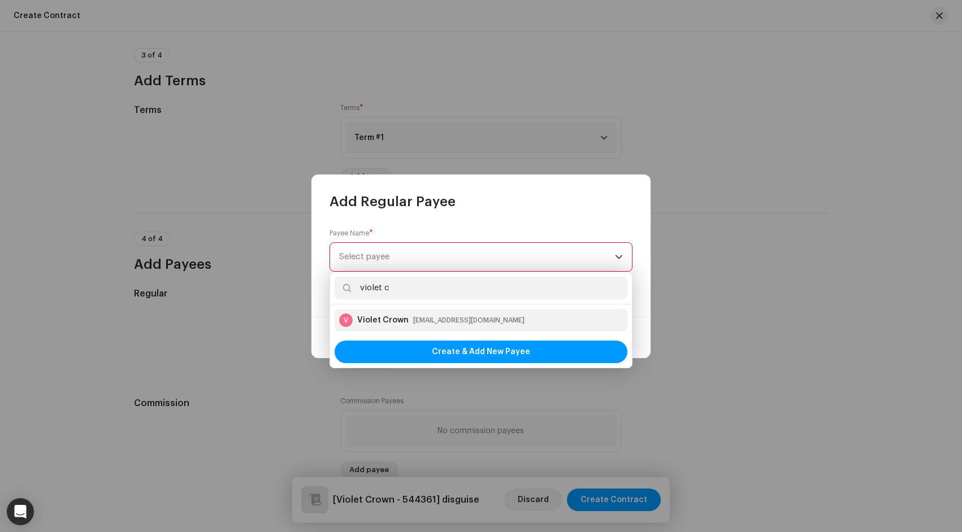
type input "violet c"
click at [543, 315] on div "V Violet Crown finance@itsvioletcrown.com" at bounding box center [481, 321] width 284 height 14
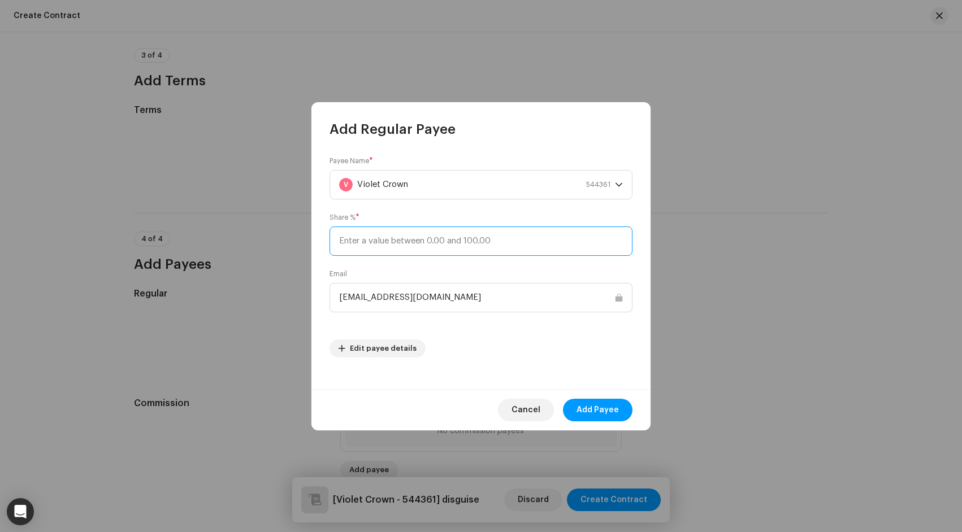
click at [514, 244] on input at bounding box center [480, 241] width 303 height 29
type input "50"
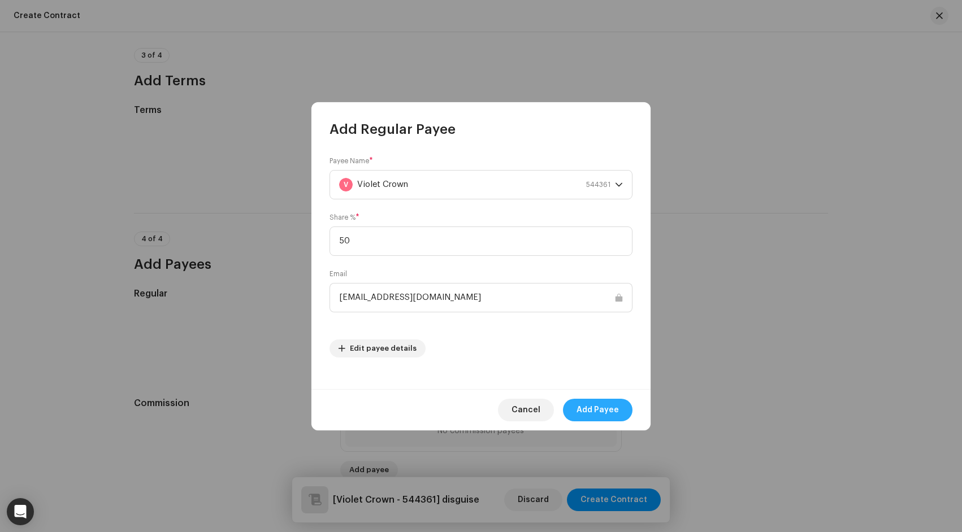
click at [591, 410] on span "Add Payee" at bounding box center [597, 410] width 42 height 23
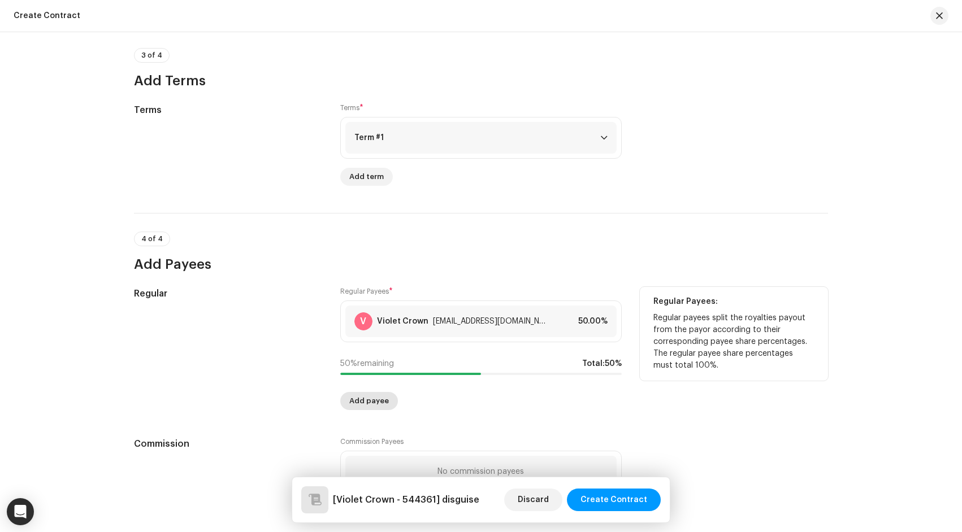
click at [368, 402] on span "Add payee" at bounding box center [369, 401] width 40 height 23
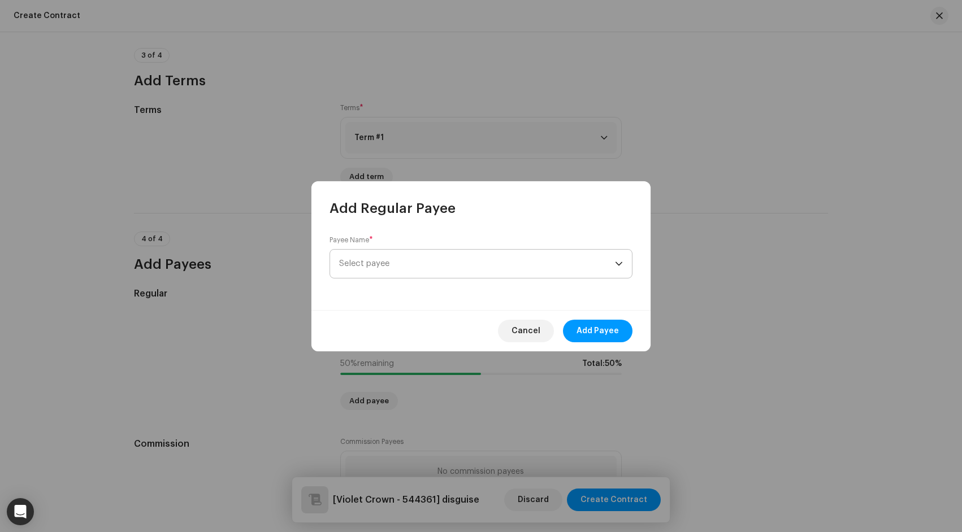
click at [529, 261] on span "Select payee" at bounding box center [477, 264] width 276 height 28
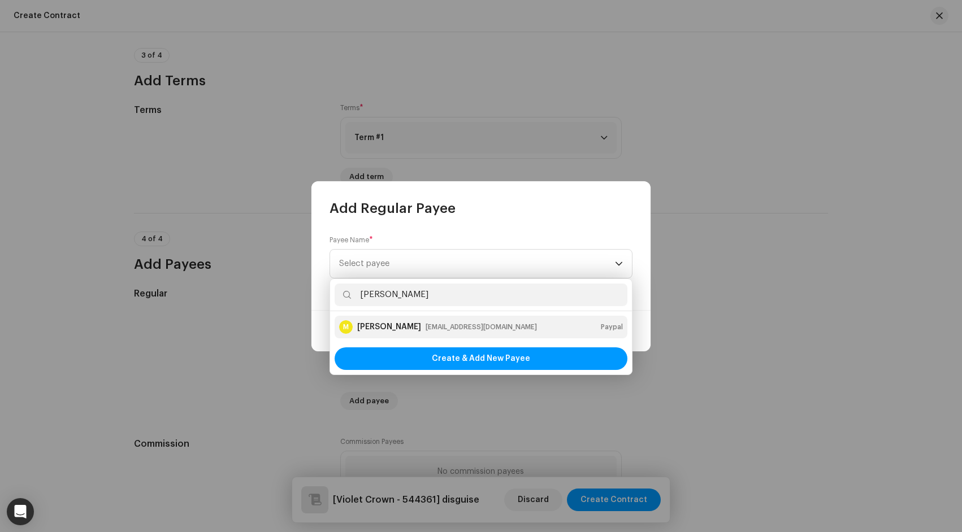
type input "matt carter"
click at [537, 328] on div "M Matt Carter sockittomemusic@gmail.com Paypal" at bounding box center [481, 327] width 284 height 14
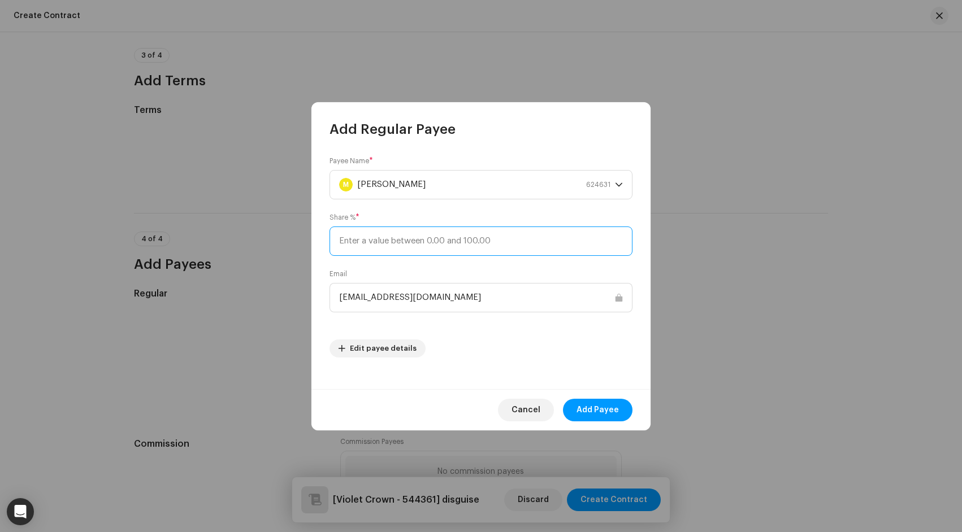
click at [476, 242] on input at bounding box center [480, 241] width 303 height 29
type input "50"
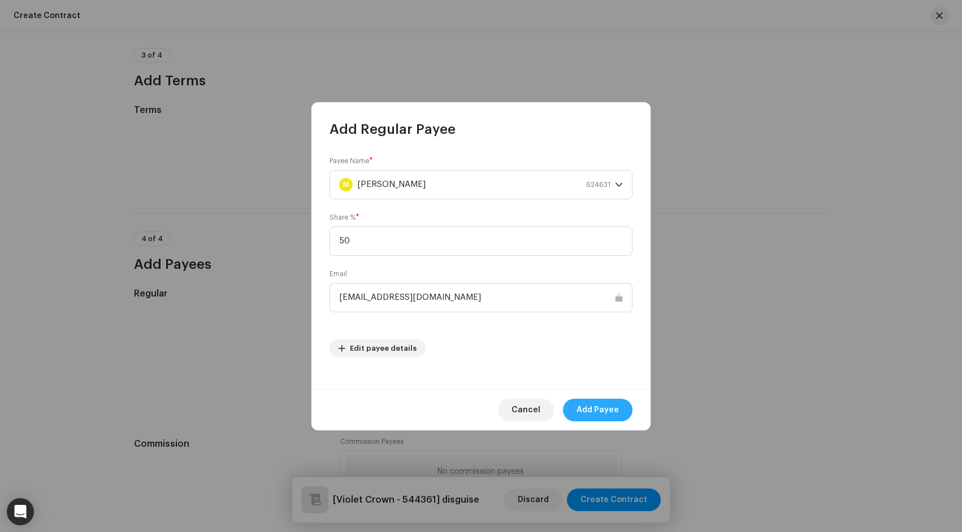
click at [614, 406] on span "Add Payee" at bounding box center [597, 410] width 42 height 23
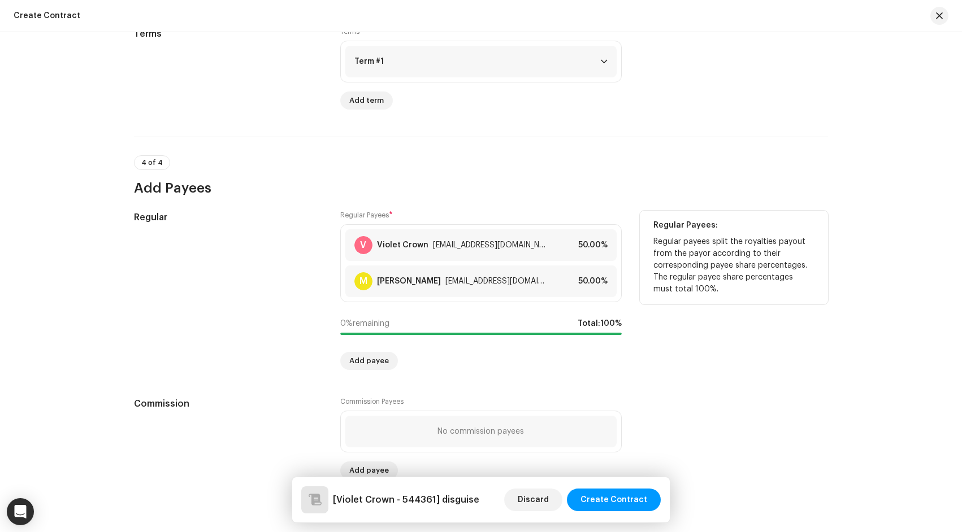
scroll to position [847, 0]
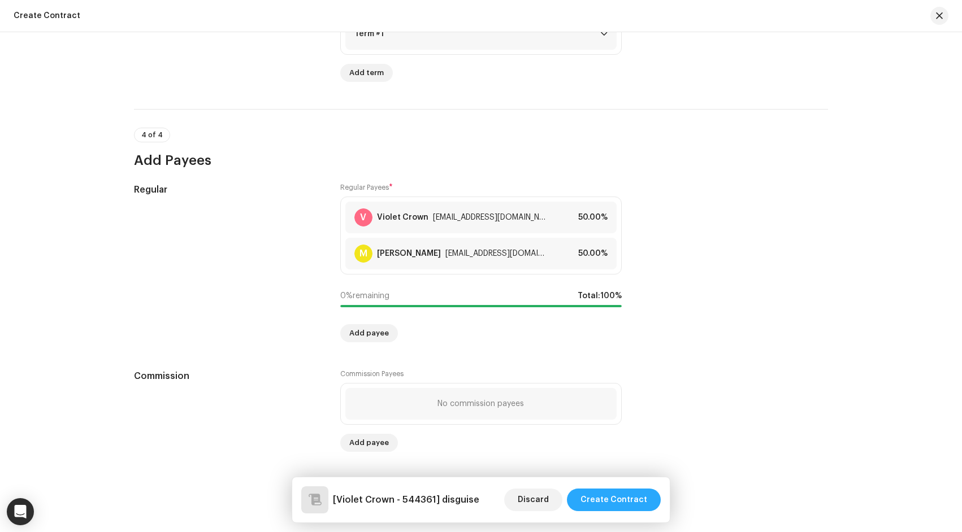
click at [639, 498] on span "Create Contract" at bounding box center [613, 500] width 67 height 23
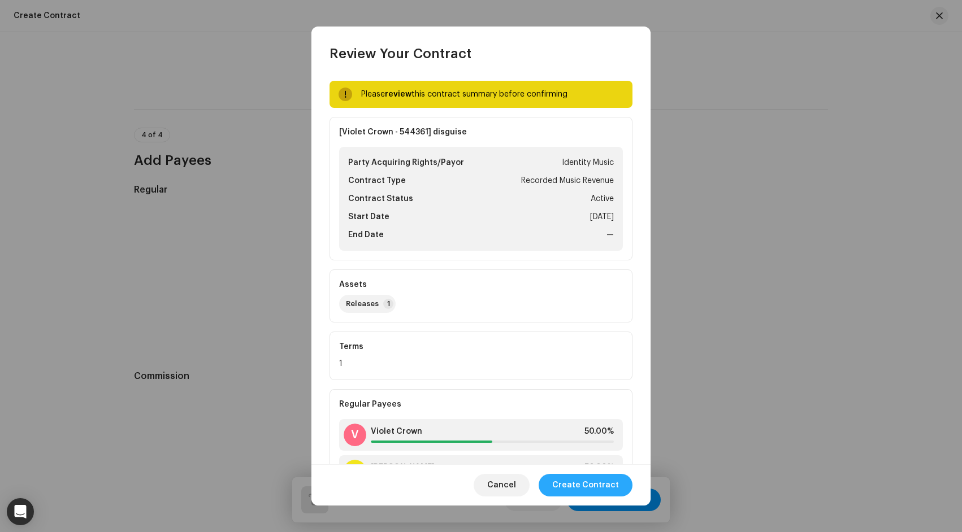
click at [613, 489] on span "Create Contract" at bounding box center [585, 485] width 67 height 23
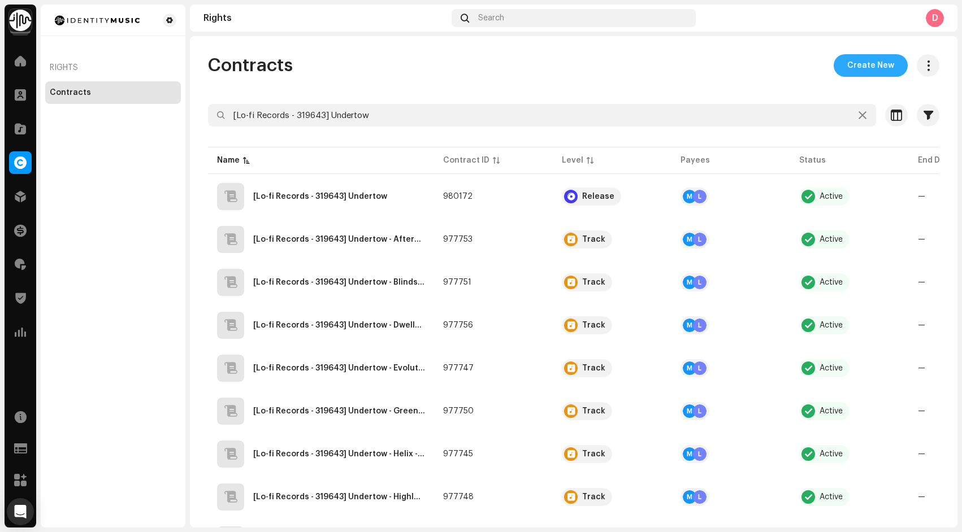
click at [871, 72] on span "Create New" at bounding box center [870, 65] width 47 height 23
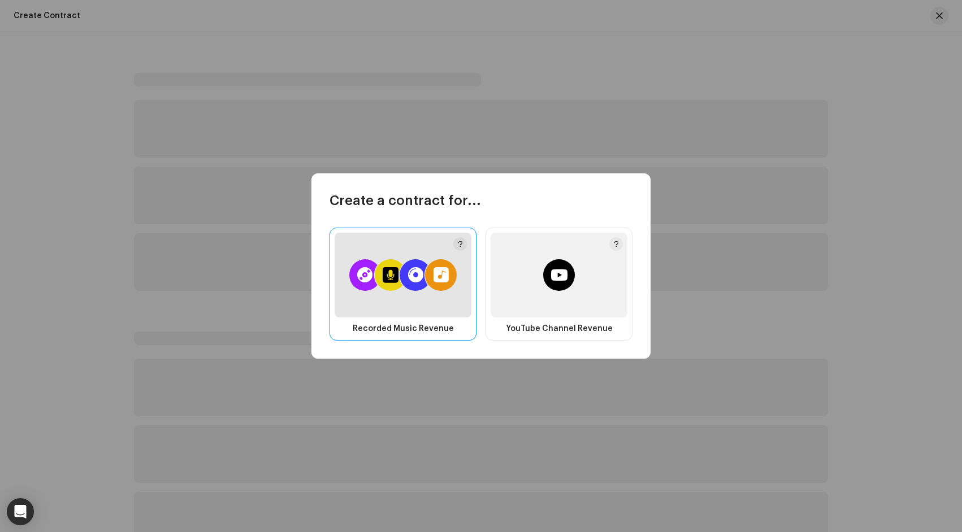
click at [420, 296] on div at bounding box center [403, 275] width 137 height 85
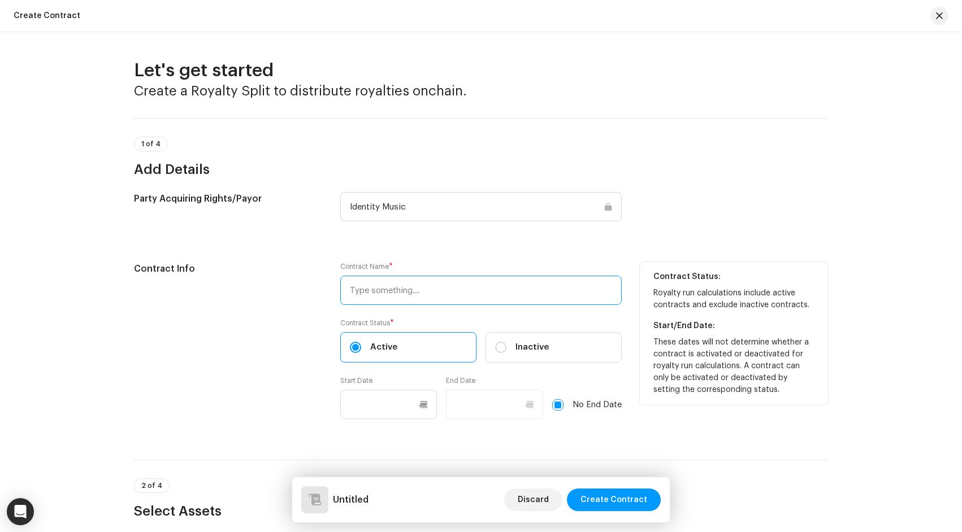
click at [394, 295] on input "text" at bounding box center [480, 290] width 281 height 29
paste input "[Violet Crown - 544361] No [PERSON_NAME]'"
type input "[Violet Crown - 544361] No [PERSON_NAME]'"
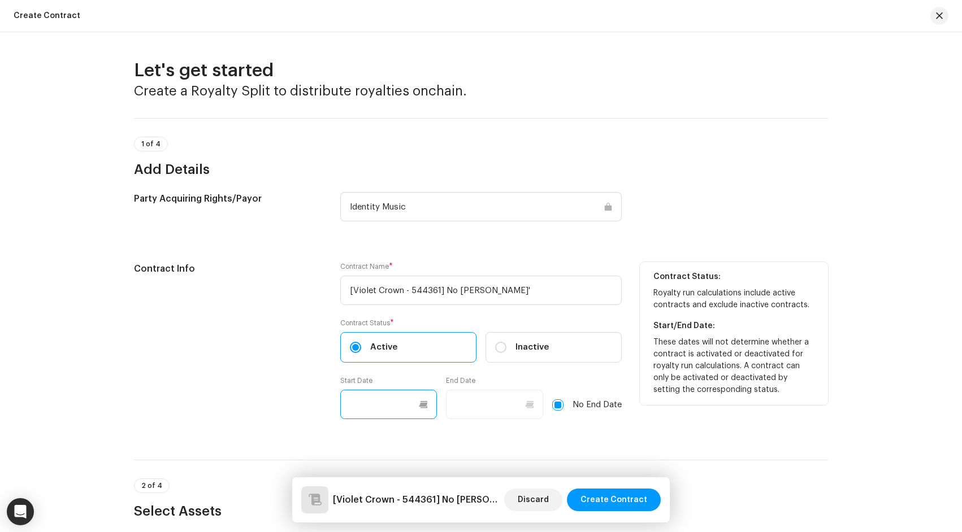
click at [388, 404] on input "text" at bounding box center [388, 404] width 97 height 29
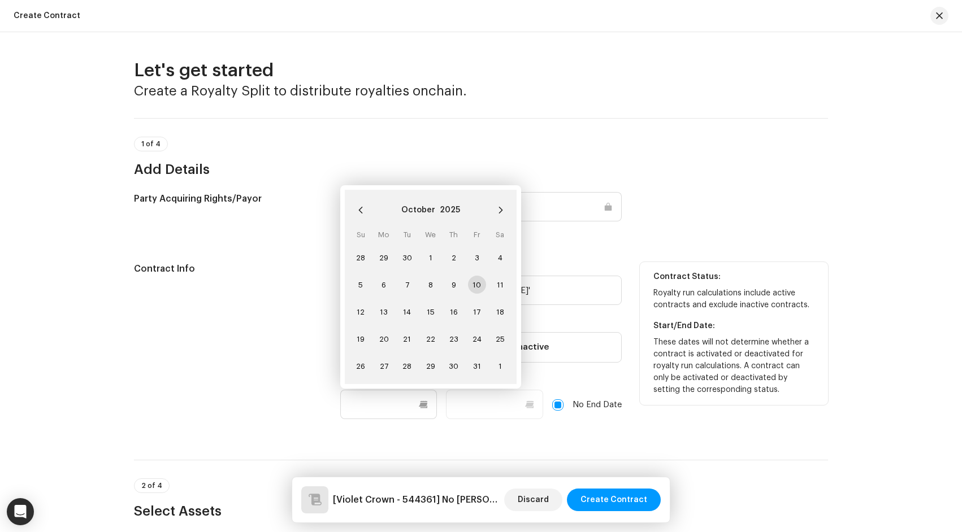
click at [476, 281] on span "10" at bounding box center [477, 285] width 18 height 18
type input "10/10/2025"
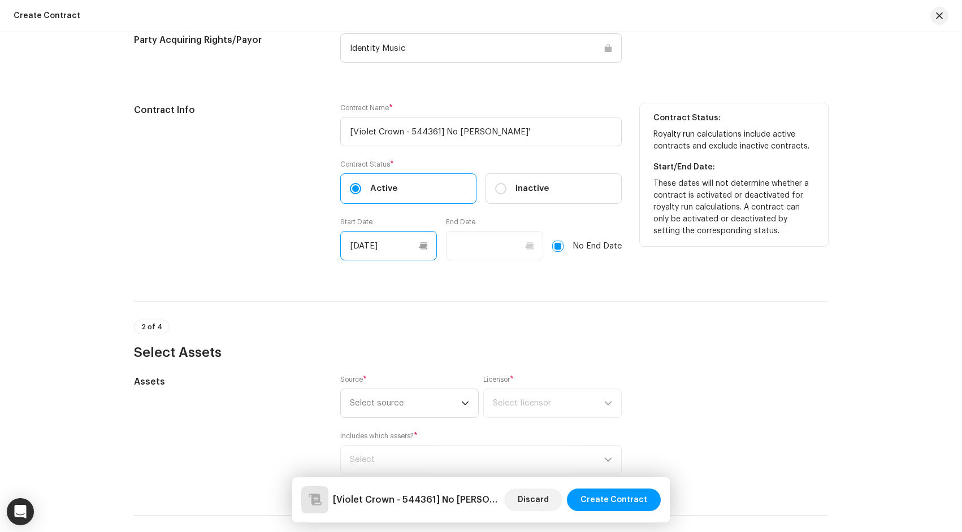
scroll to position [397, 0]
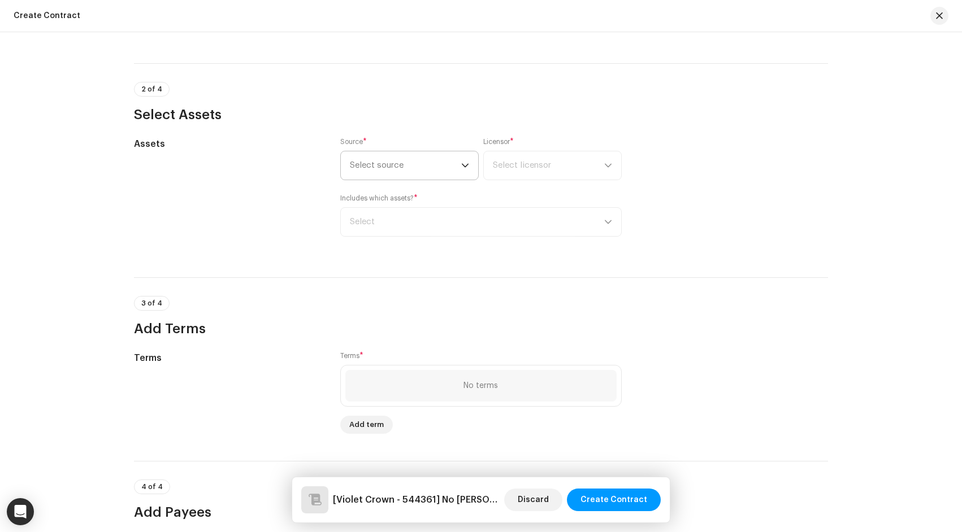
click at [416, 172] on span "Select source" at bounding box center [405, 165] width 111 height 28
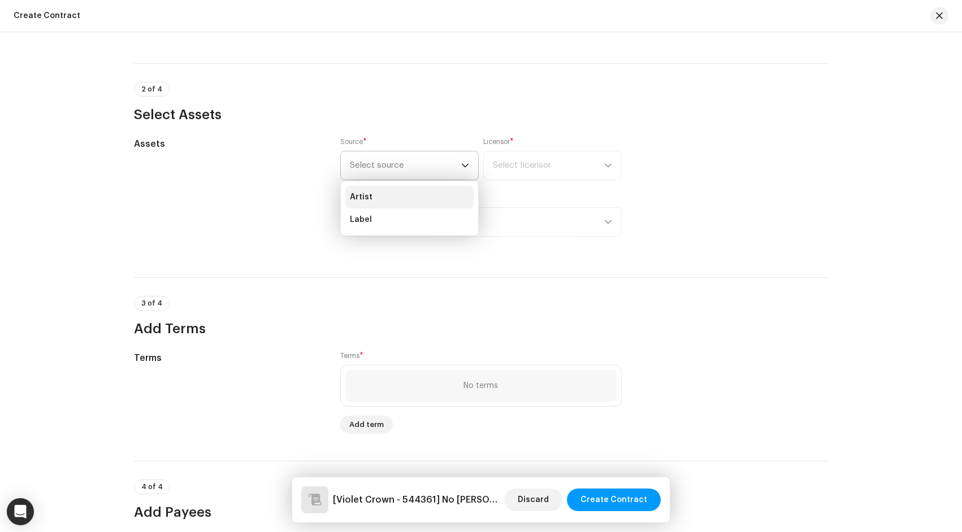
click at [413, 202] on li "Artist" at bounding box center [409, 197] width 128 height 23
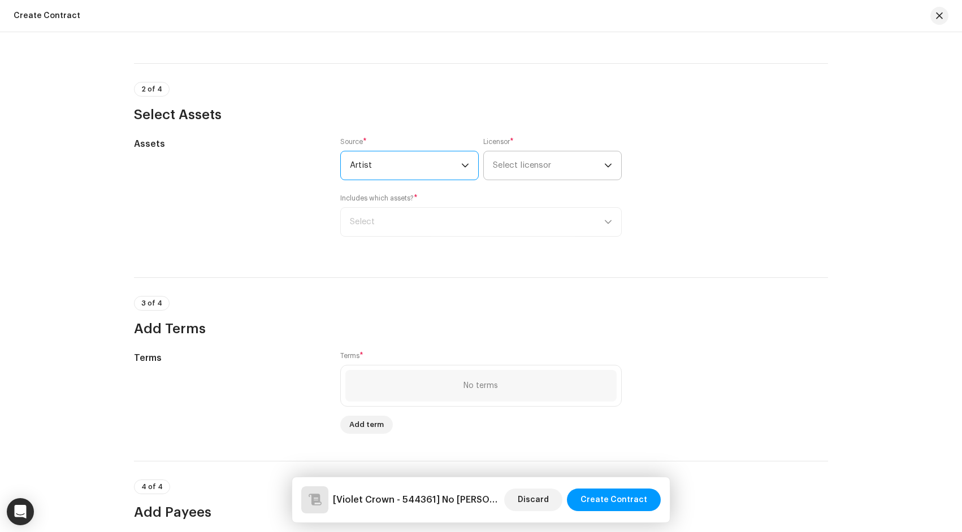
click at [508, 173] on span "Select licensor" at bounding box center [548, 165] width 111 height 28
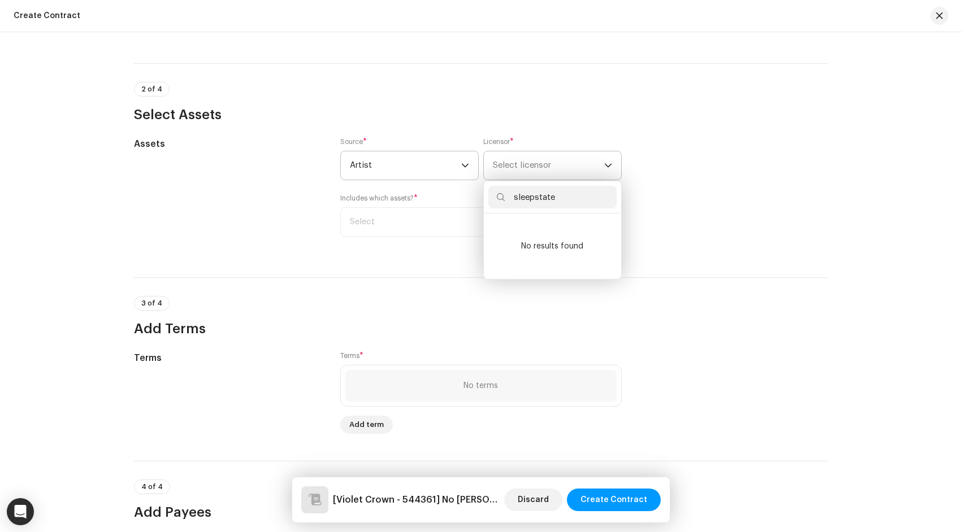
click at [534, 197] on input "sleepstate" at bounding box center [552, 197] width 128 height 23
type input "sleep state"
click at [562, 231] on div "Sleep State 1519545" at bounding box center [552, 230] width 119 height 14
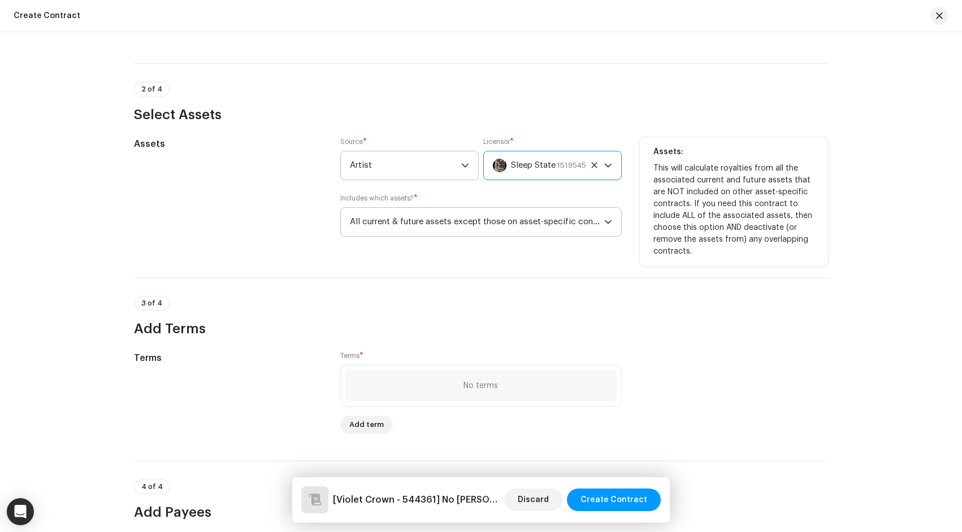
click at [529, 229] on span "All current & future assets except those on asset-specific contracts" at bounding box center [477, 222] width 254 height 28
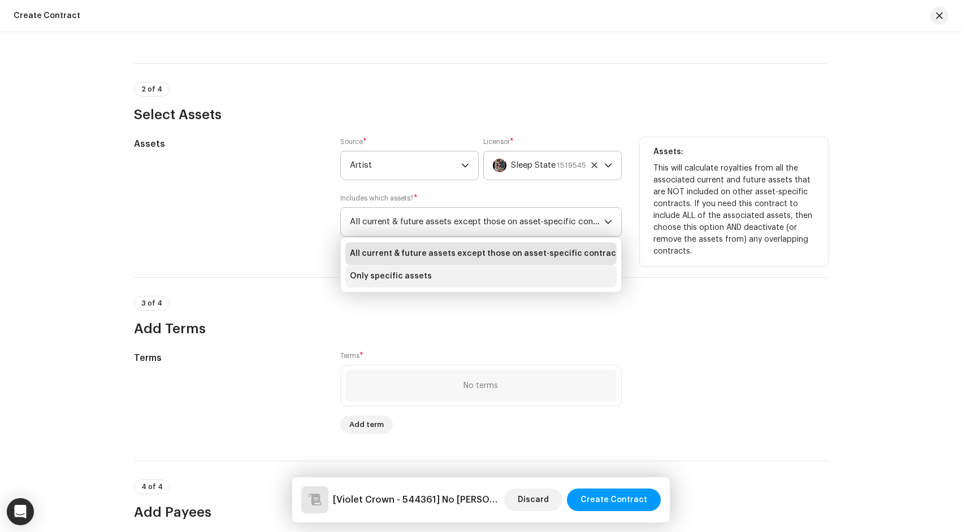
click at [517, 273] on li "Only specific assets" at bounding box center [480, 276] width 271 height 23
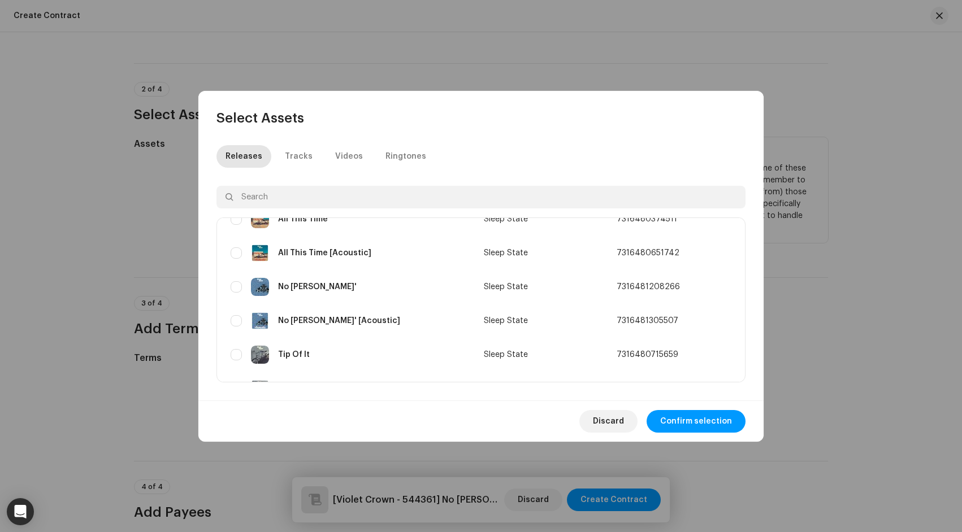
scroll to position [14, 0]
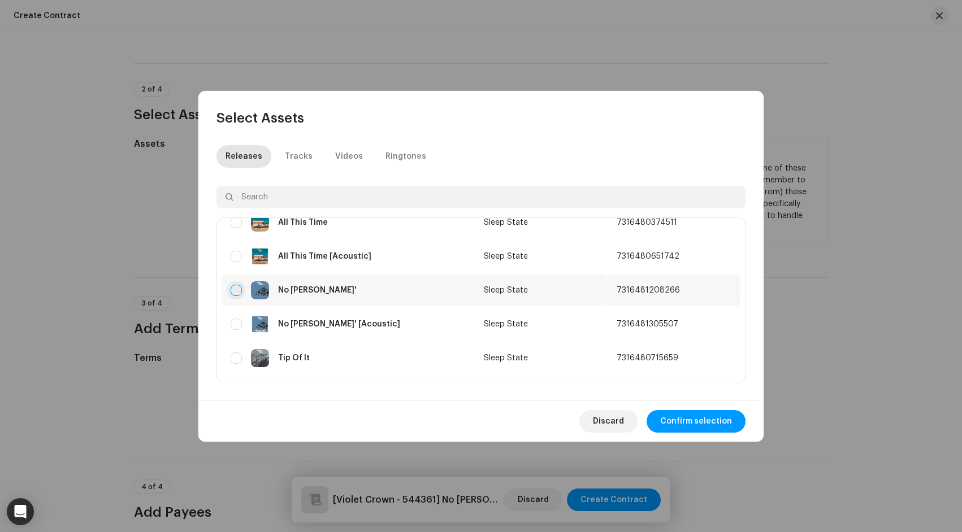
click at [236, 289] on input "checkbox" at bounding box center [236, 290] width 11 height 11
checkbox input "true"
click at [701, 423] on span "Confirm selection" at bounding box center [696, 421] width 72 height 23
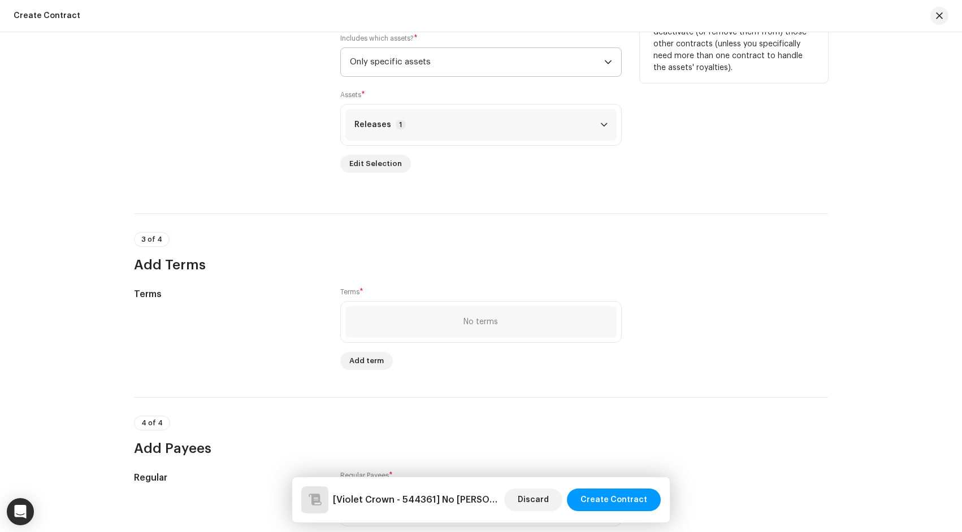
scroll to position [576, 0]
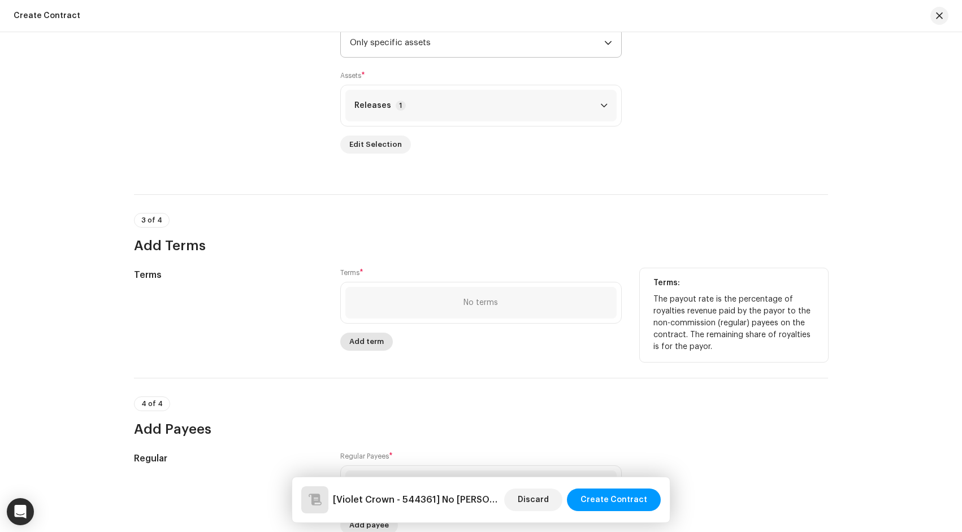
click at [374, 340] on span "Add term" at bounding box center [366, 342] width 34 height 23
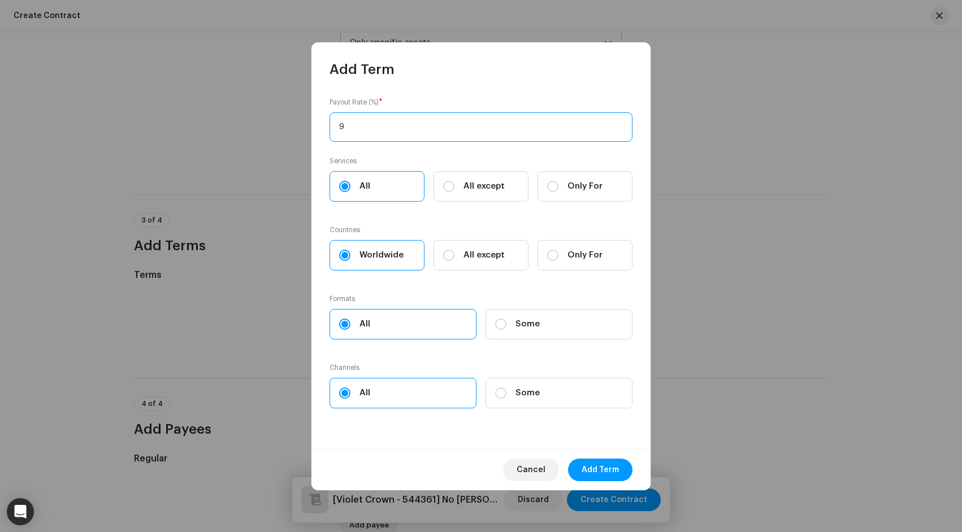
type input "90"
click at [592, 473] on span "Add Term" at bounding box center [599, 470] width 37 height 23
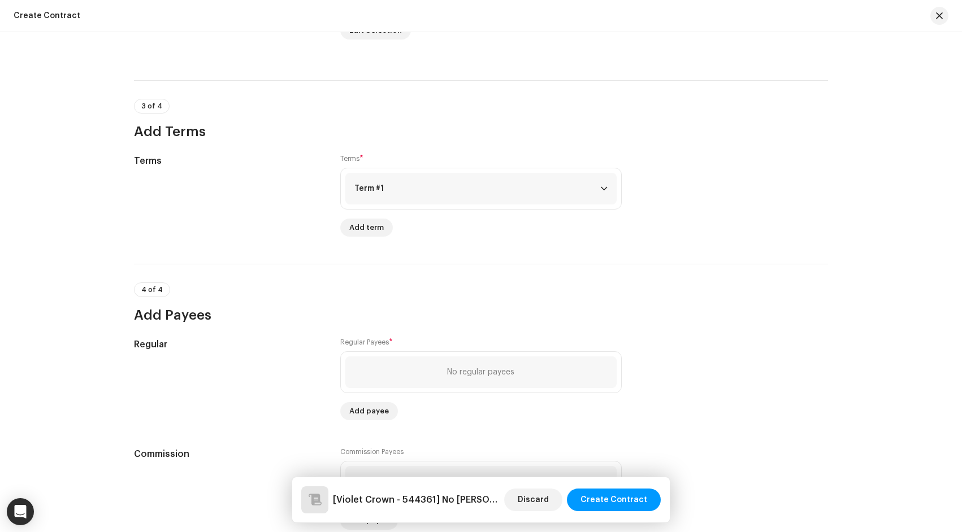
scroll to position [770, 0]
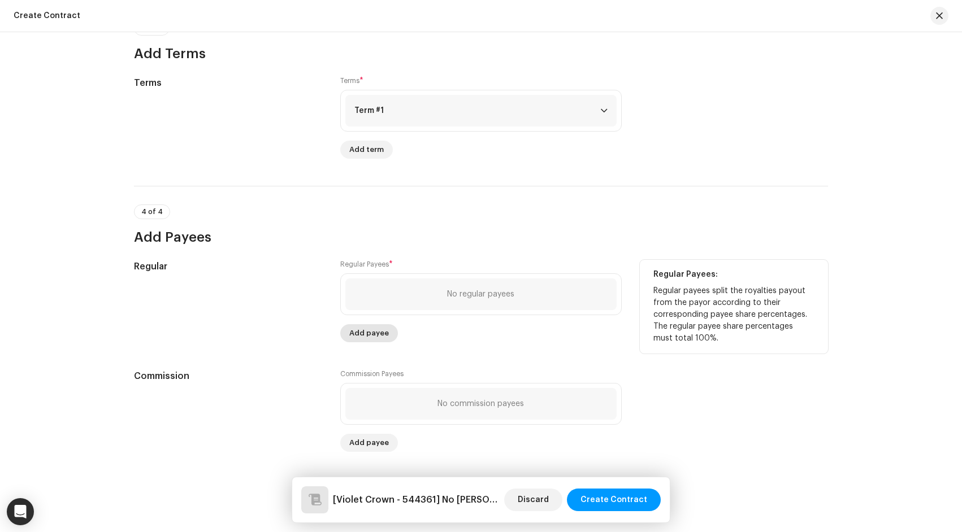
click at [352, 332] on span "Add payee" at bounding box center [369, 333] width 40 height 23
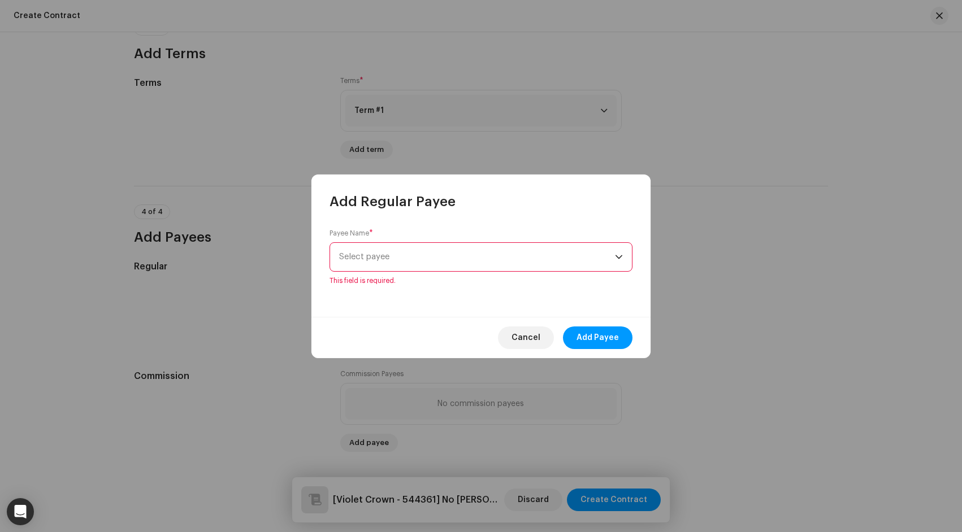
click at [387, 254] on span "Select payee" at bounding box center [364, 257] width 50 height 8
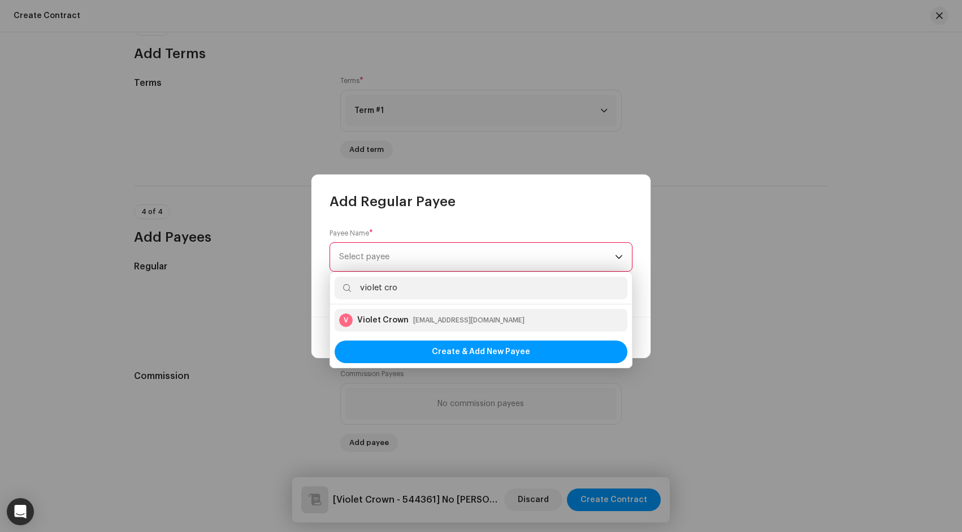
type input "violet cro"
click at [433, 326] on div "V Violet Crown finance@itsvioletcrown.com" at bounding box center [431, 321] width 185 height 14
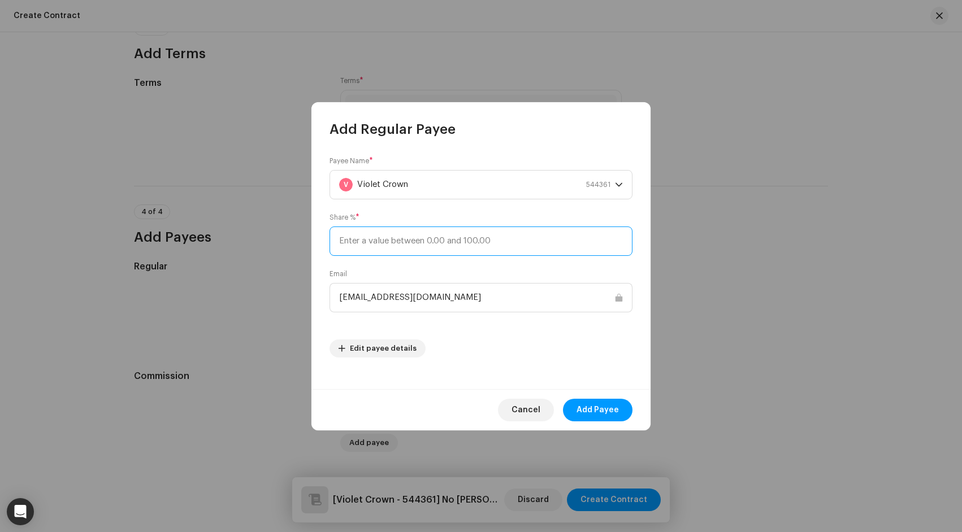
click at [466, 228] on input at bounding box center [480, 241] width 303 height 29
type input "50"
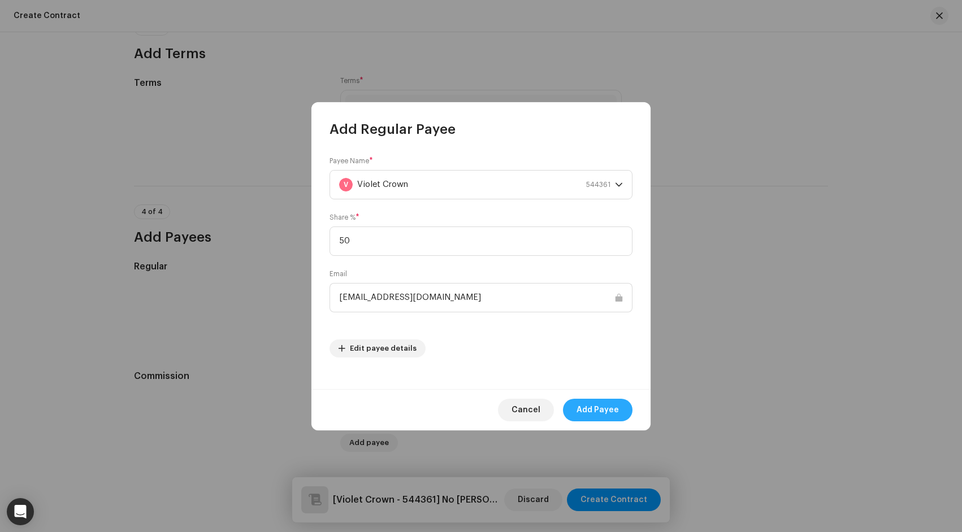
click at [611, 413] on span "Add Payee" at bounding box center [597, 410] width 42 height 23
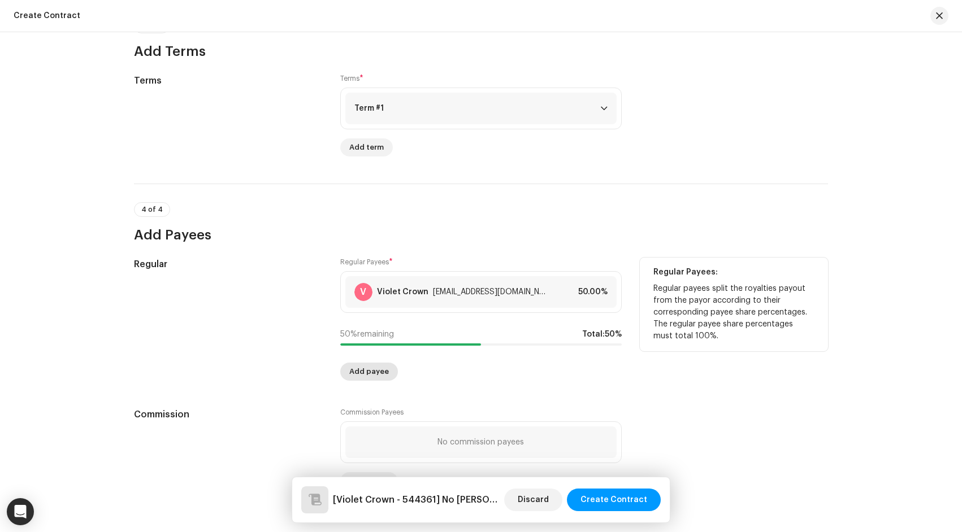
click at [375, 377] on span "Add payee" at bounding box center [369, 372] width 40 height 23
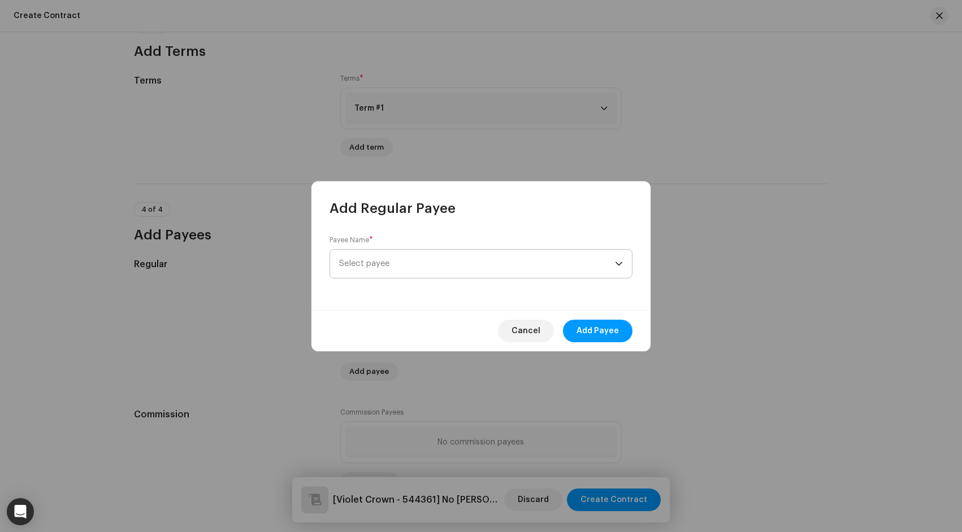
click at [413, 259] on span "Select payee" at bounding box center [477, 264] width 276 height 28
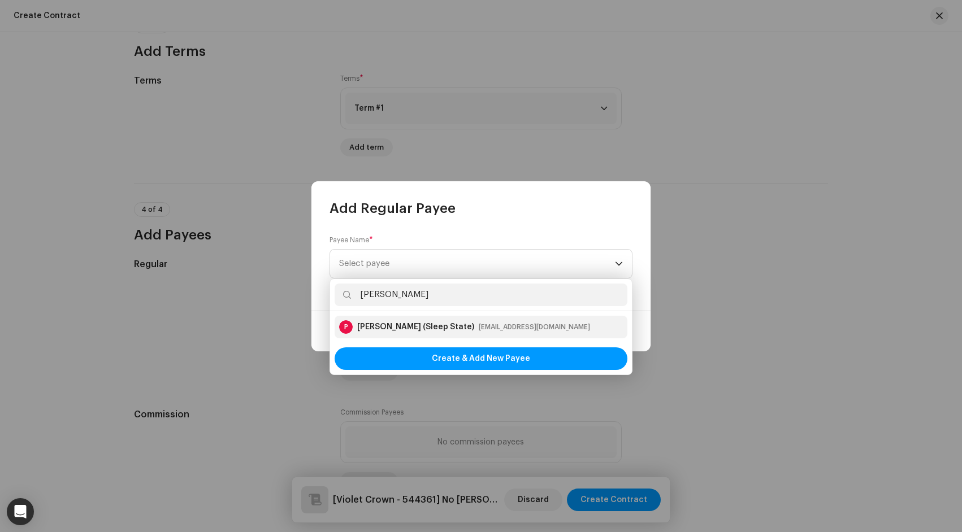
type input "parker jackso"
click at [411, 328] on div "[PERSON_NAME] (Sleep State)" at bounding box center [415, 327] width 117 height 11
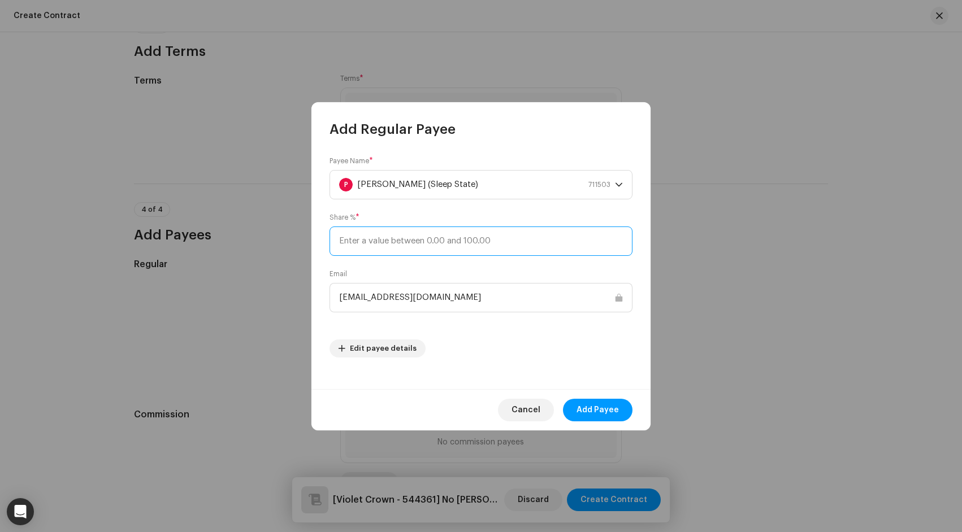
click at [400, 243] on input at bounding box center [480, 241] width 303 height 29
type input "25"
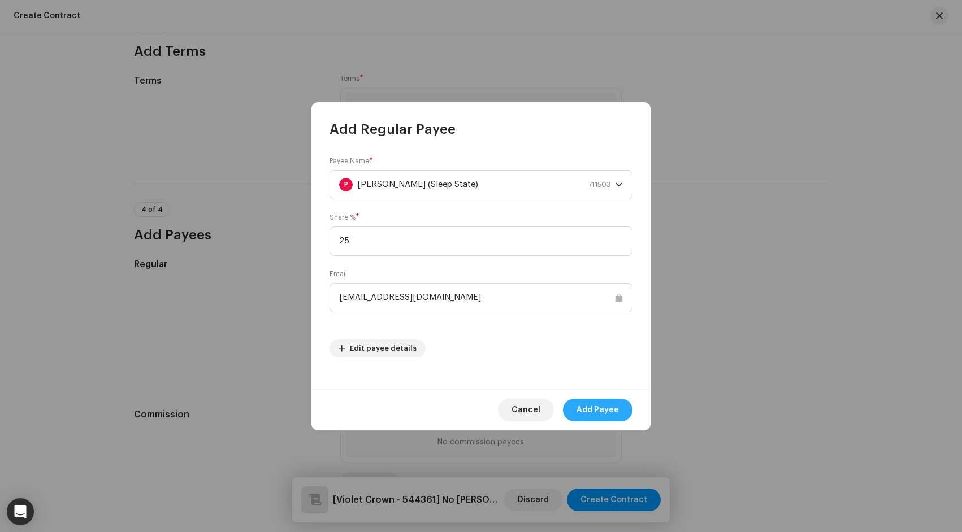
click at [590, 407] on span "Add Payee" at bounding box center [597, 410] width 42 height 23
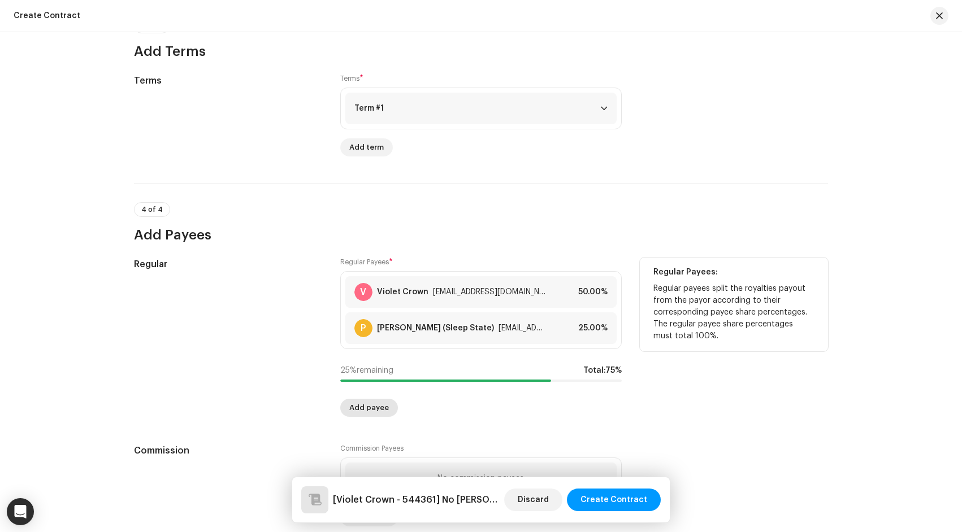
click at [363, 407] on span "Add payee" at bounding box center [369, 408] width 40 height 23
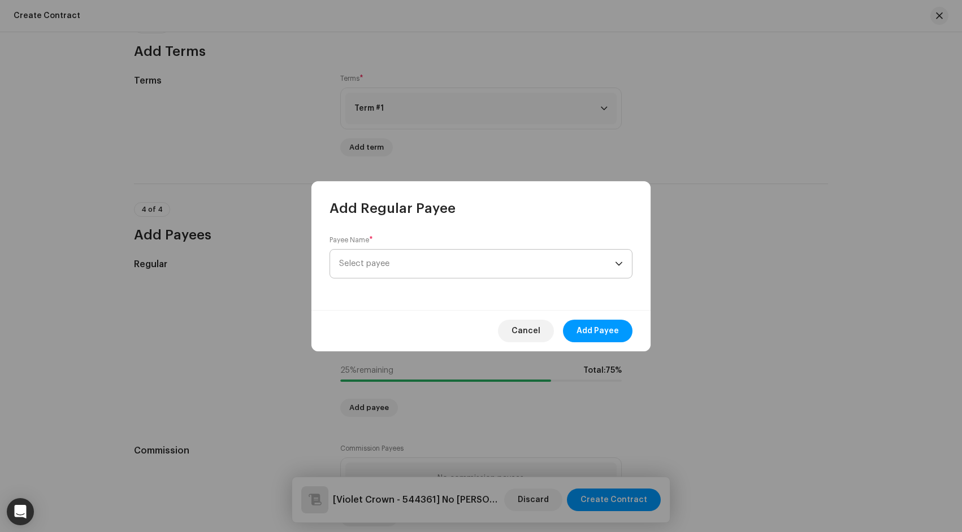
click at [422, 264] on span "Select payee" at bounding box center [477, 264] width 276 height 28
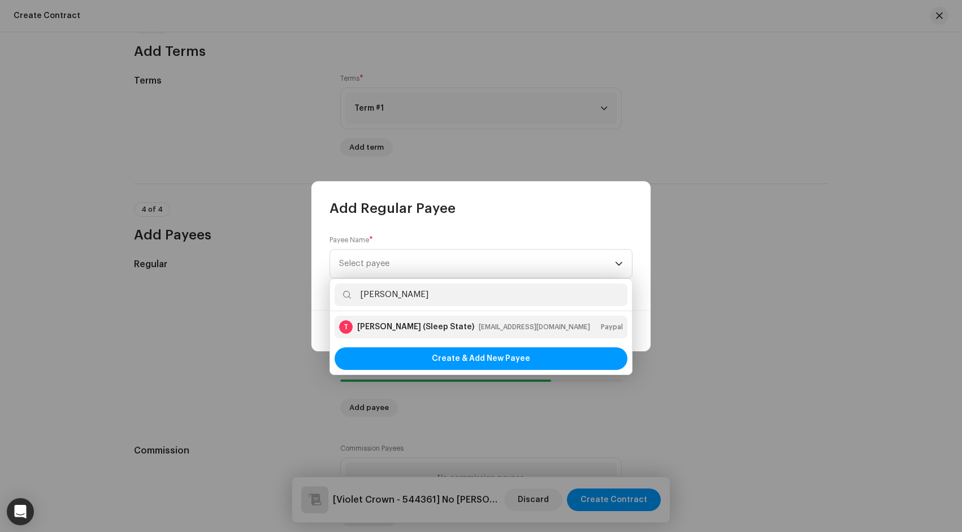
type input "troy ri"
click at [460, 320] on div "T Troy Ritchie (Sleep State) troyritchie24@yahoo.com" at bounding box center [464, 327] width 251 height 14
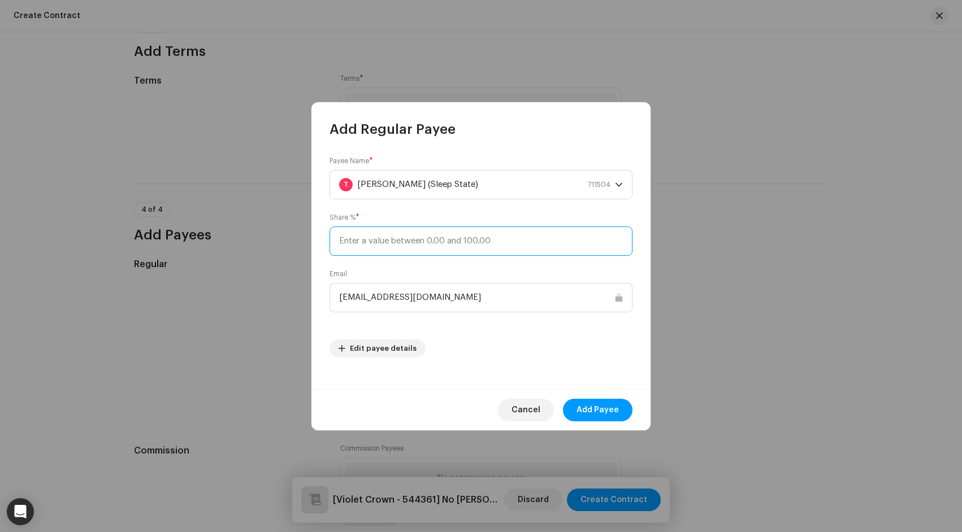
click at [529, 244] on input at bounding box center [480, 241] width 303 height 29
type input "25"
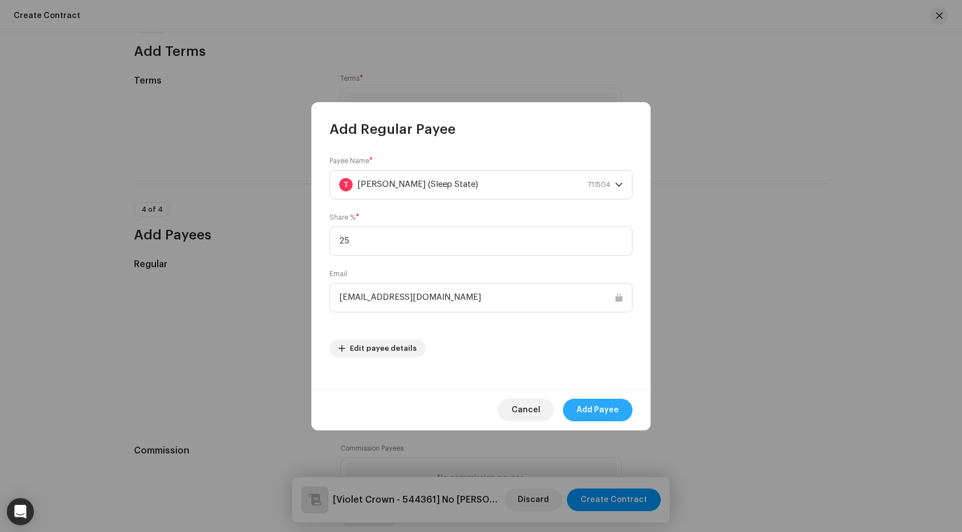
click at [604, 404] on span "Add Payee" at bounding box center [597, 410] width 42 height 23
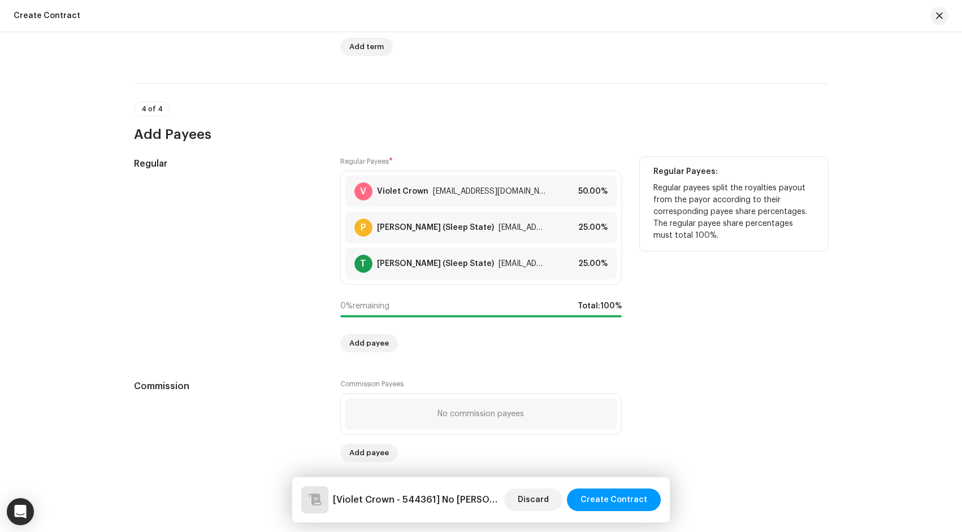
scroll to position [883, 0]
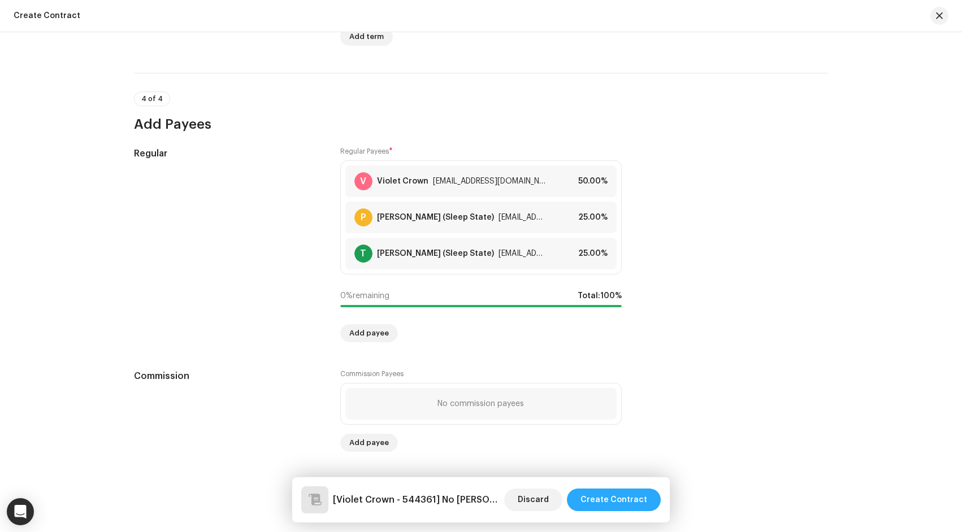
click at [619, 497] on span "Create Contract" at bounding box center [613, 500] width 67 height 23
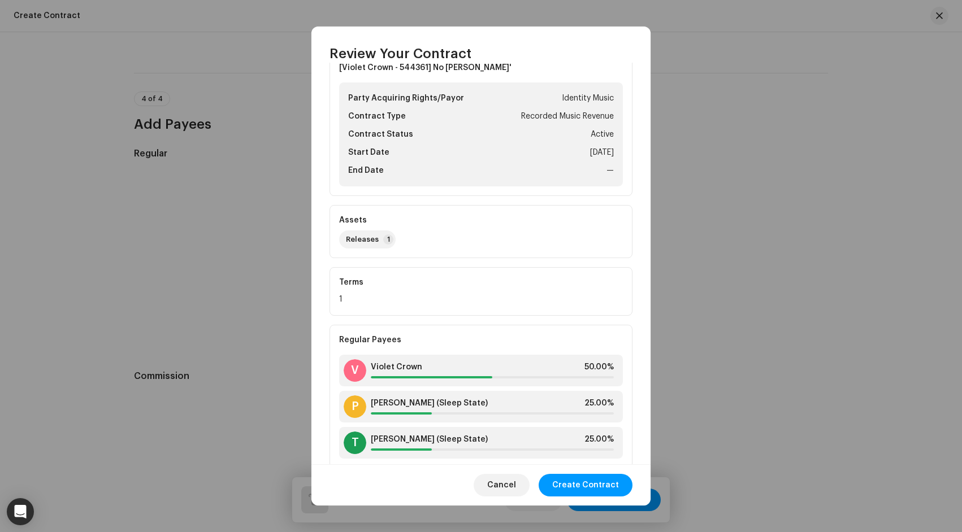
scroll to position [86, 0]
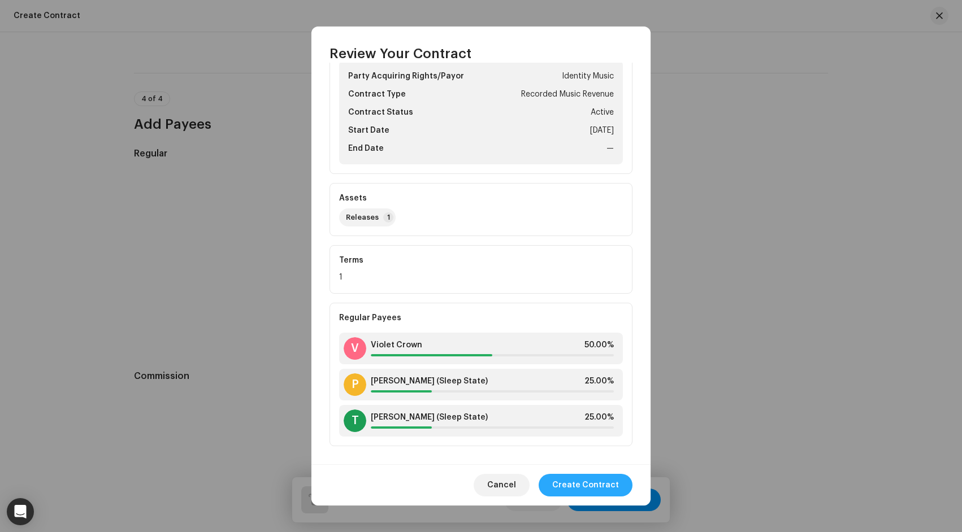
click at [594, 479] on span "Create Contract" at bounding box center [585, 485] width 67 height 23
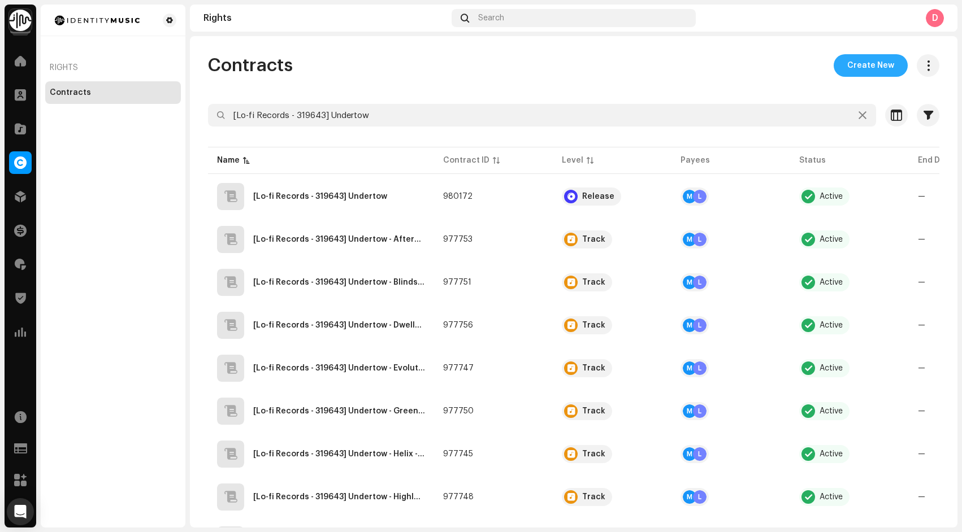
click at [833, 66] on button "Create New" at bounding box center [870, 65] width 74 height 23
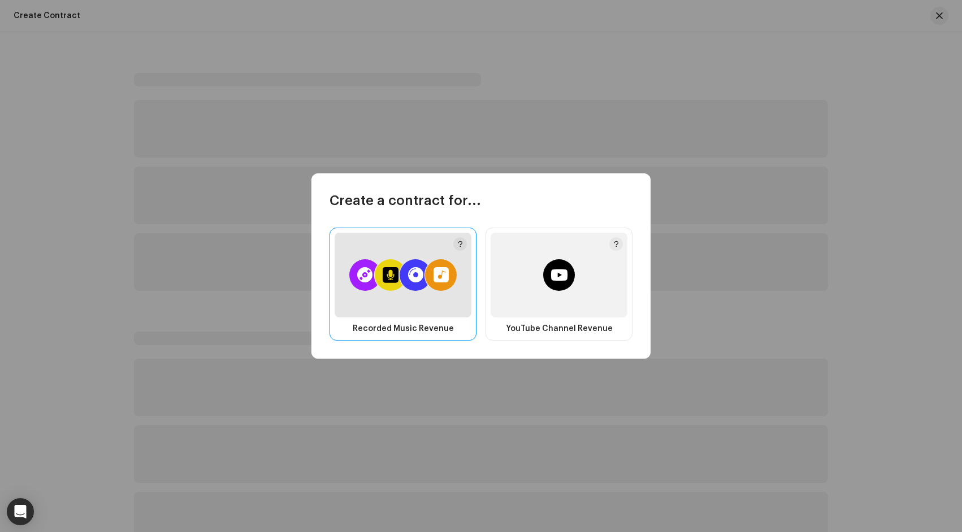
click at [374, 305] on div at bounding box center [403, 275] width 137 height 85
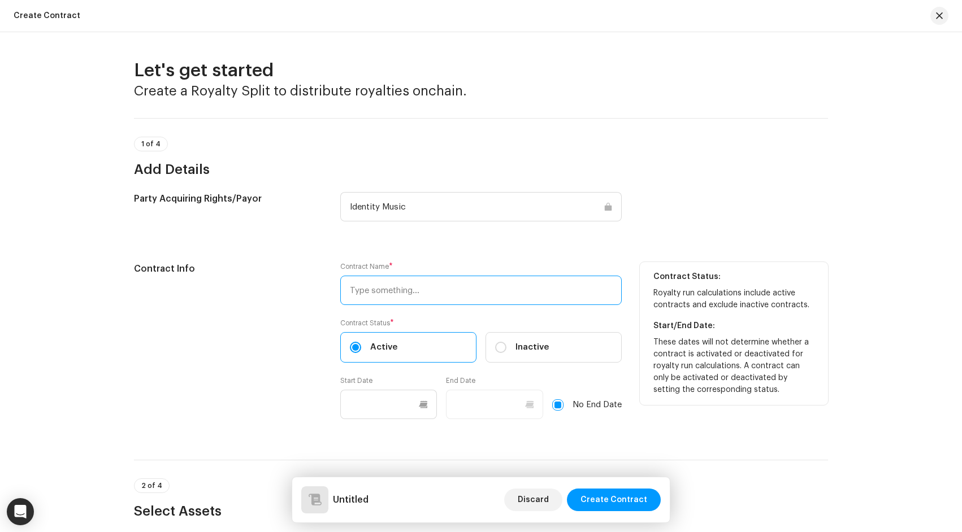
click at [387, 292] on input "text" at bounding box center [480, 290] width 281 height 29
paste input "[Lo-fi Records - 319643] Zero Gravity"
type input "[Lo-fi Records - 319643] Zero Gravity"
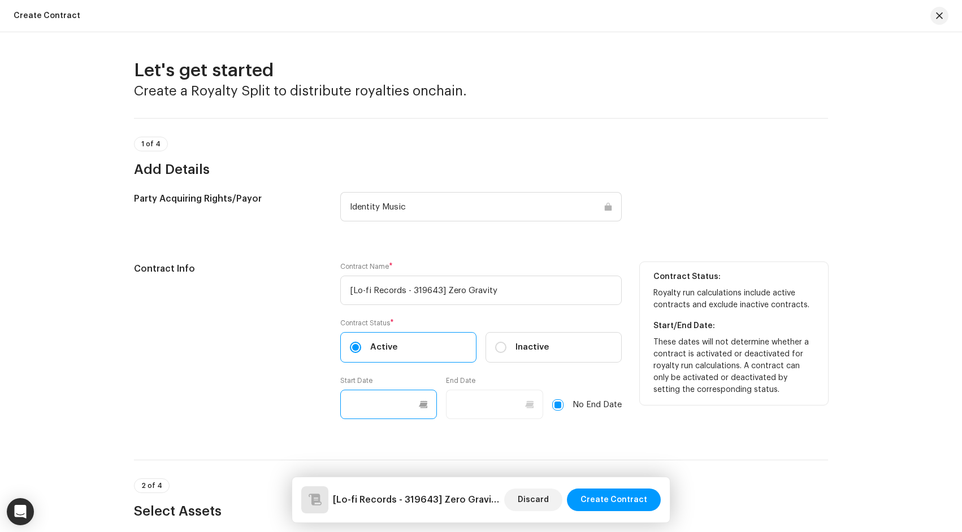
click at [367, 396] on input "text" at bounding box center [388, 404] width 97 height 29
click at [368, 394] on input "text" at bounding box center [388, 404] width 97 height 29
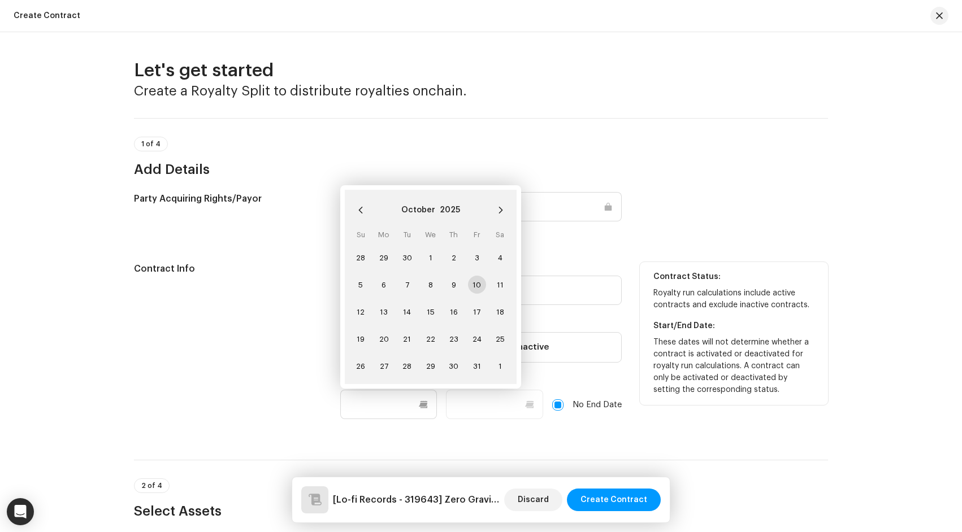
click at [476, 284] on span "10" at bounding box center [477, 285] width 18 height 18
type input "10/10/2025"
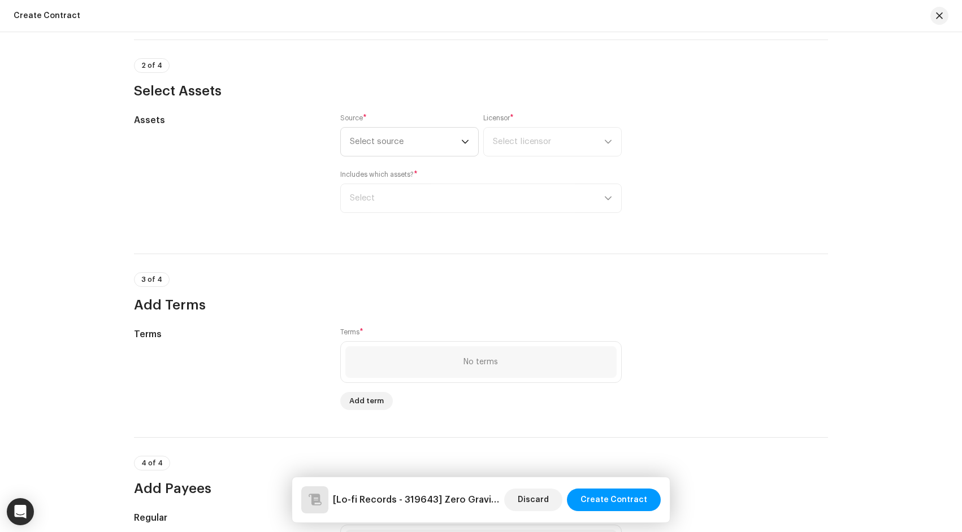
scroll to position [381, 0]
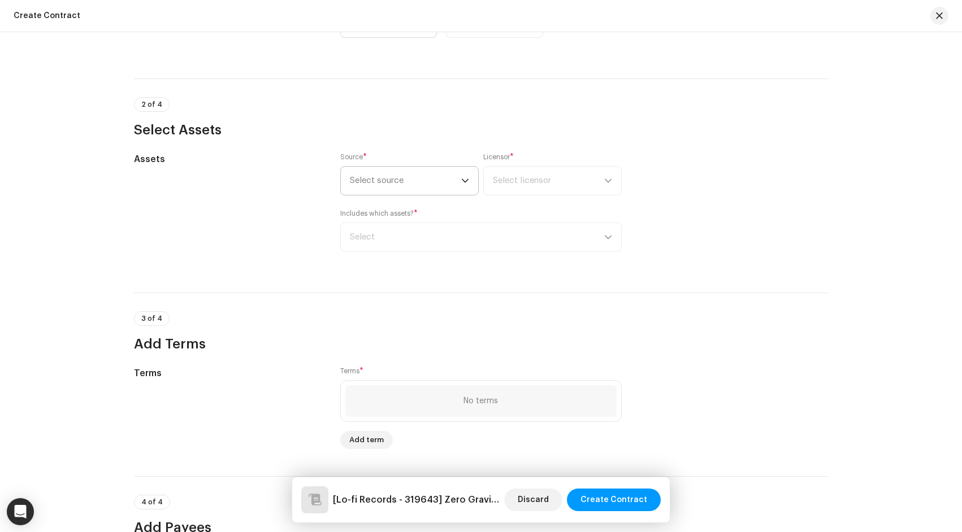
click at [398, 183] on span "Select source" at bounding box center [405, 181] width 111 height 28
click at [398, 214] on li "Artist" at bounding box center [409, 212] width 128 height 23
click at [557, 189] on span "Select licensor" at bounding box center [548, 181] width 111 height 28
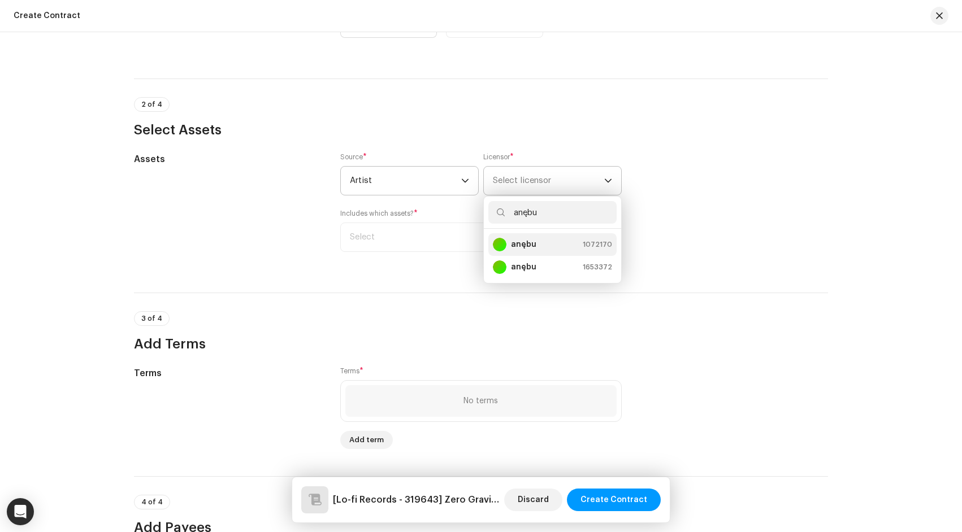
type input "anębu"
click at [600, 272] on small "1653372" at bounding box center [597, 267] width 29 height 11
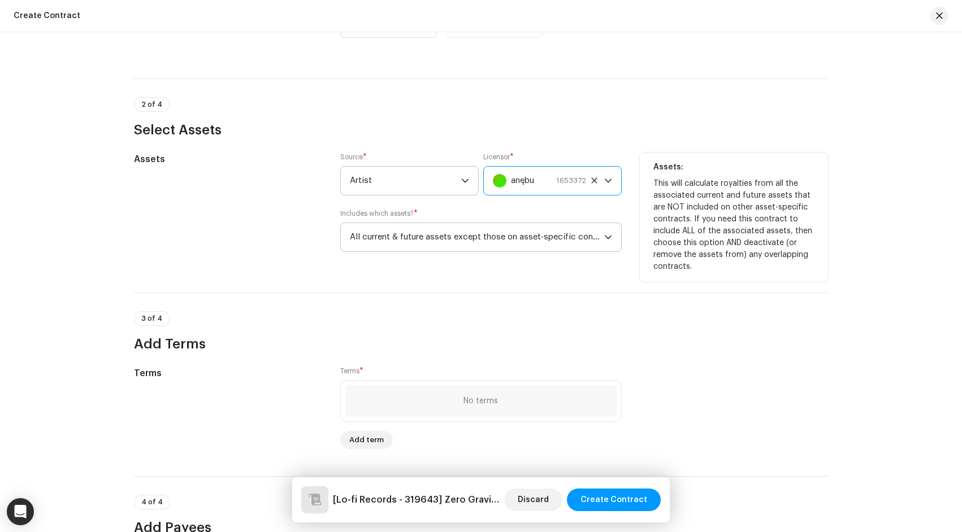
click at [568, 237] on span "All current & future assets except those on asset-specific contracts" at bounding box center [477, 237] width 254 height 28
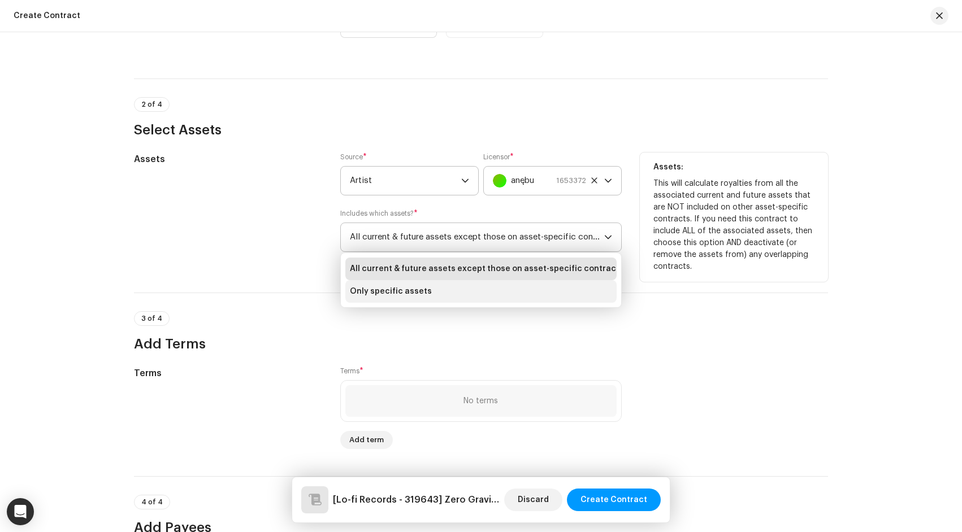
click at [535, 290] on li "Only specific assets" at bounding box center [480, 291] width 271 height 23
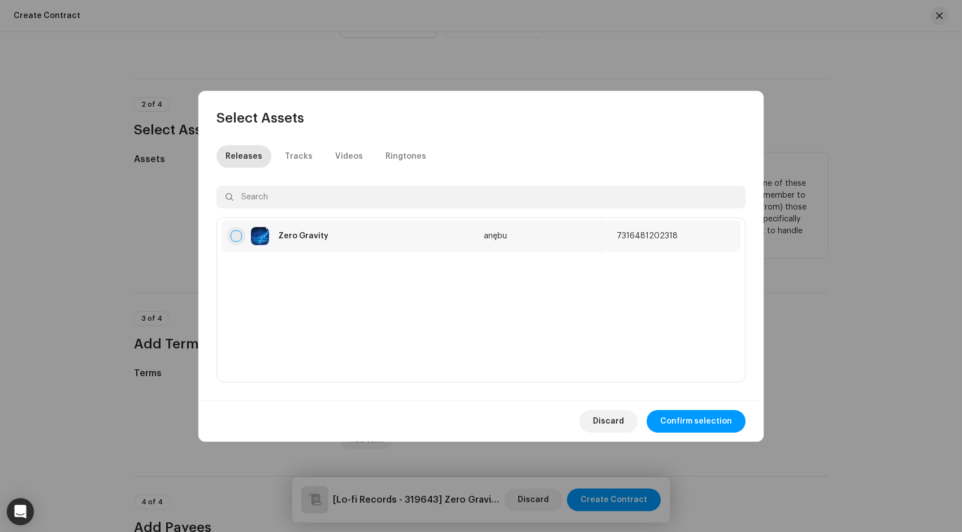
click at [232, 238] on input "checkbox" at bounding box center [236, 236] width 11 height 11
checkbox input "true"
click at [671, 419] on span "Confirm selection" at bounding box center [696, 421] width 72 height 23
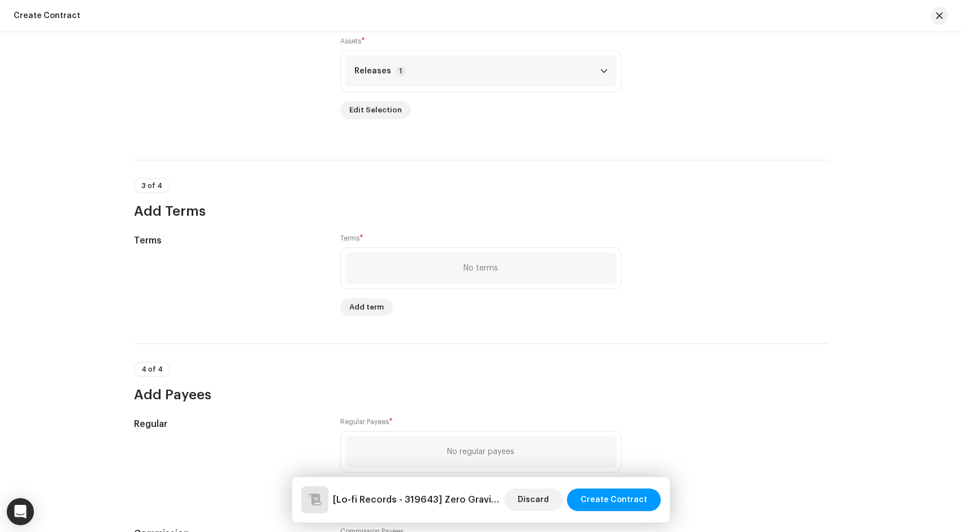
scroll to position [696, 0]
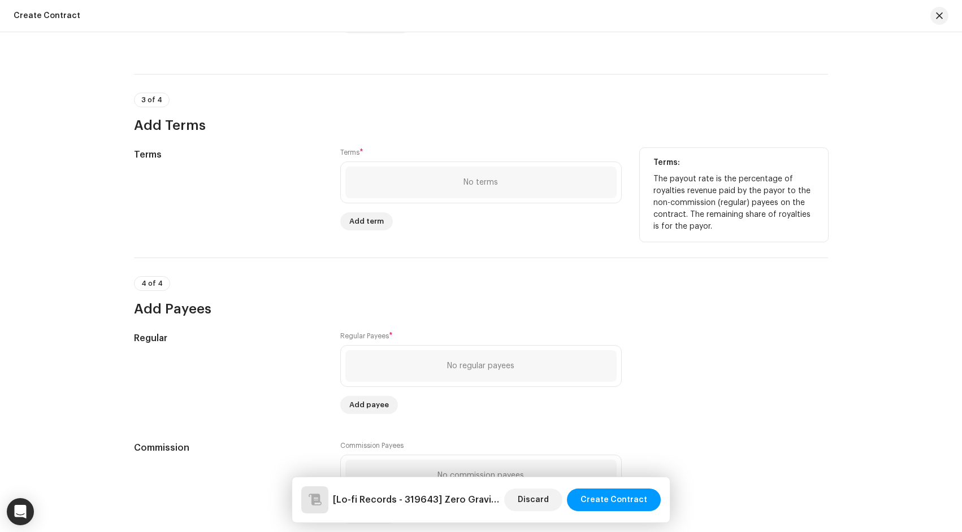
click at [371, 214] on div "No terms Add term" at bounding box center [480, 196] width 281 height 69
click at [370, 218] on span "Add term" at bounding box center [366, 221] width 34 height 23
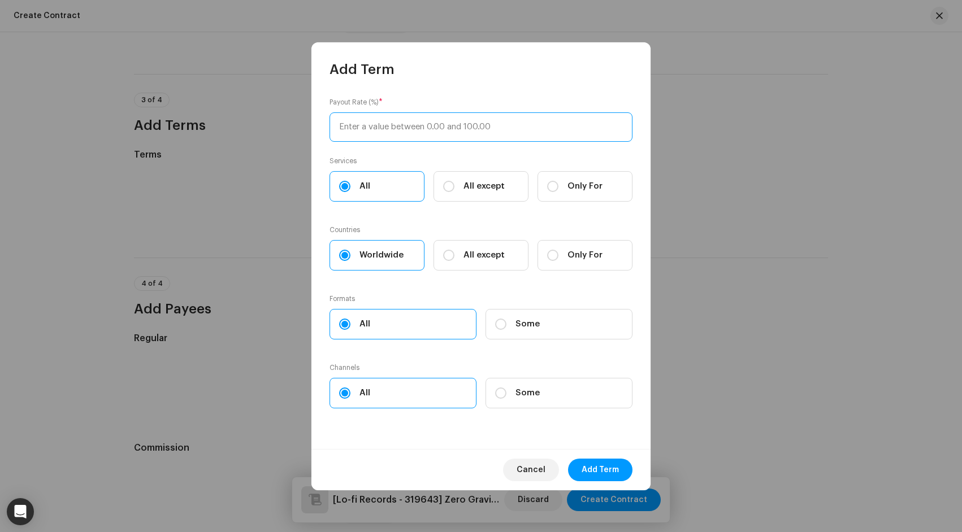
click at [403, 132] on input at bounding box center [480, 126] width 303 height 29
type input "98"
click at [617, 476] on span "Add Term" at bounding box center [599, 470] width 37 height 23
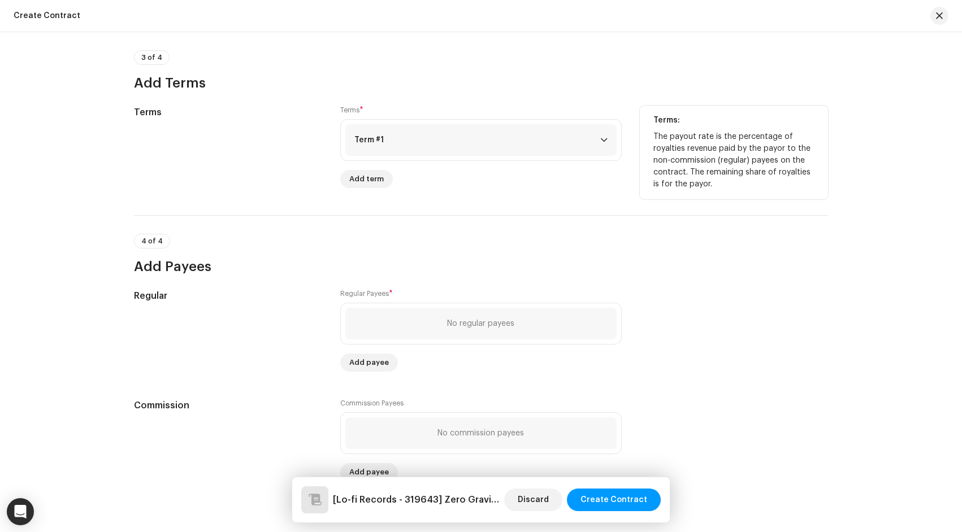
scroll to position [750, 0]
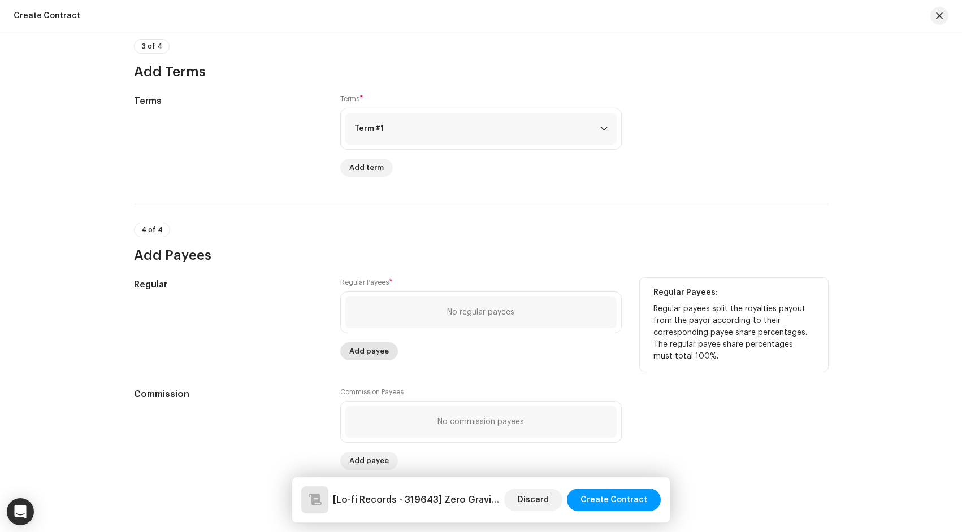
click at [361, 354] on span "Add payee" at bounding box center [369, 351] width 40 height 23
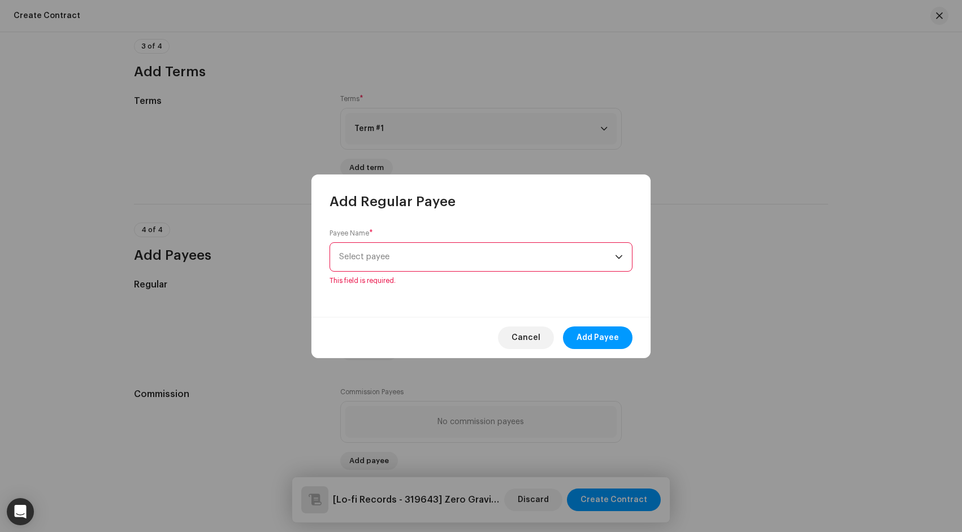
click at [376, 255] on span "Select payee" at bounding box center [364, 257] width 50 height 8
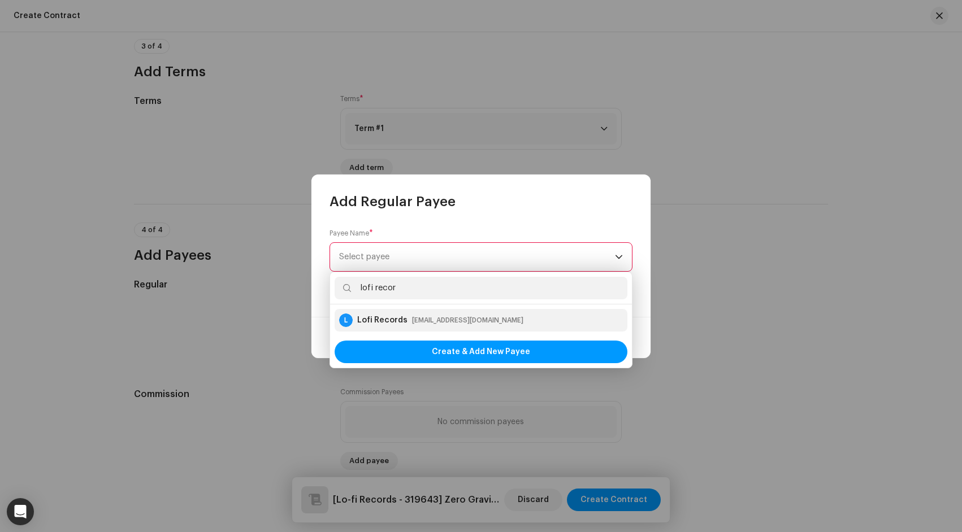
type input "lofi recor"
click at [437, 322] on div "dim@lofirecords.com" at bounding box center [467, 320] width 111 height 11
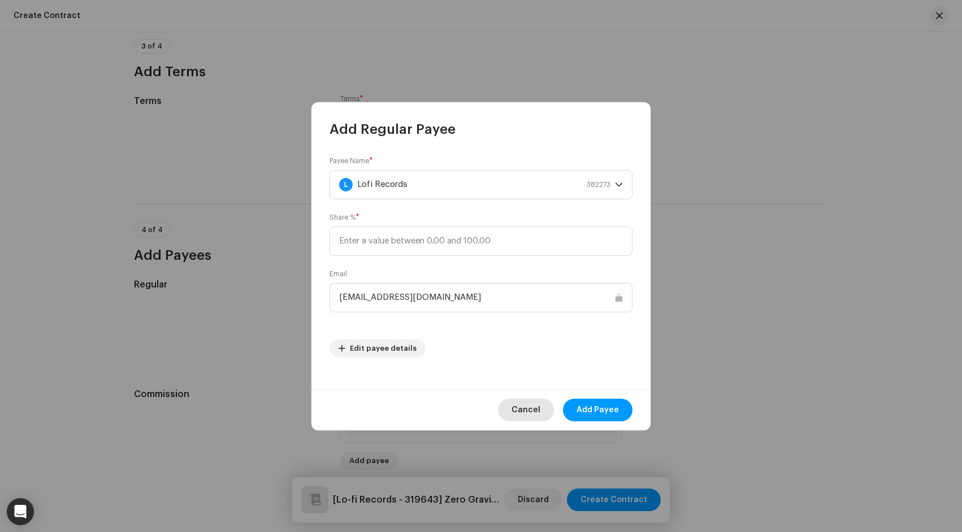
click at [535, 414] on span "Cancel" at bounding box center [525, 410] width 29 height 23
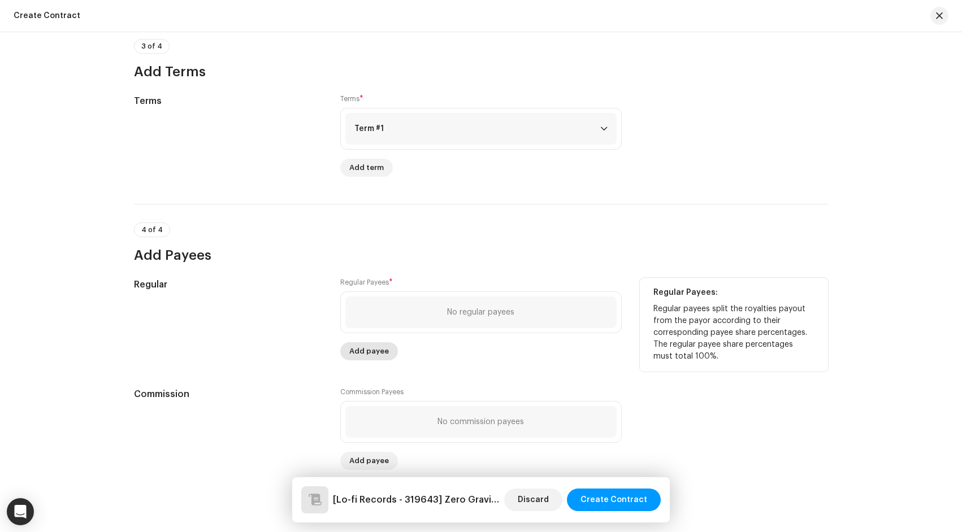
click at [378, 352] on span "Add payee" at bounding box center [369, 351] width 40 height 23
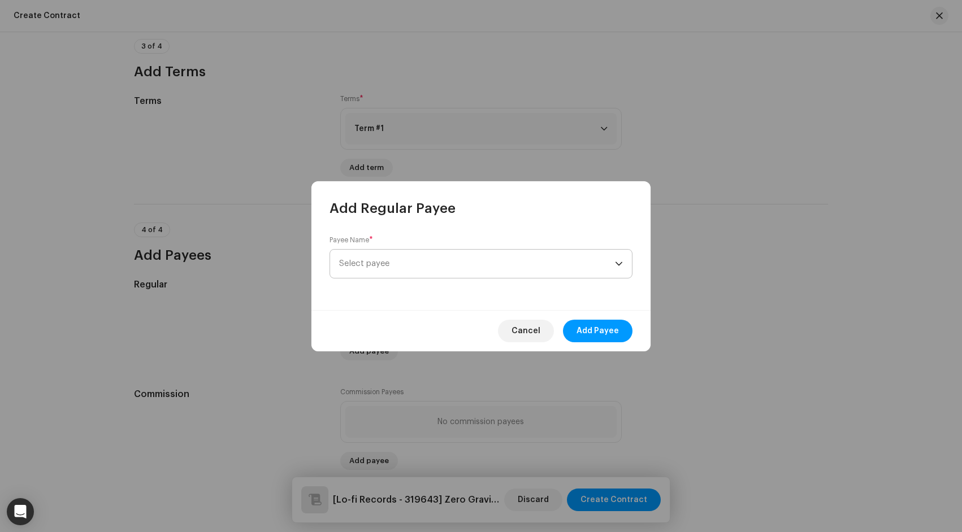
click at [449, 267] on span "Select payee" at bounding box center [477, 264] width 276 height 28
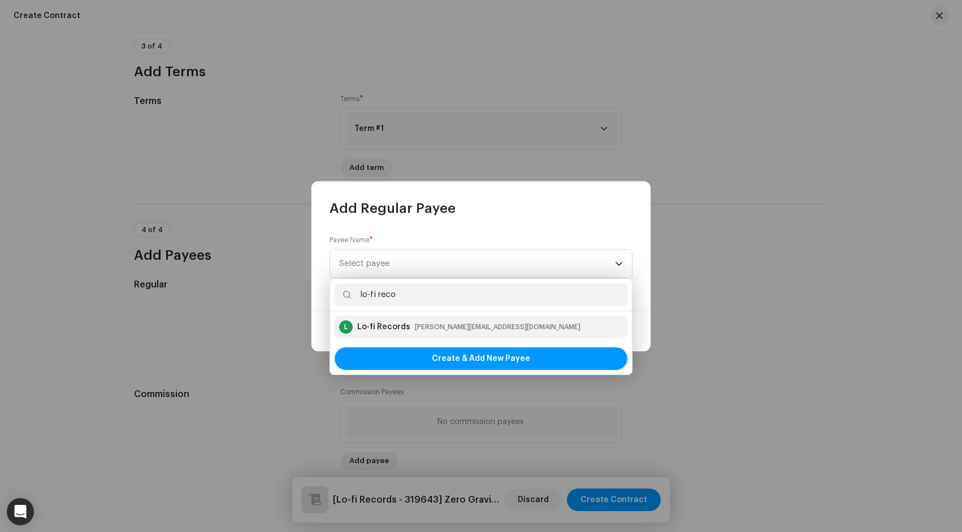
type input "lo-fi reco"
click at [468, 324] on div "adrian@lofigirl.com" at bounding box center [498, 327] width 166 height 11
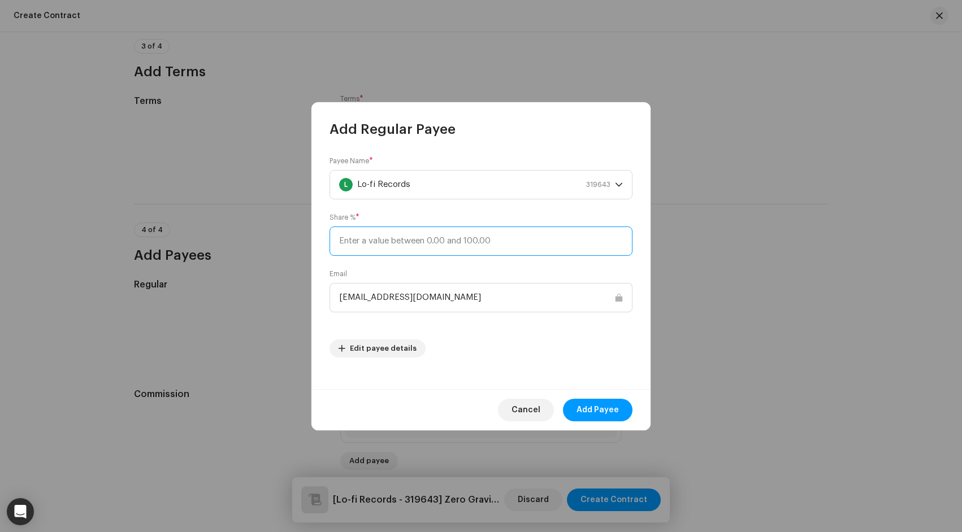
click at [481, 241] on input at bounding box center [480, 241] width 303 height 29
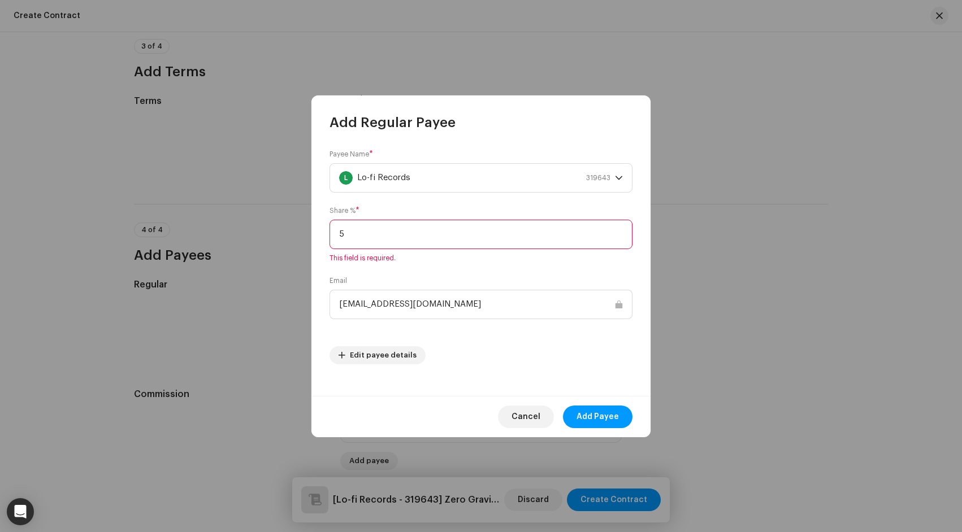
type input "50"
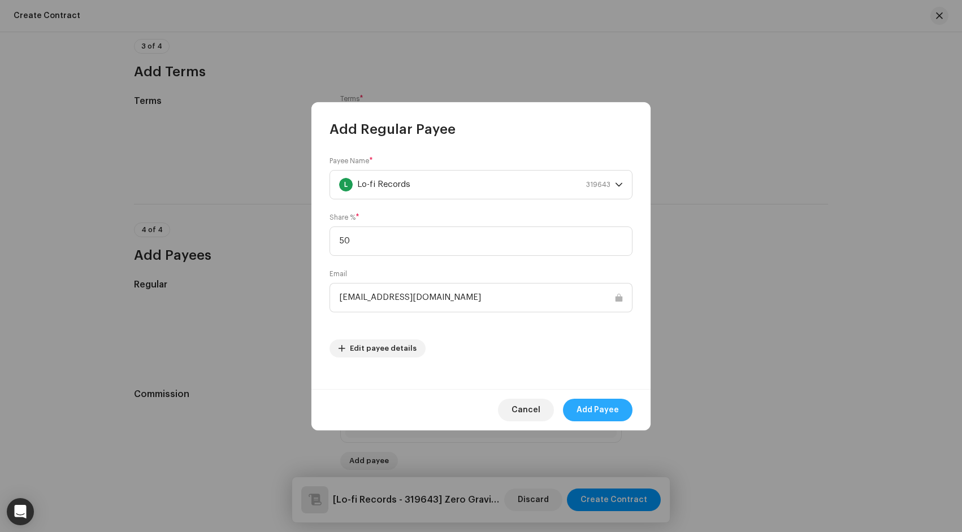
click at [604, 410] on span "Add Payee" at bounding box center [597, 410] width 42 height 23
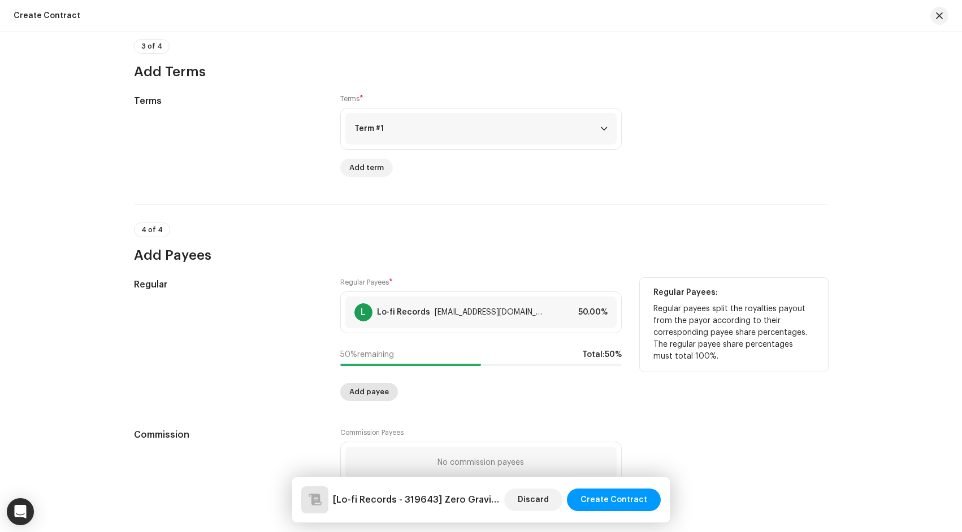
click at [375, 391] on span "Add payee" at bounding box center [369, 392] width 40 height 23
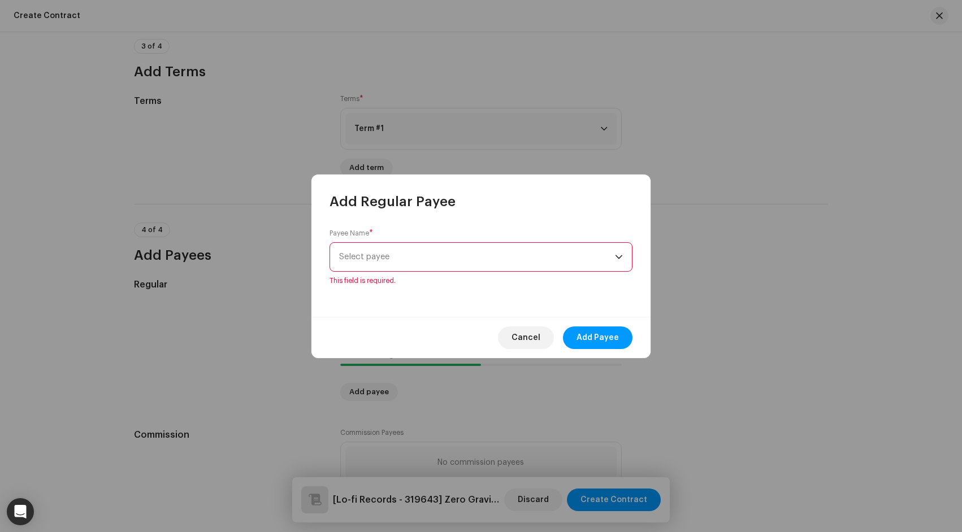
click at [506, 266] on span "Select payee" at bounding box center [477, 257] width 276 height 28
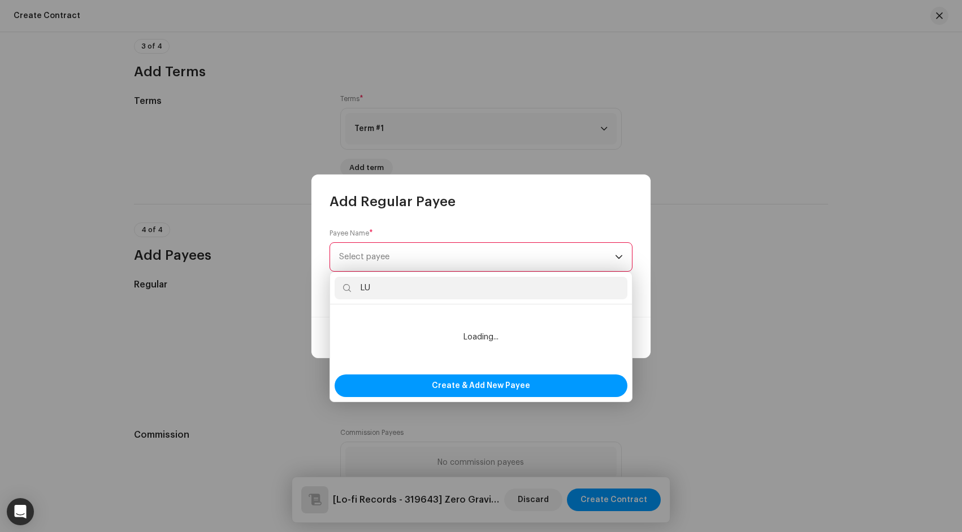
type input "LUQ"
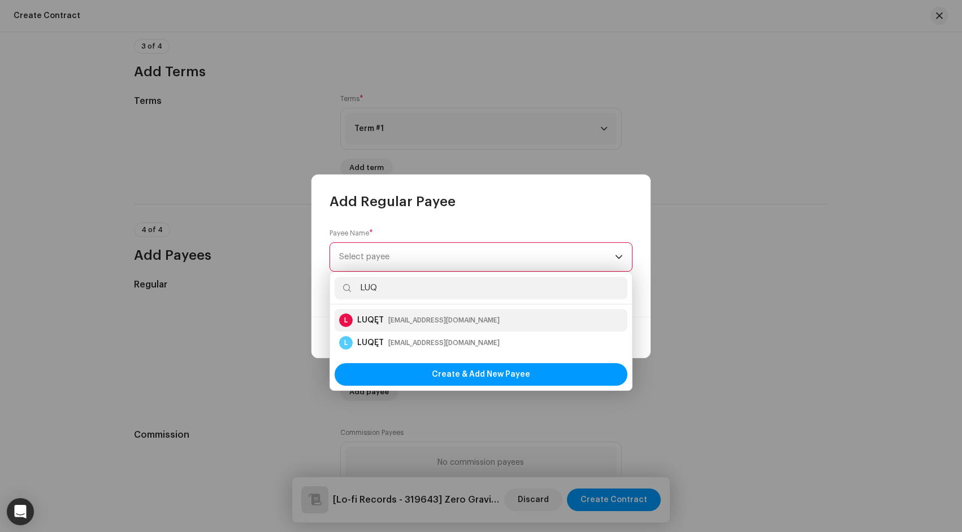
click at [502, 314] on div "L LUQĘT Pencilcancel@gmail.com" at bounding box center [481, 321] width 284 height 14
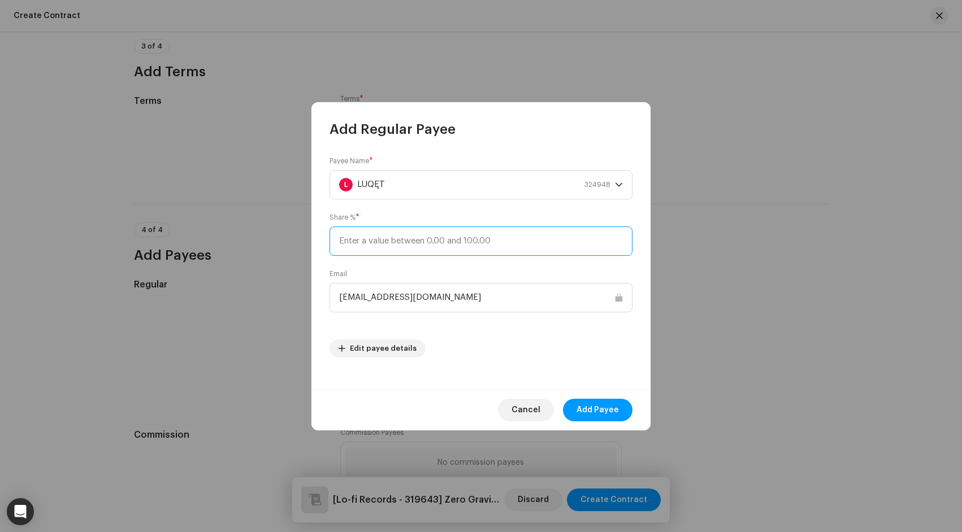
click at [474, 250] on input at bounding box center [480, 241] width 303 height 29
type input "50"
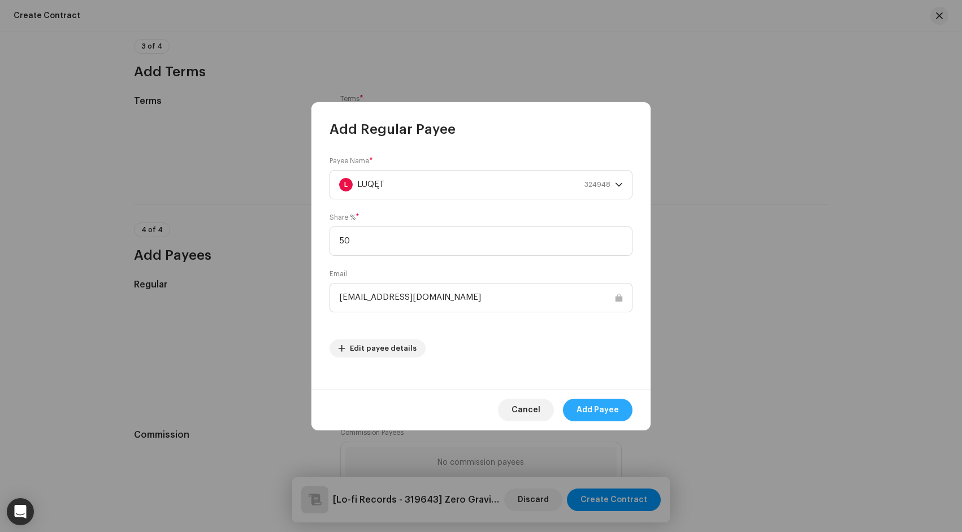
click at [601, 411] on span "Add Payee" at bounding box center [597, 410] width 42 height 23
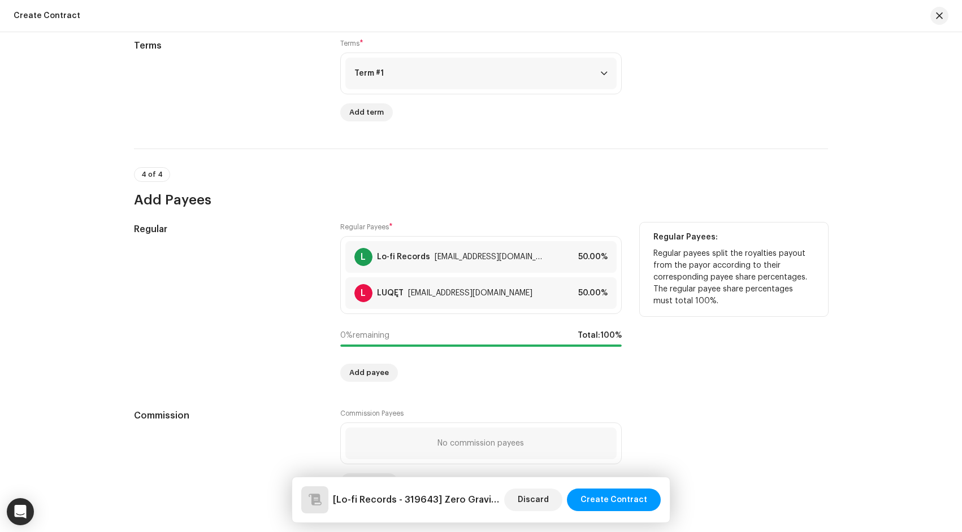
scroll to position [847, 0]
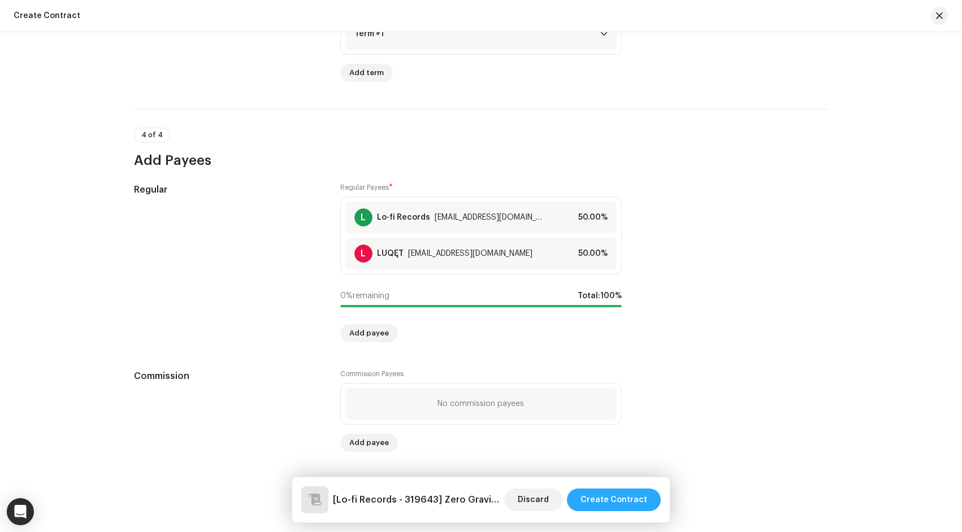
click at [625, 503] on span "Create Contract" at bounding box center [613, 500] width 67 height 23
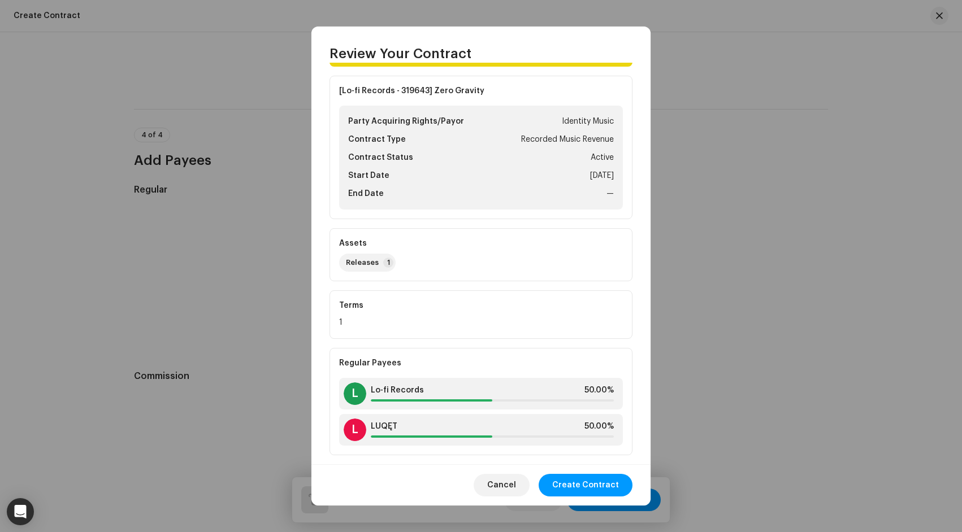
scroll to position [50, 0]
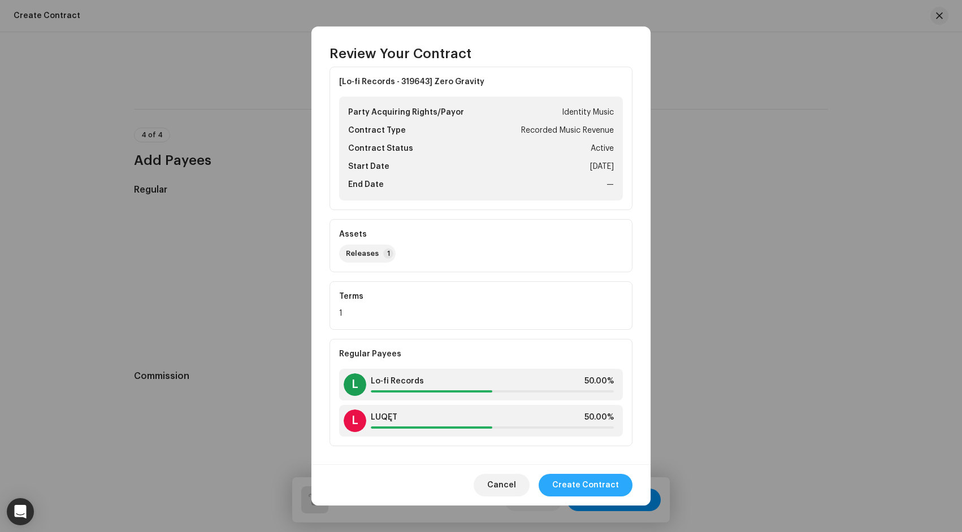
click at [578, 484] on span "Create Contract" at bounding box center [585, 485] width 67 height 23
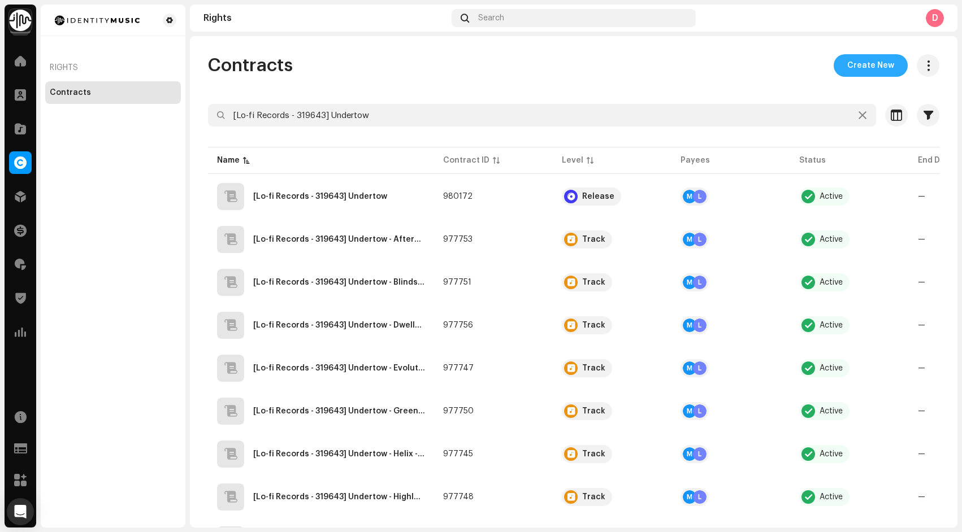
click at [841, 70] on button "Create New" at bounding box center [870, 65] width 74 height 23
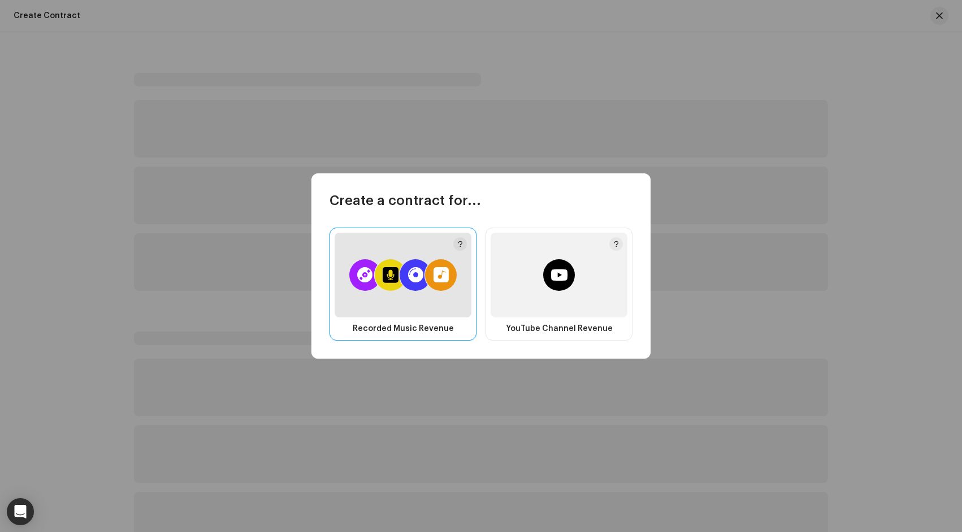
click at [433, 283] on div at bounding box center [440, 275] width 15 height 16
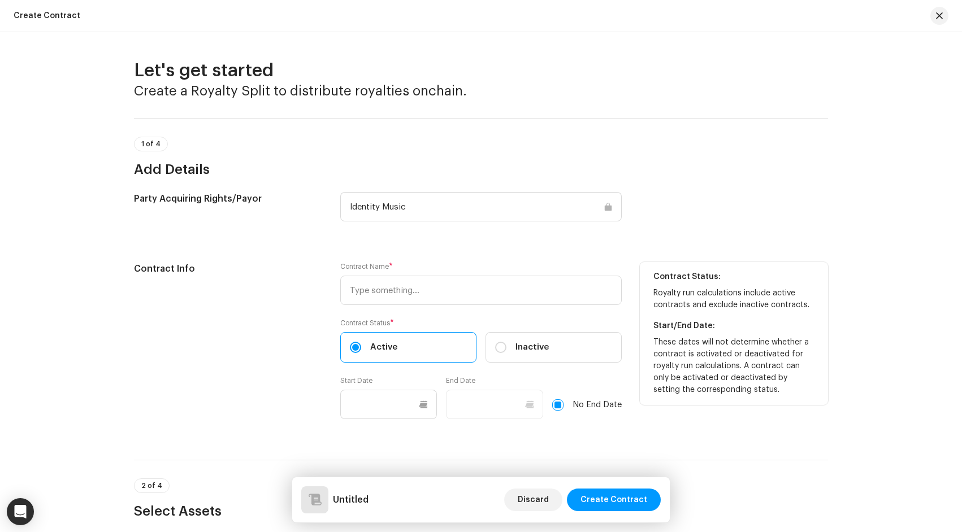
click at [402, 310] on div "Contract Name * Contract Status * Active Inactive Start Date End Date No End Da…" at bounding box center [480, 347] width 281 height 171
click at [396, 297] on input "text" at bounding box center [480, 290] width 281 height 29
paste input "[Lo-fi Records - 319643] Between Phases"
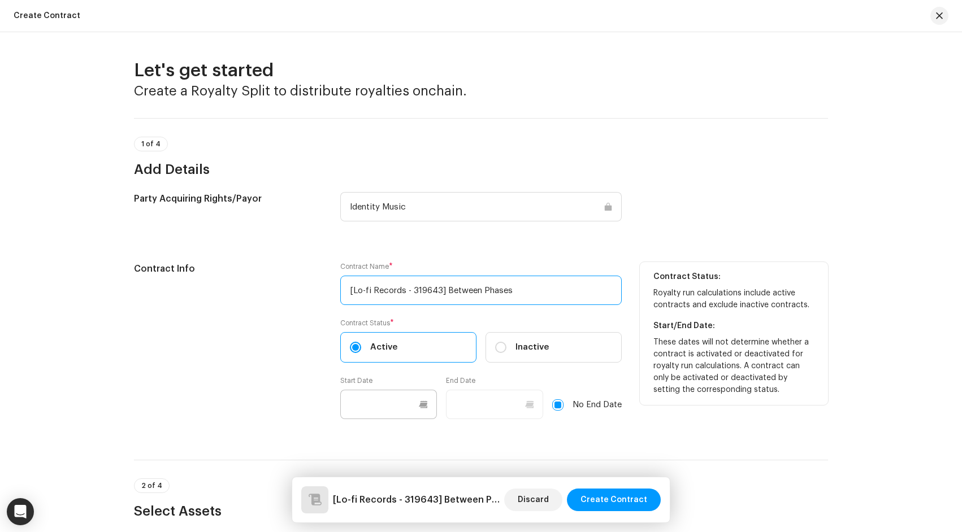
type input "[Lo-fi Records - 319643] Between Phases"
click at [380, 403] on input "text" at bounding box center [388, 404] width 97 height 29
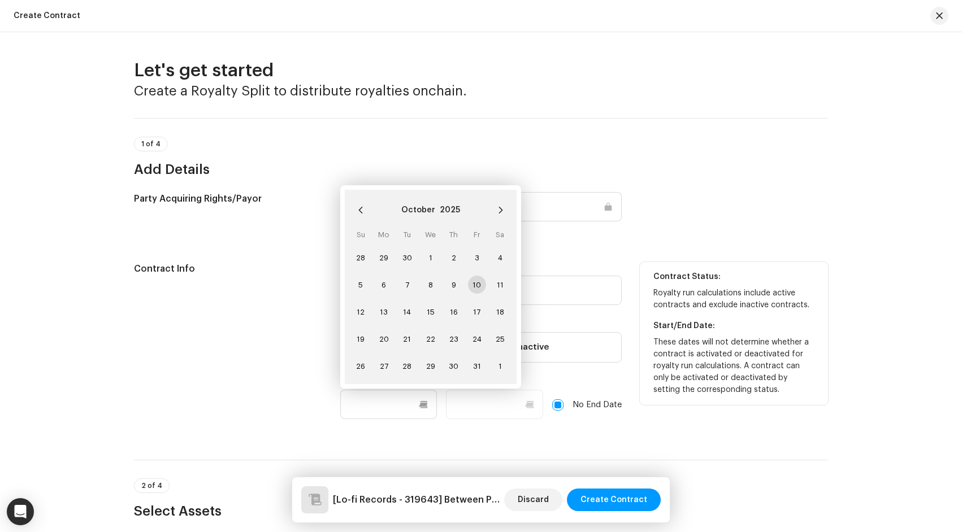
click at [476, 287] on span "10" at bounding box center [477, 285] width 18 height 18
type input "10/10/2025"
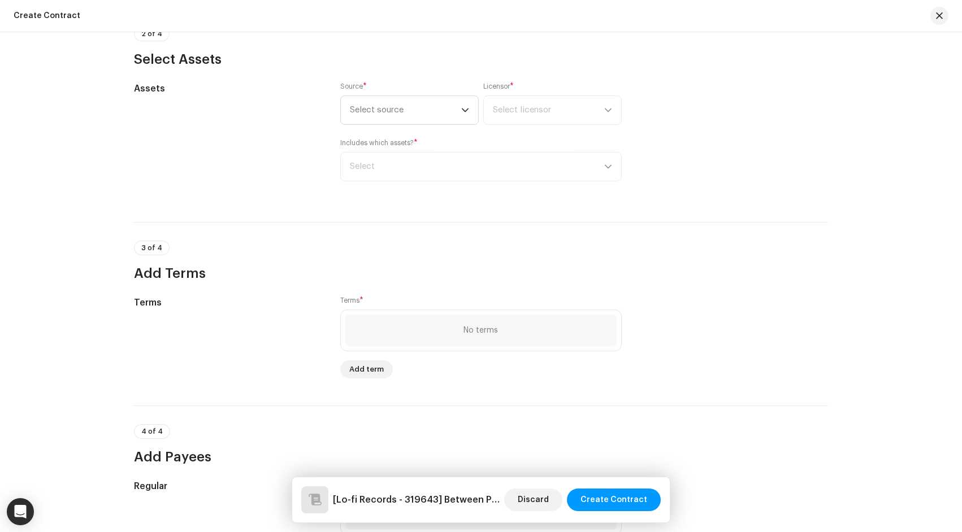
scroll to position [466, 0]
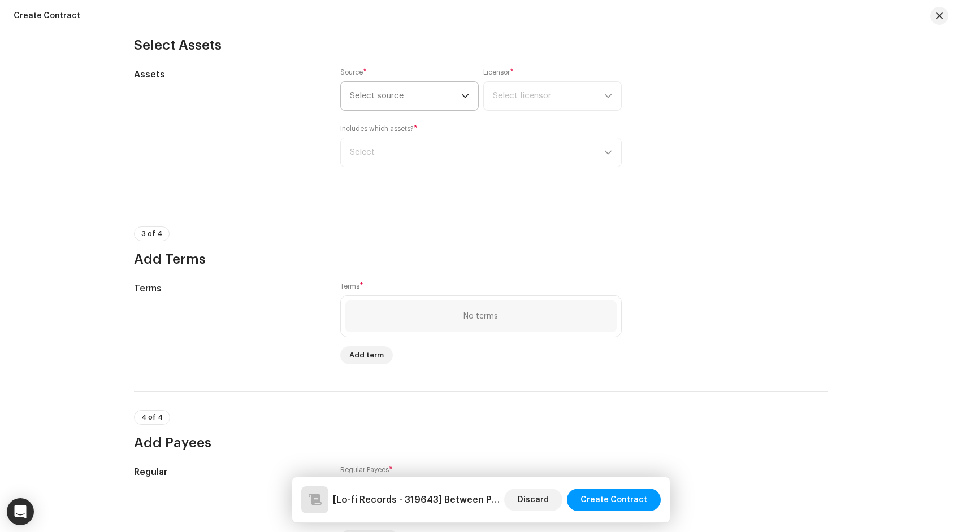
click at [419, 92] on span "Select source" at bounding box center [405, 96] width 111 height 28
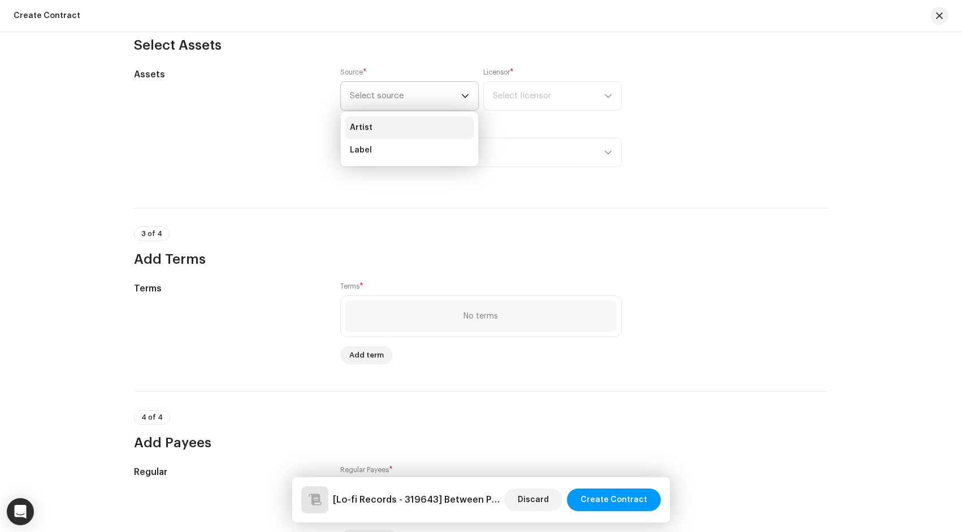
click at [390, 135] on li "Artist" at bounding box center [409, 127] width 128 height 23
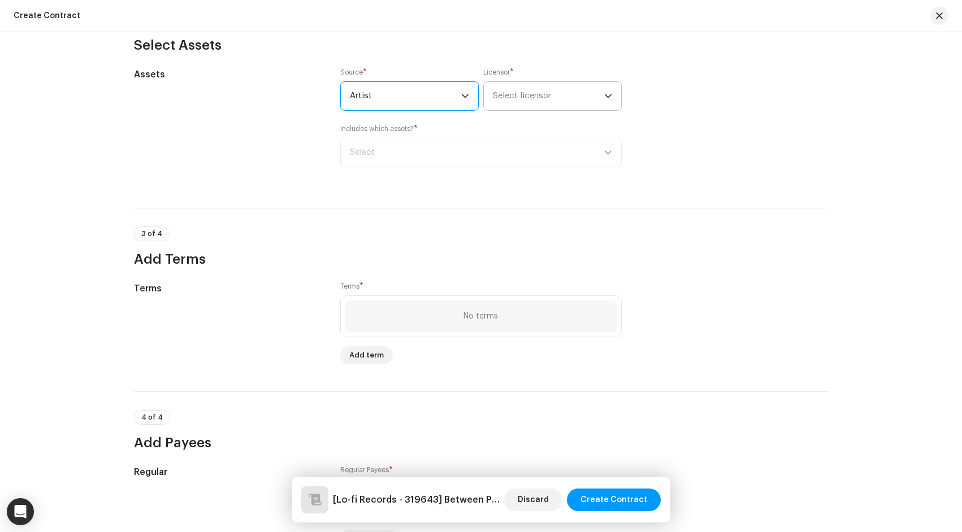
click at [515, 95] on span "Select licensor" at bounding box center [522, 96] width 58 height 8
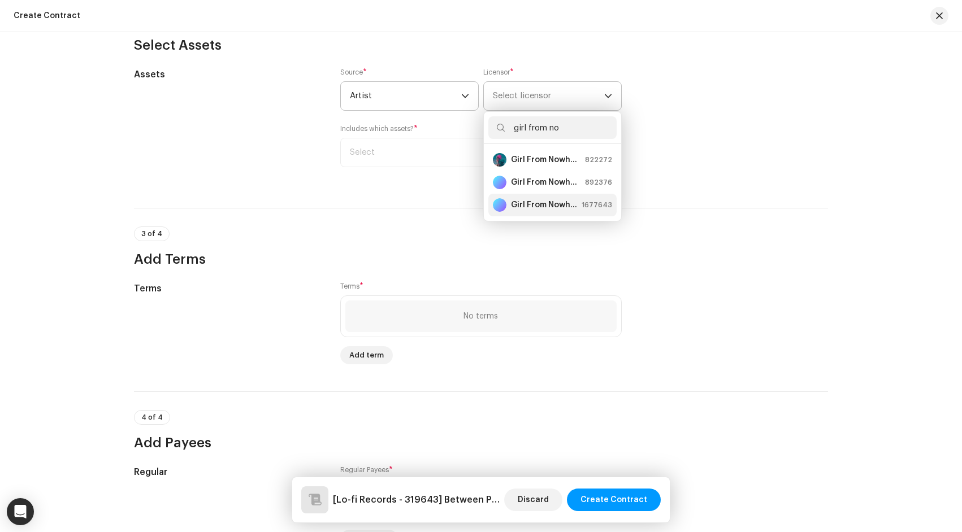
type input "girl from no"
click at [566, 180] on strong "Girl From Nowhere" at bounding box center [546, 182] width 70 height 11
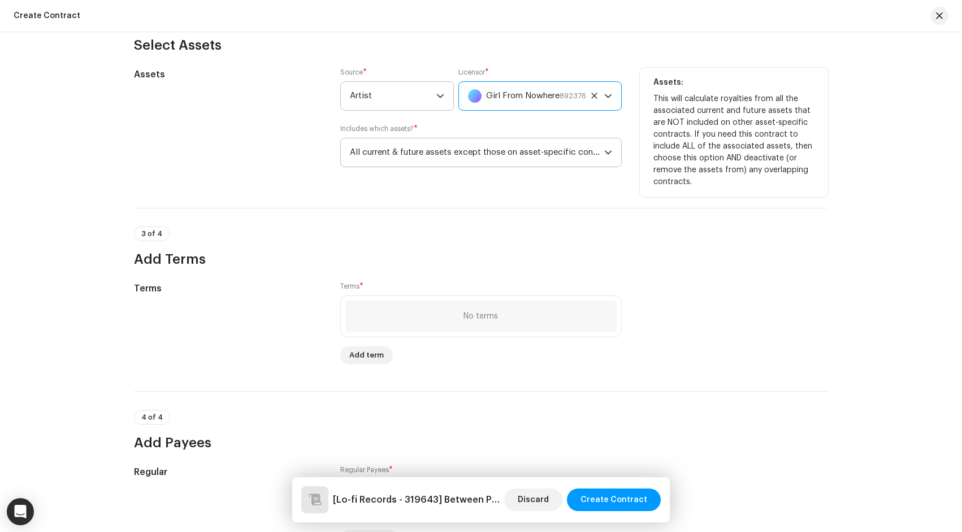
click at [523, 158] on span "All current & future assets except those on asset-specific contracts" at bounding box center [477, 152] width 254 height 28
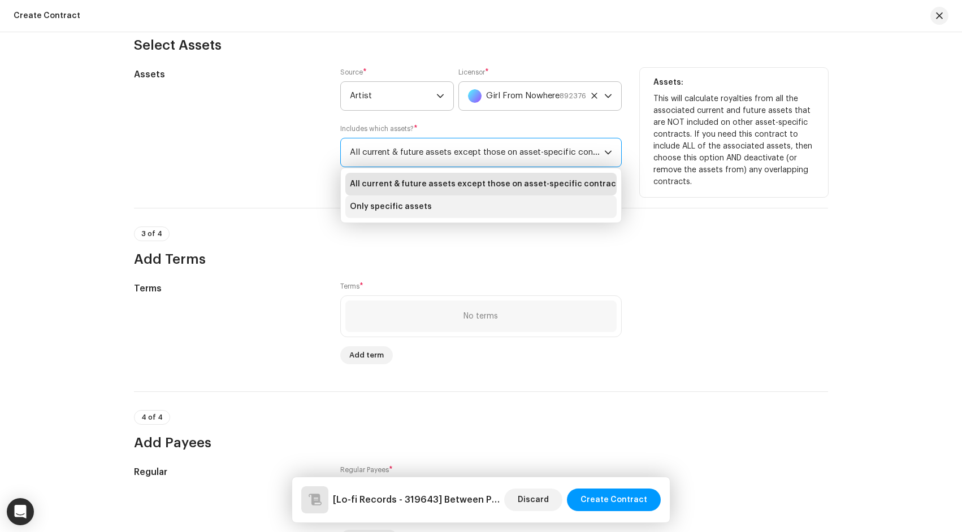
click at [513, 205] on li "Only specific assets" at bounding box center [480, 207] width 271 height 23
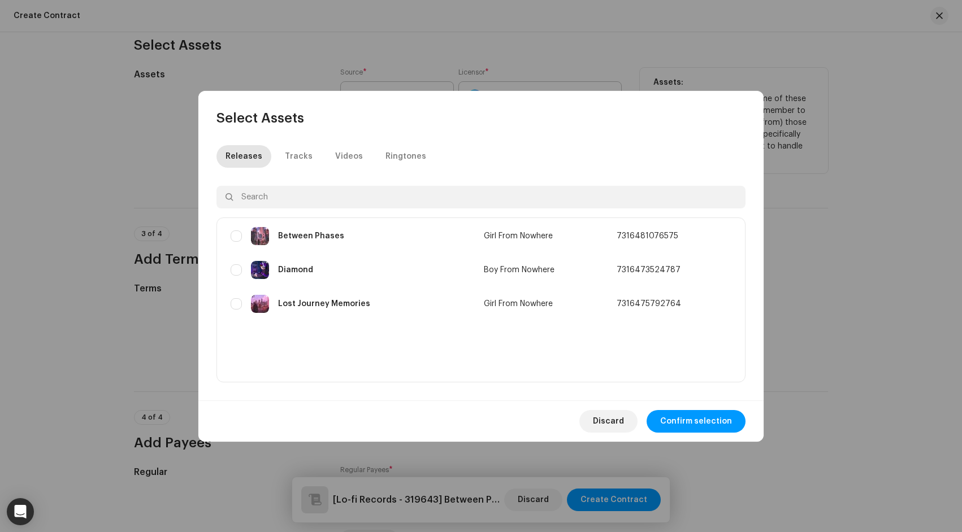
click at [272, 134] on div "Releases Tracks Videos Ringtones Between Phases Girl From Nowhere 7316481076575…" at bounding box center [480, 263] width 565 height 273
click at [240, 236] on input "checkbox" at bounding box center [236, 236] width 11 height 11
checkbox input "true"
click at [683, 424] on span "Confirm selection" at bounding box center [696, 421] width 72 height 23
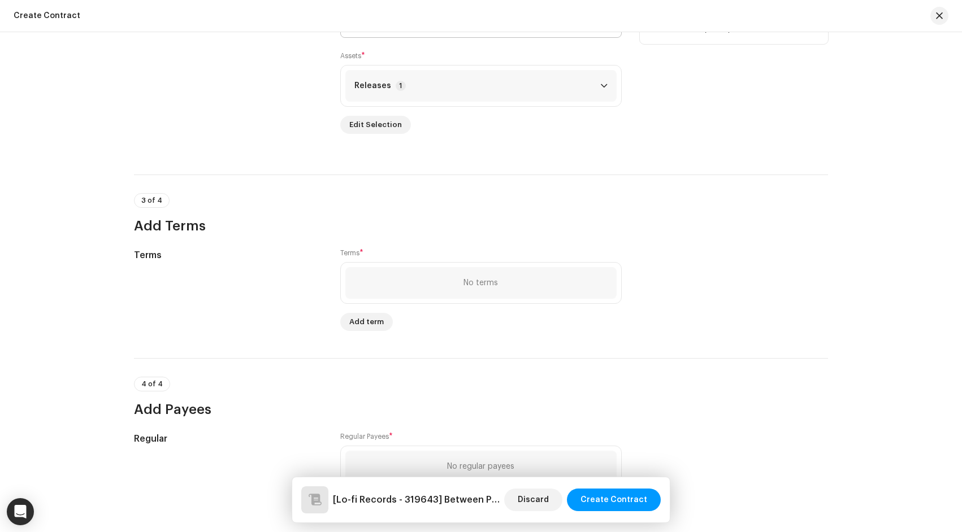
scroll to position [618, 0]
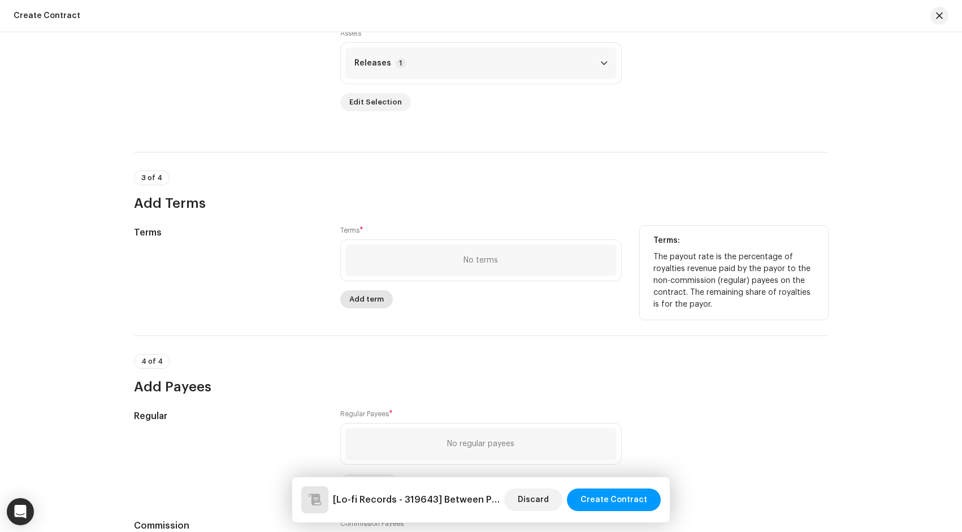
click at [363, 300] on span "Add term" at bounding box center [366, 299] width 34 height 23
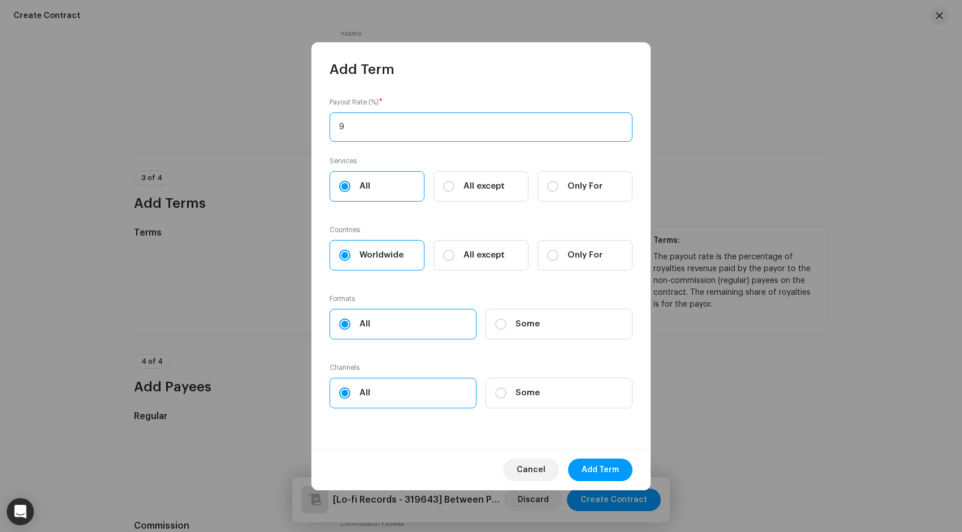
type input "98"
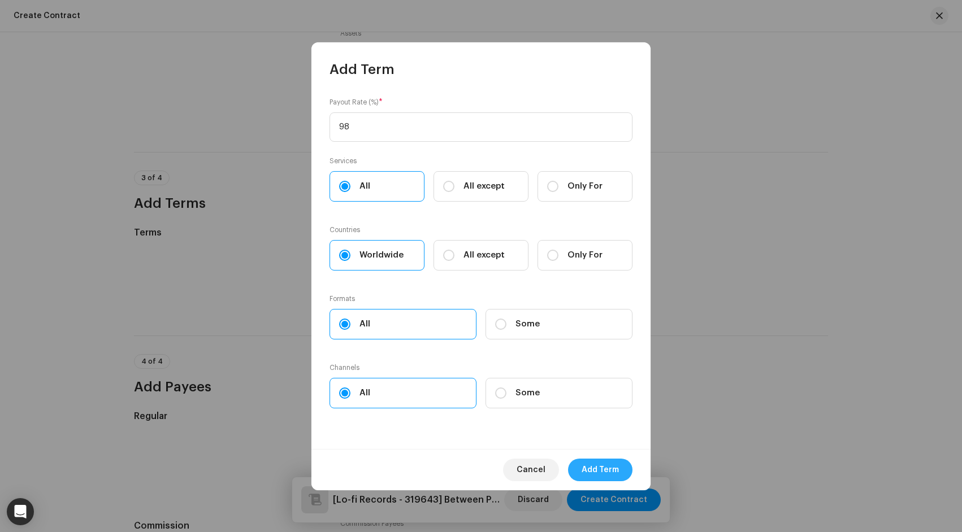
click at [597, 470] on span "Add Term" at bounding box center [599, 470] width 37 height 23
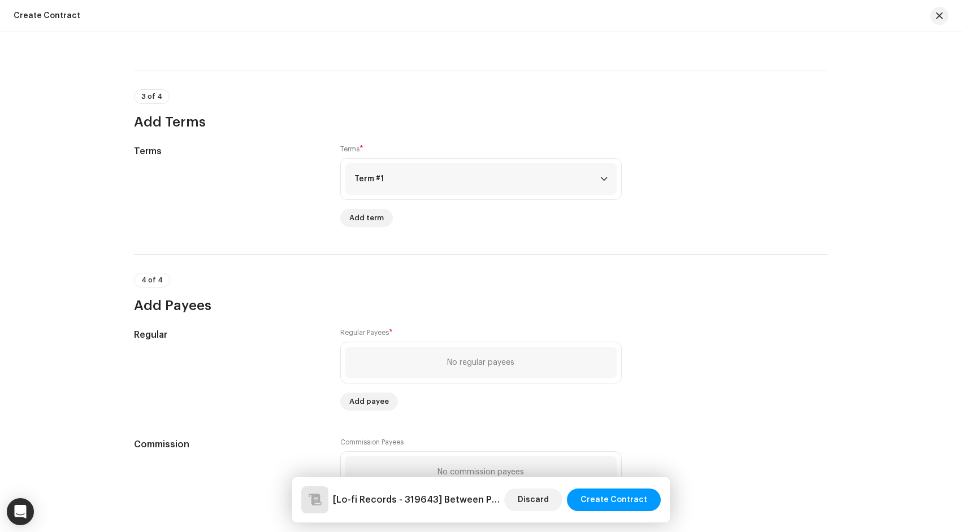
scroll to position [770, 0]
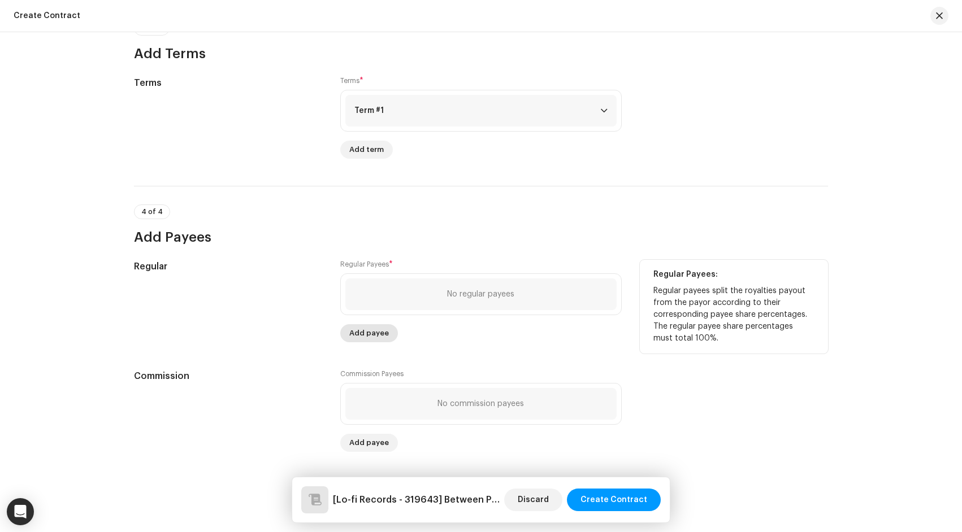
click at [368, 336] on span "Add payee" at bounding box center [369, 333] width 40 height 23
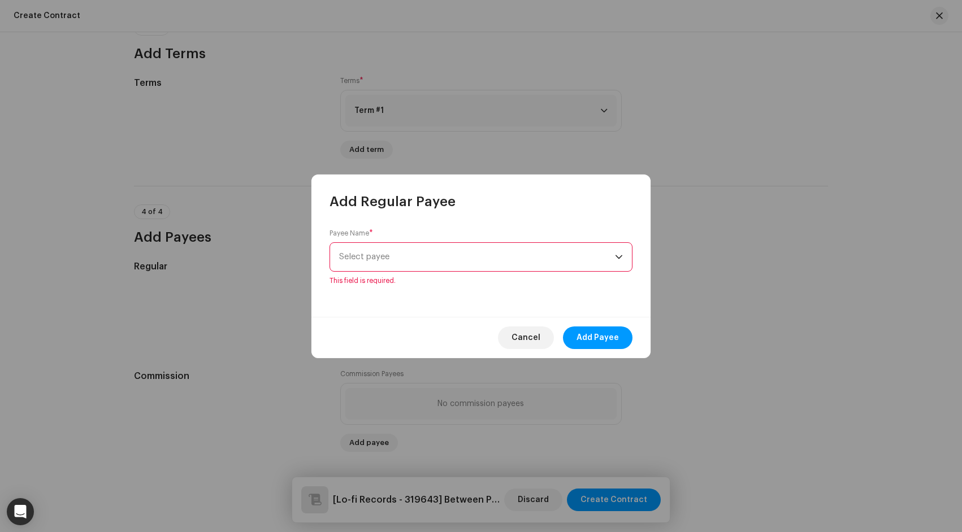
click at [390, 259] on span "Select payee" at bounding box center [477, 257] width 276 height 28
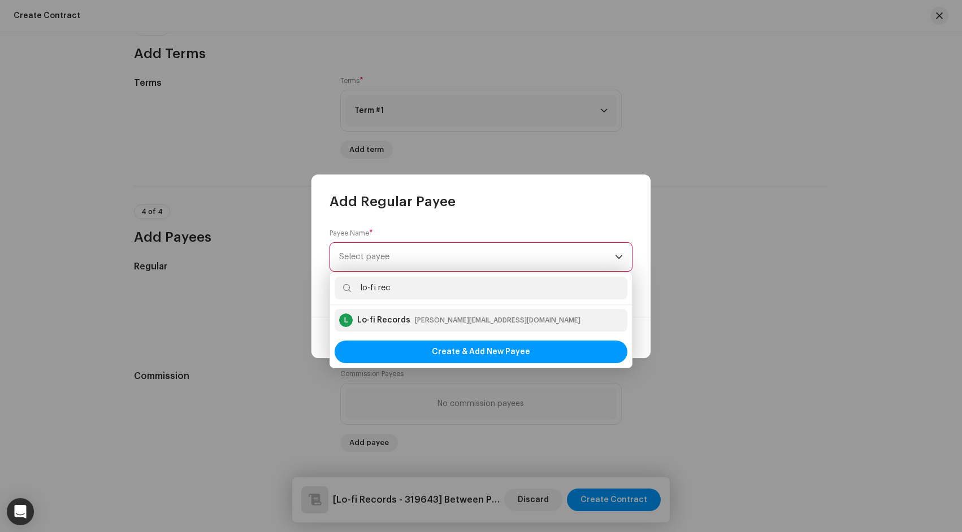
type input "lo-fi rec"
click at [398, 324] on div "Lo-fi Records" at bounding box center [383, 320] width 53 height 11
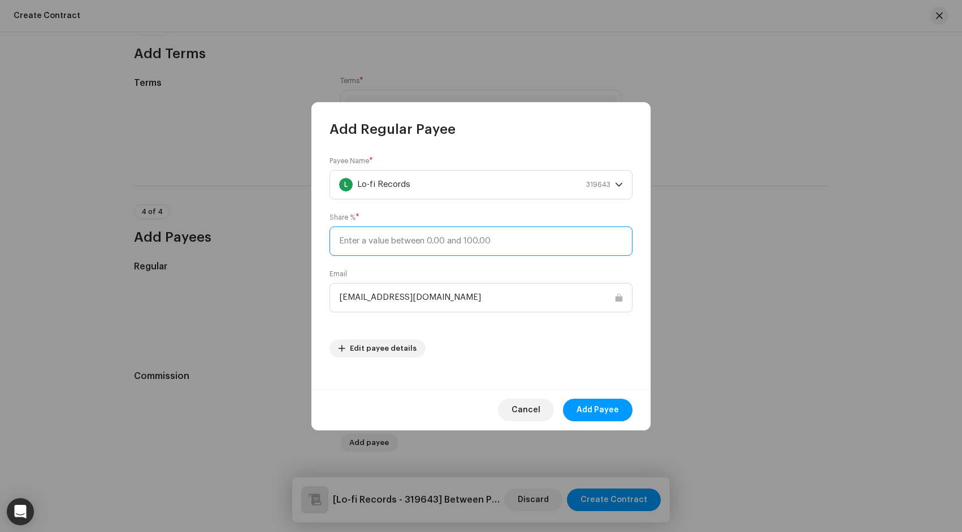
click at [388, 248] on input at bounding box center [480, 241] width 303 height 29
type input "50"
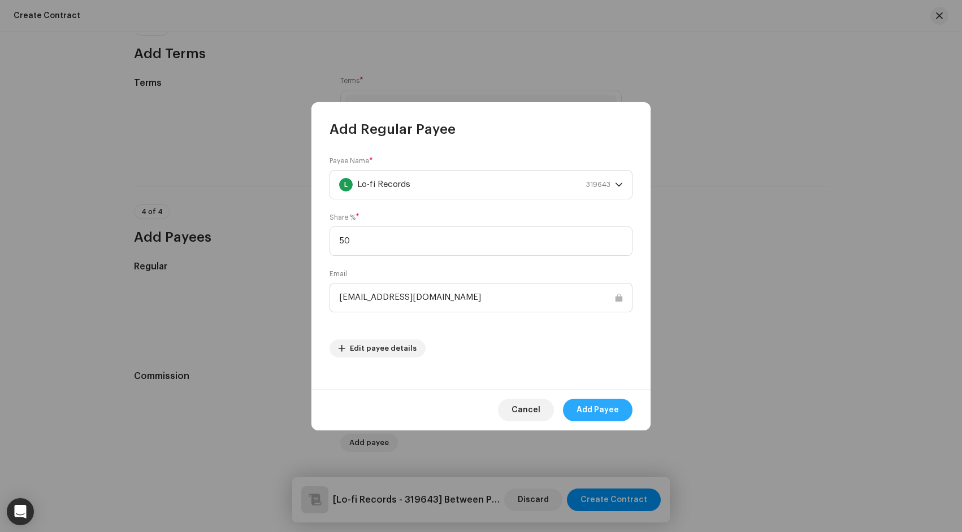
click at [591, 406] on span "Add Payee" at bounding box center [597, 410] width 42 height 23
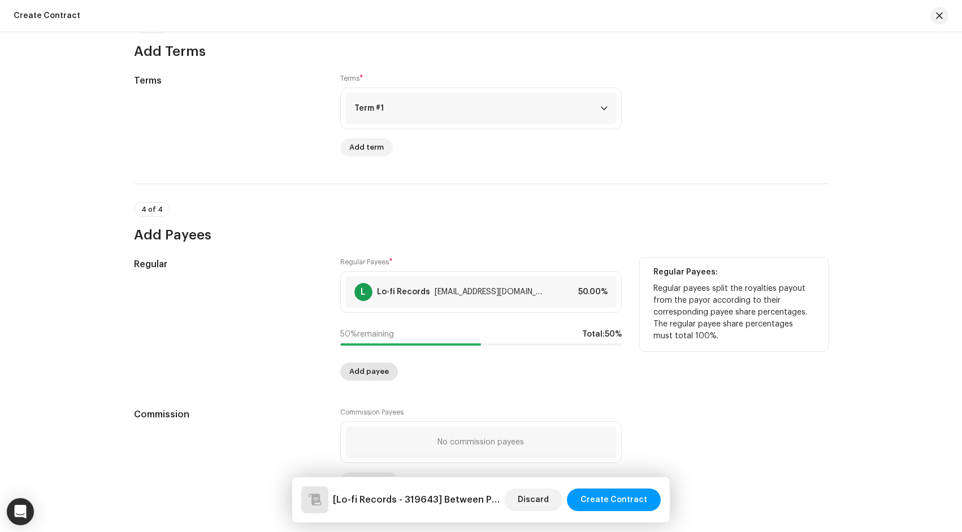
click at [377, 371] on span "Add payee" at bounding box center [369, 372] width 40 height 23
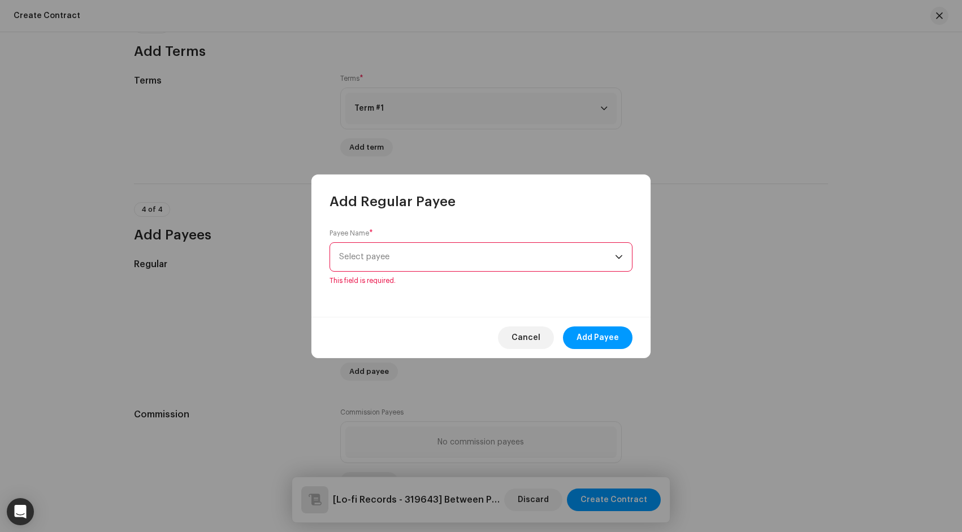
click at [424, 259] on span "Select payee" at bounding box center [477, 257] width 276 height 28
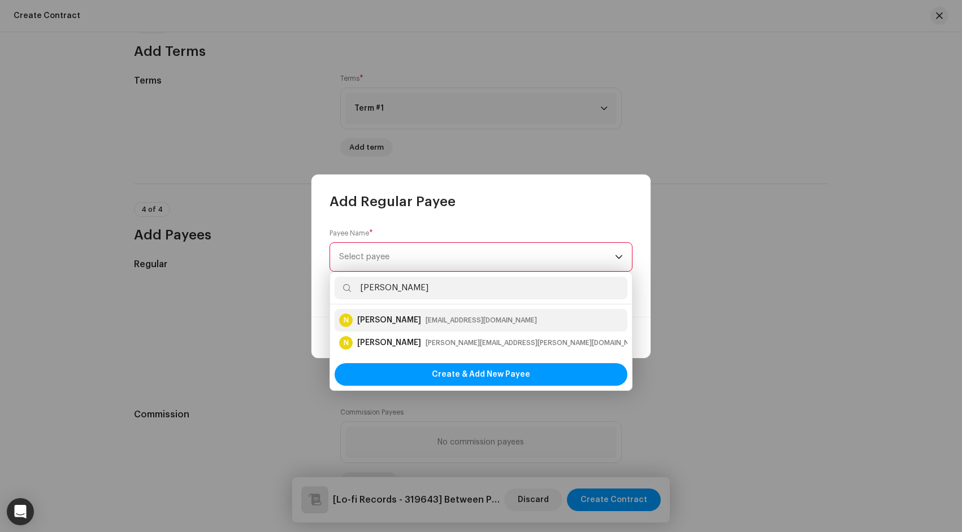
type input "nathan las"
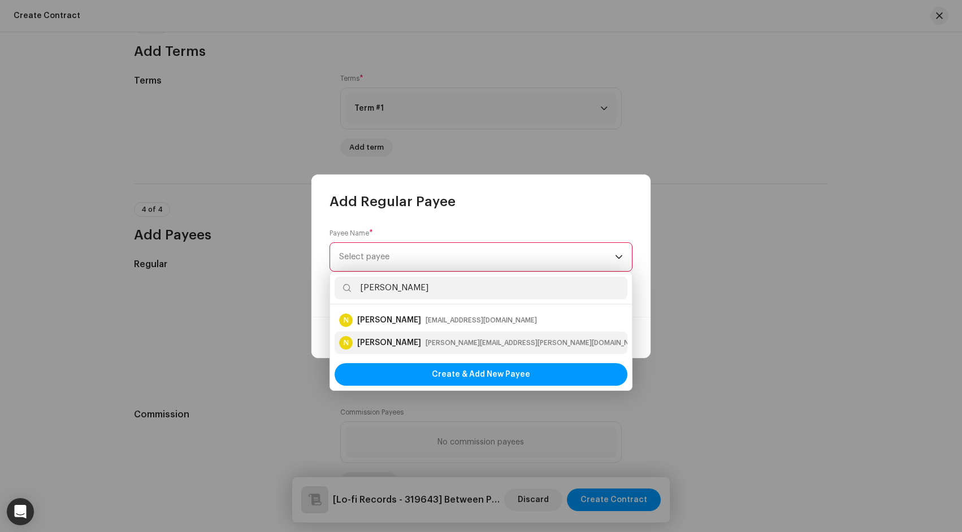
click at [426, 340] on div "[PERSON_NAME][EMAIL_ADDRESS][PERSON_NAME][DOMAIN_NAME]" at bounding box center [536, 342] width 220 height 11
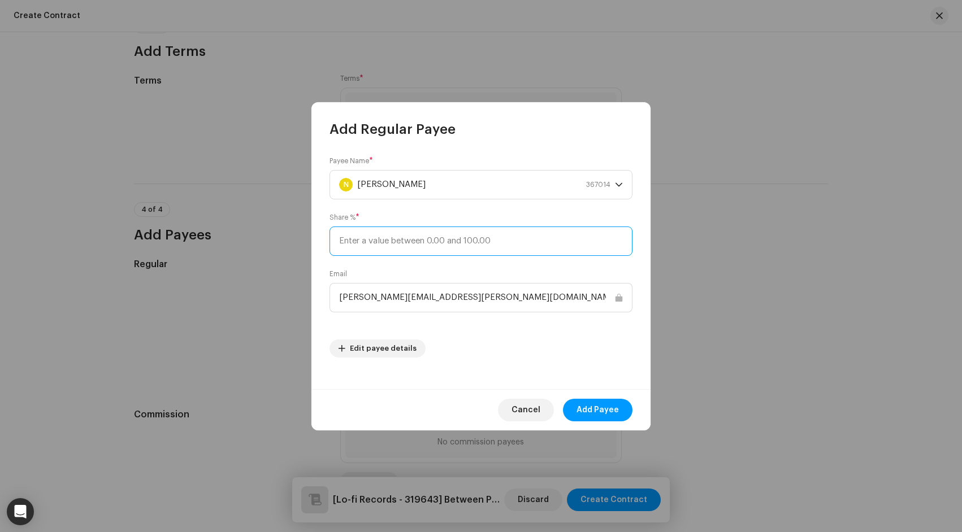
click at [454, 241] on input at bounding box center [480, 241] width 303 height 29
type input "25"
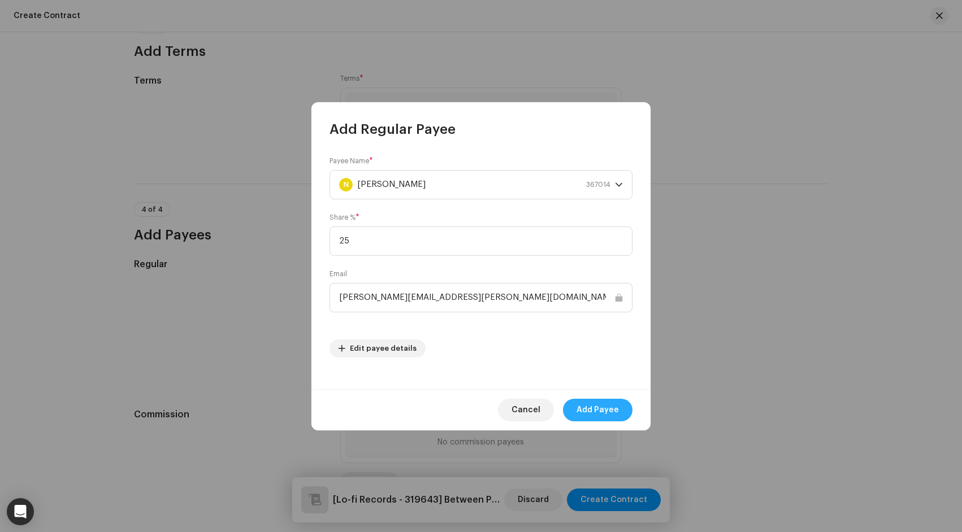
click at [597, 408] on span "Add Payee" at bounding box center [597, 410] width 42 height 23
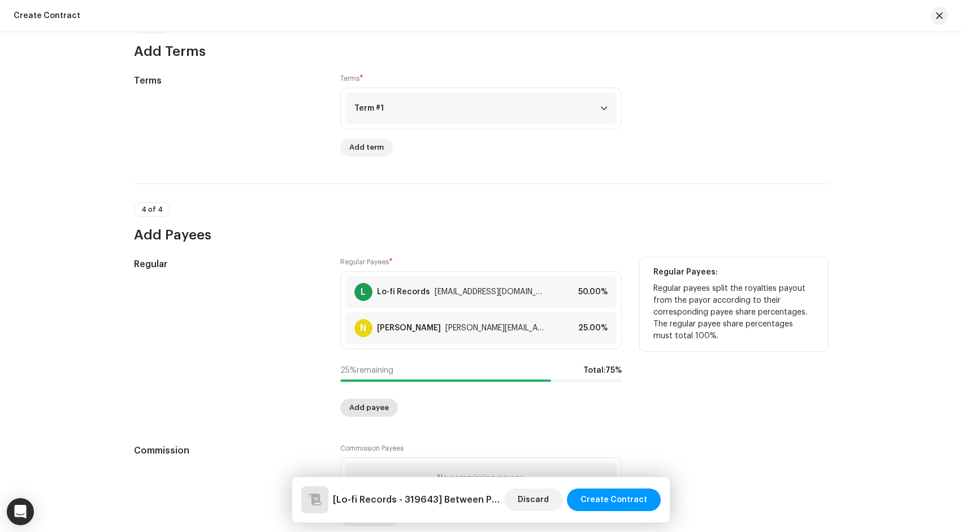
click at [380, 408] on span "Add payee" at bounding box center [369, 408] width 40 height 23
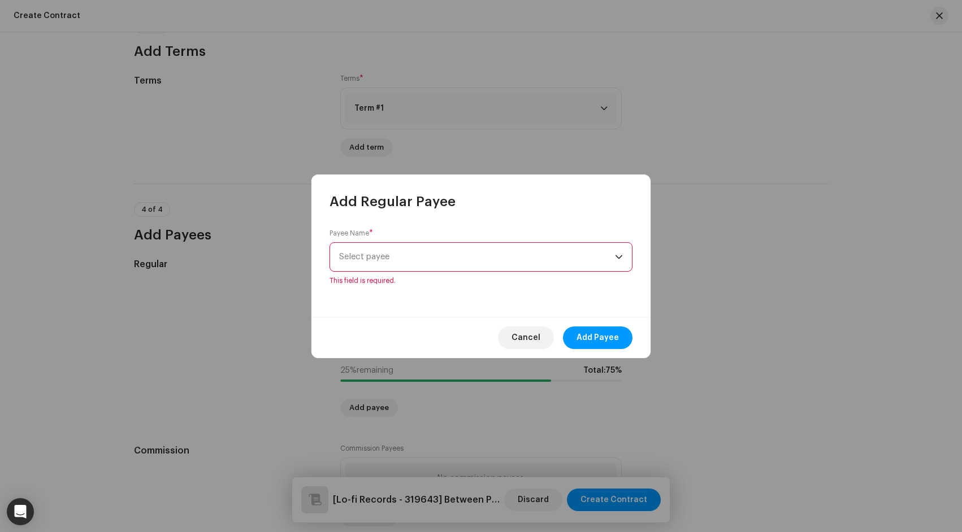
click at [421, 251] on span "Select payee" at bounding box center [477, 257] width 276 height 28
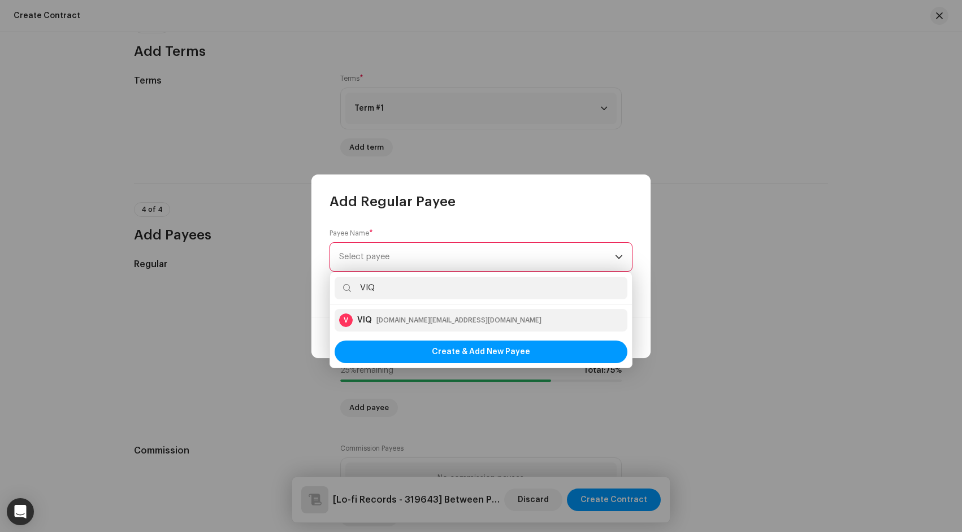
type input "VIQ"
click at [414, 322] on div "viqmusic.promo@gmail.com" at bounding box center [458, 320] width 165 height 11
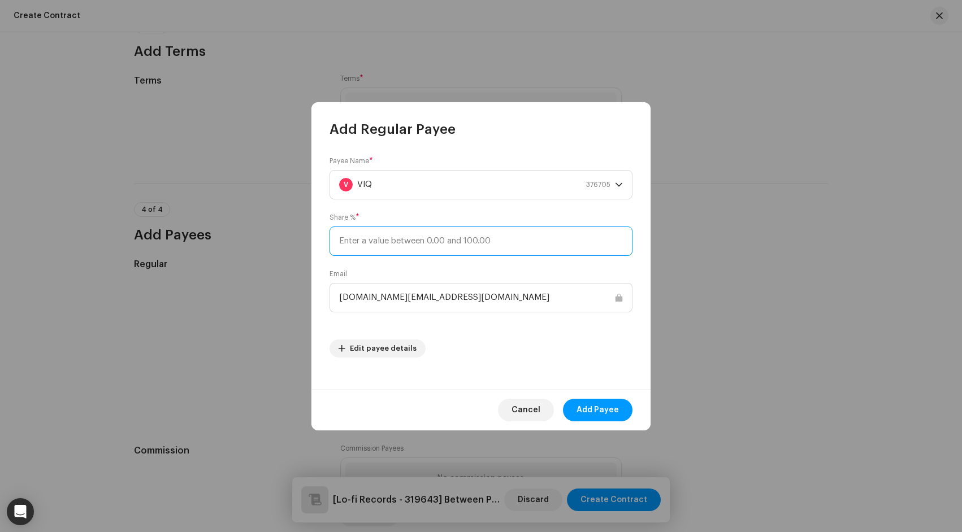
click at [495, 246] on input at bounding box center [480, 241] width 303 height 29
type input "25"
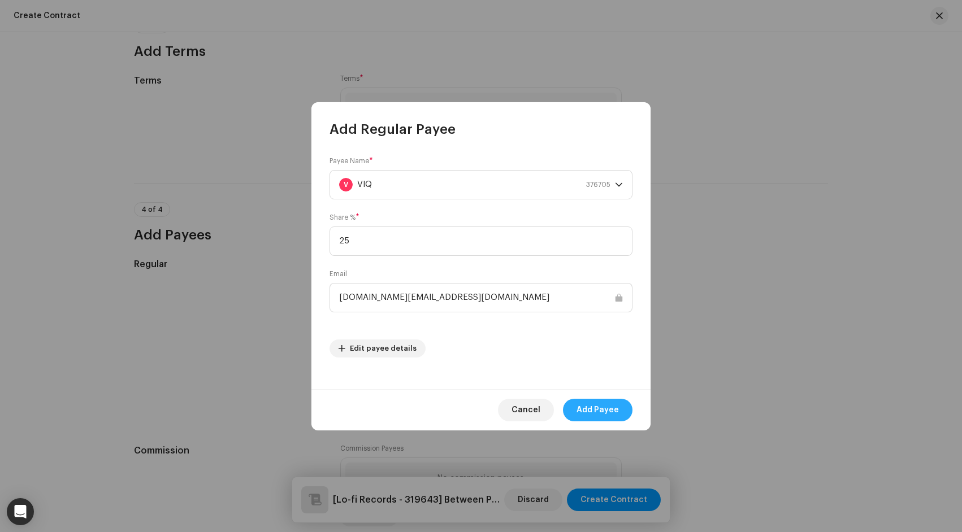
click at [593, 405] on span "Add Payee" at bounding box center [597, 410] width 42 height 23
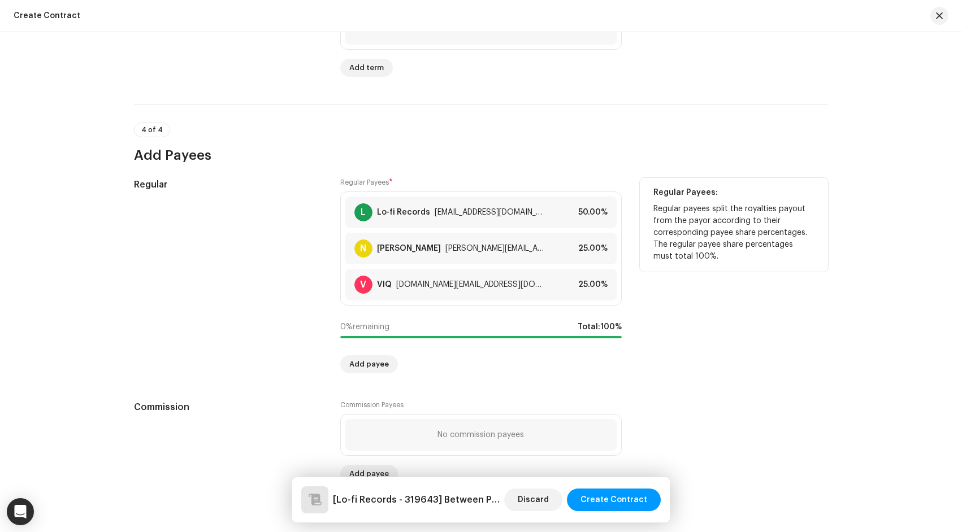
scroll to position [883, 0]
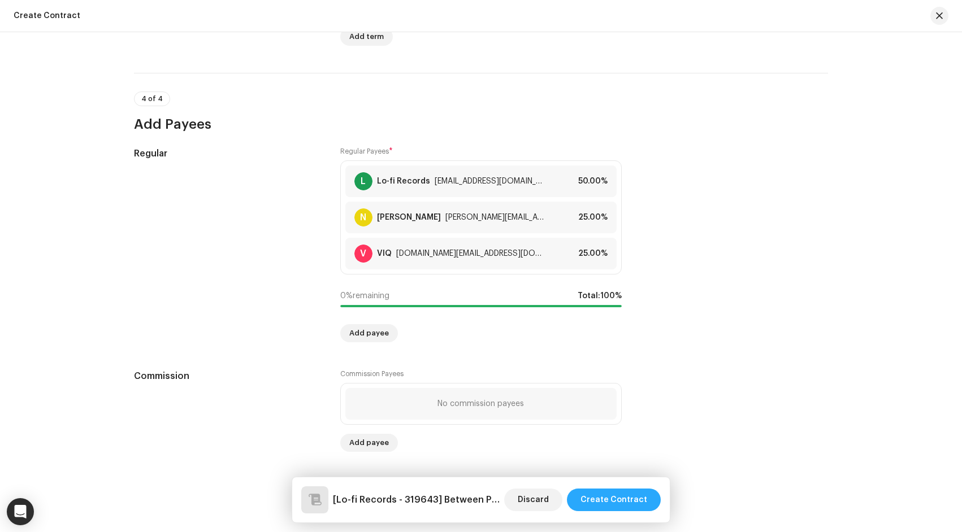
click at [636, 497] on span "Create Contract" at bounding box center [613, 500] width 67 height 23
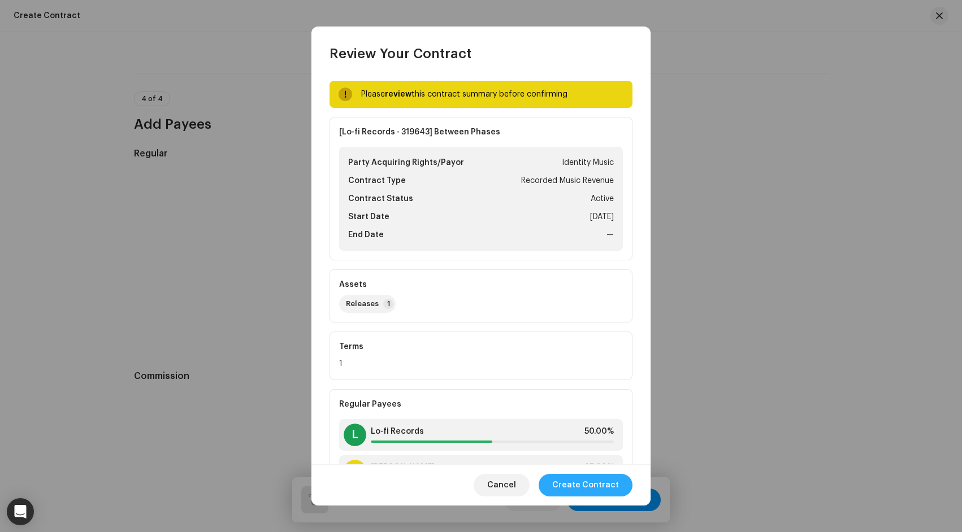
click at [607, 485] on span "Create Contract" at bounding box center [585, 485] width 67 height 23
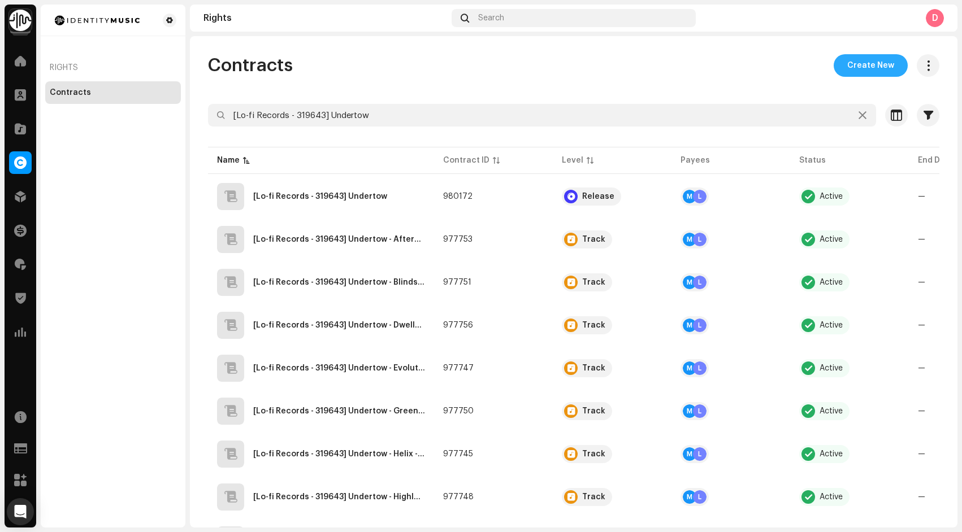
click at [863, 68] on span "Create New" at bounding box center [870, 65] width 47 height 23
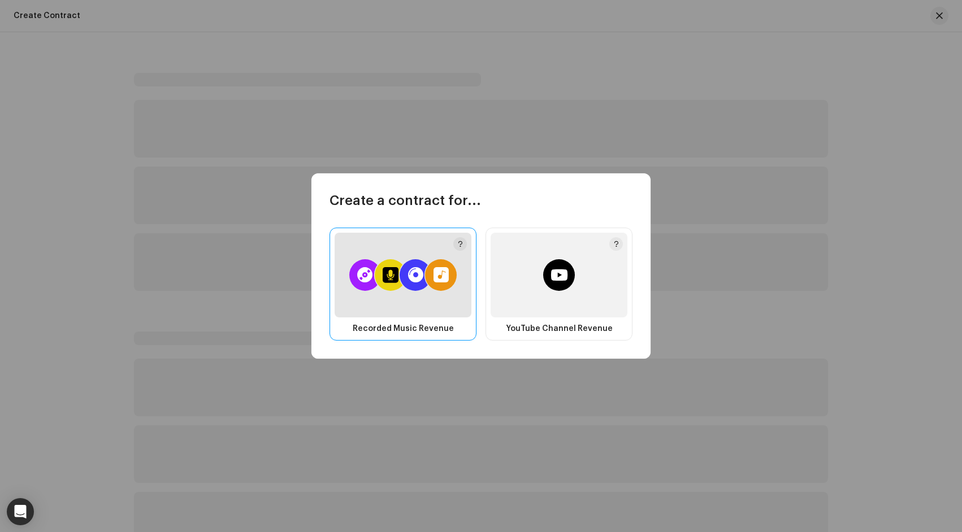
click at [405, 245] on div at bounding box center [403, 275] width 137 height 85
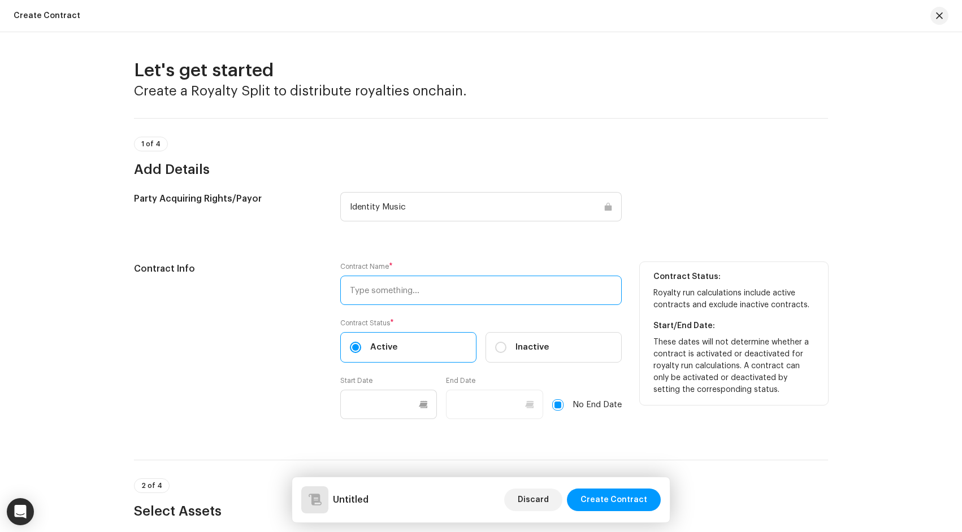
click at [421, 282] on input "text" at bounding box center [480, 290] width 281 height 29
paste input "[Lo-fi Records - 319643] how far i’ve come"
type input "[Lo-fi Records - 319643] how far i’ve come"
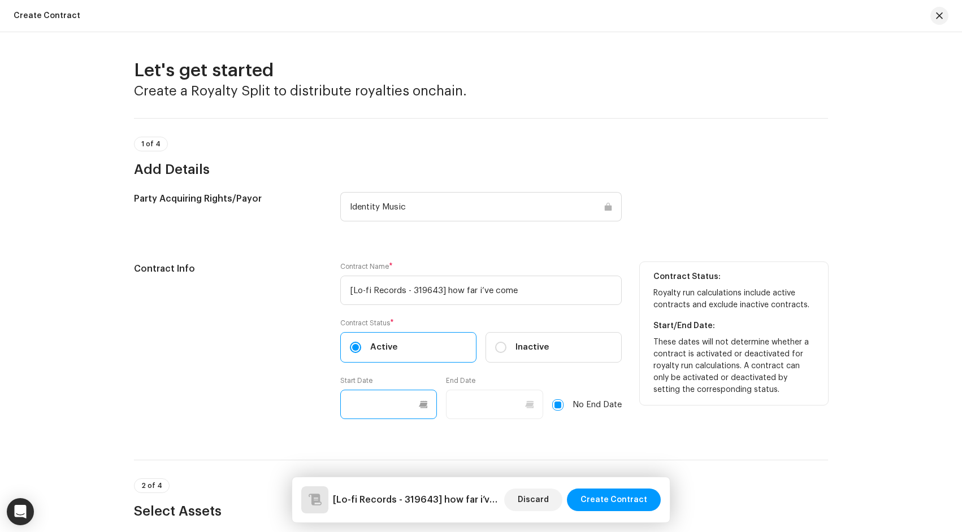
click at [385, 409] on input "text" at bounding box center [388, 404] width 97 height 29
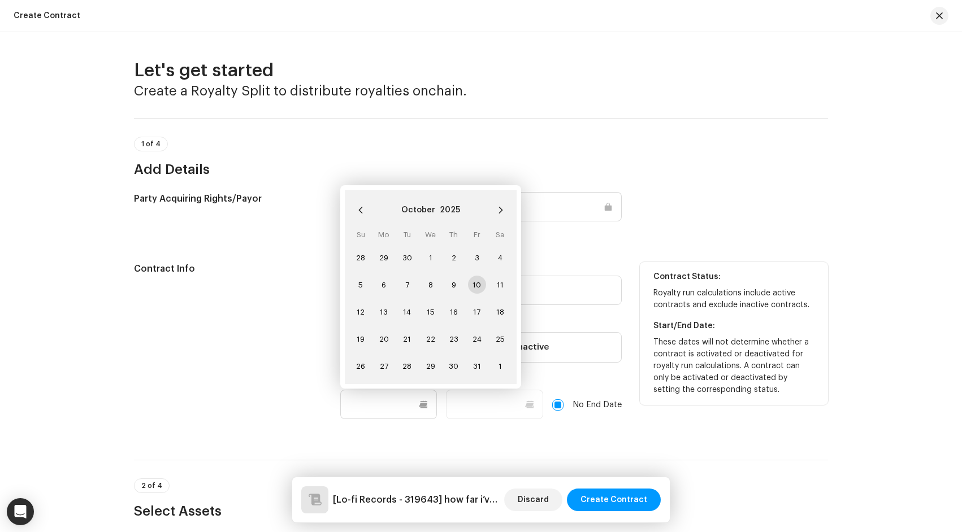
click at [476, 289] on span "10" at bounding box center [477, 285] width 18 height 18
type input "10/10/2025"
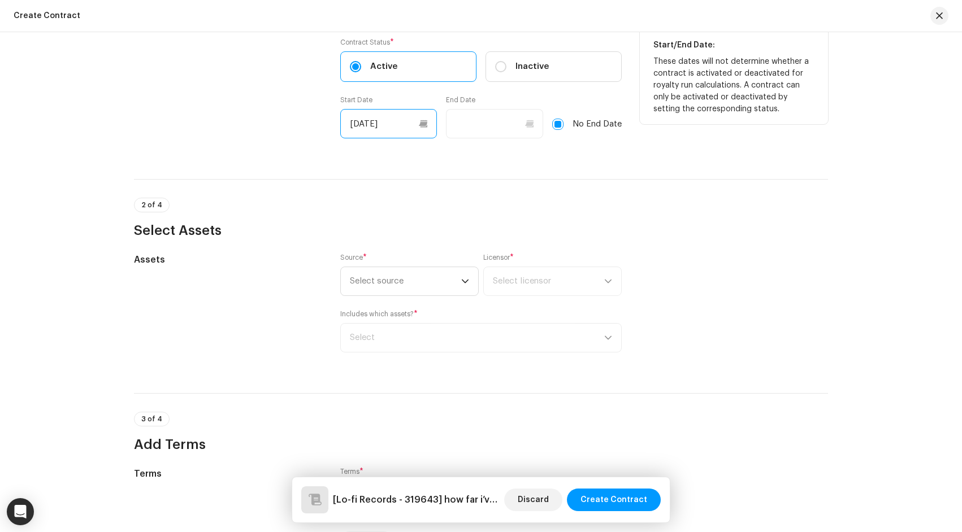
scroll to position [299, 0]
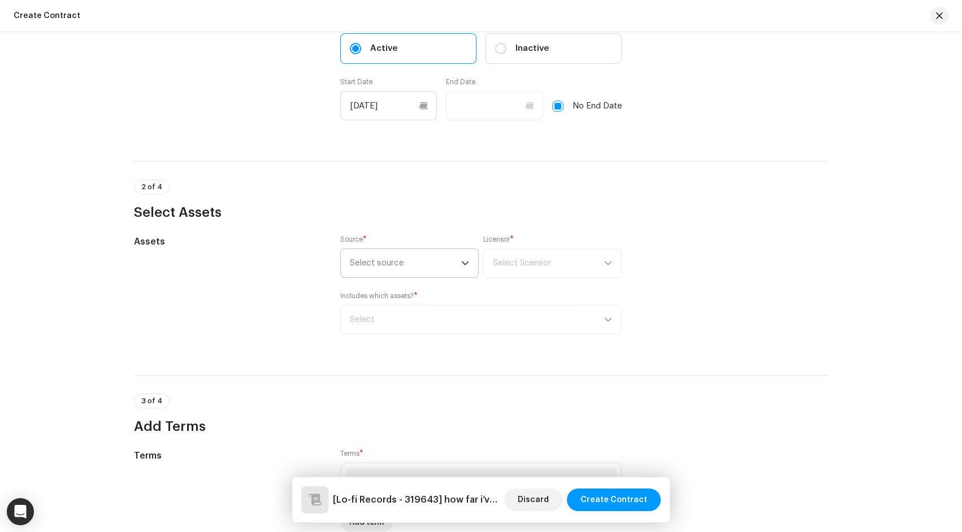
click at [386, 263] on span "Select source" at bounding box center [405, 263] width 111 height 28
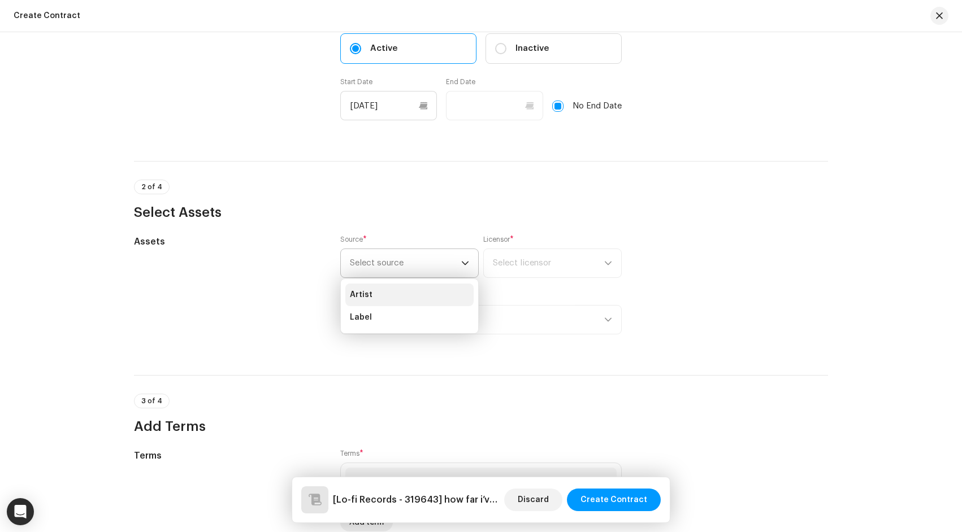
click at [387, 290] on li "Artist" at bounding box center [409, 295] width 128 height 23
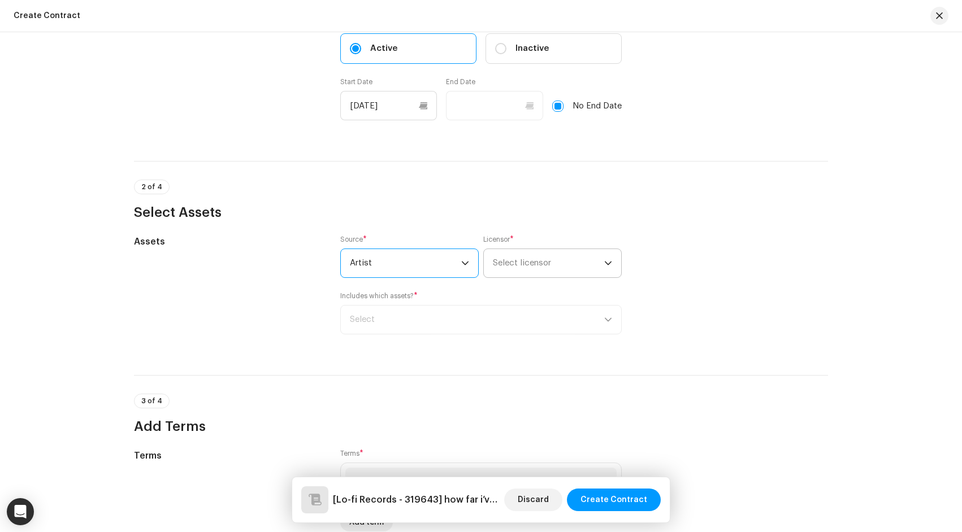
click at [505, 264] on span "Select licensor" at bounding box center [522, 263] width 58 height 8
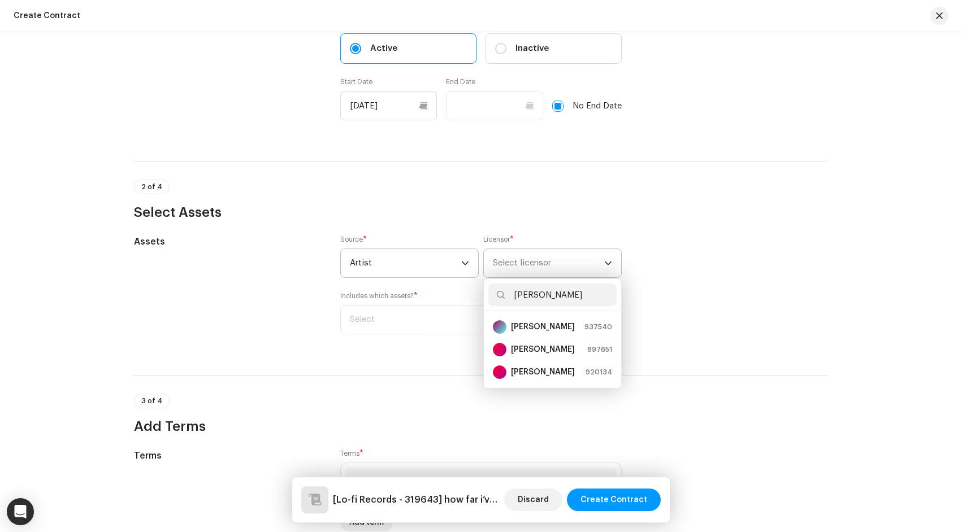
type input "laffey"
click at [557, 354] on div "Laffey 897651" at bounding box center [552, 350] width 119 height 14
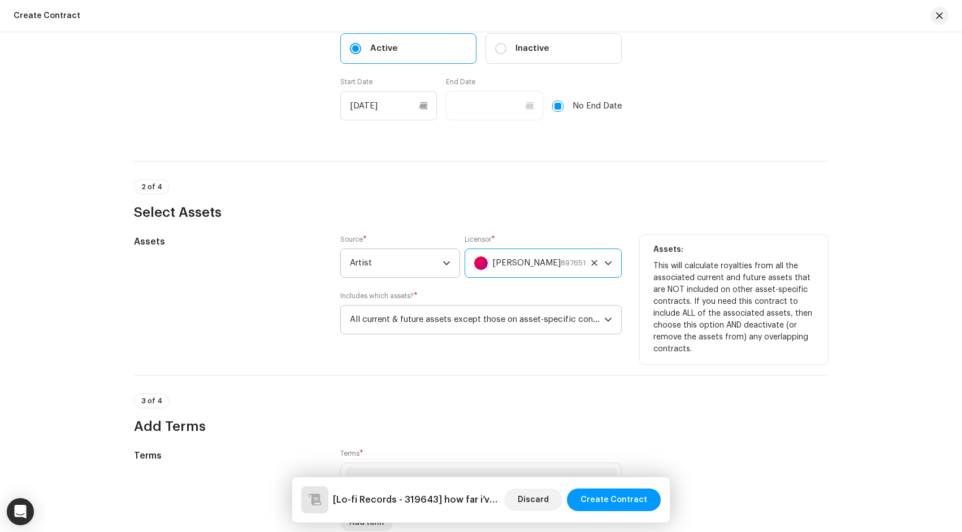
click at [474, 324] on span "All current & future assets except those on asset-specific contracts" at bounding box center [477, 320] width 254 height 28
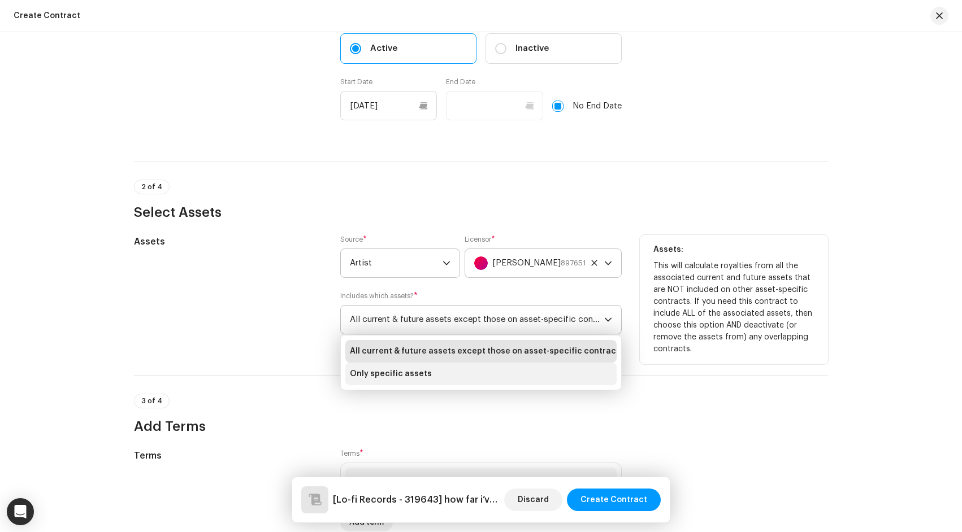
click at [461, 370] on li "Only specific assets" at bounding box center [480, 374] width 271 height 23
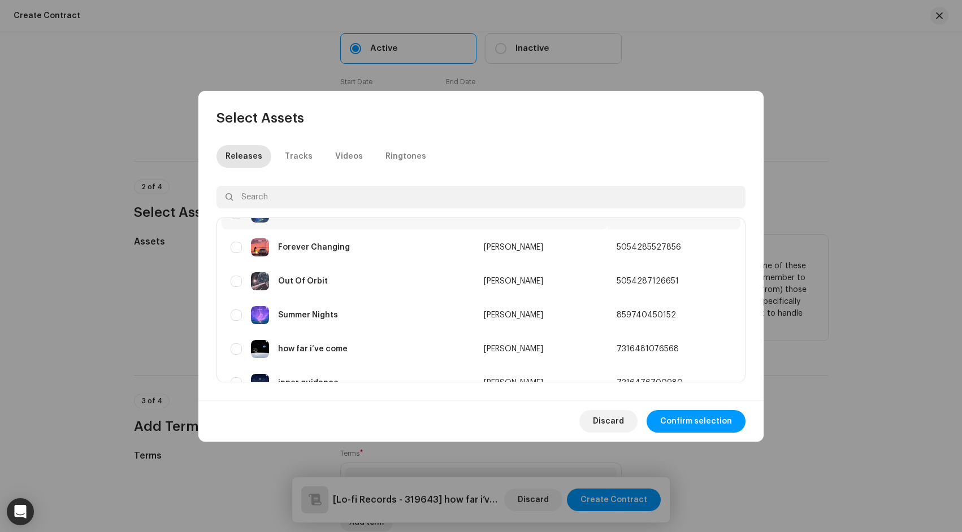
scroll to position [114, 0]
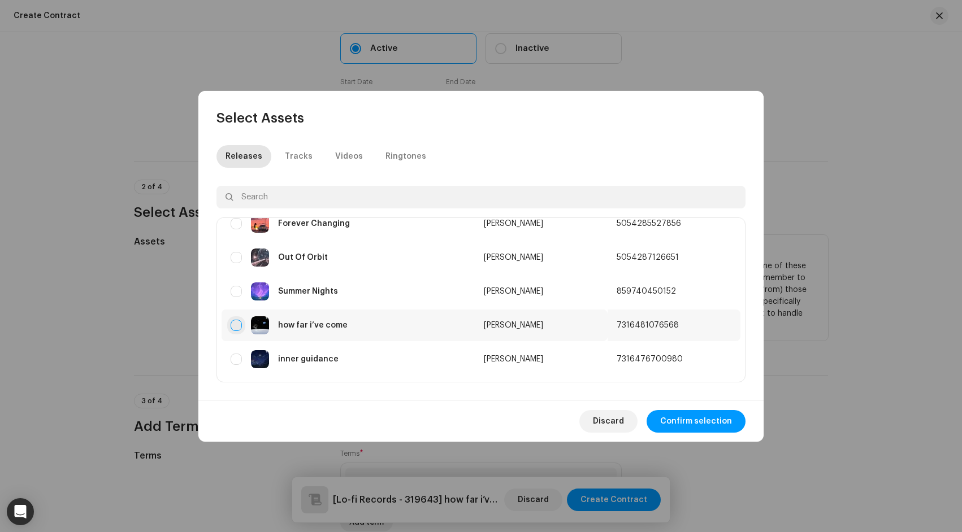
click at [234, 323] on input "checkbox" at bounding box center [236, 325] width 11 height 11
checkbox input "true"
click at [691, 424] on span "Confirm selection" at bounding box center [696, 421] width 72 height 23
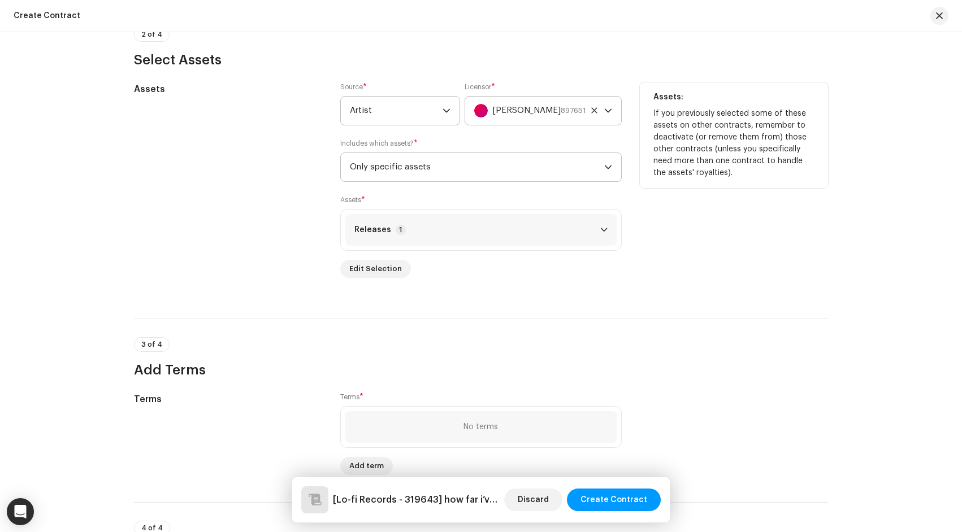
scroll to position [670, 0]
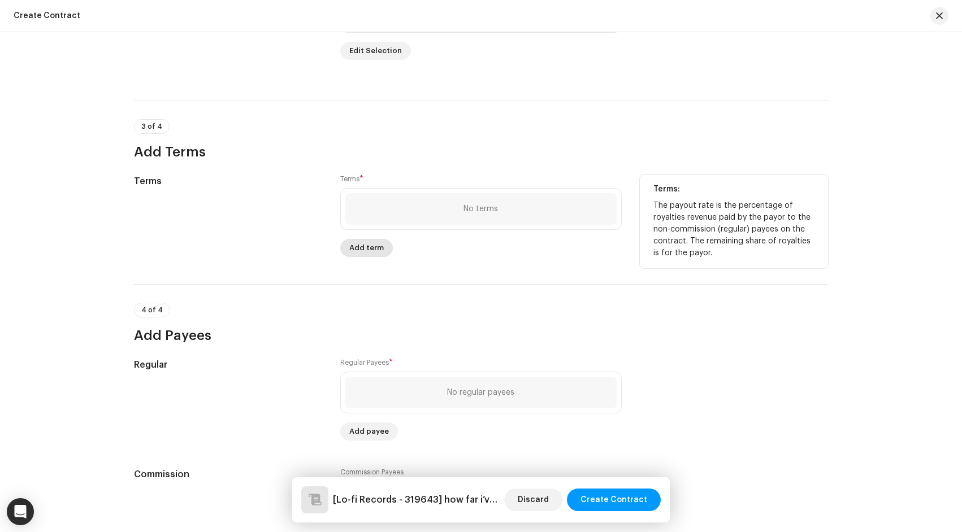
click at [367, 250] on span "Add term" at bounding box center [366, 248] width 34 height 23
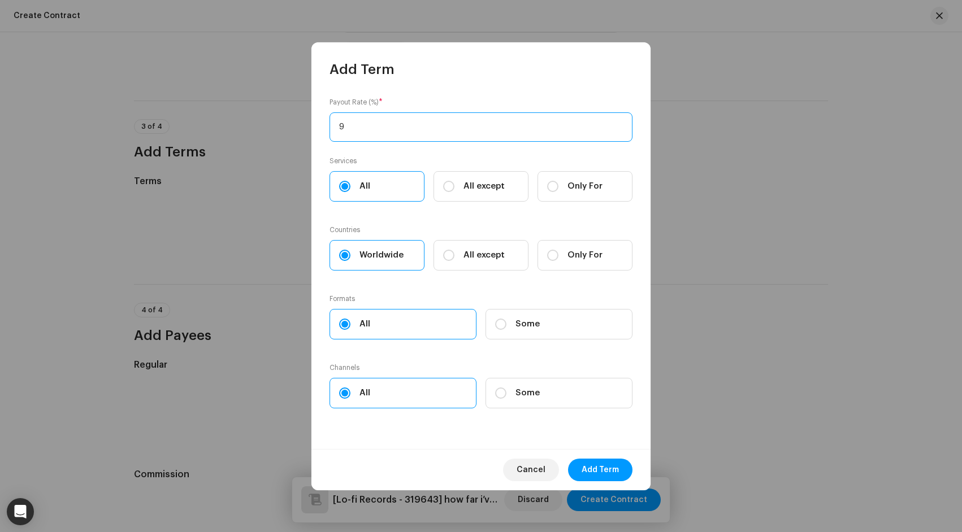
type input "98"
click at [600, 471] on span "Add Term" at bounding box center [599, 470] width 37 height 23
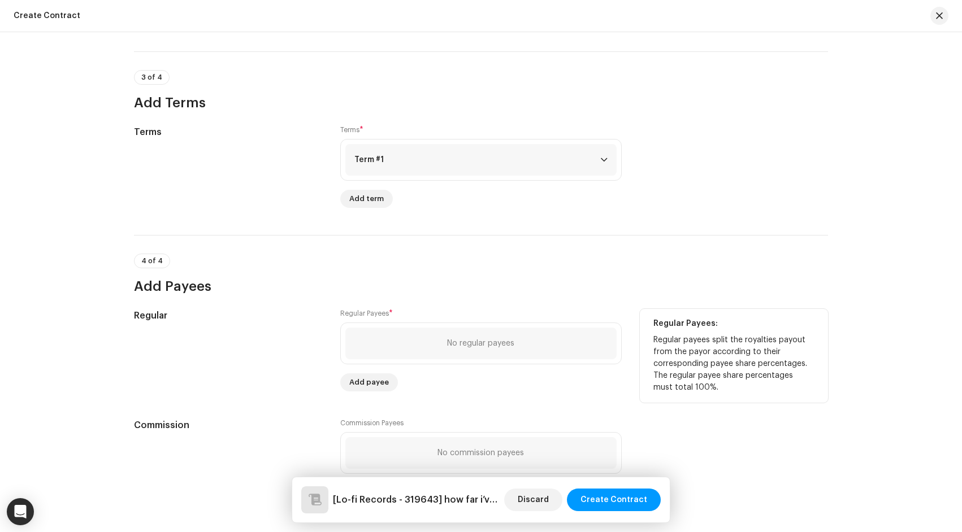
scroll to position [770, 0]
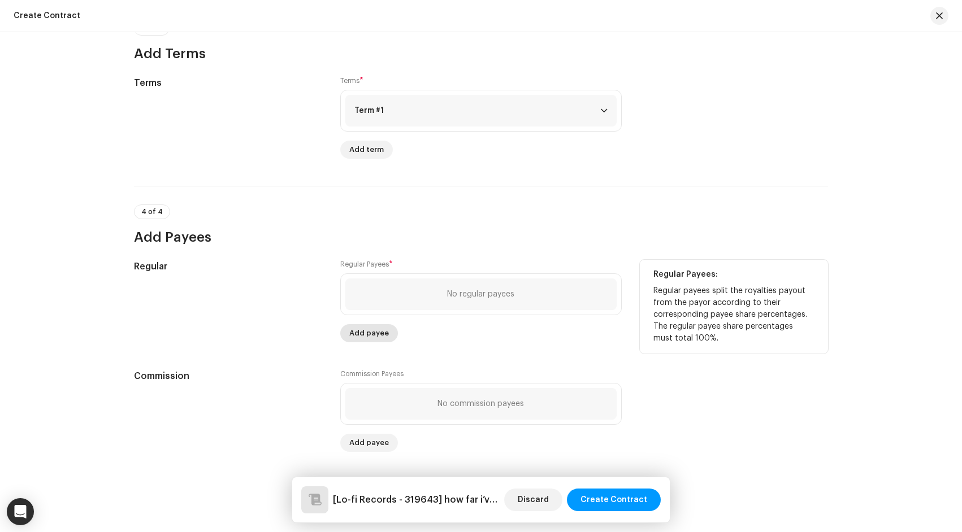
click at [369, 331] on span "Add payee" at bounding box center [369, 333] width 40 height 23
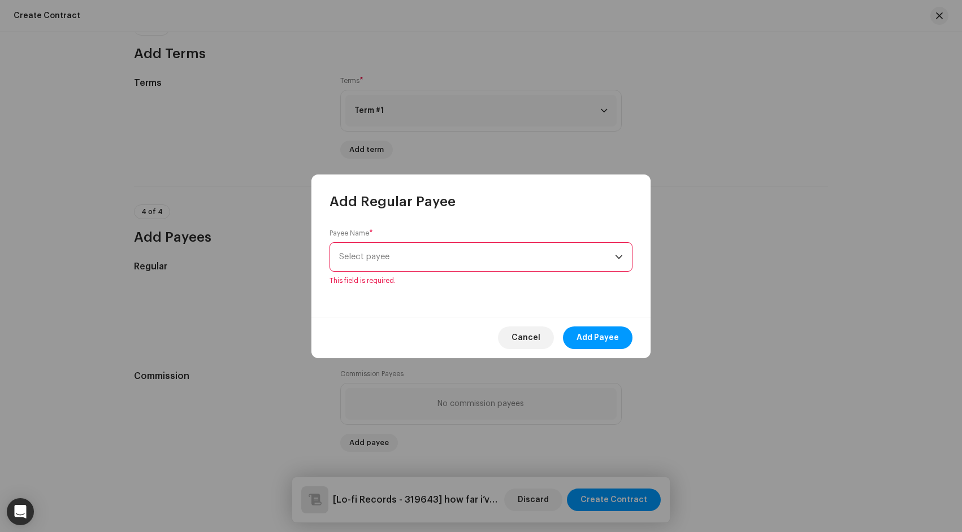
click at [481, 254] on span "Select payee" at bounding box center [477, 257] width 276 height 28
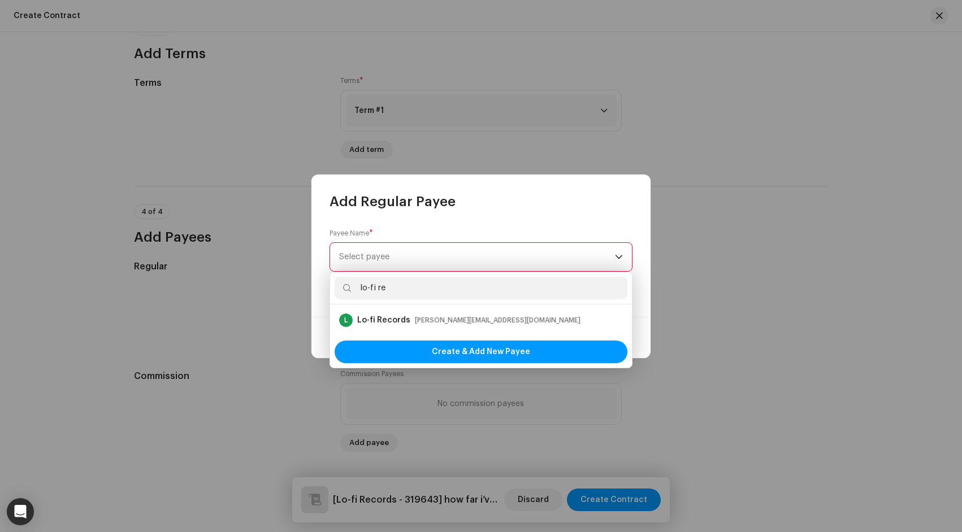
type input "lo-fi re"
click at [508, 316] on div "L Lo-fi Records adrian@lofigirl.com" at bounding box center [481, 321] width 284 height 14
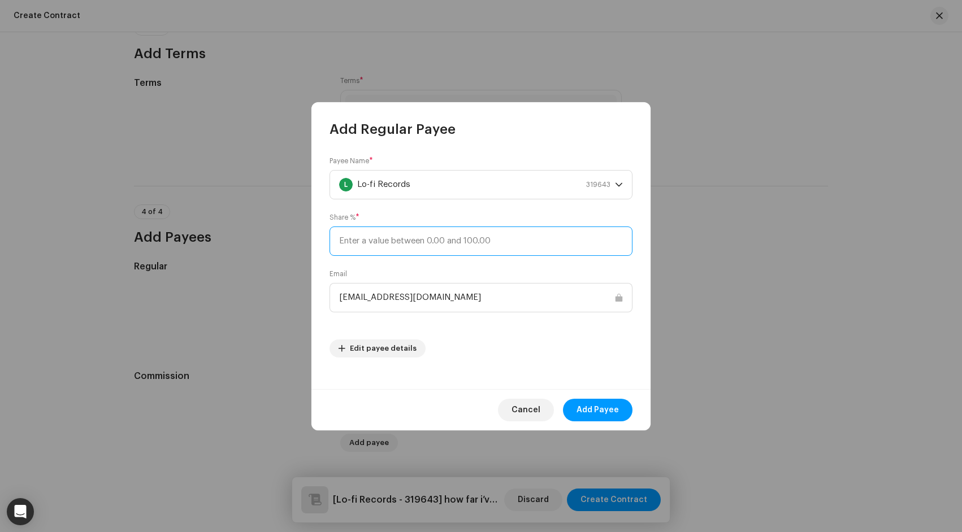
click at [502, 239] on input at bounding box center [480, 241] width 303 height 29
type input "50"
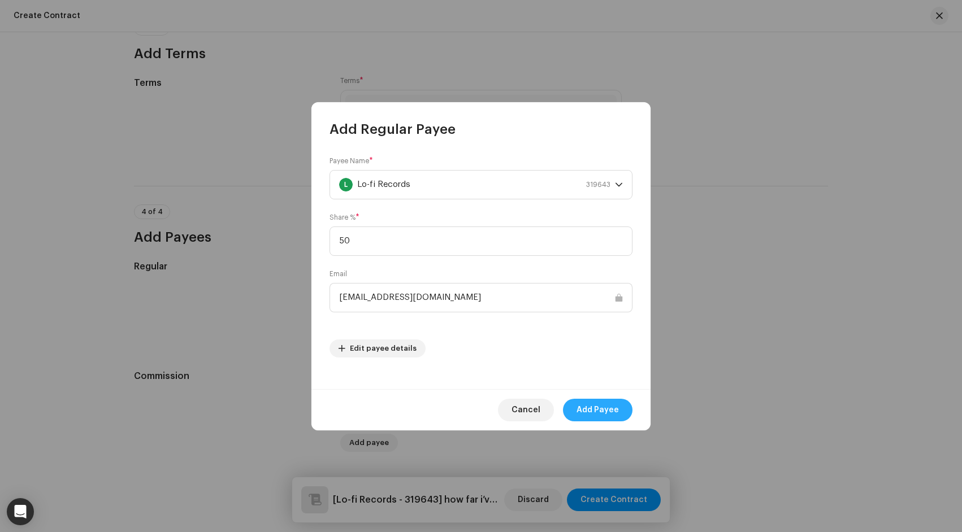
click at [608, 411] on span "Add Payee" at bounding box center [597, 410] width 42 height 23
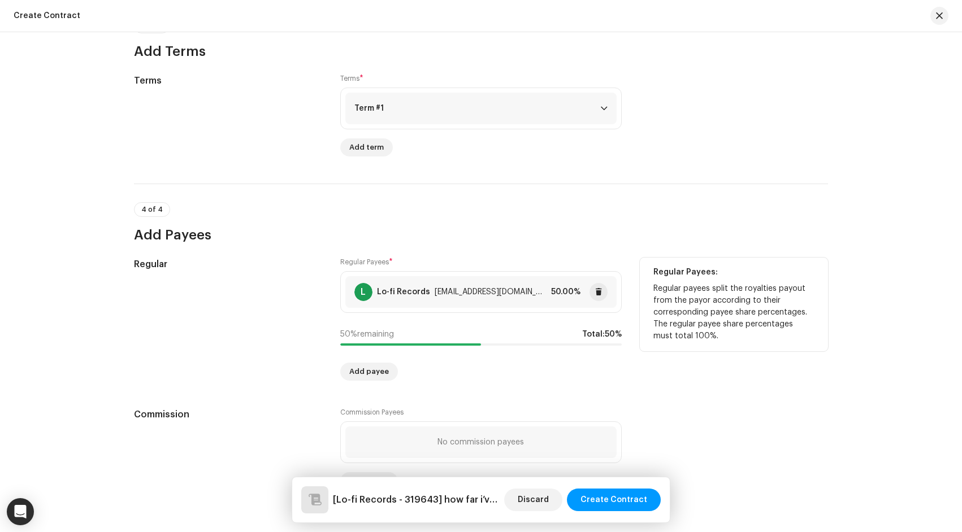
click at [441, 301] on div "L Lo-fi Records Contact@lofirecords.com" at bounding box center [450, 292] width 192 height 18
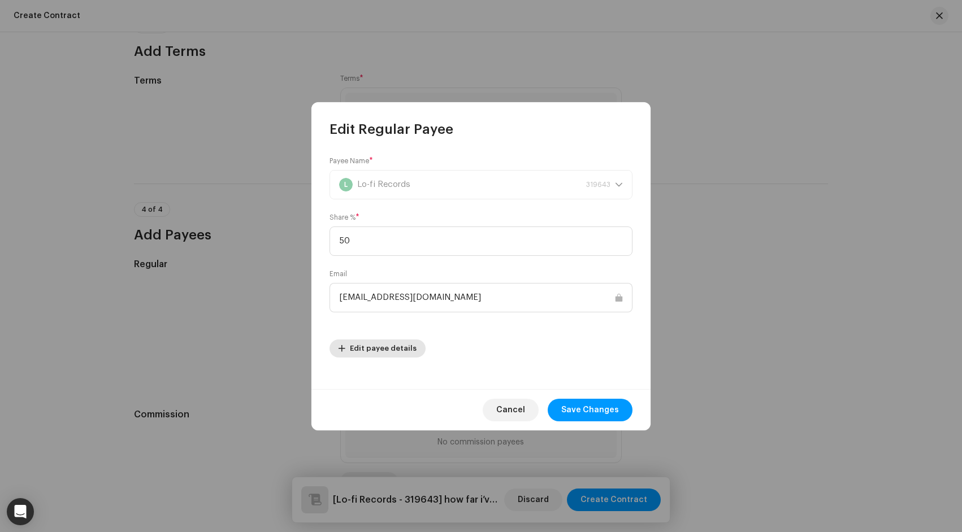
click at [387, 349] on span "Edit payee details" at bounding box center [383, 348] width 67 height 23
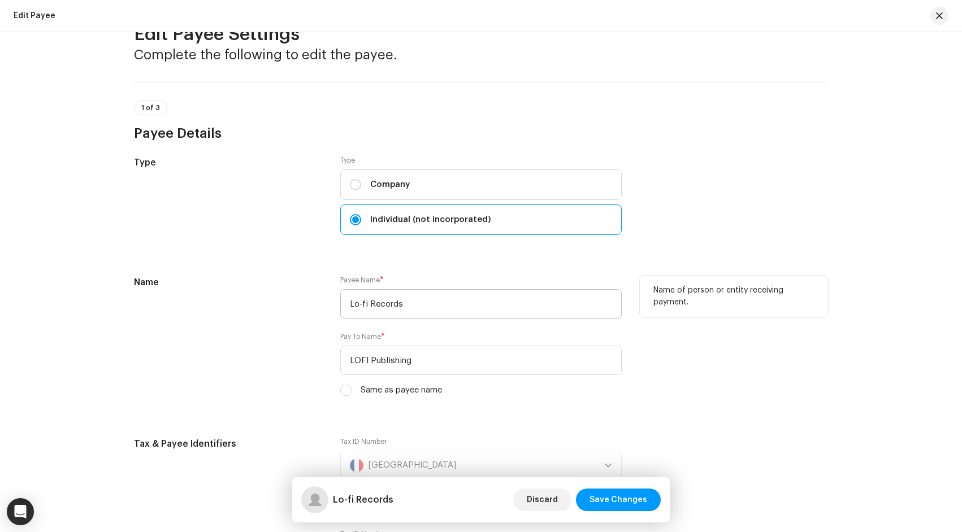
scroll to position [0, 0]
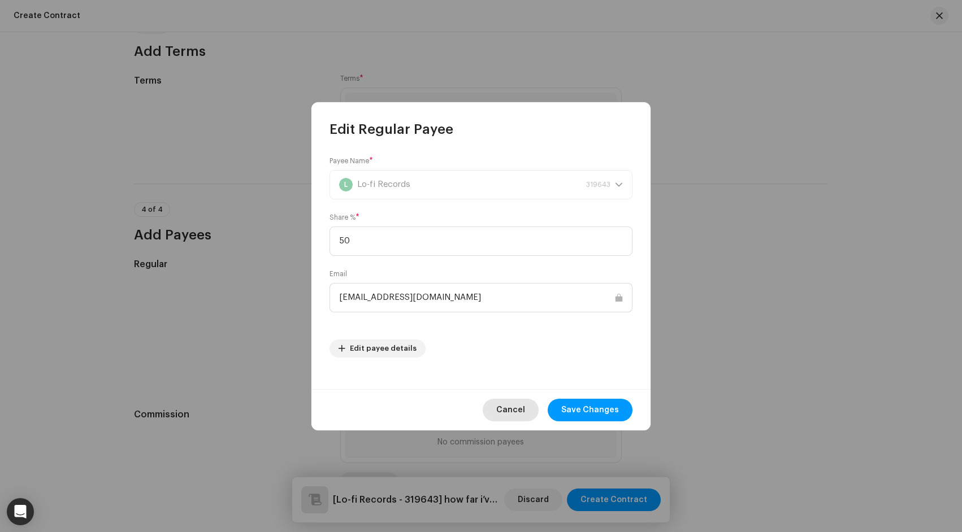
click at [524, 414] on span "Cancel" at bounding box center [510, 410] width 29 height 23
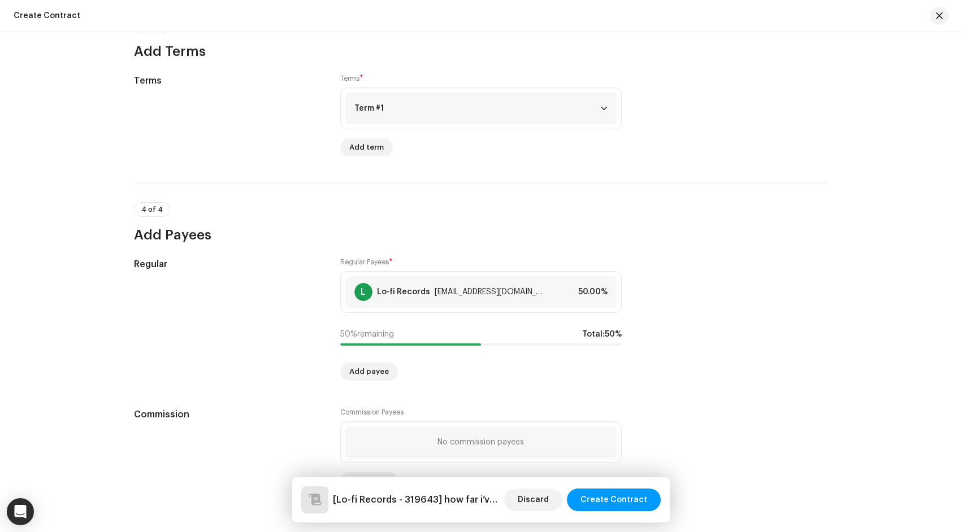
scroll to position [778, 0]
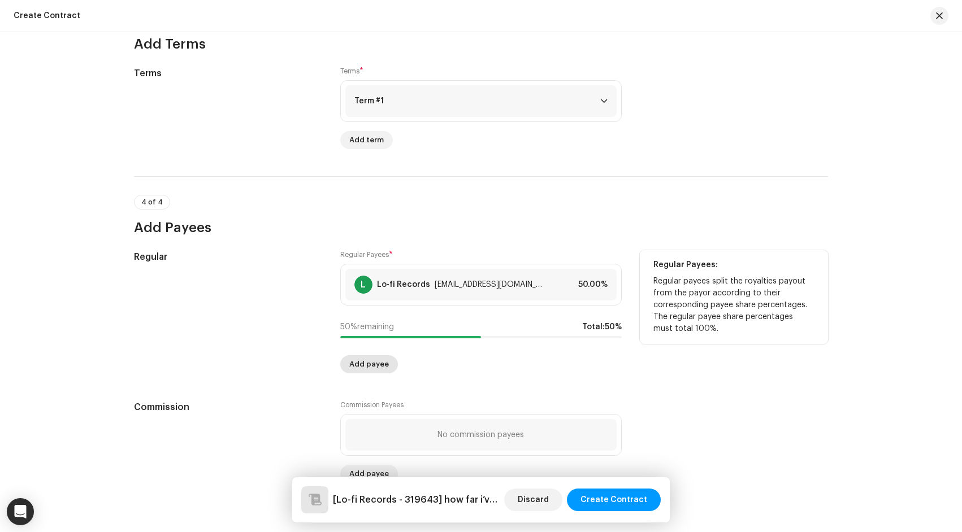
click at [355, 362] on span "Add payee" at bounding box center [369, 364] width 40 height 23
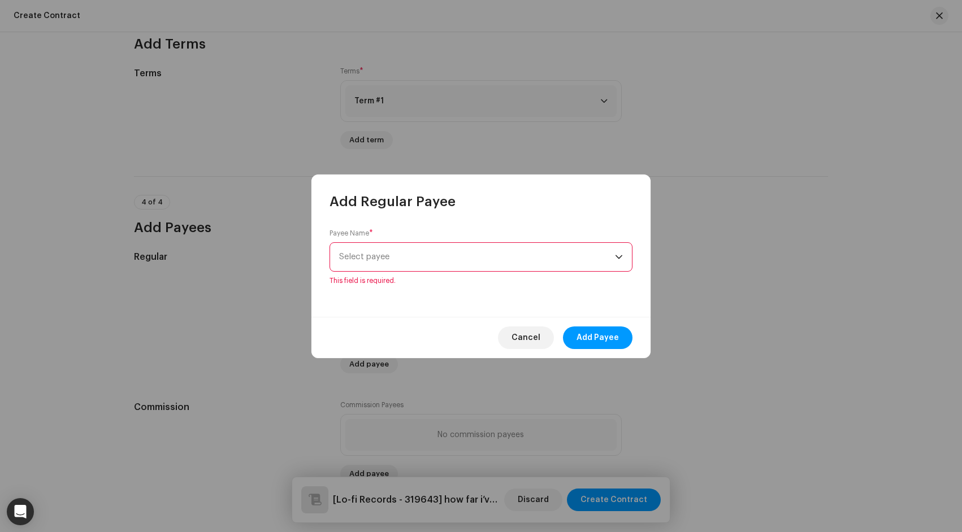
click at [377, 264] on span "Select payee" at bounding box center [477, 257] width 276 height 28
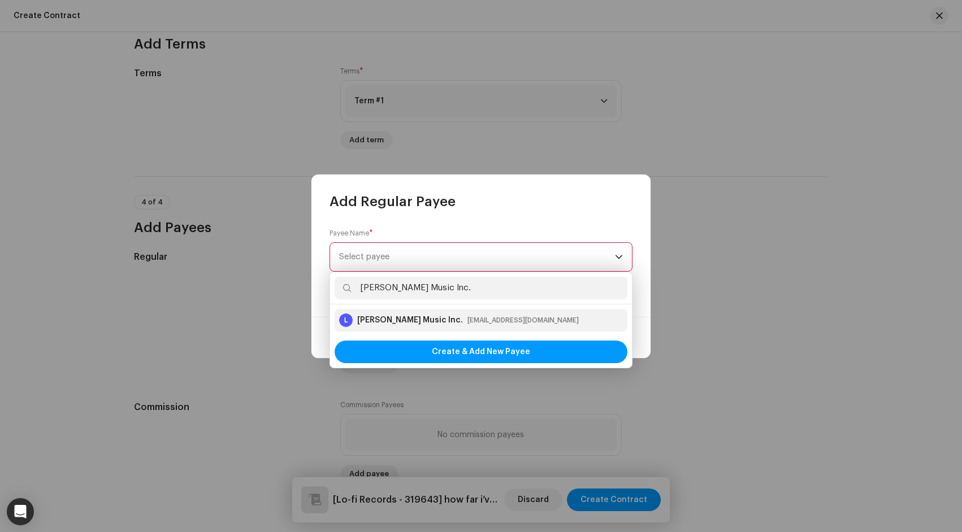
type input "[PERSON_NAME] Music Inc."
click at [384, 321] on div "[PERSON_NAME] Music Inc." at bounding box center [410, 320] width 106 height 11
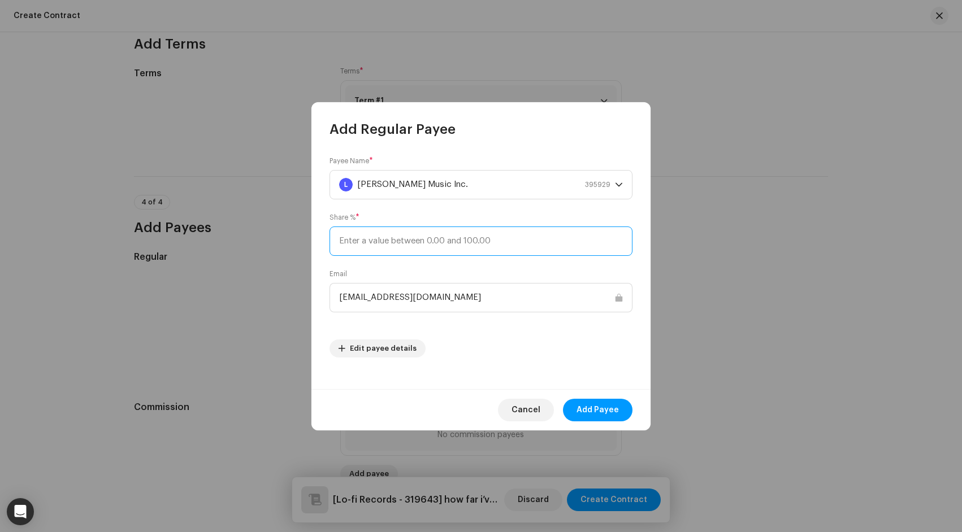
click at [419, 246] on input at bounding box center [480, 241] width 303 height 29
type input "41.67"
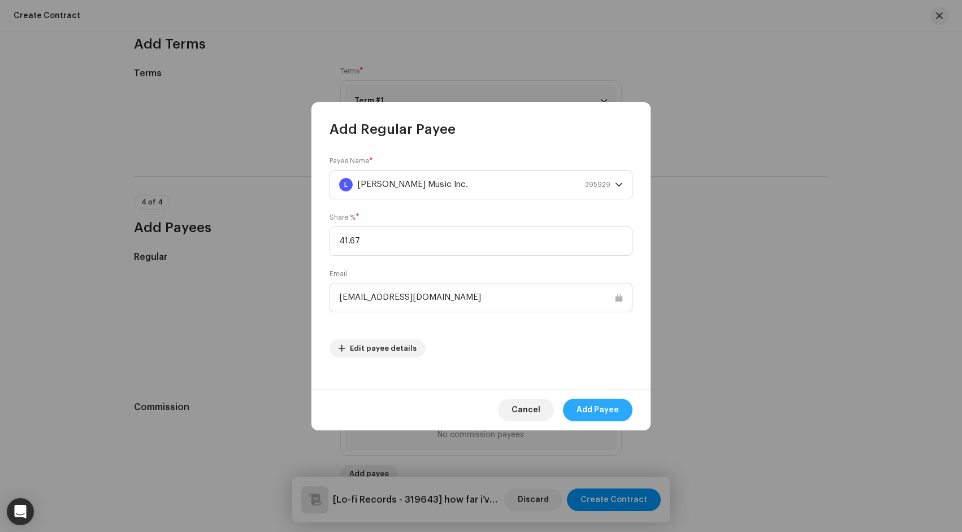
click at [608, 412] on span "Add Payee" at bounding box center [597, 410] width 42 height 23
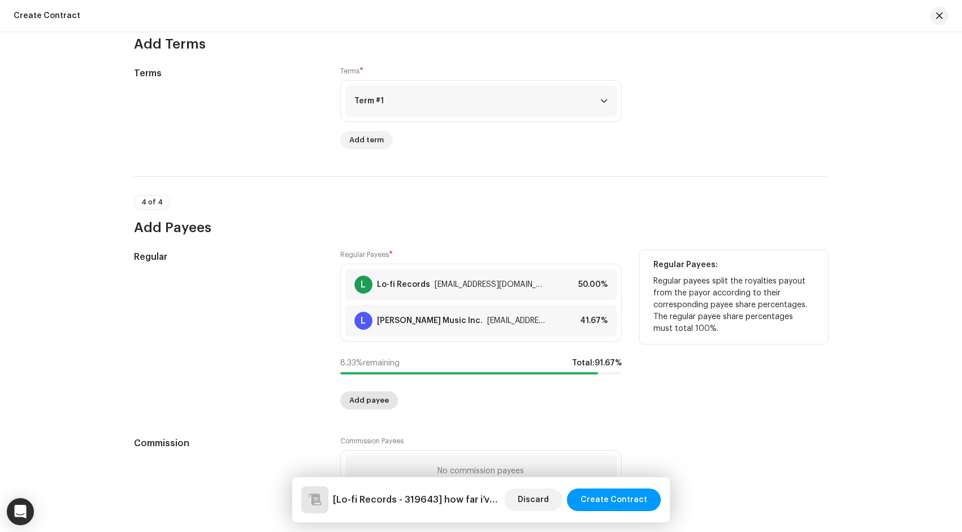
click at [374, 406] on span "Add payee" at bounding box center [369, 400] width 40 height 23
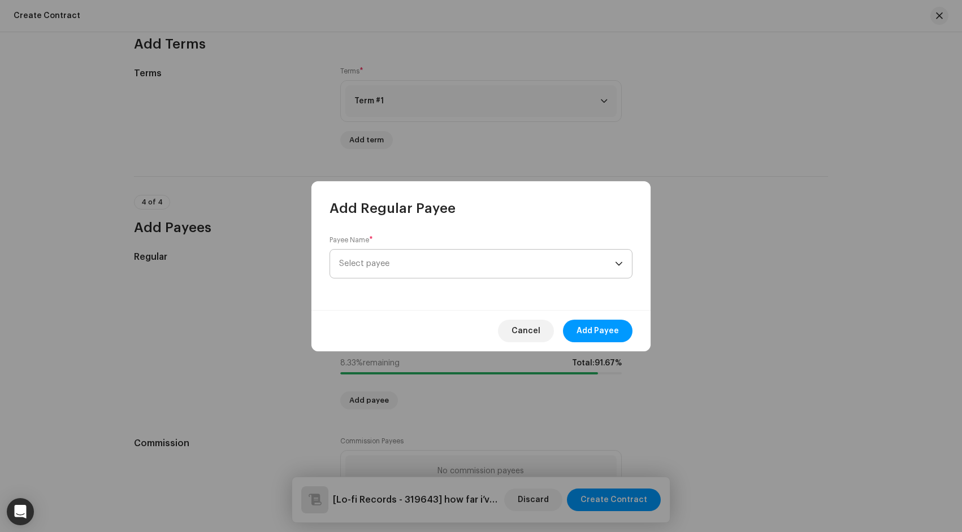
click at [480, 261] on span "Select payee" at bounding box center [477, 264] width 276 height 28
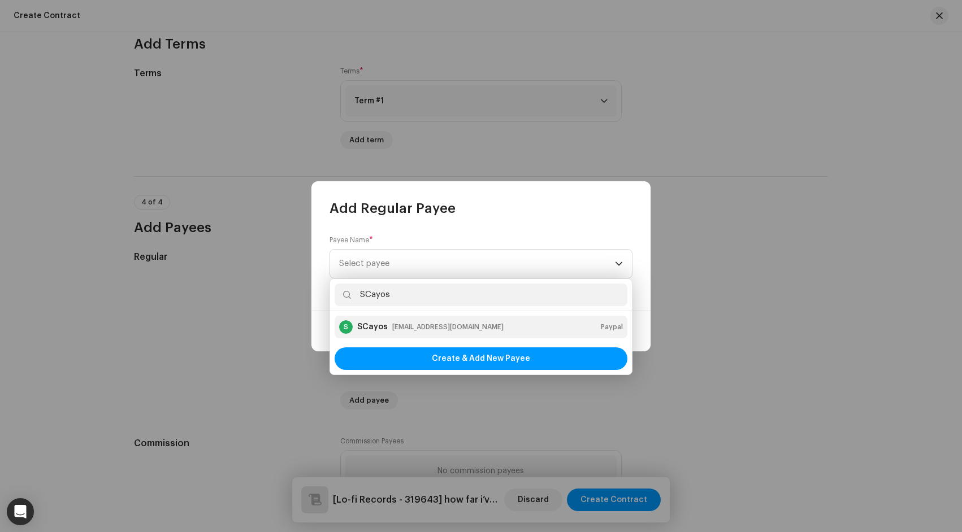
type input "SCayos"
click at [461, 329] on div "scayosmusic@gmail.com" at bounding box center [447, 327] width 111 height 11
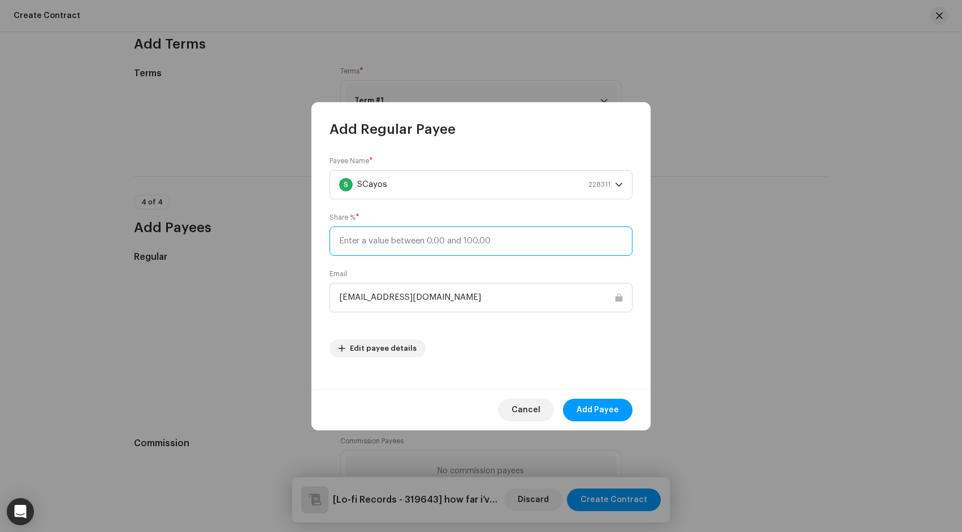
click at [492, 249] on input at bounding box center [480, 241] width 303 height 29
type input "2.08"
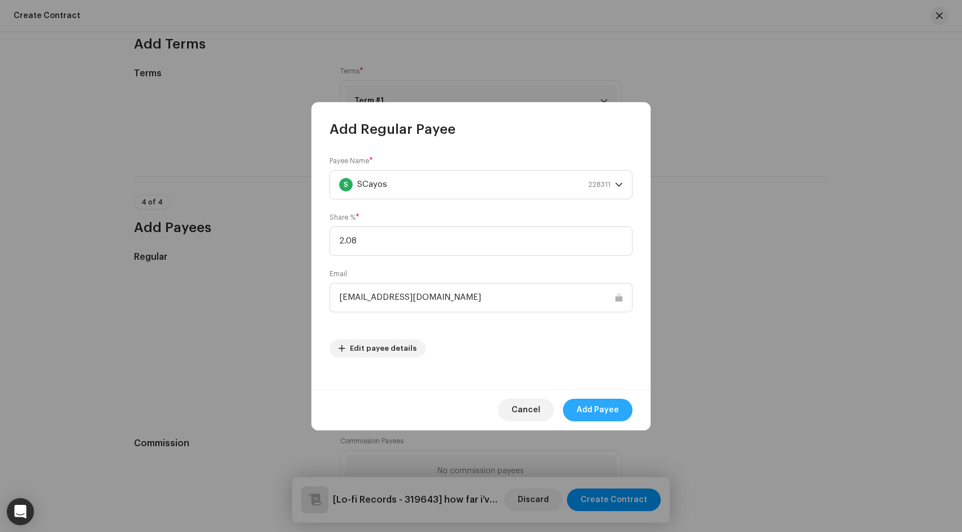
click at [596, 410] on span "Add Payee" at bounding box center [597, 410] width 42 height 23
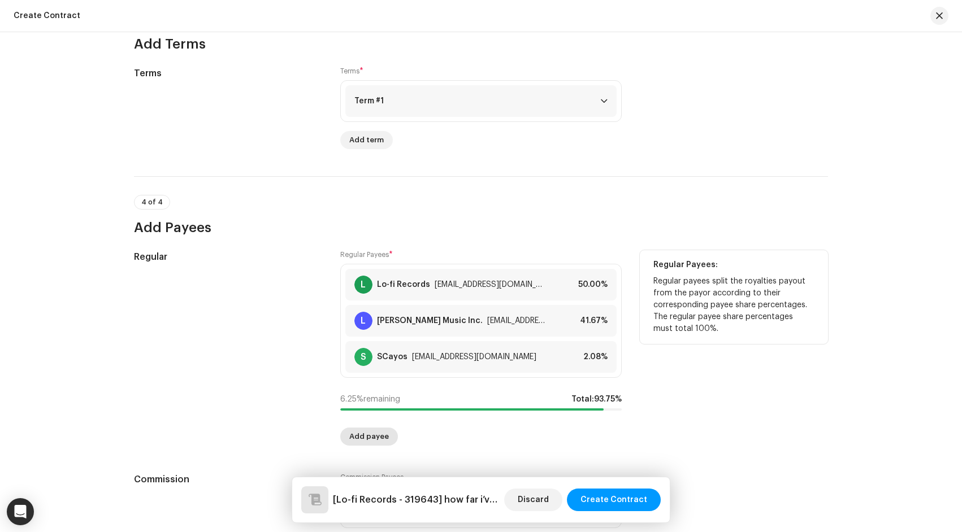
click at [384, 440] on button "Add payee" at bounding box center [369, 437] width 58 height 18
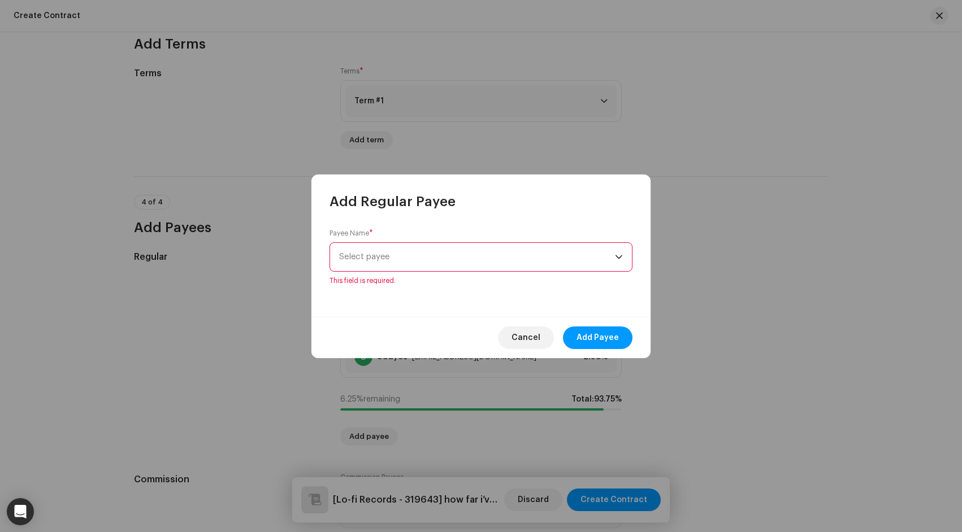
click at [392, 262] on span "Select payee" at bounding box center [477, 257] width 276 height 28
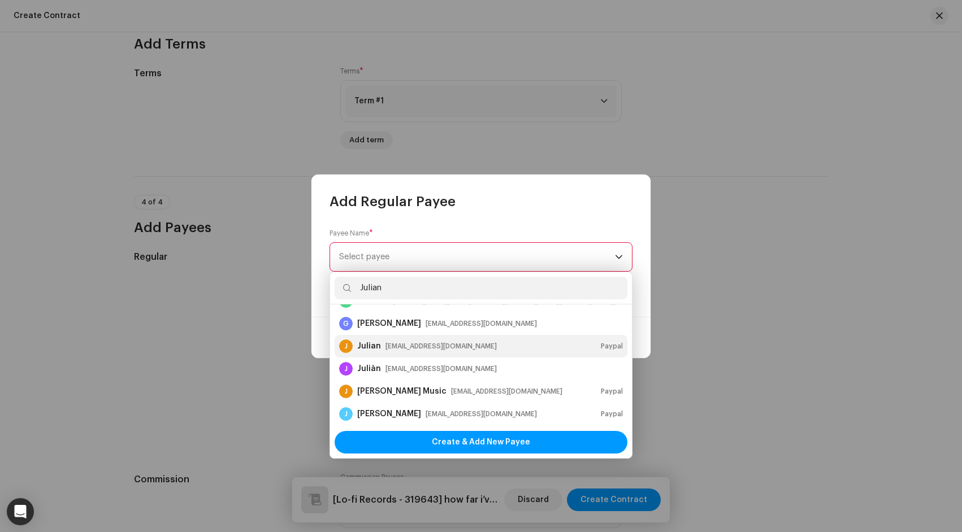
scroll to position [10, 0]
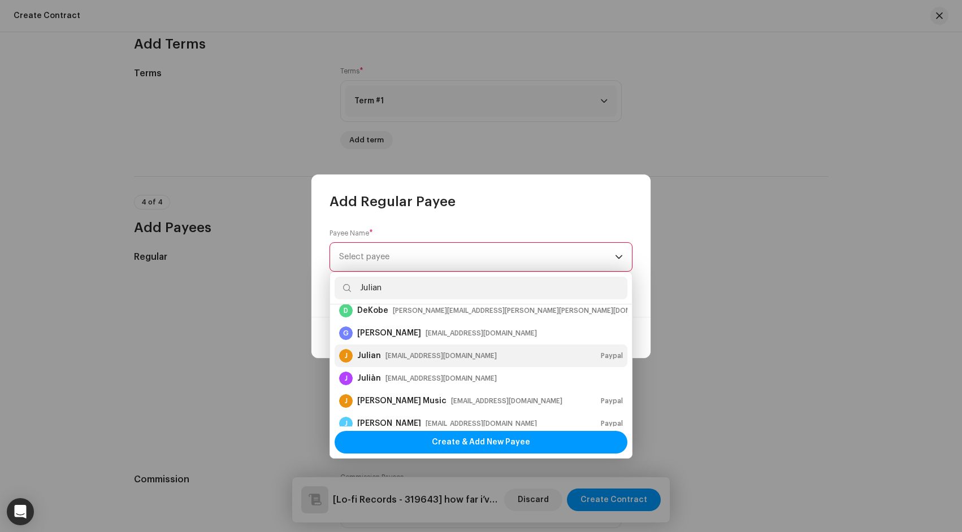
type input "Julian"
click at [425, 361] on div "julianmusicmanagement@hotmail.com" at bounding box center [440, 355] width 111 height 11
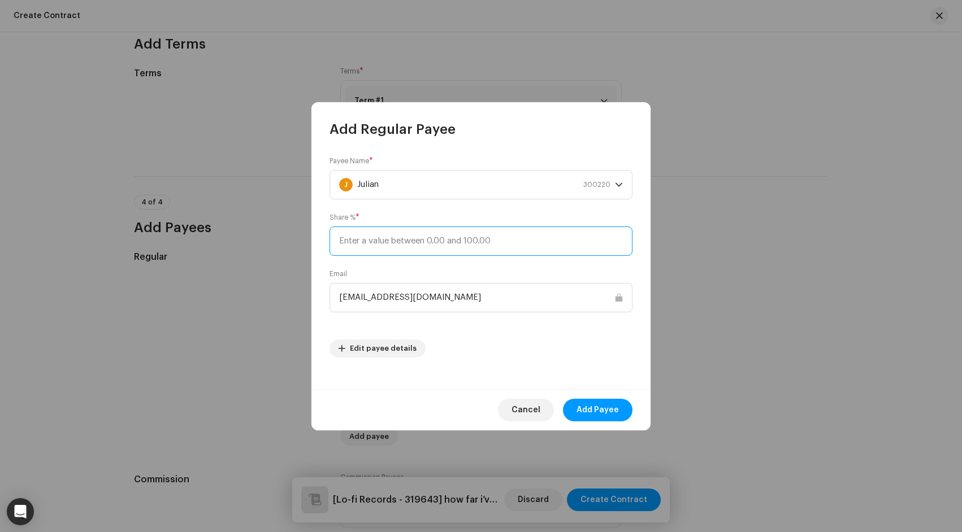
click at [487, 248] on input at bounding box center [480, 241] width 303 height 29
type input "2.08"
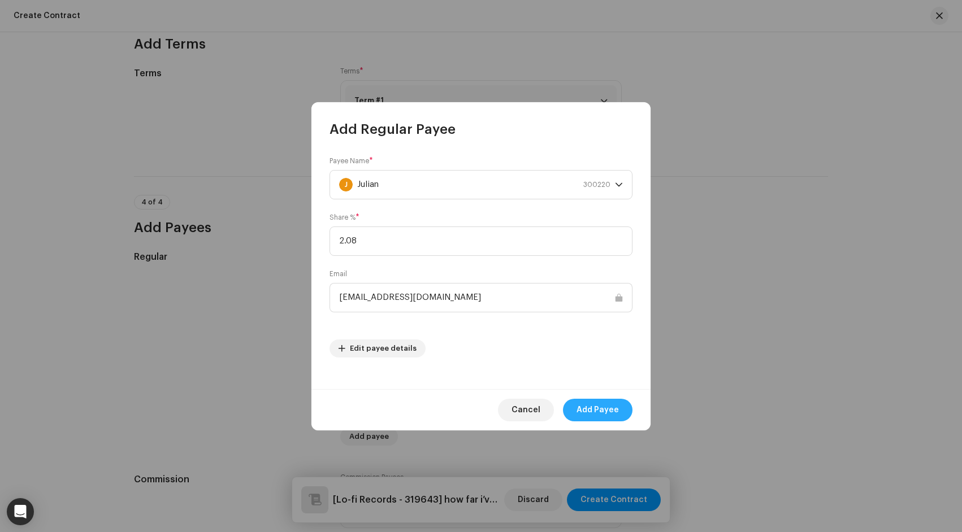
click at [588, 411] on span "Add Payee" at bounding box center [597, 410] width 42 height 23
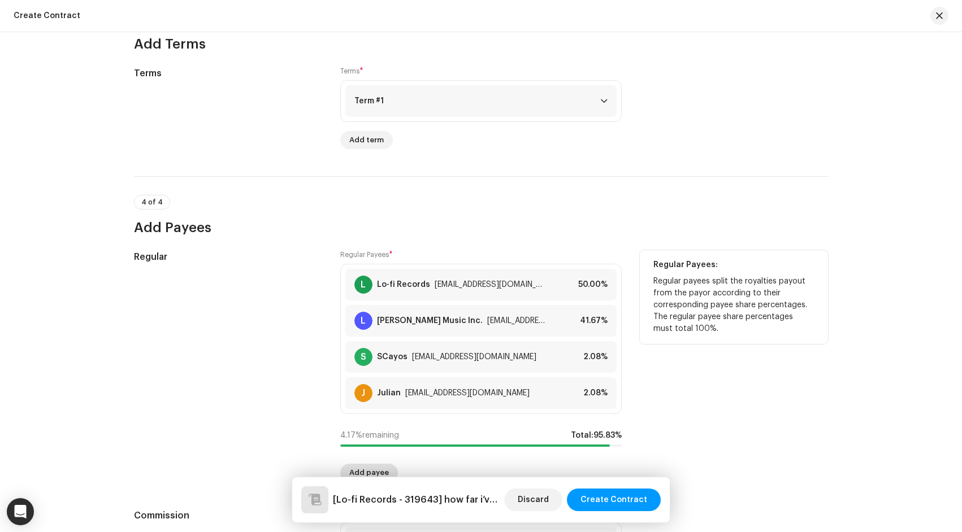
click at [376, 471] on span "Add payee" at bounding box center [369, 473] width 40 height 23
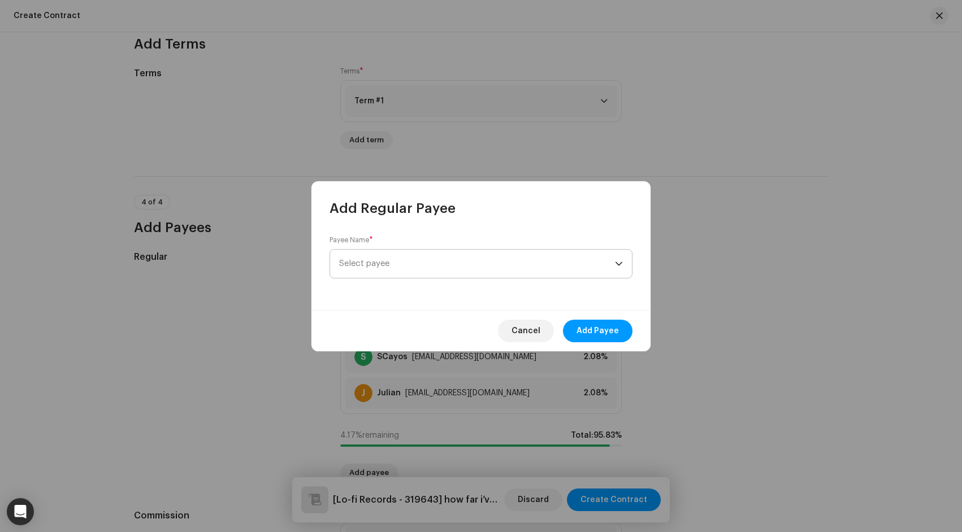
click at [432, 267] on span "Select payee" at bounding box center [477, 264] width 276 height 28
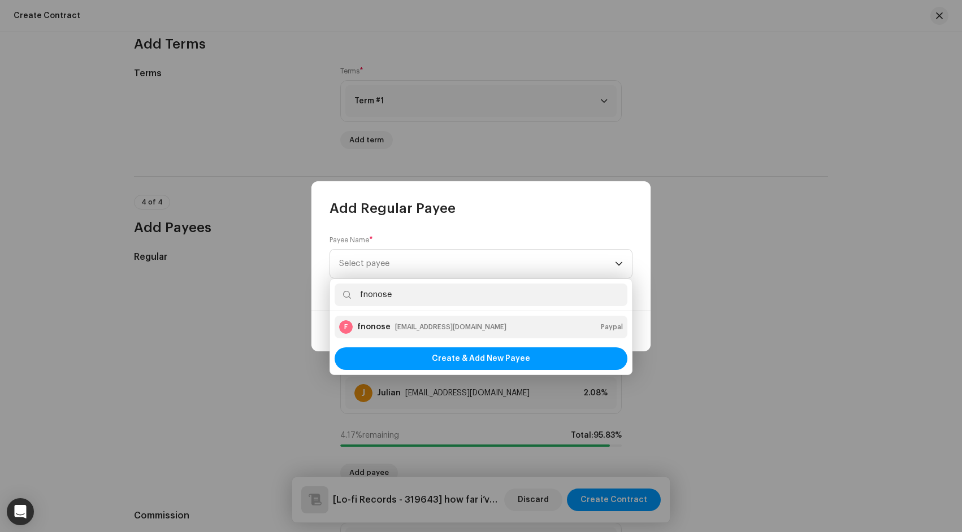
type input "fnonose"
click at [436, 330] on div "fnonose@gmail.com" at bounding box center [450, 327] width 111 height 11
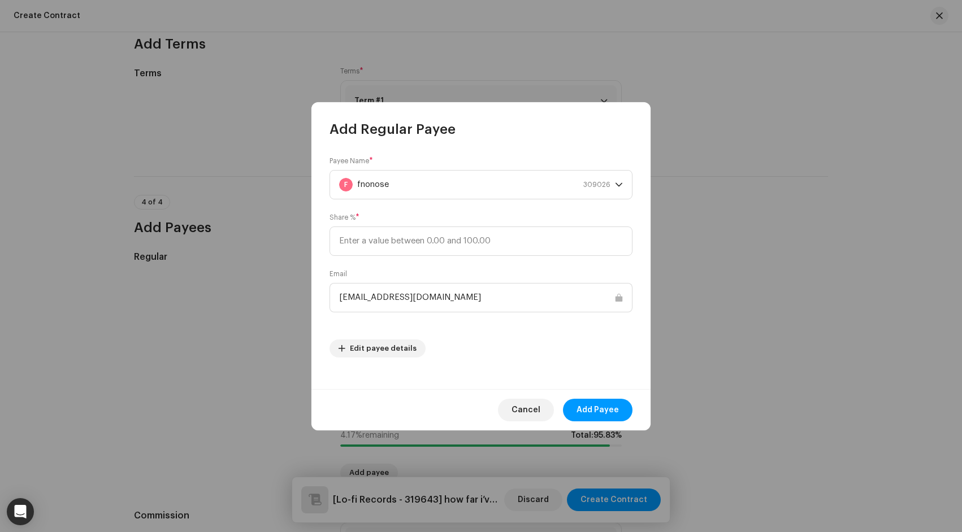
click at [520, 298] on input "fnonose@gmail.com" at bounding box center [480, 297] width 303 height 29
click at [509, 255] on div "Payee Name * F fnonose 309026 Share % * Email fnonose@gmail.com Edit payee deta…" at bounding box center [480, 257] width 303 height 201
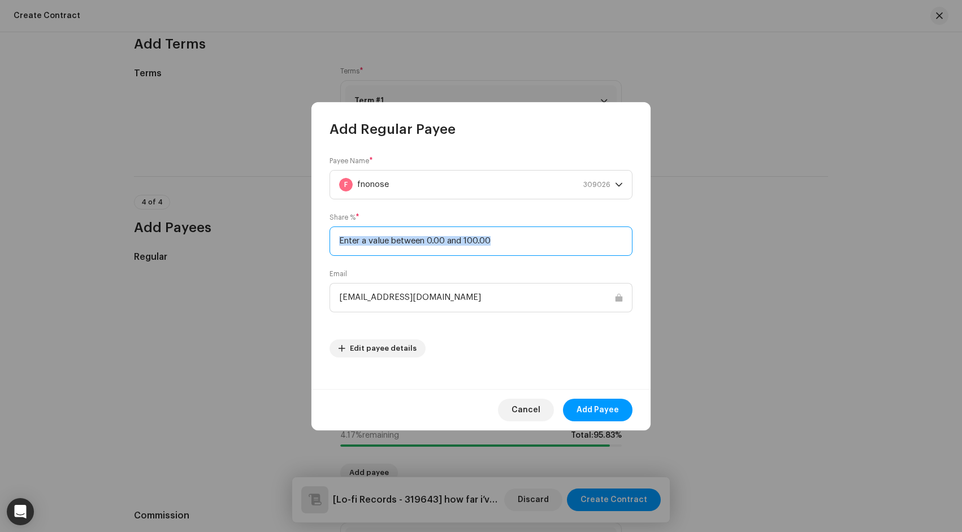
click at [506, 246] on input at bounding box center [480, 241] width 303 height 29
type input "2.08"
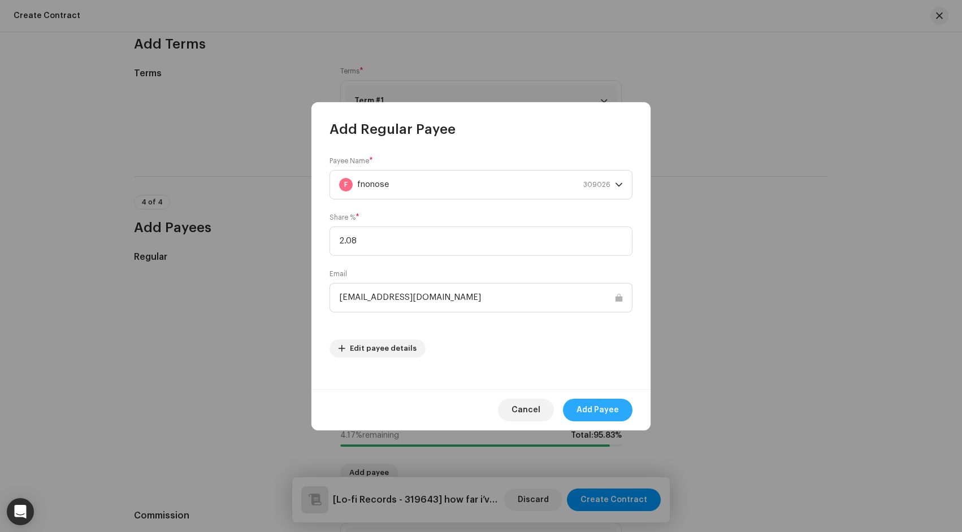
click at [594, 409] on span "Add Payee" at bounding box center [597, 410] width 42 height 23
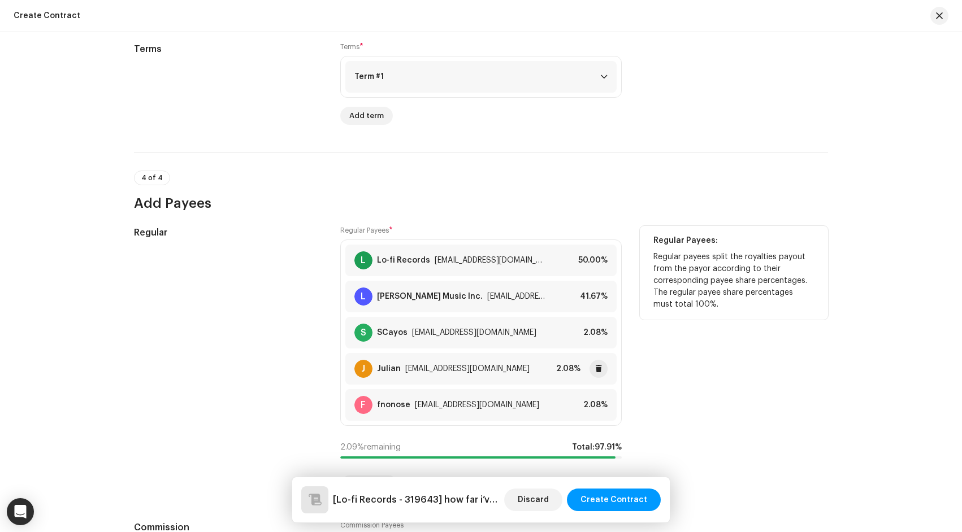
scroll to position [822, 0]
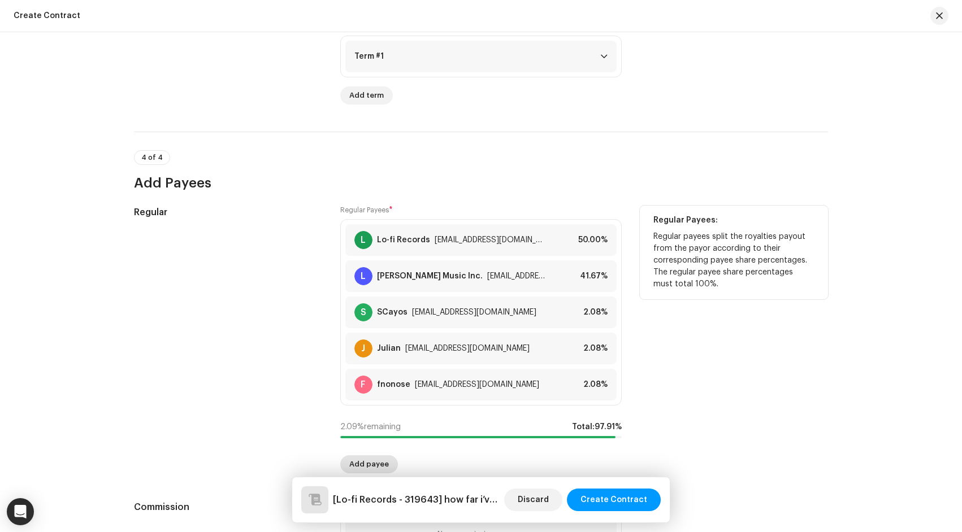
click at [366, 466] on span "Add payee" at bounding box center [369, 464] width 40 height 23
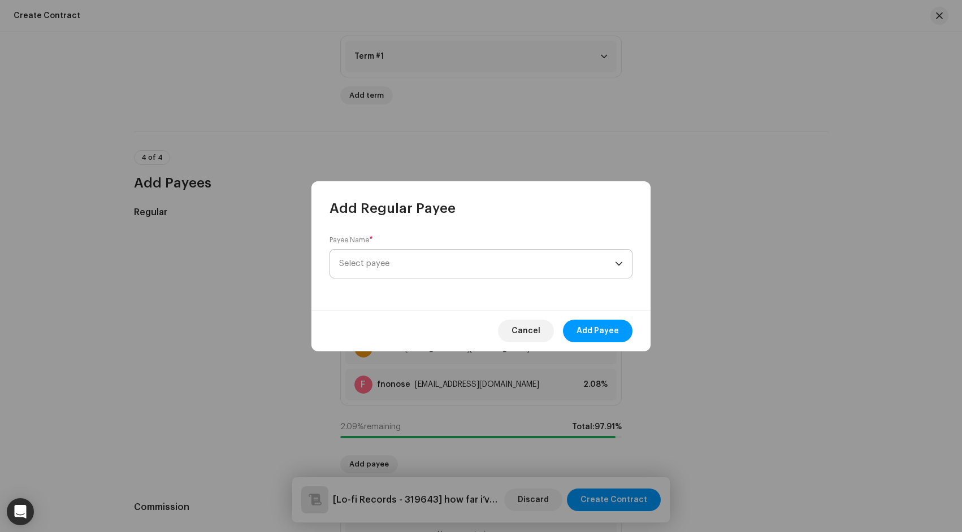
click at [442, 268] on span "Select payee" at bounding box center [477, 264] width 276 height 28
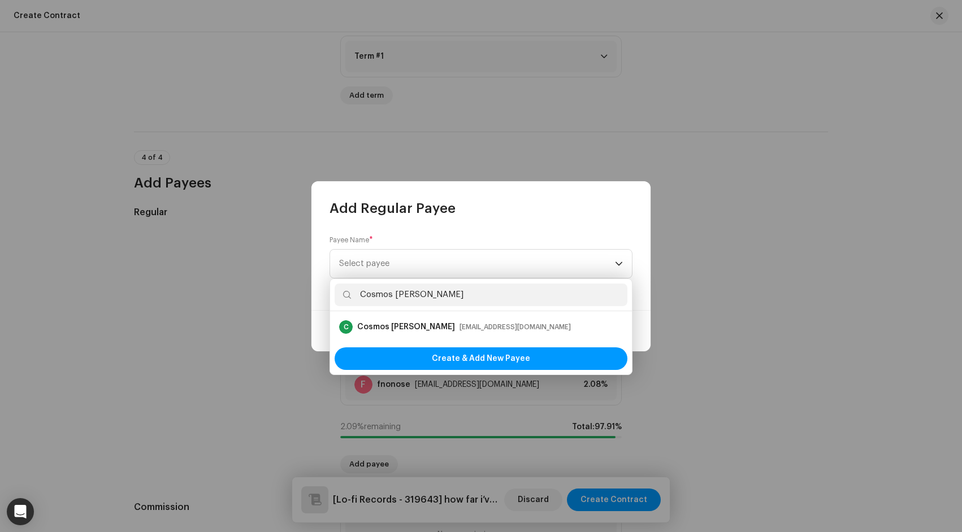
type input "Cosmos Corbin"
click at [468, 331] on div "cosmoscorbin@gmail.com" at bounding box center [514, 327] width 111 height 11
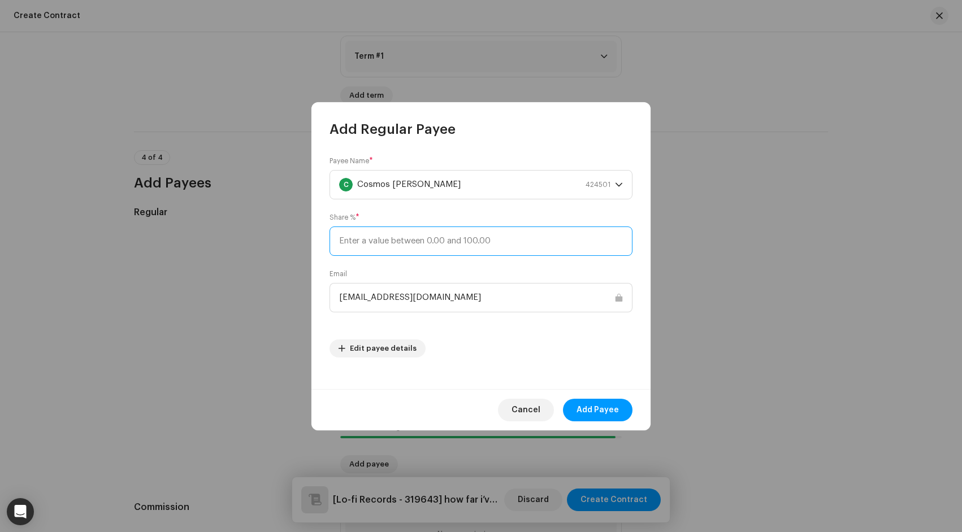
click at [494, 247] on input at bounding box center [480, 241] width 303 height 29
type input "2.08"
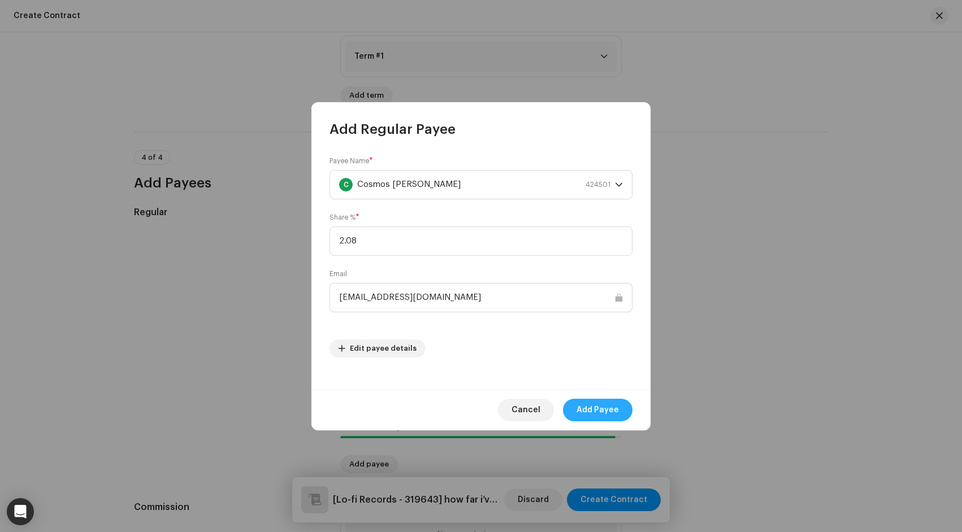
click at [608, 412] on span "Add Payee" at bounding box center [597, 410] width 42 height 23
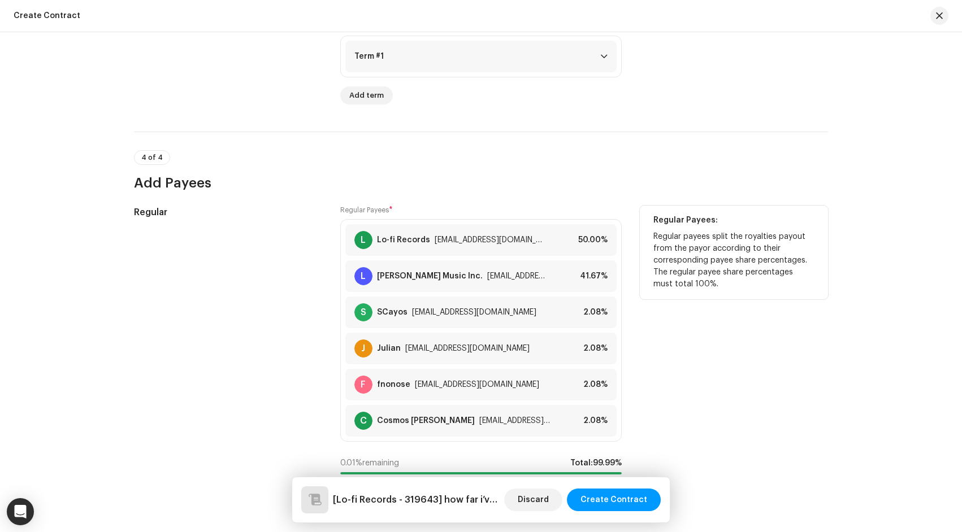
scroll to position [833, 0]
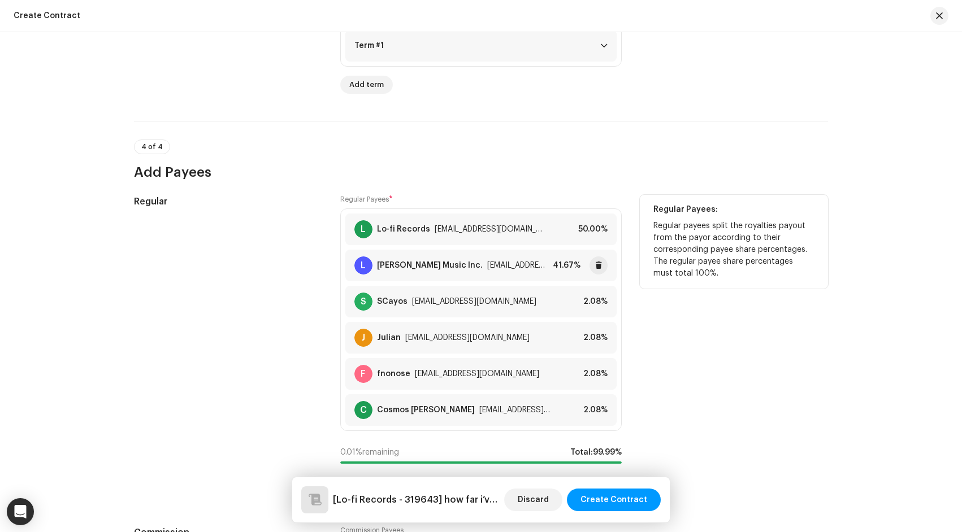
click at [510, 268] on div "laffeymusic@gmail.com" at bounding box center [517, 265] width 61 height 9
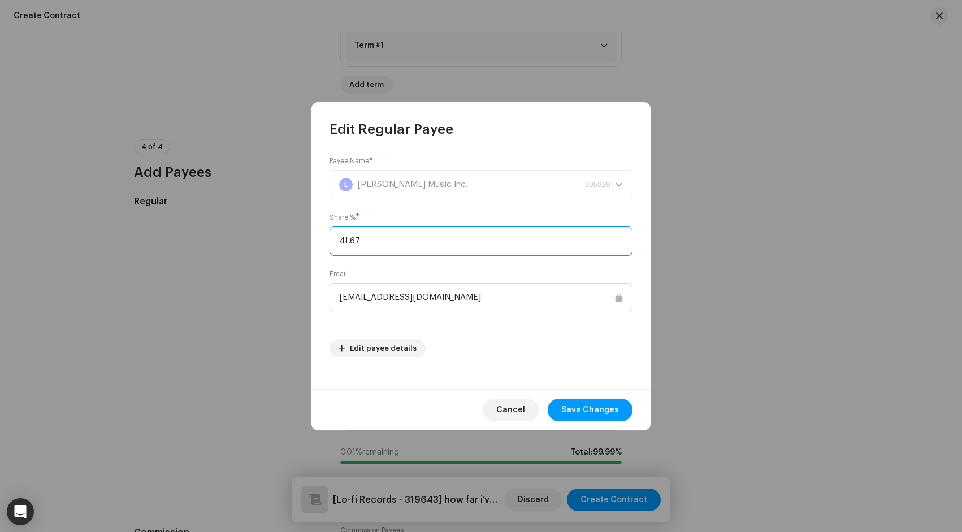
click at [506, 237] on input "41.67" at bounding box center [480, 241] width 303 height 29
type input "41.68"
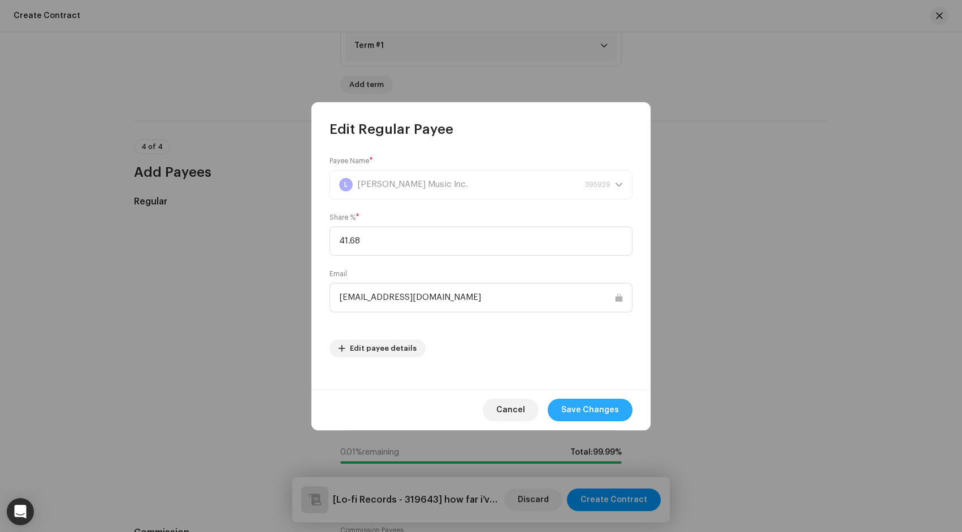
click at [578, 411] on span "Save Changes" at bounding box center [590, 410] width 58 height 23
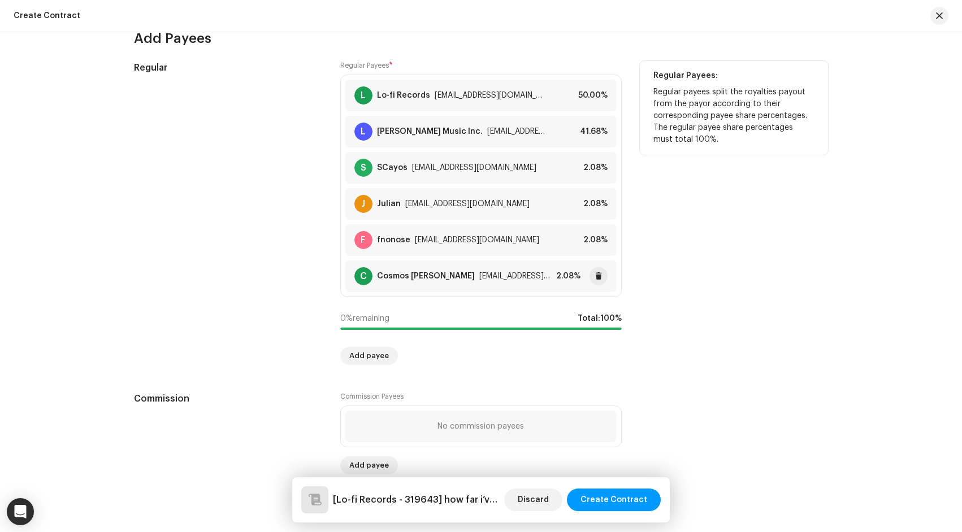
scroll to position [967, 0]
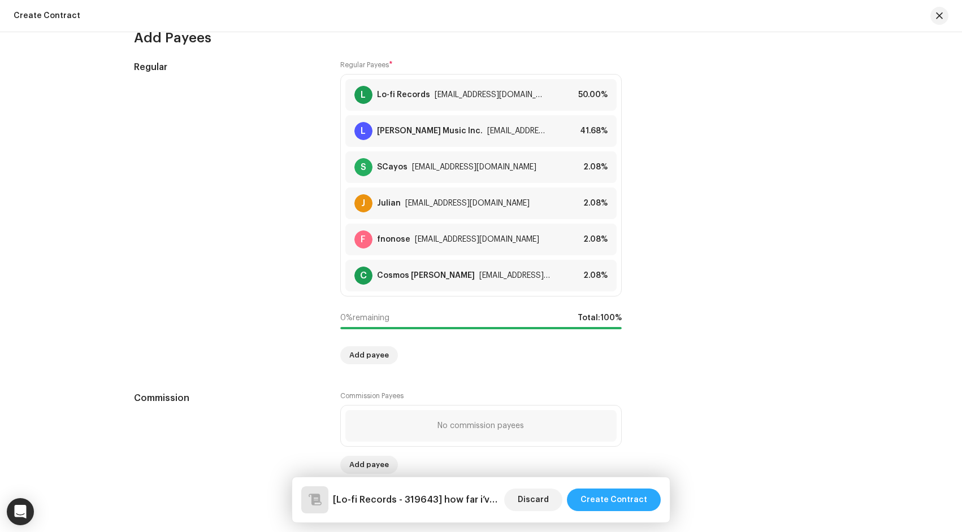
click at [601, 496] on span "Create Contract" at bounding box center [613, 500] width 67 height 23
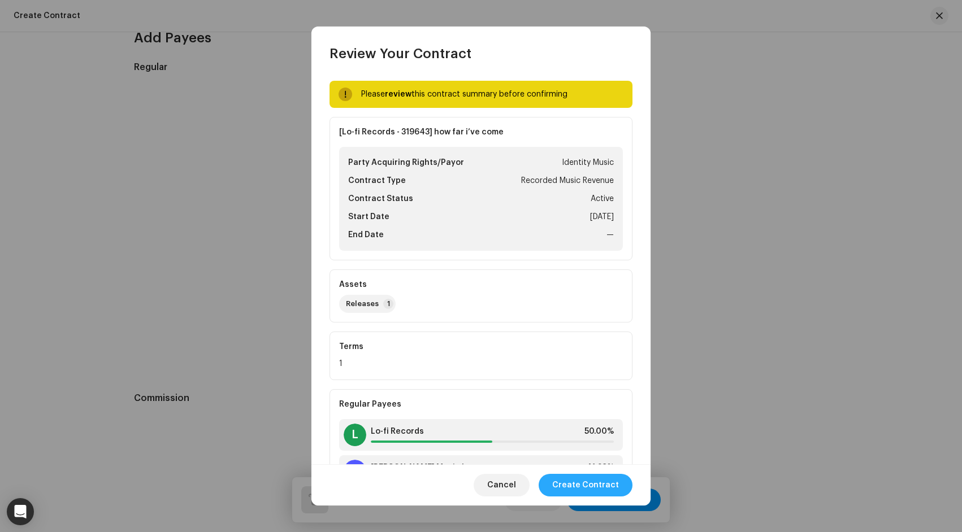
click at [580, 485] on span "Create Contract" at bounding box center [585, 485] width 67 height 23
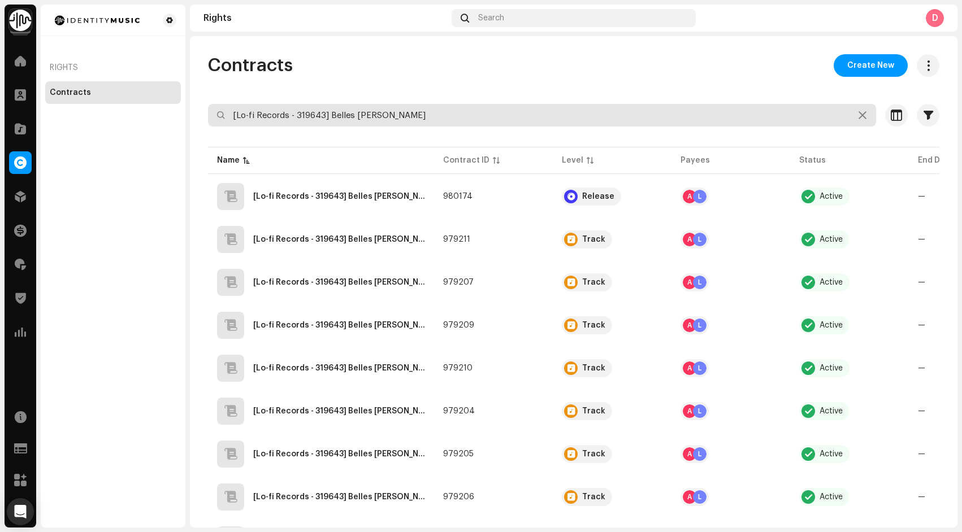
click at [367, 111] on input "[Lo-fi Records - 319643] Belles [PERSON_NAME]" at bounding box center [542, 115] width 668 height 23
paste input "Violet Crown - 544361] disguise"
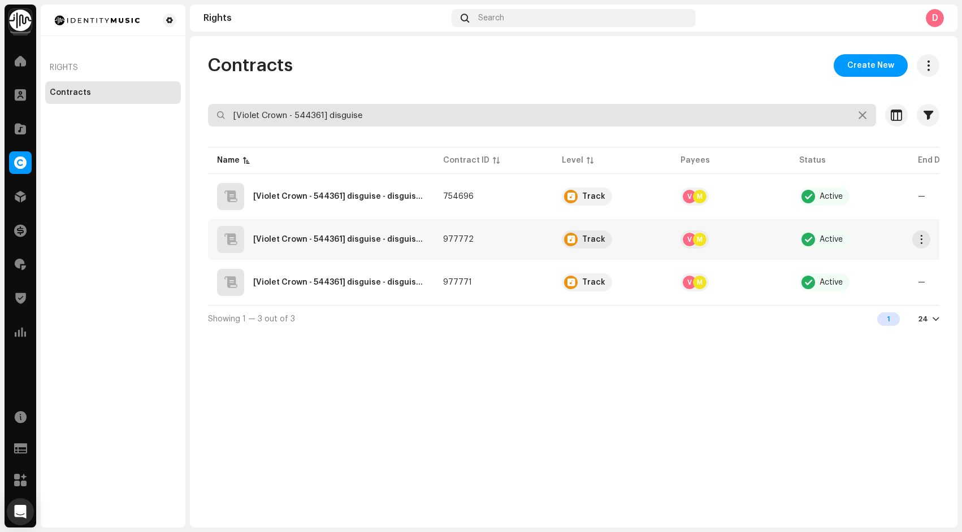
type input "[Violet Crown - 544361] disguise"
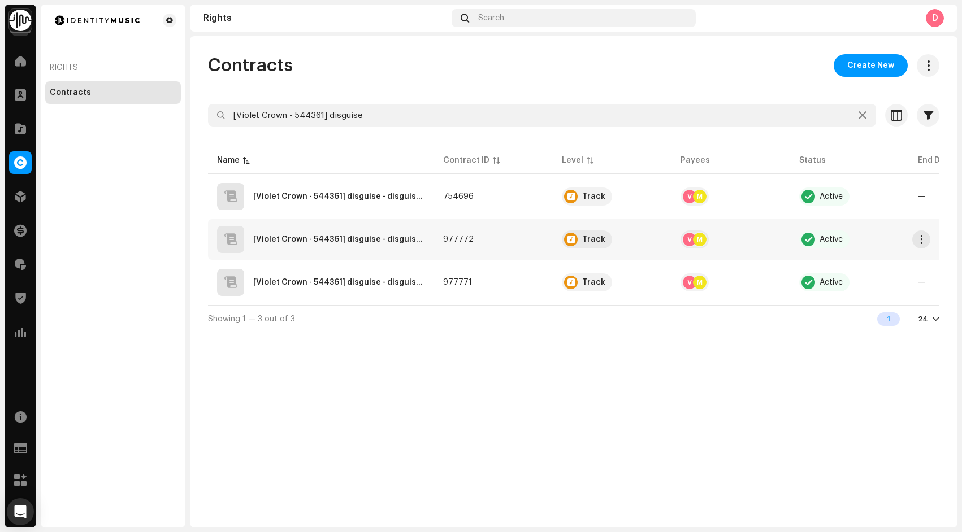
click at [380, 242] on QZRP42349971"] "[Violet Crown - 544361] disguise - disguise - QZRP42349971" at bounding box center [339, 240] width 172 height 8
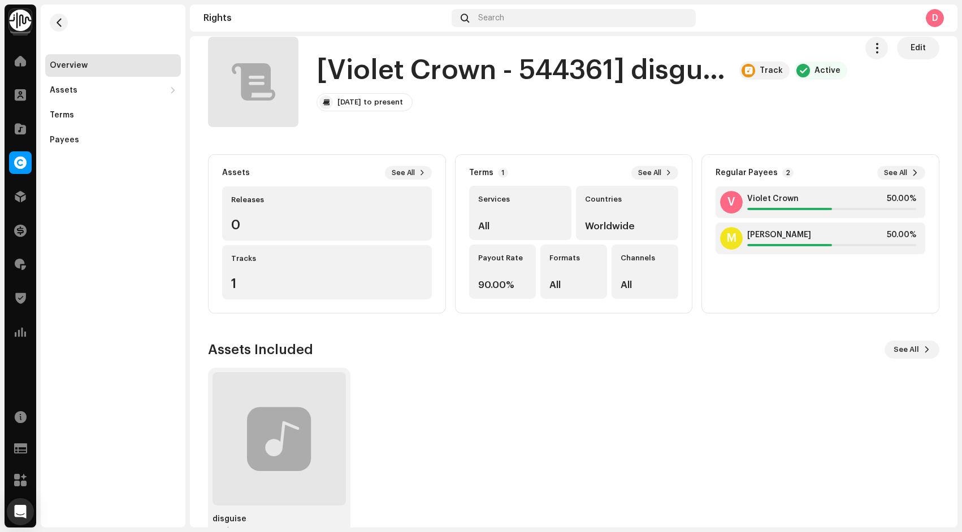
scroll to position [47, 0]
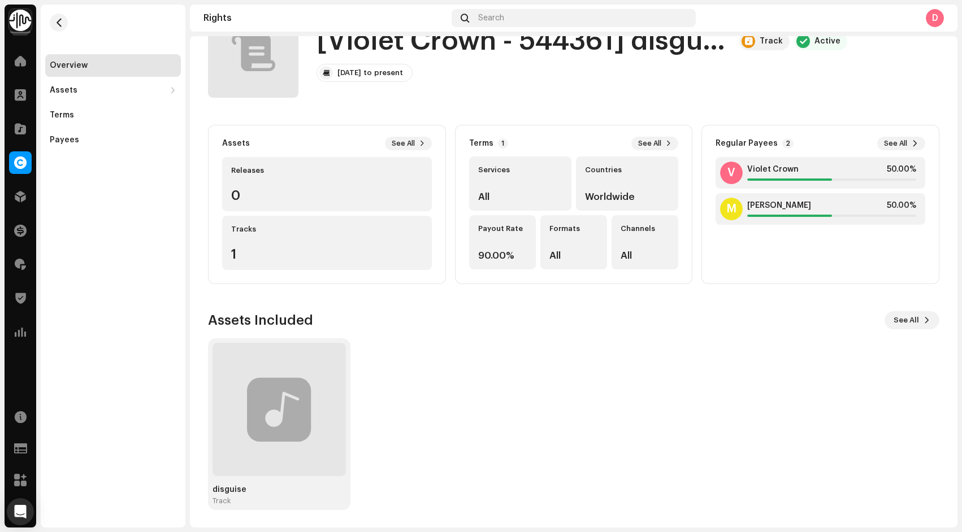
click at [385, 232] on div "Tracks" at bounding box center [327, 229] width 192 height 9
click at [409, 143] on span "See All" at bounding box center [403, 143] width 23 height 9
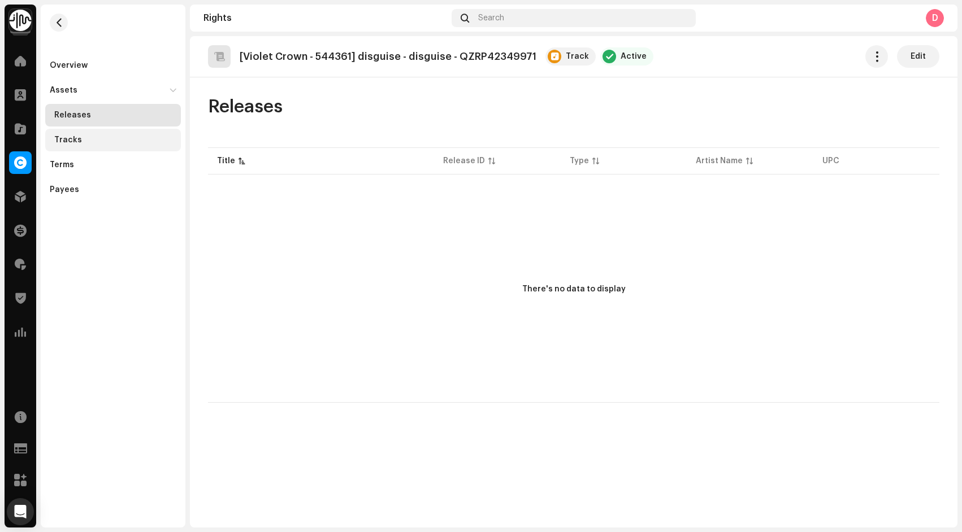
click at [86, 136] on div "Tracks" at bounding box center [115, 140] width 122 height 9
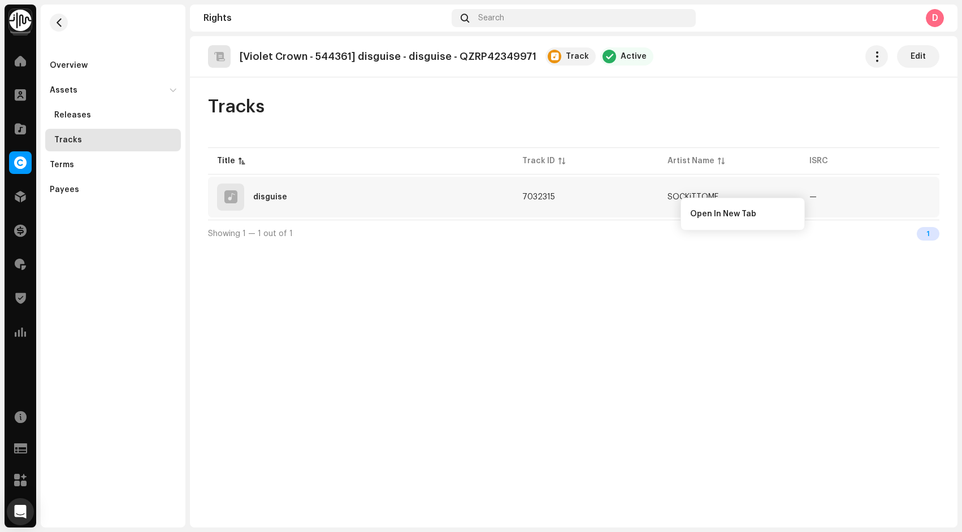
click at [645, 261] on div "[Violet Crown - 544361] disguise - disguise - QZRP42349971 Track Active Edit Tr…" at bounding box center [573, 282] width 767 height 492
click at [107, 167] on div "Terms" at bounding box center [113, 164] width 127 height 9
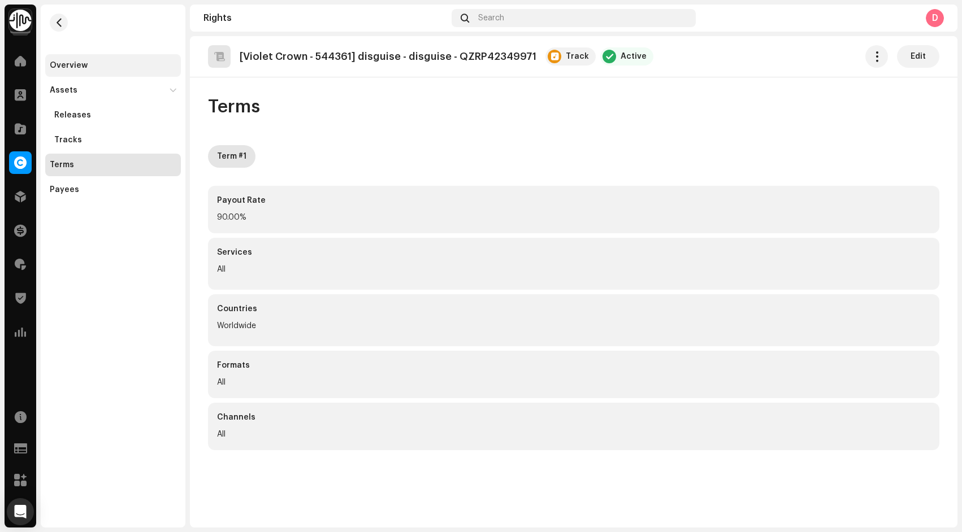
click at [92, 65] on div "Overview" at bounding box center [113, 65] width 127 height 9
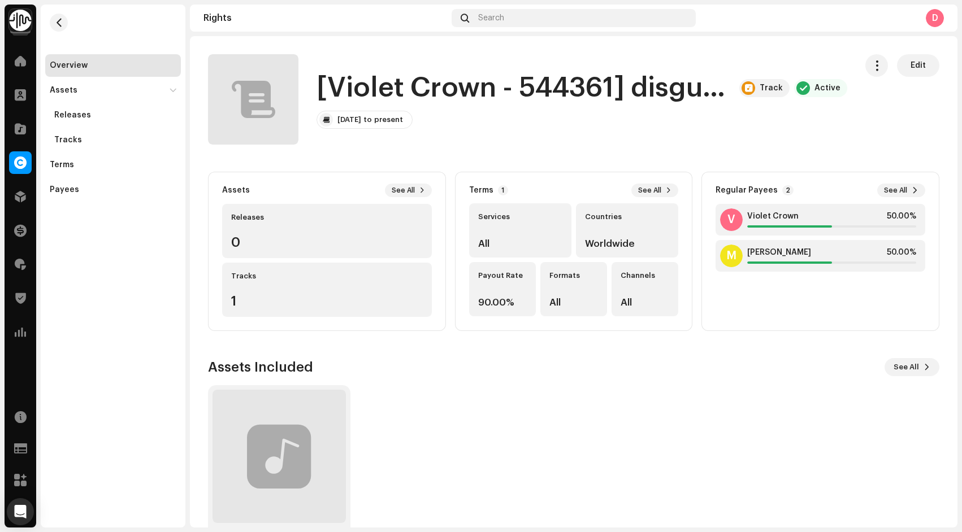
scroll to position [47, 0]
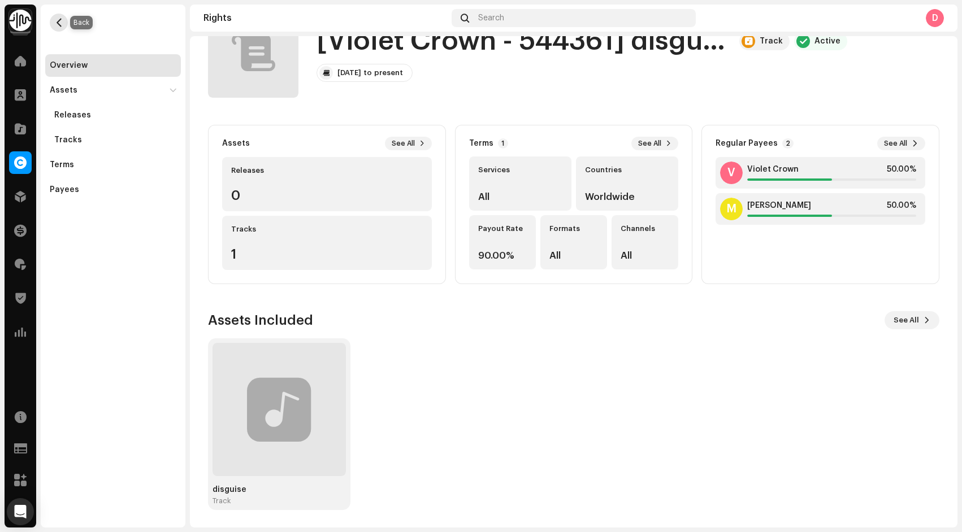
click at [59, 25] on span "button" at bounding box center [59, 22] width 8 height 9
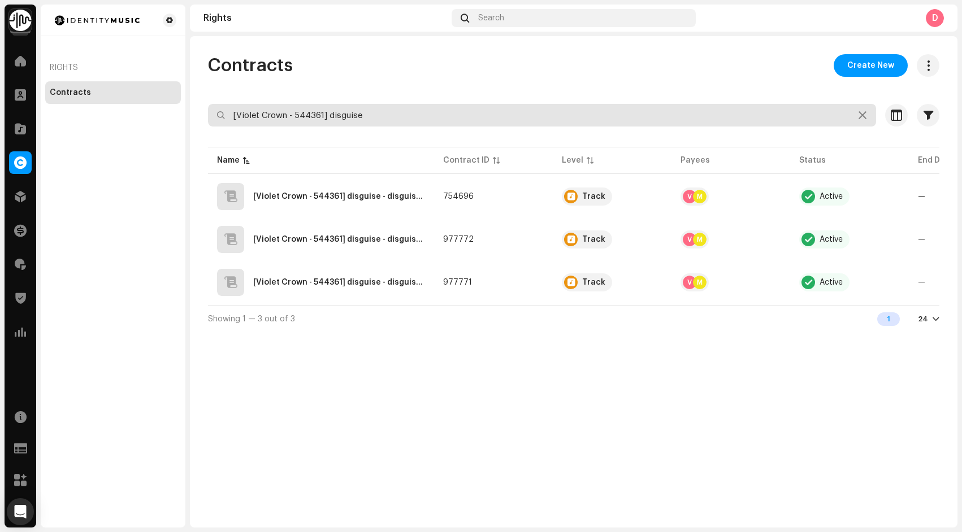
click at [429, 117] on input "[Violet Crown - 544361] disguise" at bounding box center [542, 115] width 668 height 23
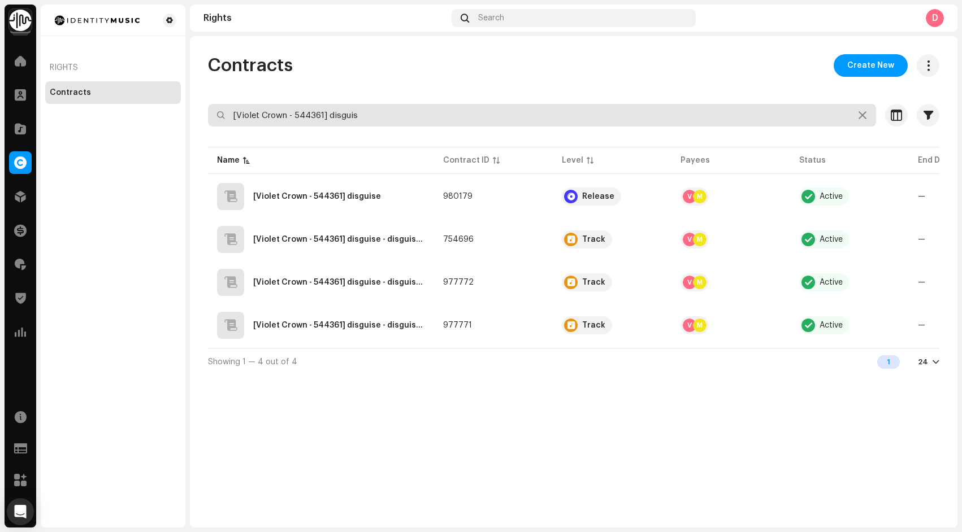
click at [364, 110] on input "[Violet Crown - 544361] disguis" at bounding box center [542, 115] width 668 height 23
paste input "No [PERSON_NAME]'"
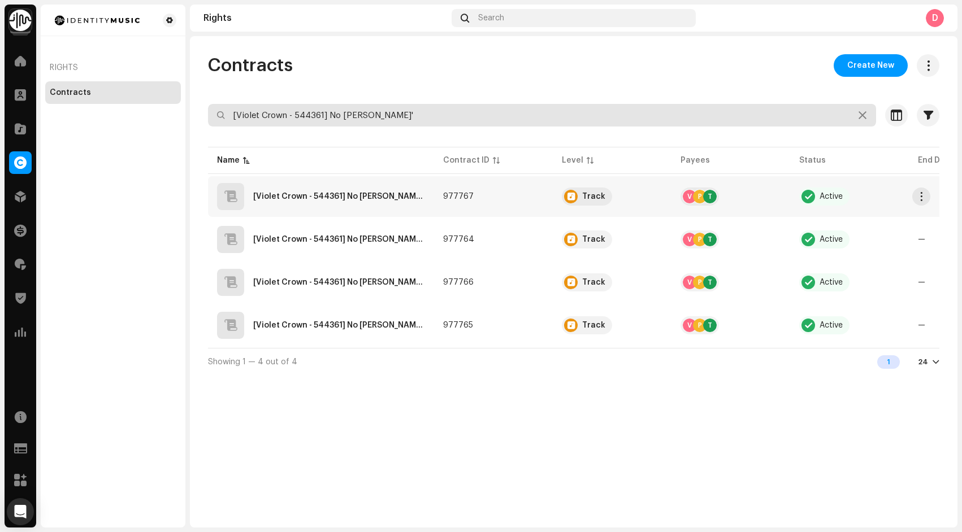
type input "[Violet Crown - 544361] No [PERSON_NAME]'"
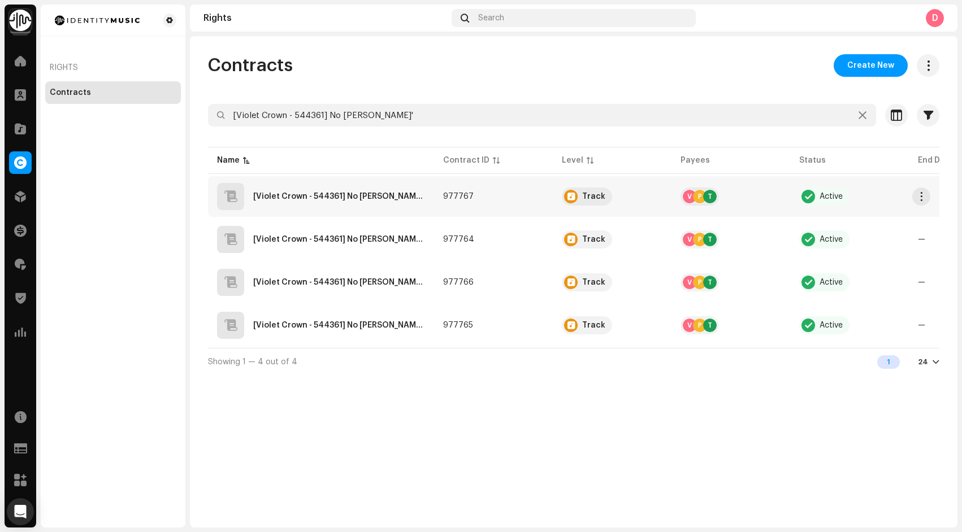
click at [363, 197] on UKZGC2503216"] "[Violet Crown - 544361] No [PERSON_NAME]' - All This Time - UKZGC2503216" at bounding box center [339, 197] width 172 height 8
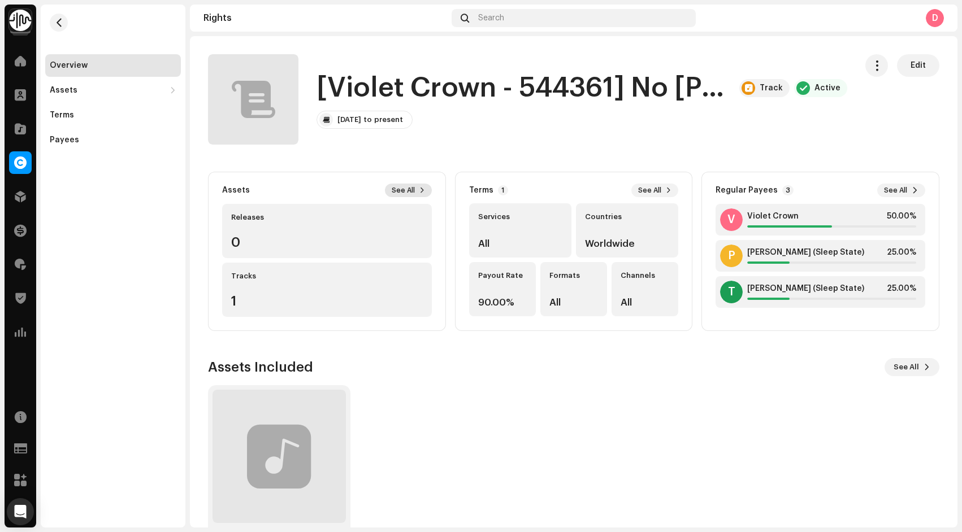
click at [413, 190] on button "See All" at bounding box center [408, 191] width 47 height 14
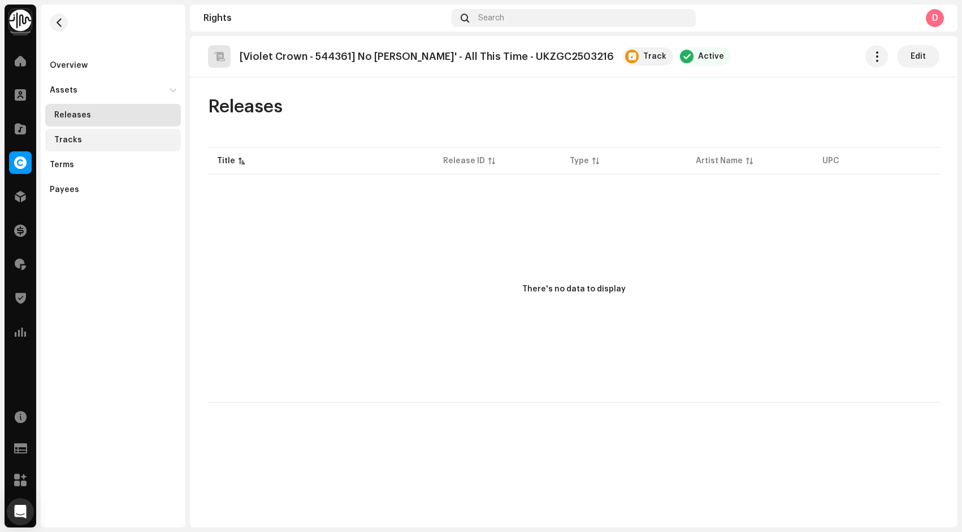
click at [126, 138] on div "Tracks" at bounding box center [115, 140] width 122 height 9
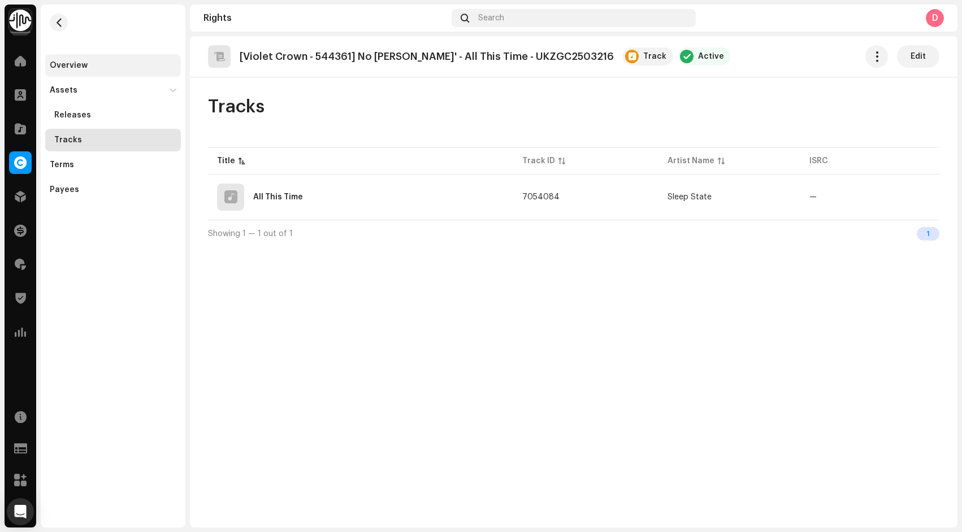
click at [93, 72] on div "Overview" at bounding box center [113, 65] width 136 height 23
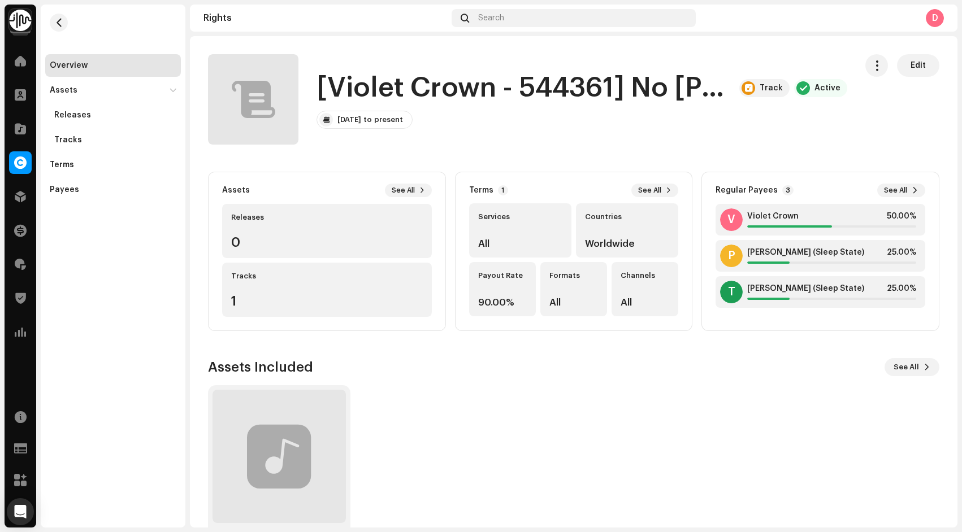
click at [370, 303] on div "Tracks 1" at bounding box center [327, 290] width 210 height 54
click at [419, 189] on span at bounding box center [422, 190] width 6 height 9
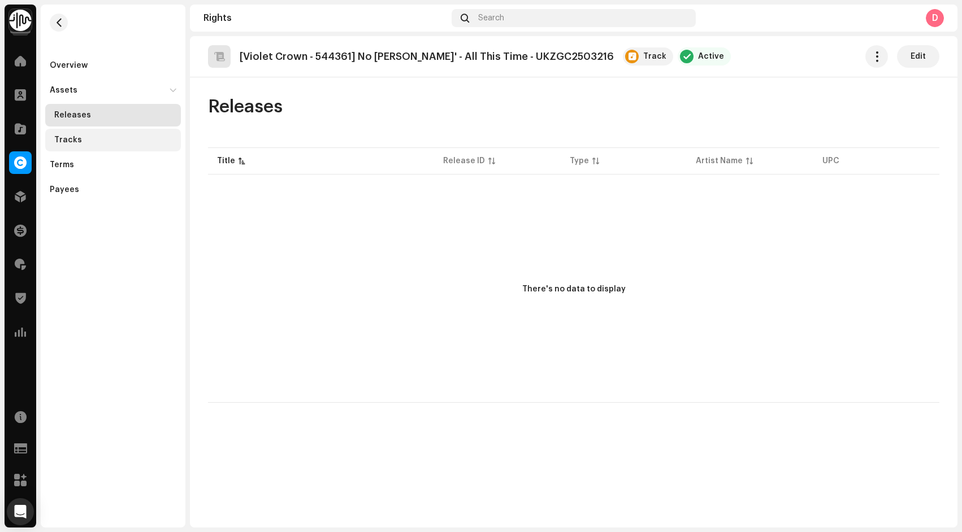
click at [130, 150] on div "Tracks" at bounding box center [113, 140] width 136 height 23
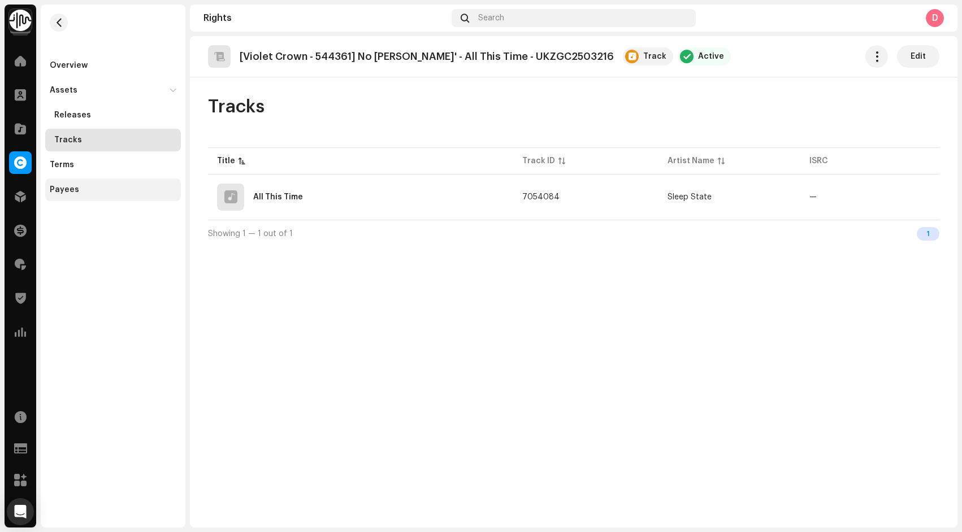
click at [90, 190] on div "Payees" at bounding box center [113, 189] width 127 height 9
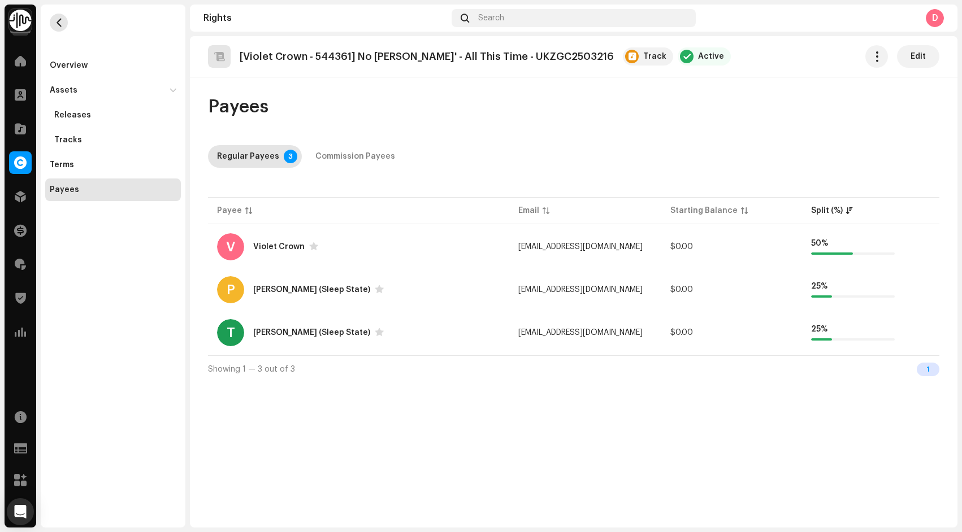
click at [60, 18] on span "button" at bounding box center [59, 22] width 8 height 9
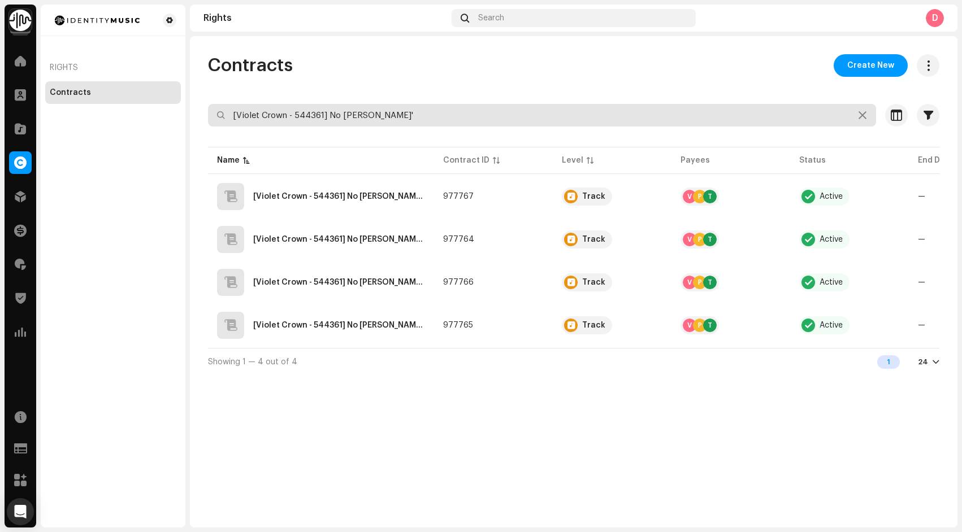
click at [397, 124] on input "[Violet Crown - 544361] No [PERSON_NAME]'" at bounding box center [542, 115] width 668 height 23
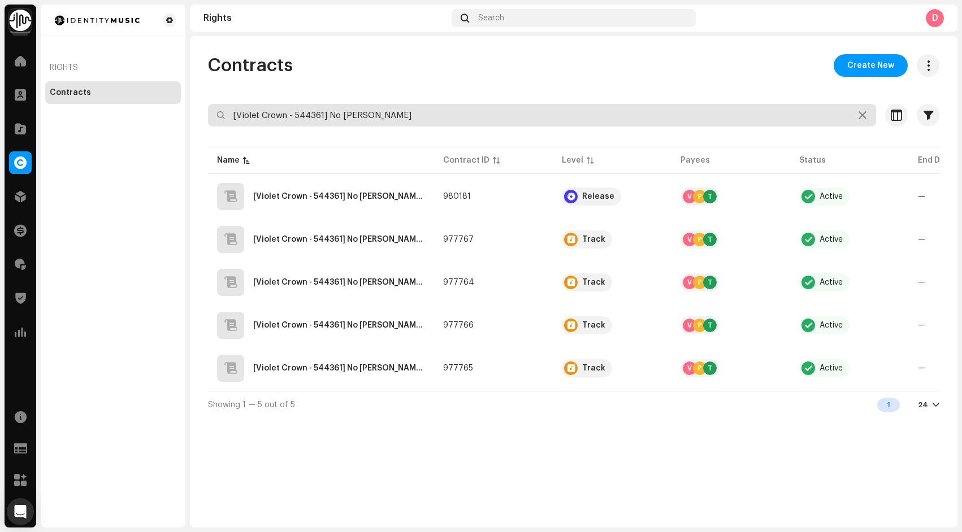
paste input "Lo-fi Records - 319643] Zero Gravity"
type input "[Lo-fi Records - 319643] Zero Gravity"
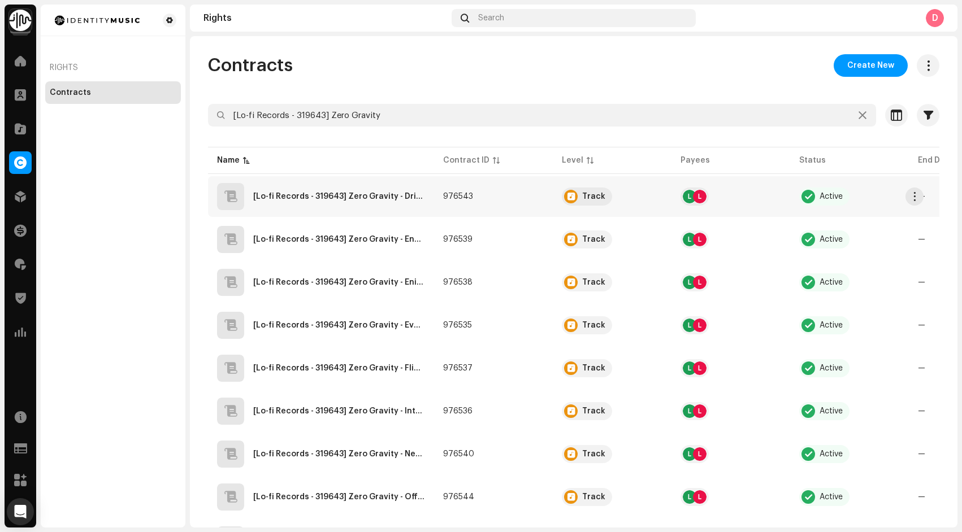
click at [381, 205] on div "[Lo-fi Records - 319643] Zero Gravity - Drifting in the Cosmic Sea - UKZGC25076…" at bounding box center [321, 196] width 208 height 27
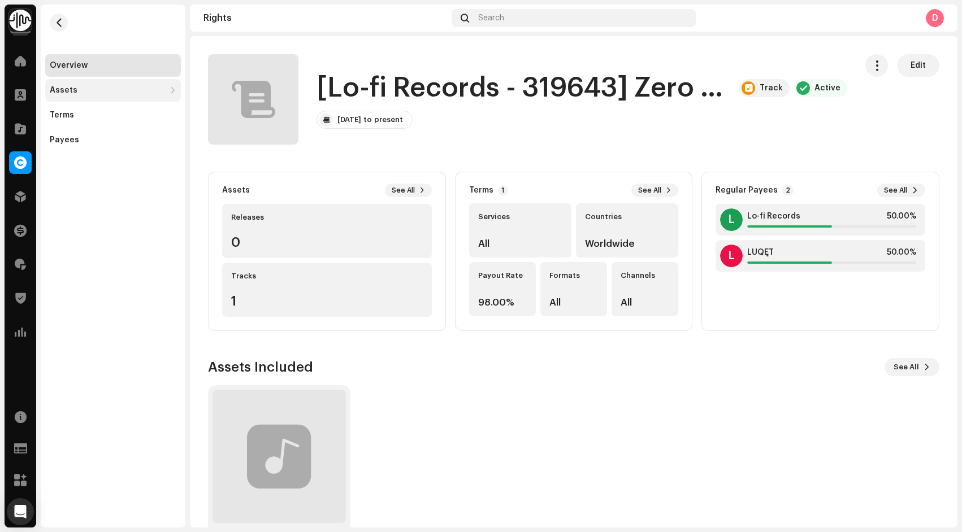
click at [110, 89] on div "Assets" at bounding box center [107, 90] width 115 height 9
click at [110, 132] on div "Tracks" at bounding box center [113, 140] width 136 height 23
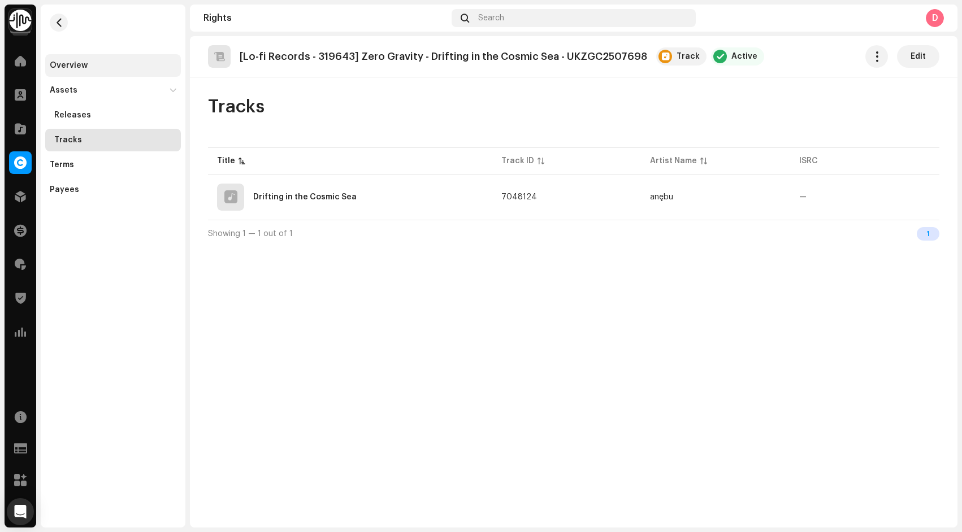
click at [94, 67] on div "Overview" at bounding box center [113, 65] width 127 height 9
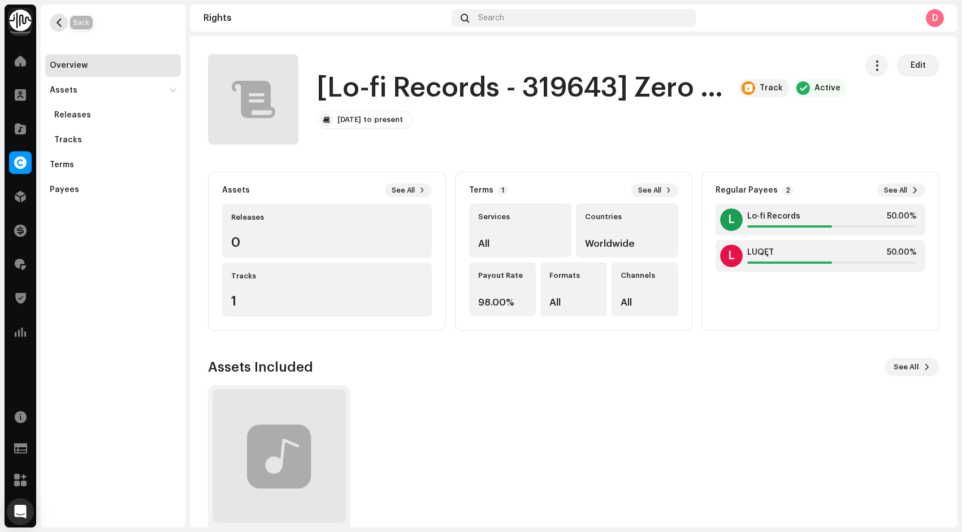
click at [59, 22] on span "button" at bounding box center [59, 22] width 8 height 9
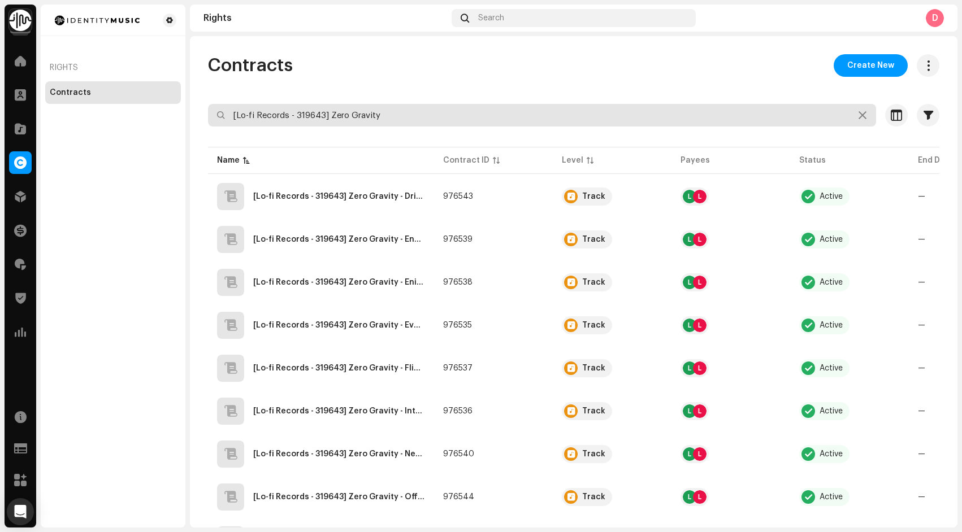
click at [387, 112] on input "[Lo-fi Records - 319643] Zero Gravity" at bounding box center [542, 115] width 668 height 23
click at [394, 115] on input "[Lo-fi Records - 319643] Zero Gravit" at bounding box center [542, 115] width 668 height 23
paste input "Between Phases"
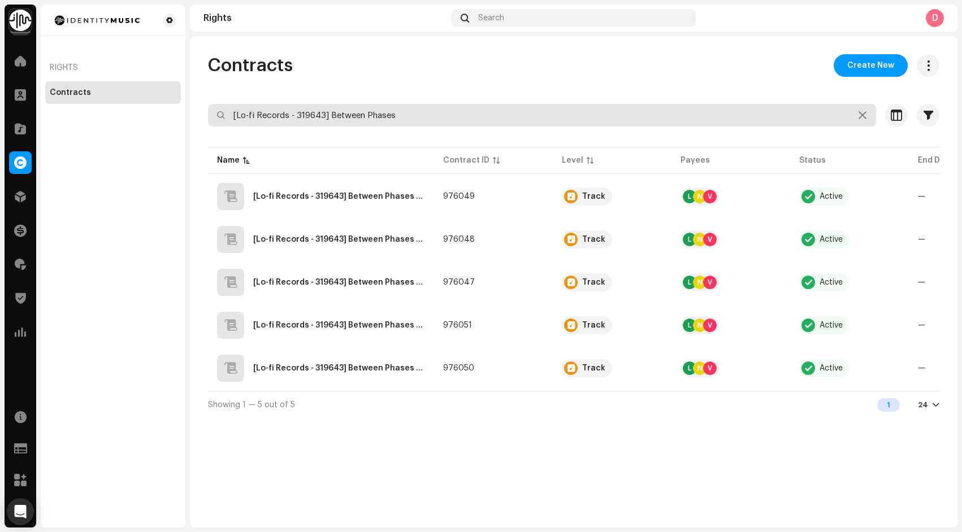
type input "[Lo-fi Records - 319643] Between Phases"
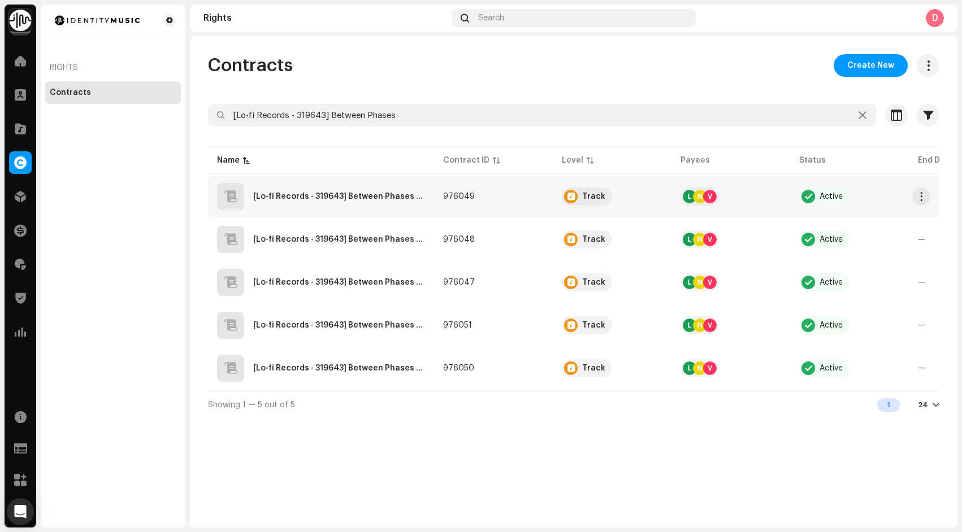
click at [383, 196] on UKZGC2506751"] "[Lo-fi Records - 319643] Between Phases - Inner State - UKZGC2506751" at bounding box center [339, 197] width 172 height 8
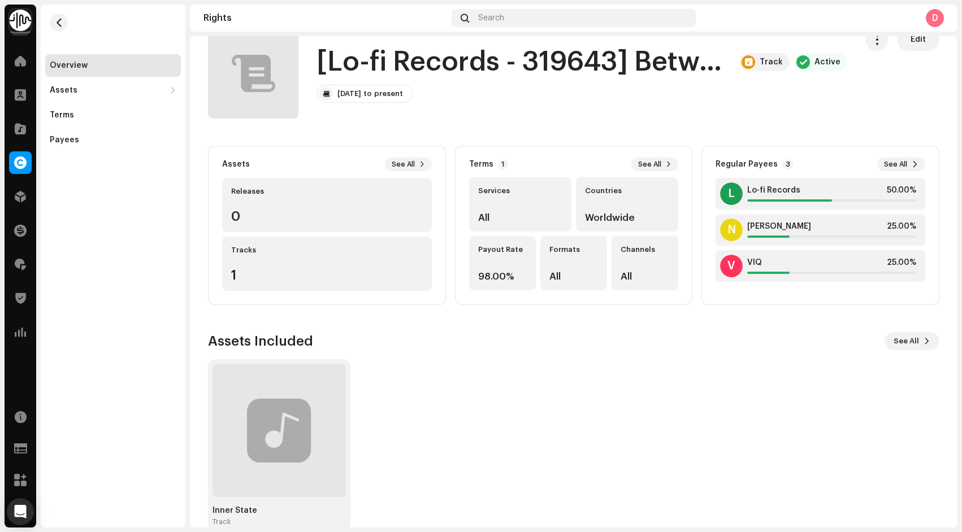
scroll to position [33, 0]
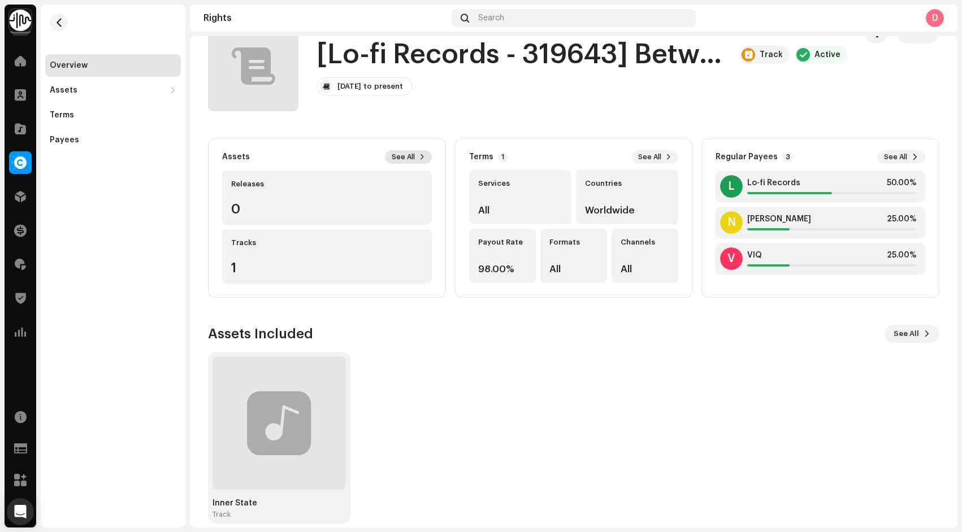
click at [402, 157] on span "See All" at bounding box center [403, 157] width 23 height 9
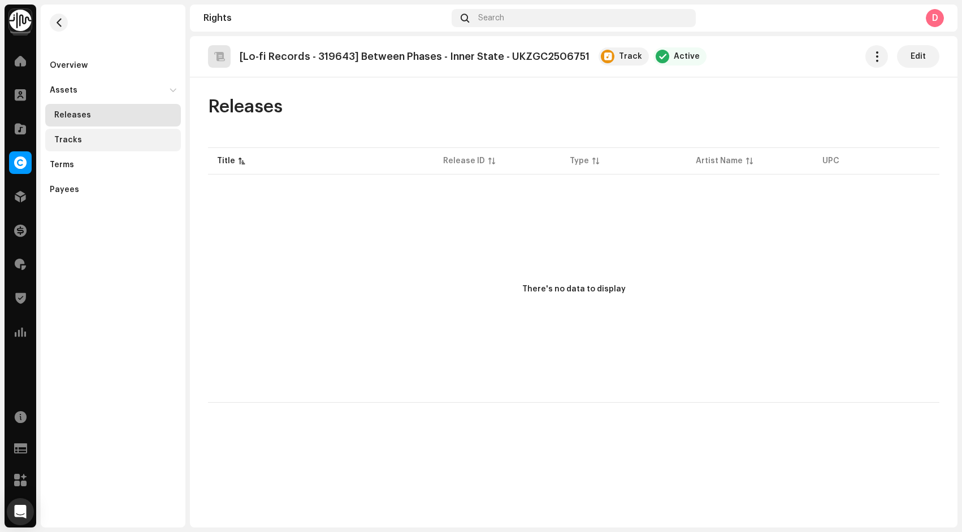
click at [127, 137] on div "Tracks" at bounding box center [115, 140] width 122 height 9
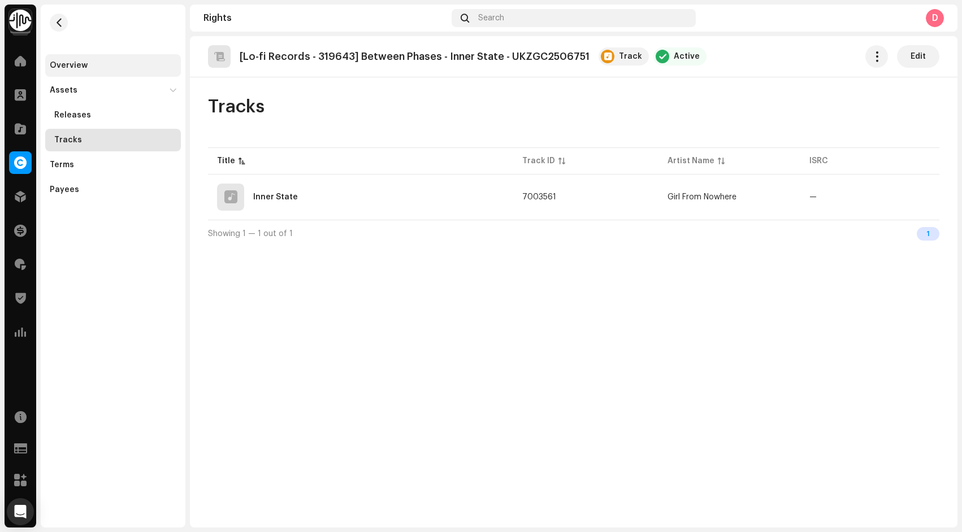
click at [77, 70] on div "Overview" at bounding box center [113, 65] width 136 height 23
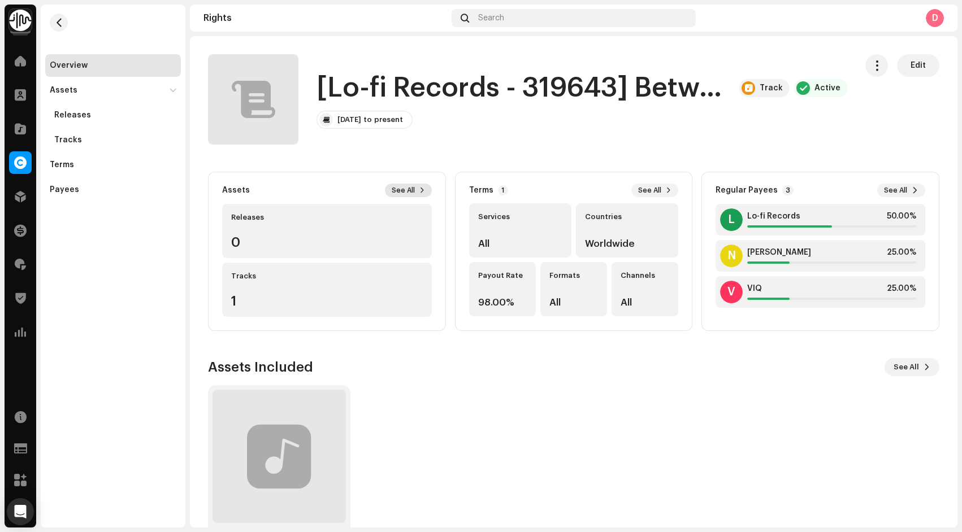
click at [399, 186] on span "See All" at bounding box center [403, 190] width 23 height 9
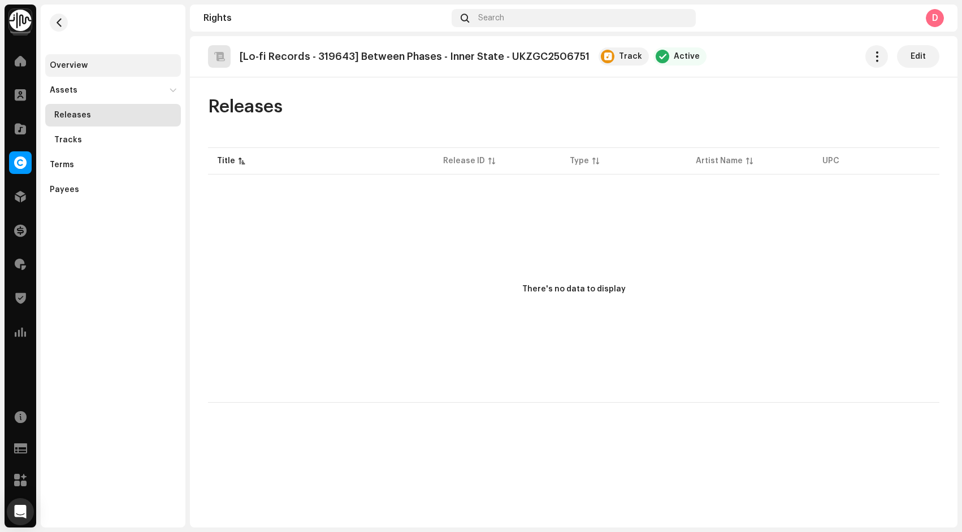
click at [84, 59] on div "Overview" at bounding box center [113, 65] width 136 height 23
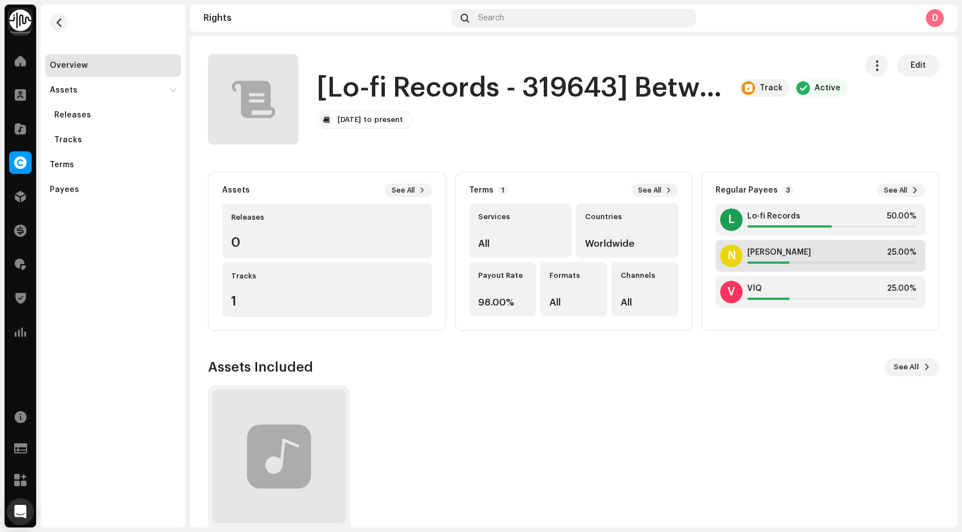
click at [845, 258] on div "[PERSON_NAME] 25.00%" at bounding box center [831, 256] width 169 height 16
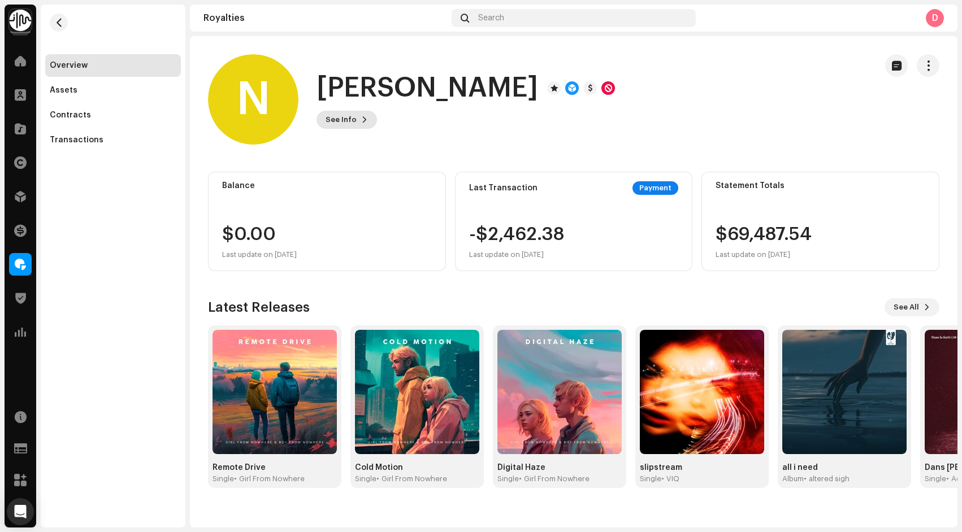
click at [353, 114] on span "See Info" at bounding box center [340, 119] width 31 height 23
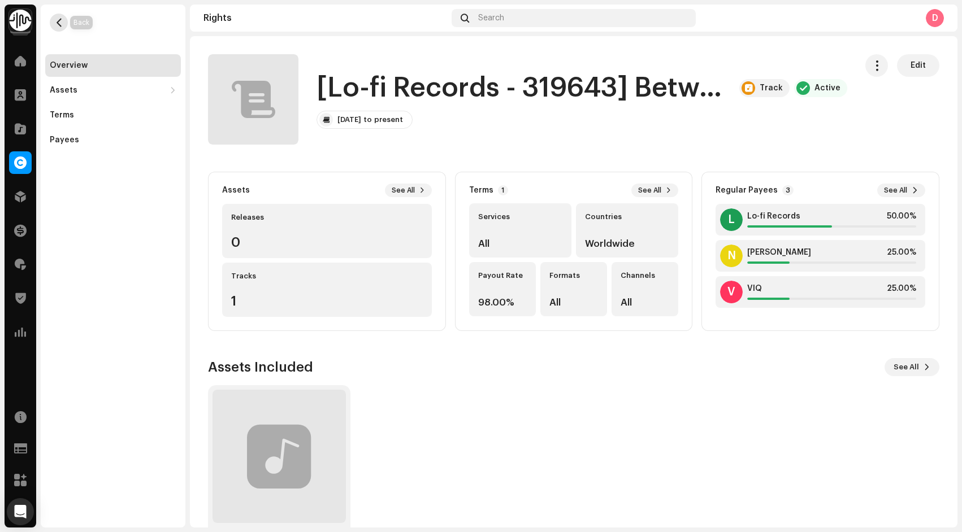
click at [58, 21] on span "button" at bounding box center [59, 22] width 8 height 9
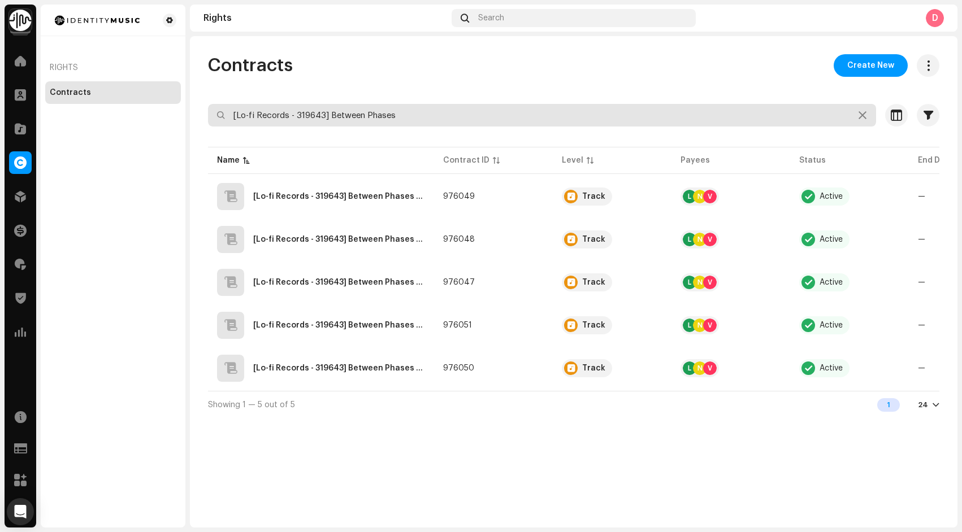
click at [400, 114] on input "[Lo-fi Records - 319643] Between Phases" at bounding box center [542, 115] width 668 height 23
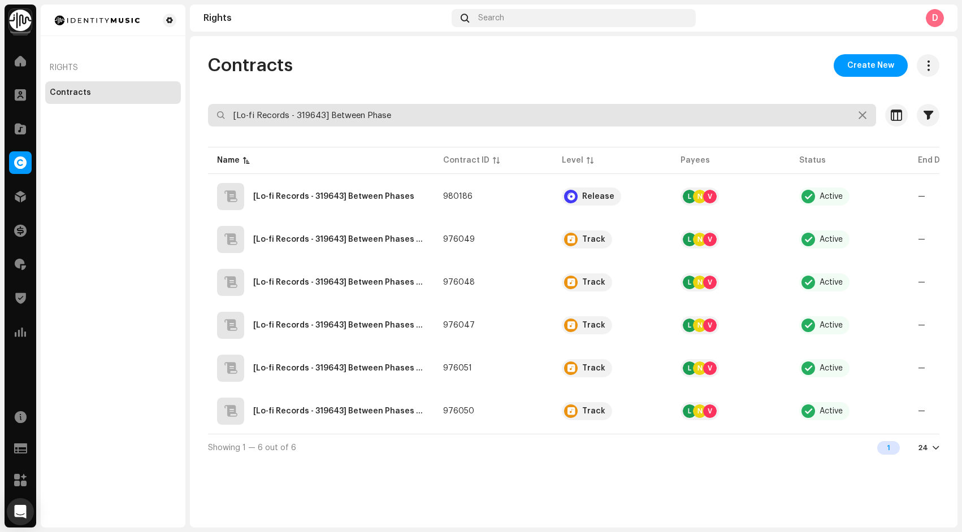
click at [361, 114] on input "[Lo-fi Records - 319643] Between Phase" at bounding box center [542, 115] width 668 height 23
paste input "how far i’ve com"
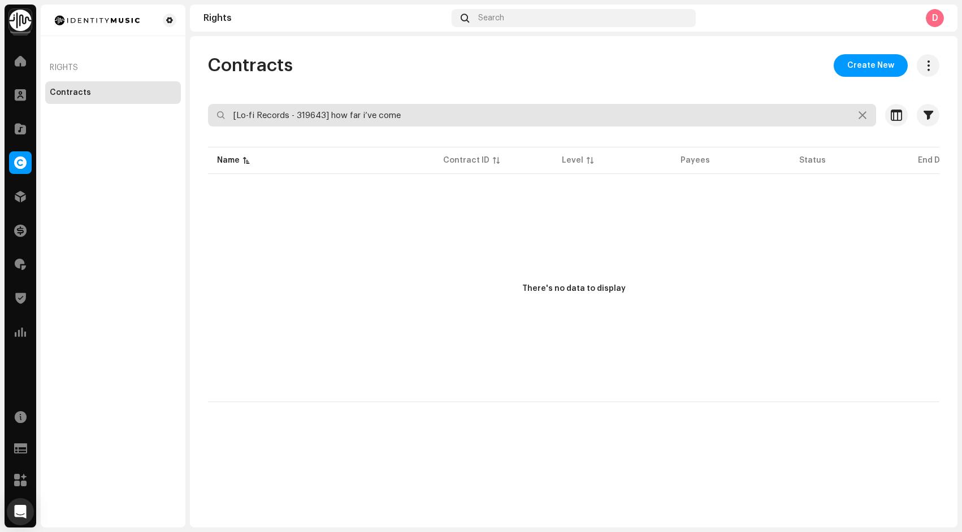
click at [360, 120] on input "[Lo-fi Records - 319643] how far i’ve come" at bounding box center [542, 115] width 668 height 23
click at [349, 115] on input "[Lo-fi Records - 319643] how far i've come" at bounding box center [542, 115] width 668 height 23
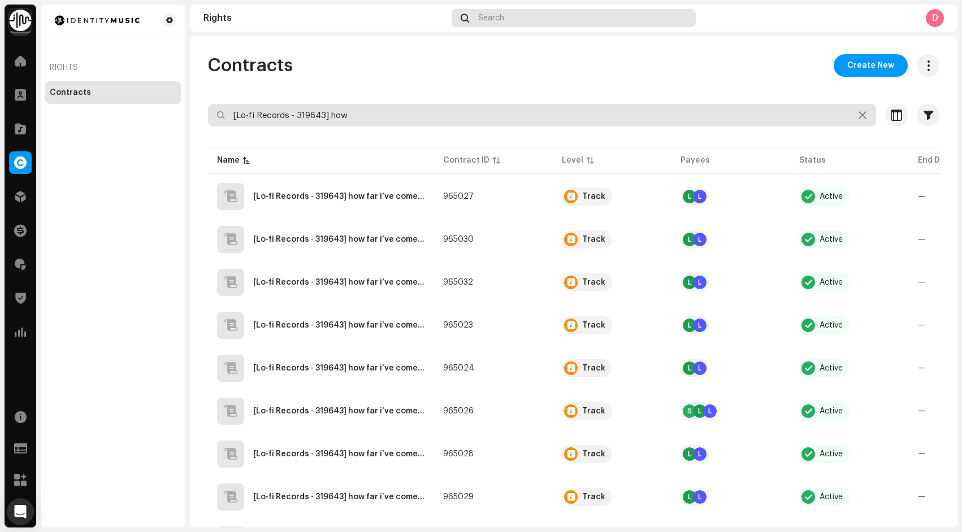
type input "[Lo-fi Records - 319643] how"
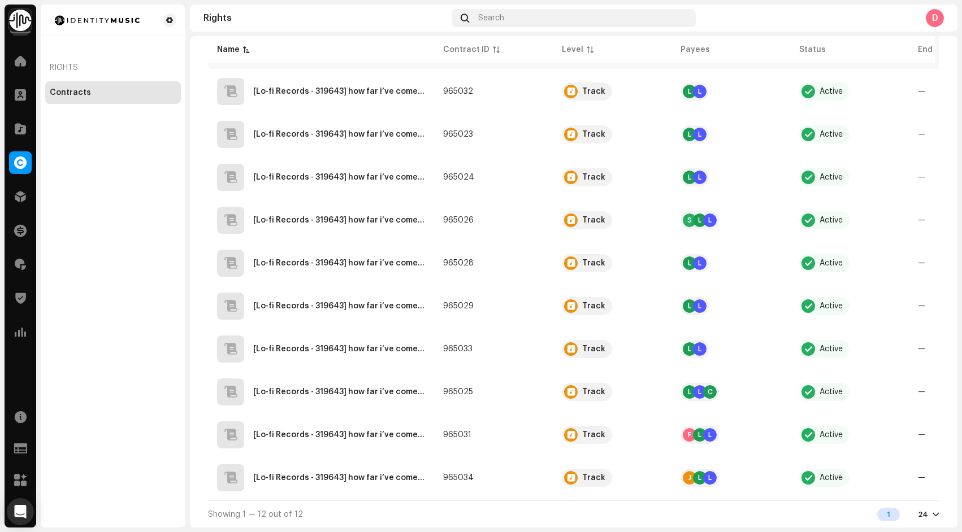
scroll to position [190, 0]
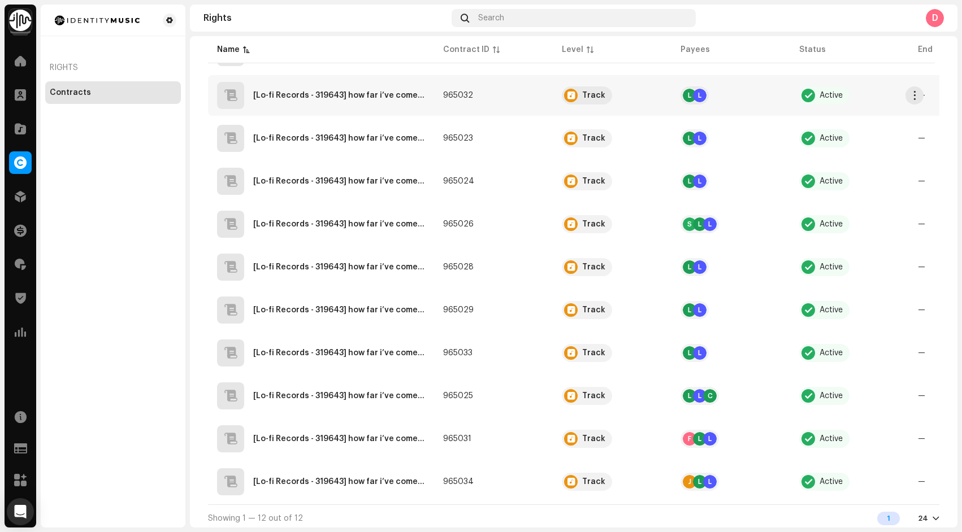
click at [295, 95] on UKZGC2506746"] "[Lo-fi Records - 319643] how far i’ve come - growth, in all forms - UKZGC2506746" at bounding box center [339, 96] width 172 height 8
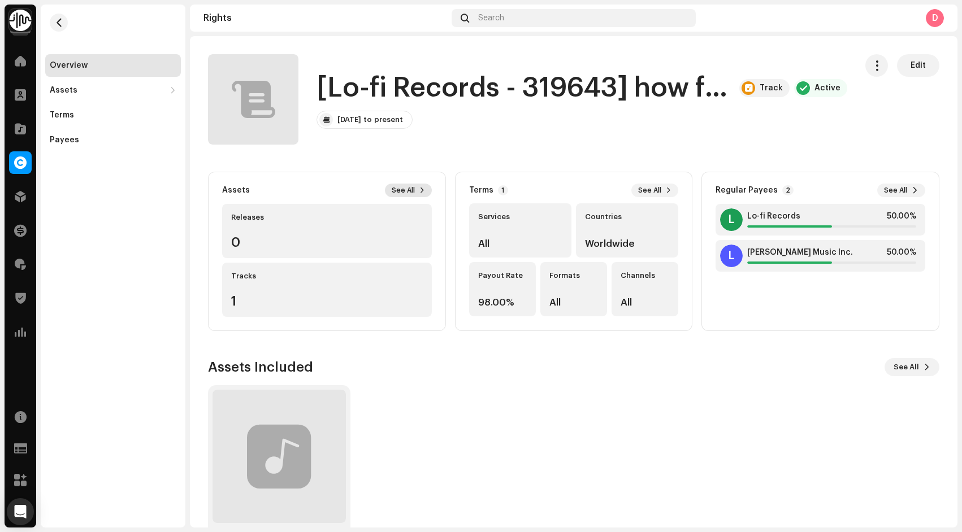
click at [398, 190] on span "See All" at bounding box center [403, 190] width 23 height 9
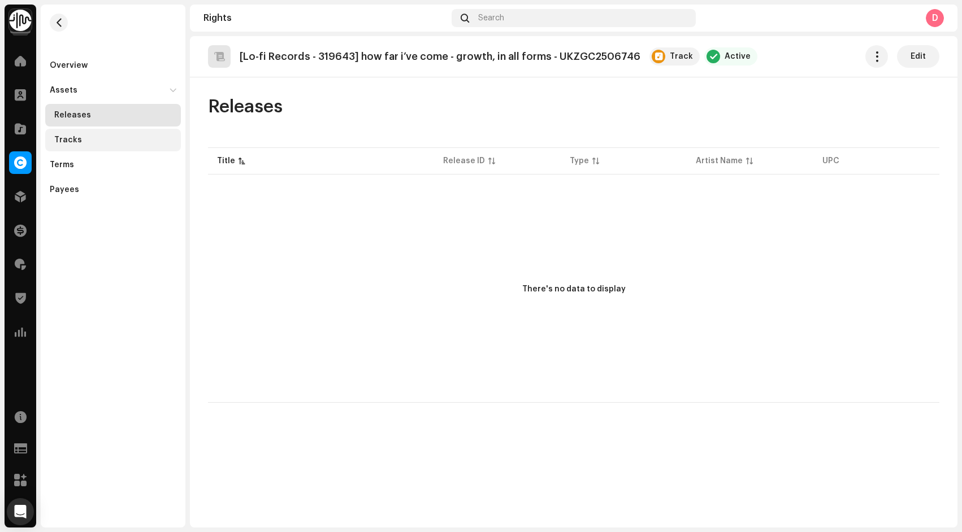
click at [86, 142] on div "Tracks" at bounding box center [115, 140] width 122 height 9
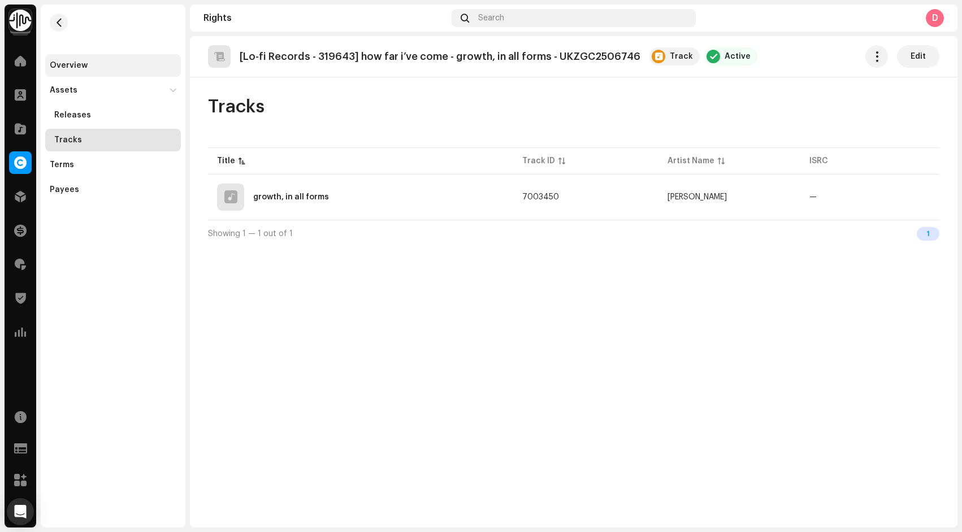
click at [133, 66] on div "Overview" at bounding box center [113, 65] width 127 height 9
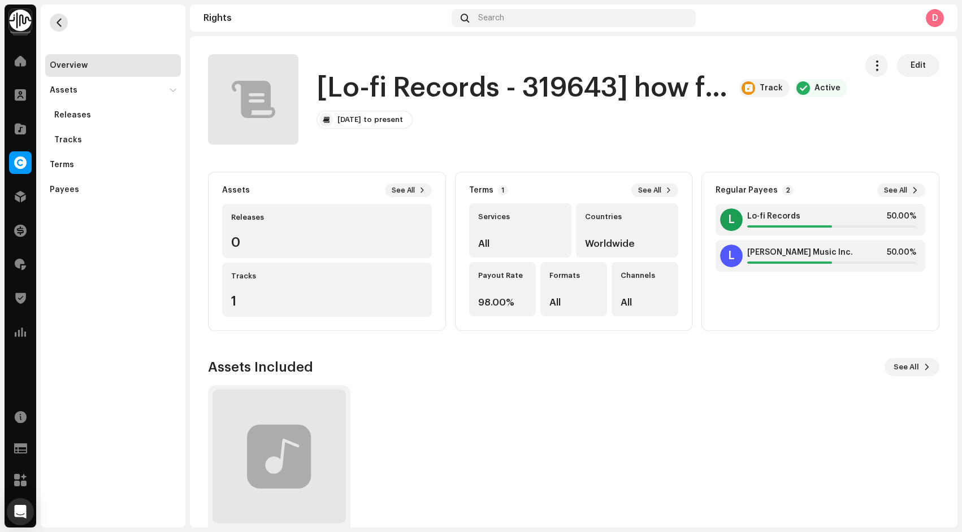
click at [64, 20] on button "button" at bounding box center [59, 23] width 18 height 18
